Goal: Contribute content: Contribute content

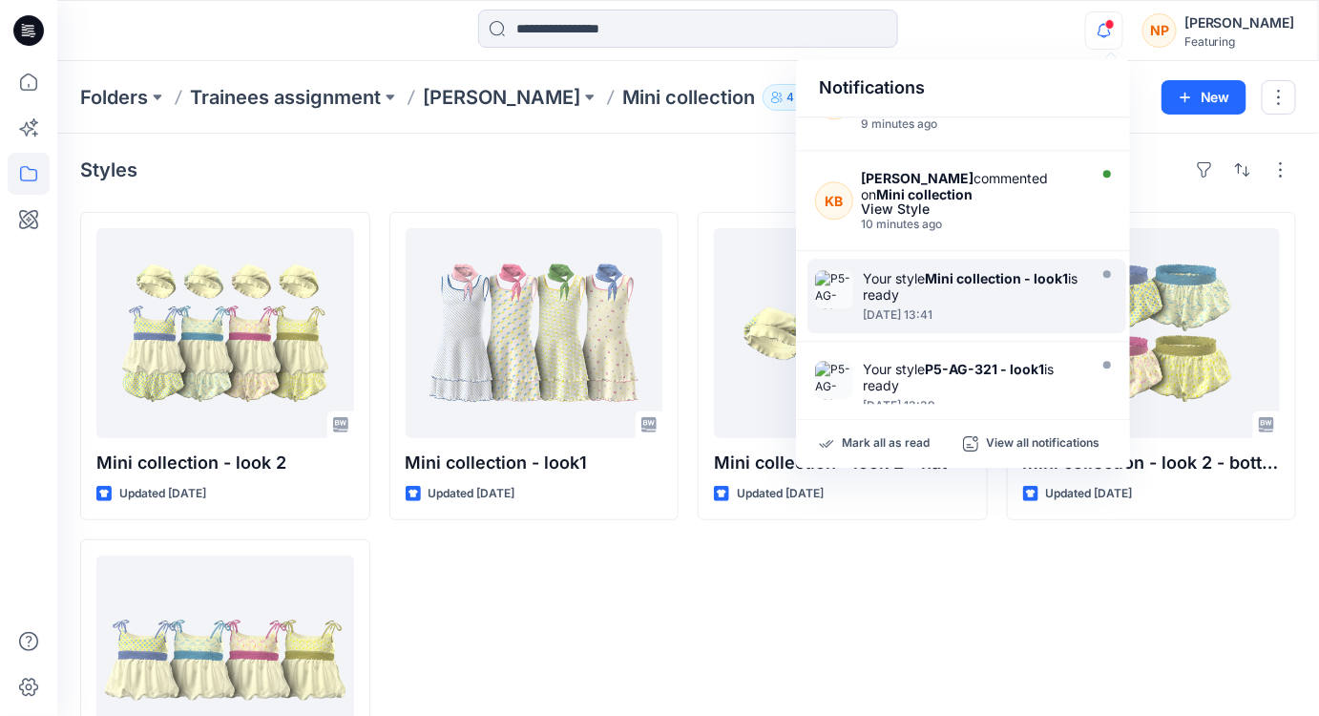
scroll to position [173, 0]
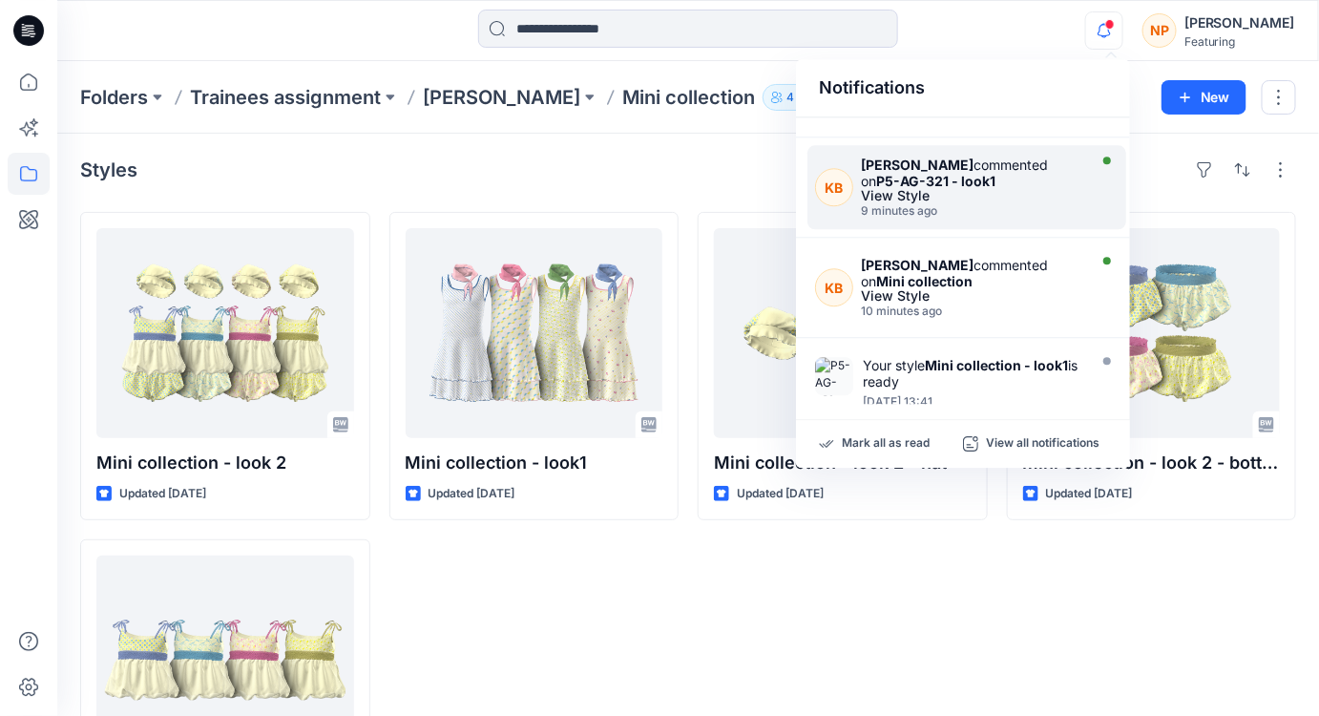
click at [1023, 206] on div "9 minutes ago" at bounding box center [972, 210] width 222 height 13
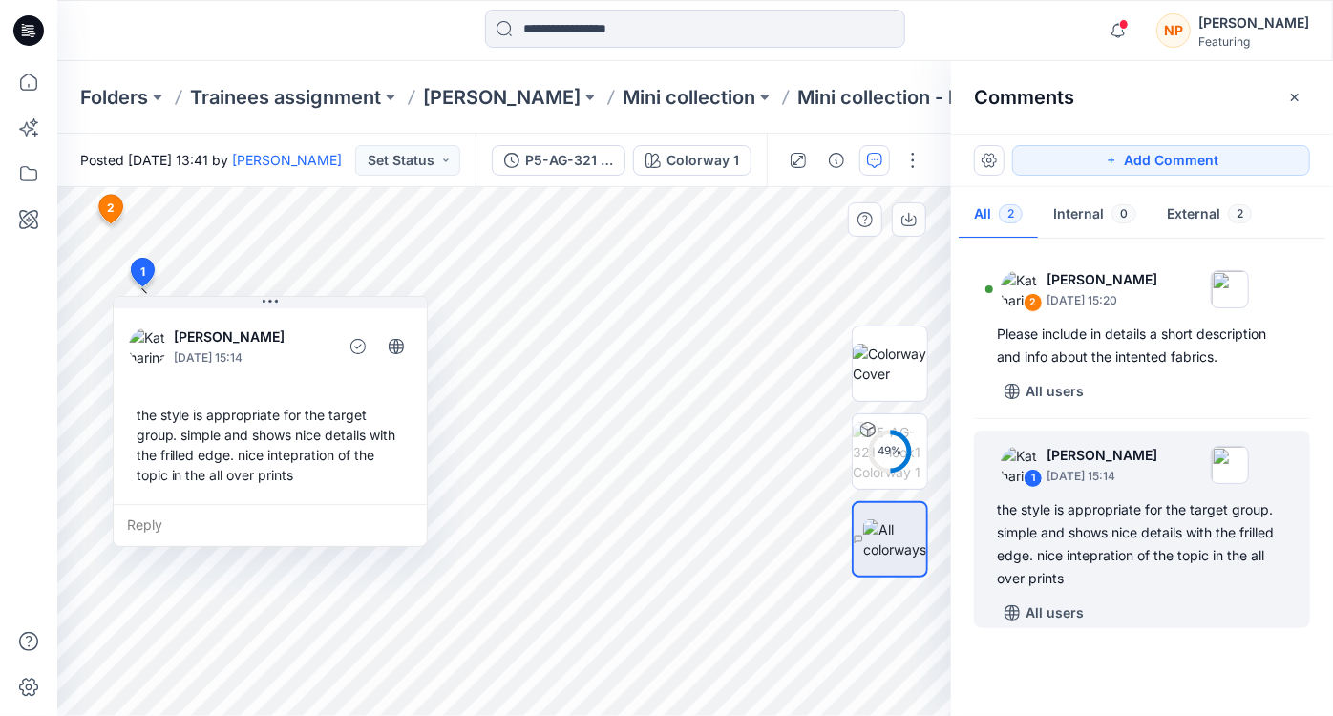
click at [140, 264] on span "1" at bounding box center [142, 272] width 5 height 17
click at [113, 204] on span "2" at bounding box center [111, 208] width 8 height 17
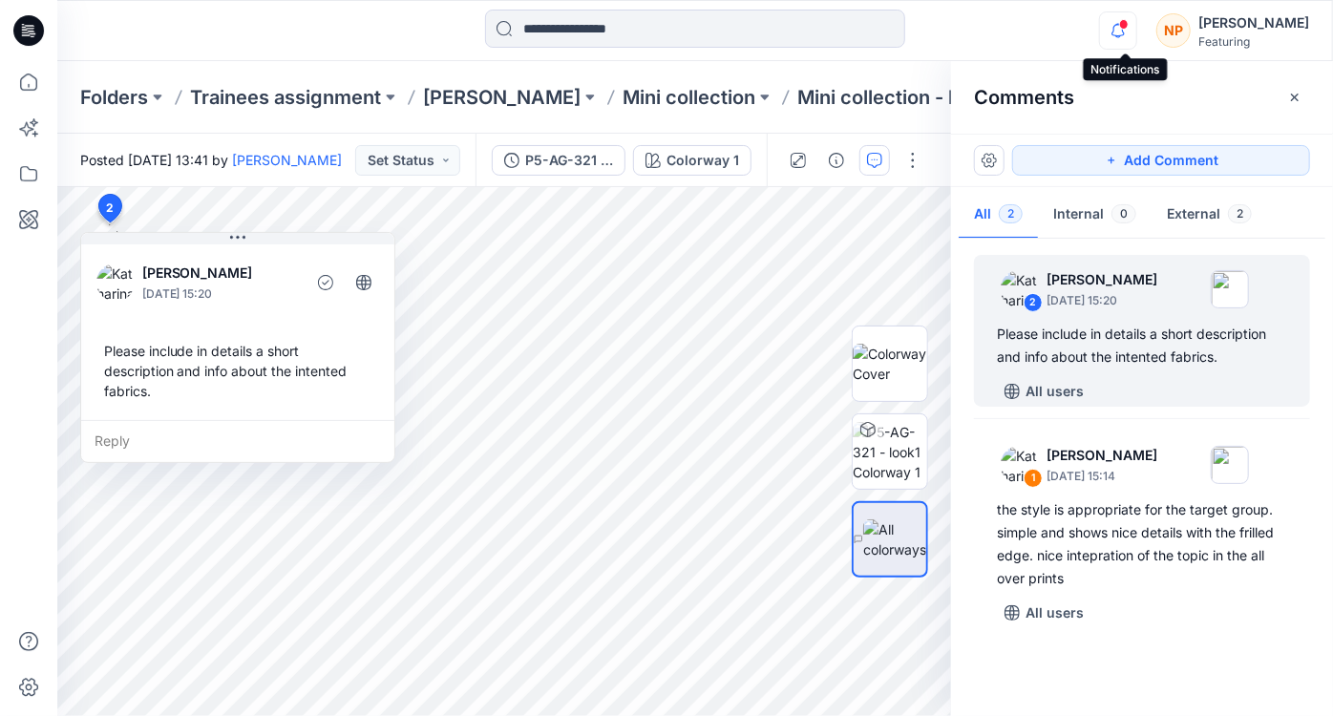
click at [1123, 37] on icon "button" at bounding box center [1118, 30] width 36 height 38
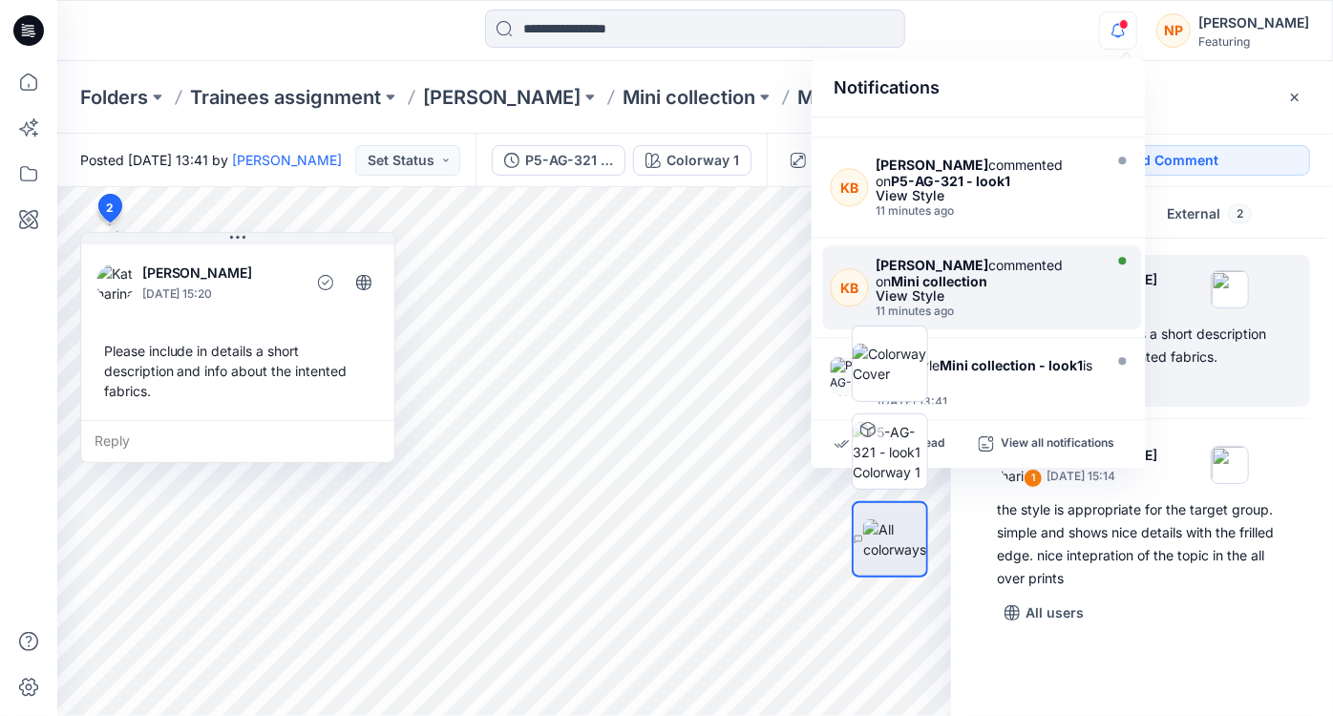
click at [1074, 291] on div "View Style" at bounding box center [987, 295] width 222 height 13
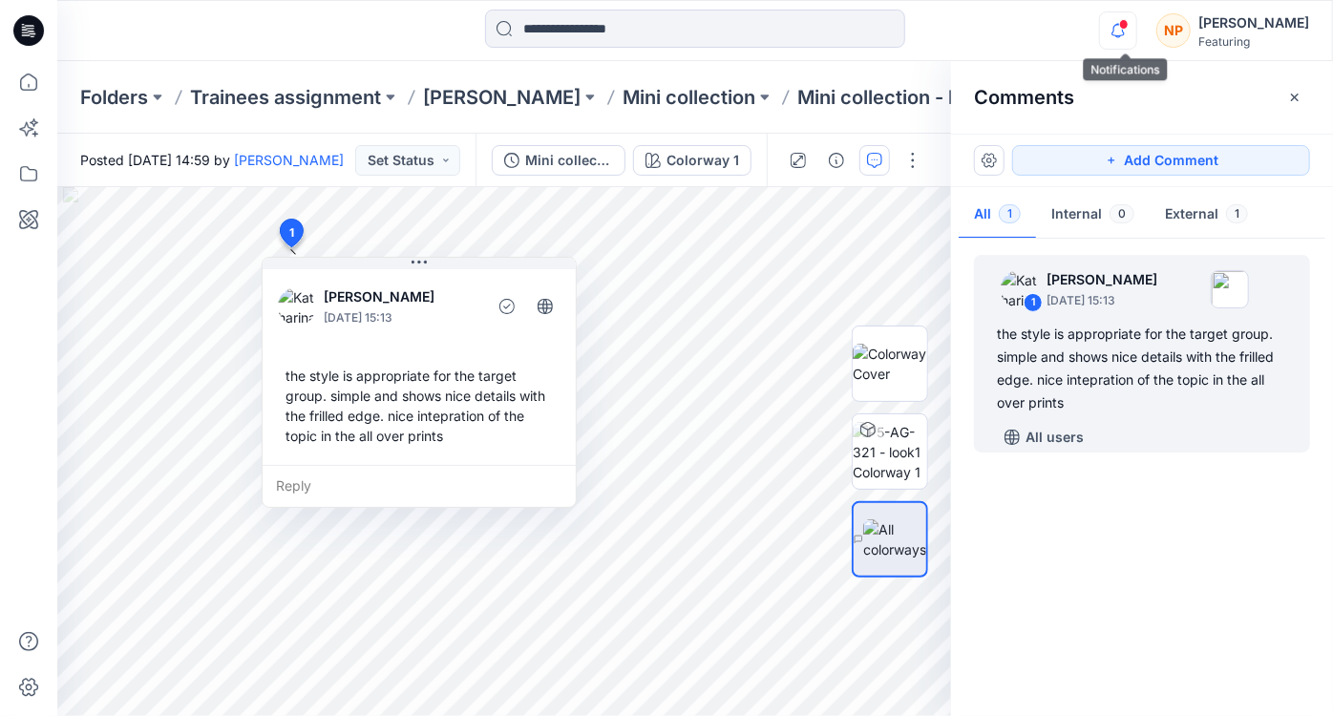
click at [1116, 36] on icon "button" at bounding box center [1118, 30] width 36 height 38
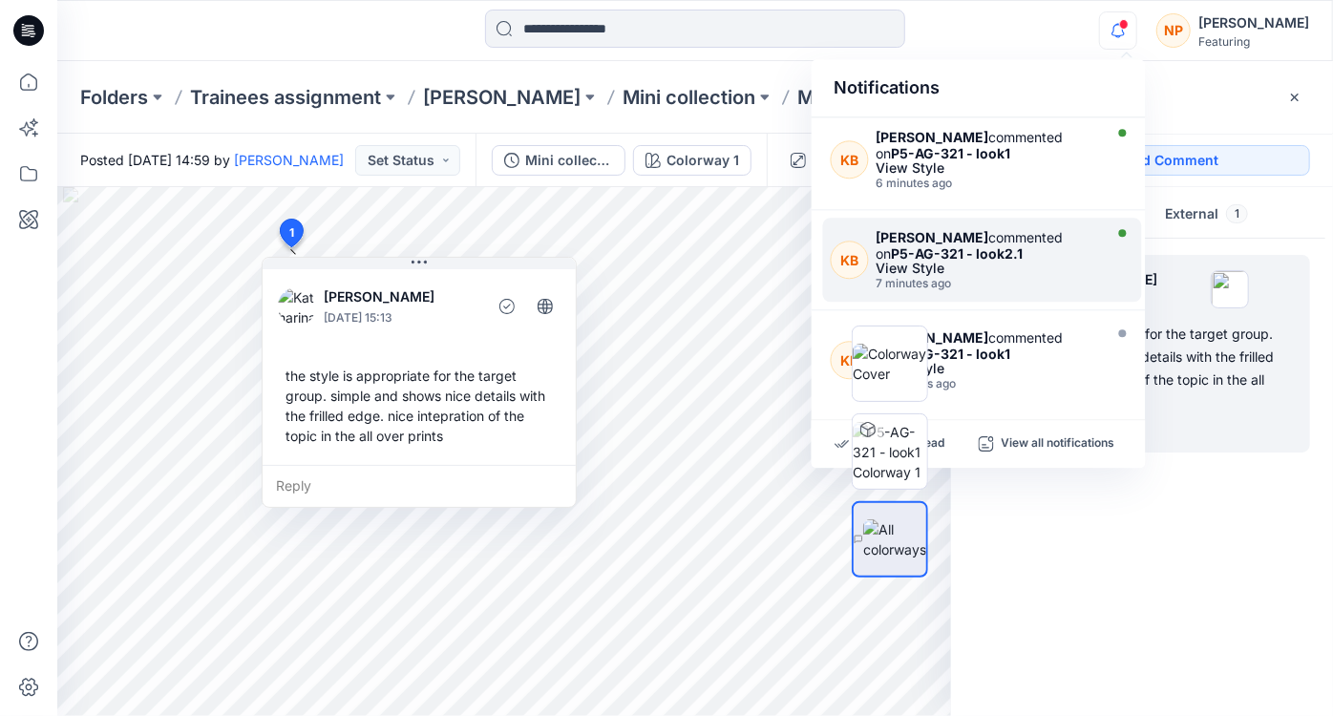
click at [1069, 264] on div "View Style" at bounding box center [987, 268] width 222 height 13
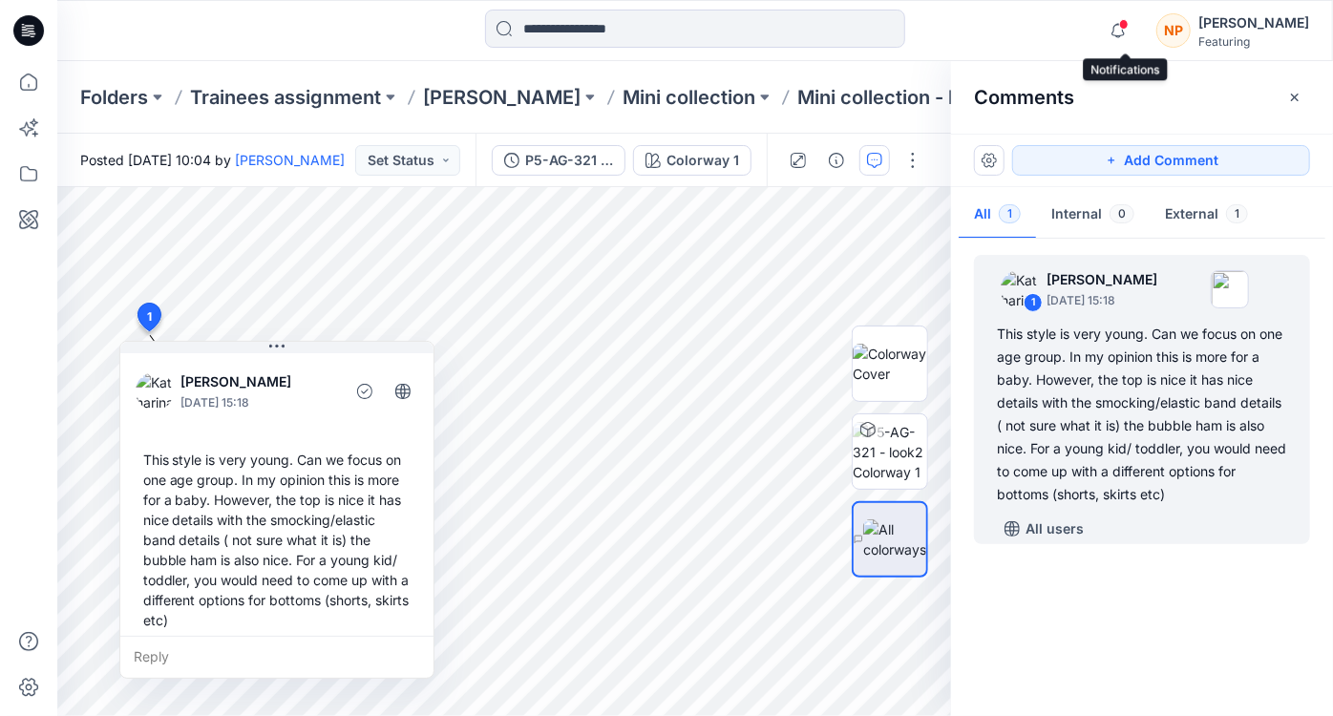
click at [1129, 27] on span at bounding box center [1124, 24] width 10 height 11
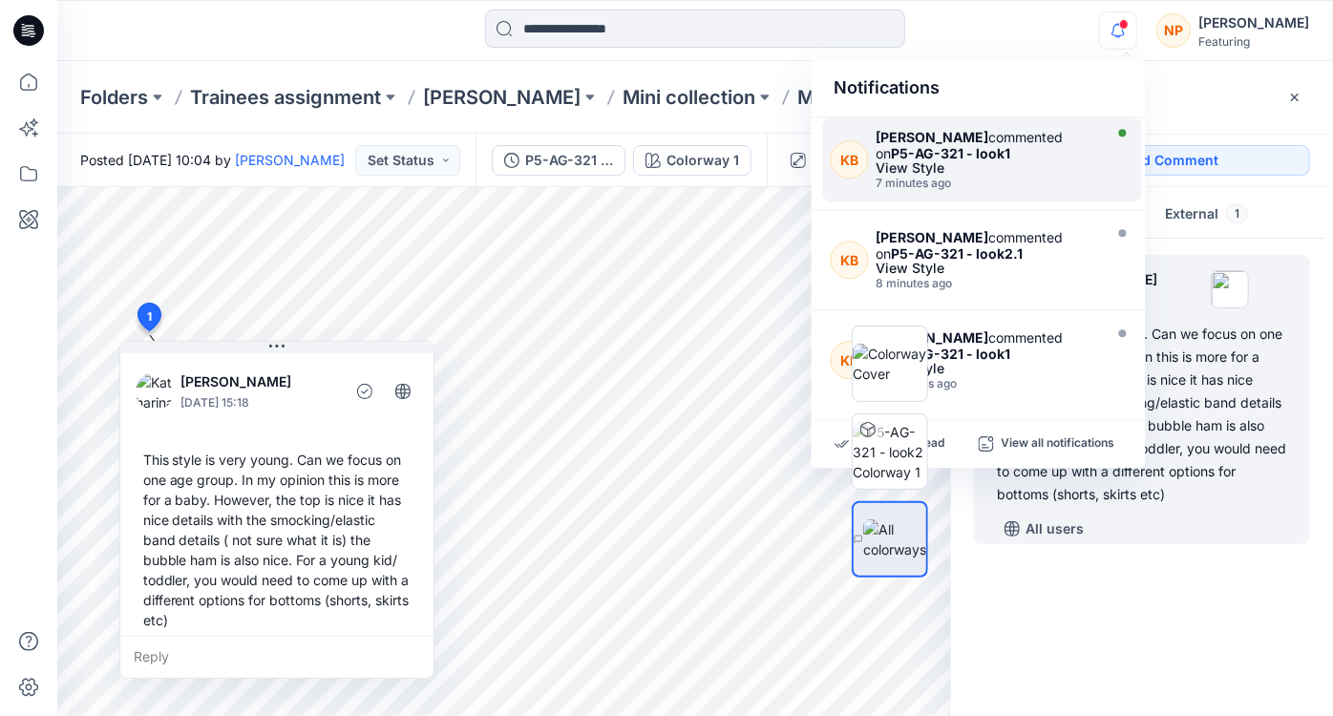
click at [1054, 163] on div "View Style" at bounding box center [987, 167] width 222 height 13
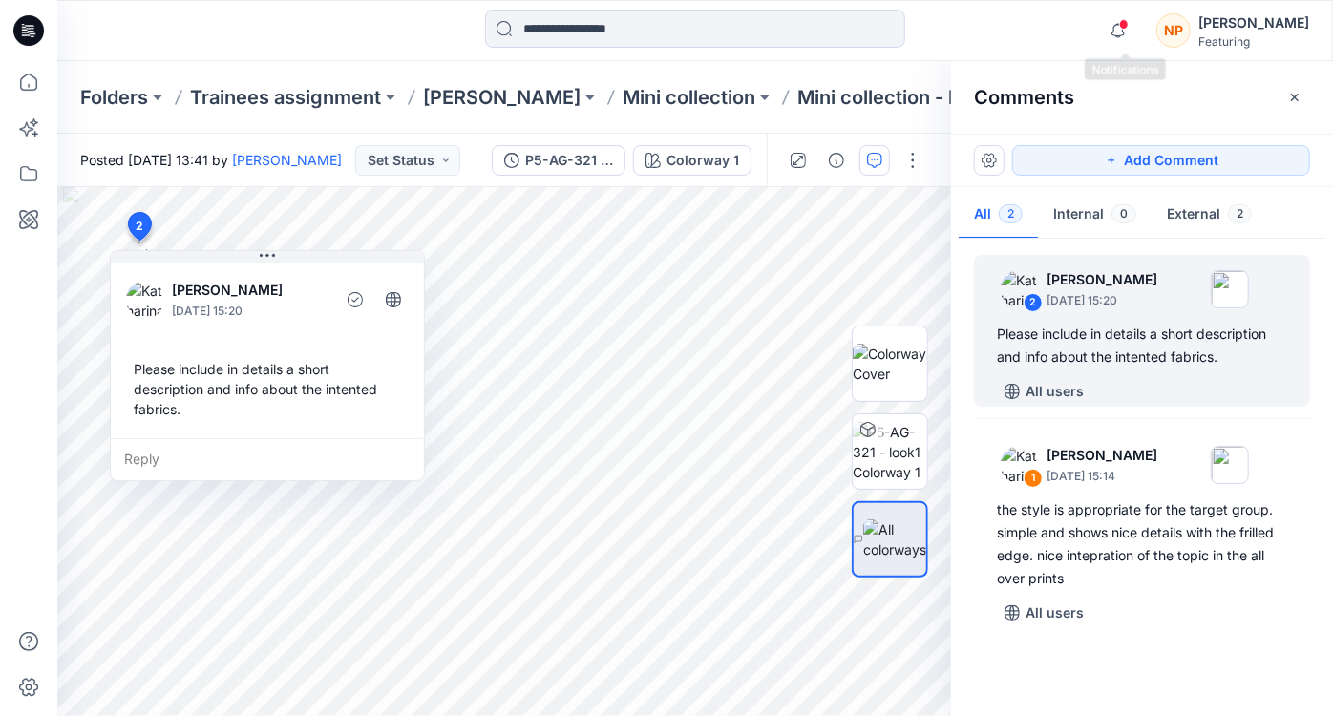
click at [1129, 25] on span at bounding box center [1124, 24] width 10 height 11
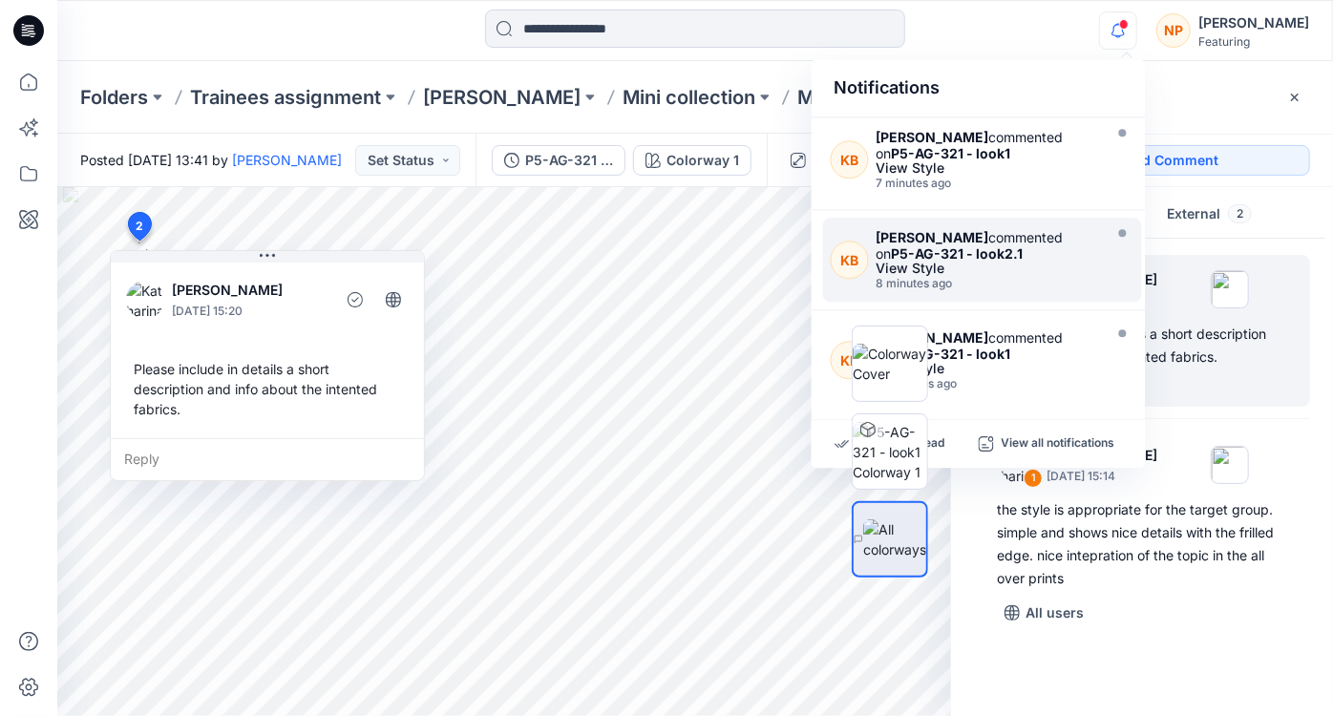
scroll to position [520, 0]
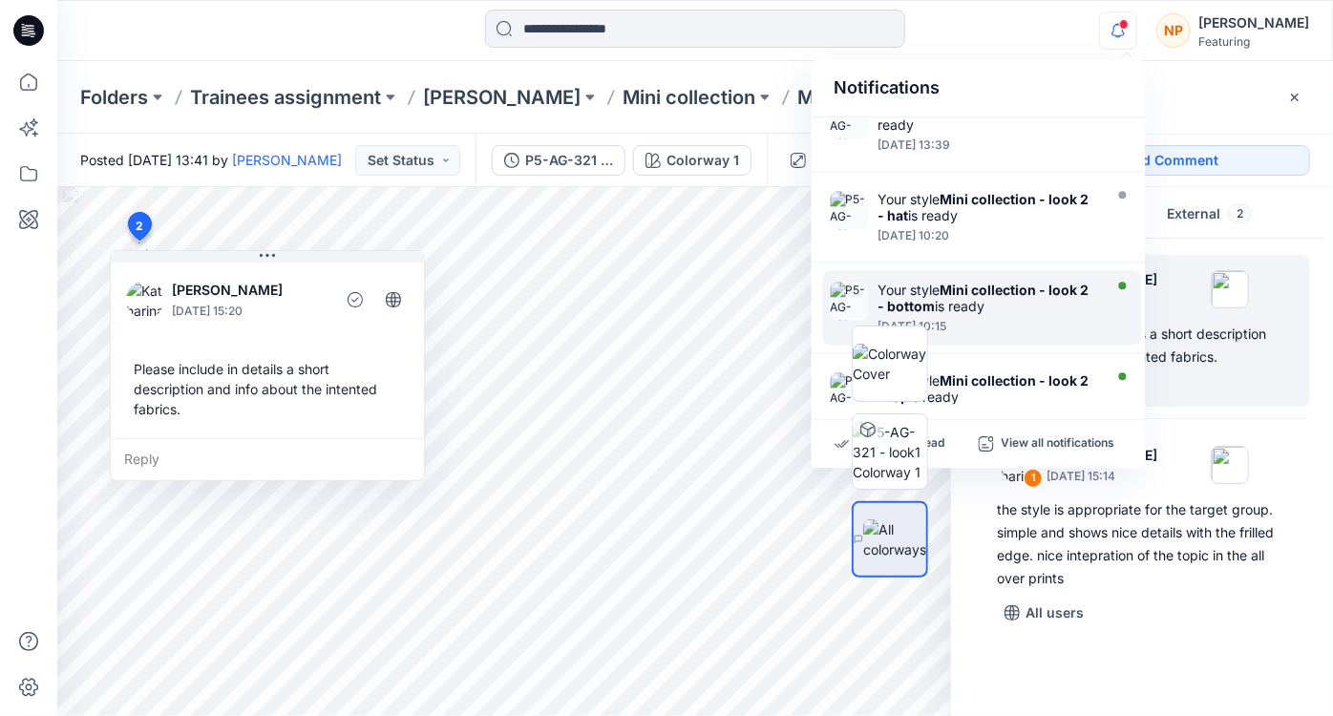
click at [1088, 306] on div "Your style Mini collection - look 2 - bottom is ready" at bounding box center [988, 298] width 220 height 32
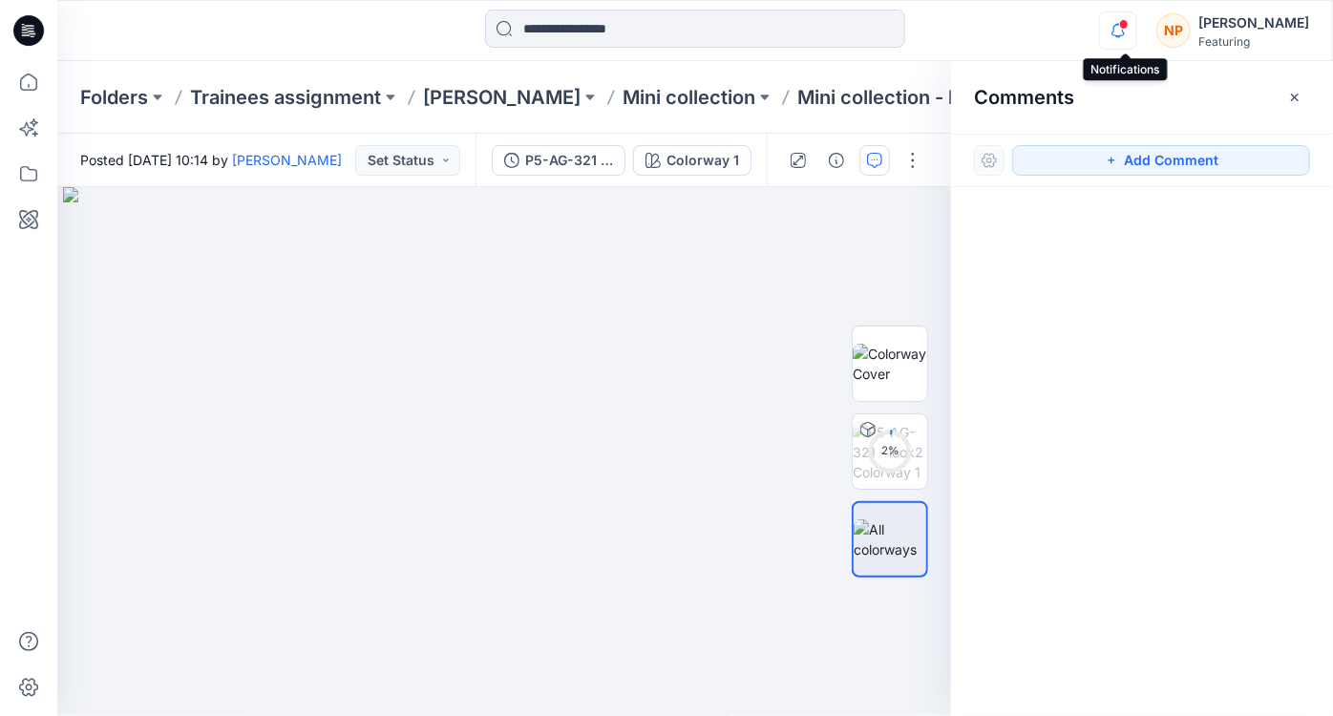
click at [1119, 33] on icon "button" at bounding box center [1118, 30] width 36 height 38
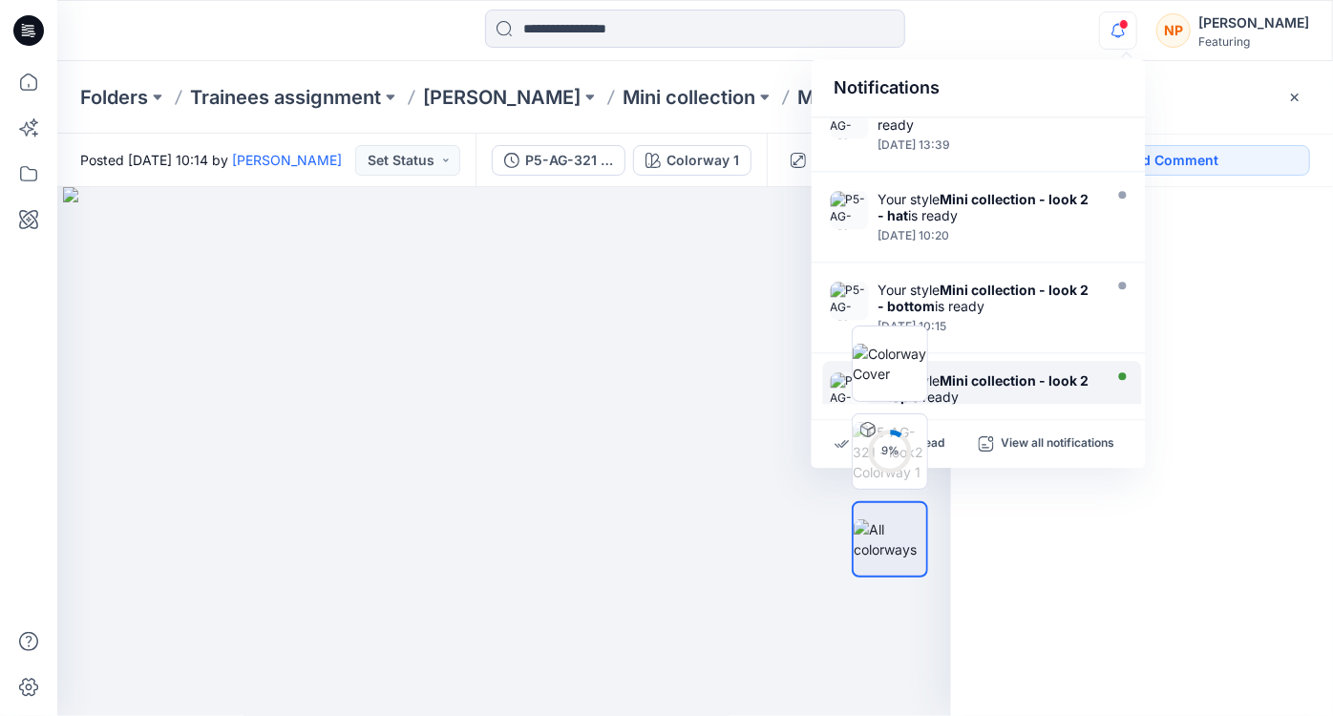
click at [1073, 369] on div "Your style Mini collection - look 2 - top is ready Sunday, September 28, 2025 1…" at bounding box center [982, 398] width 319 height 74
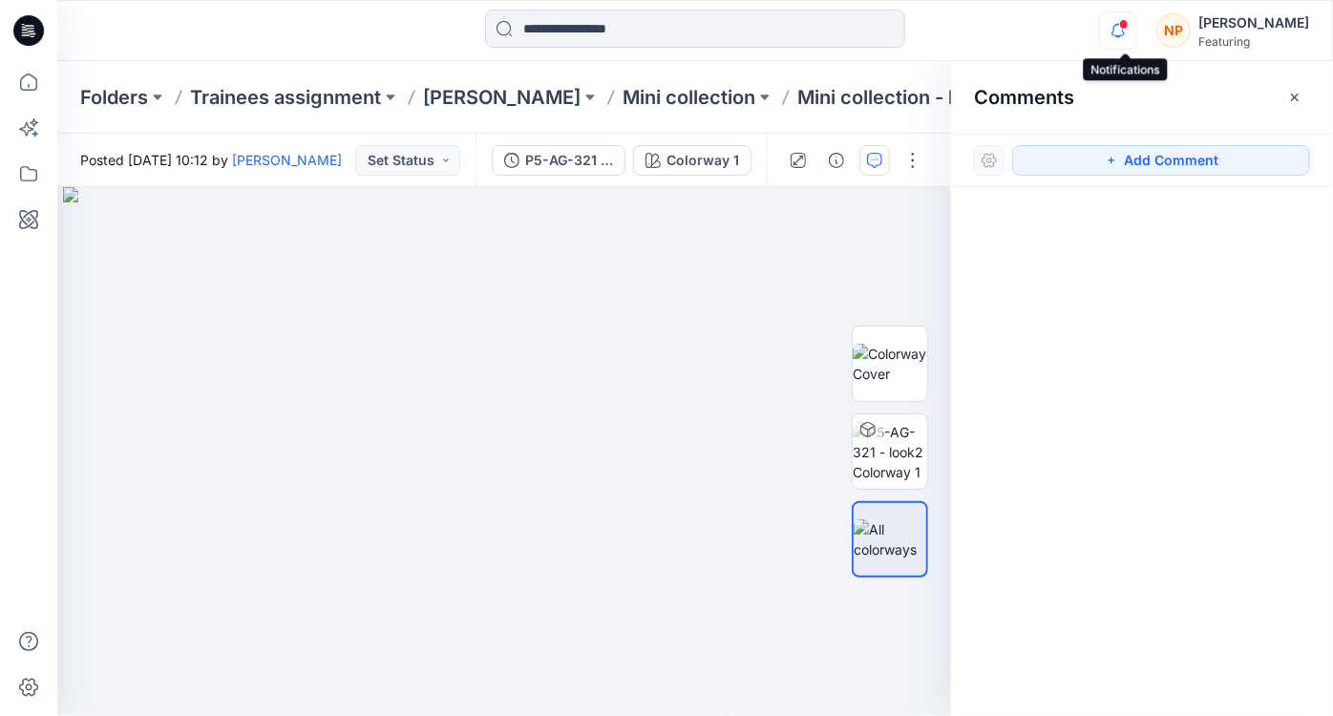
click at [1128, 38] on icon "button" at bounding box center [1118, 30] width 36 height 38
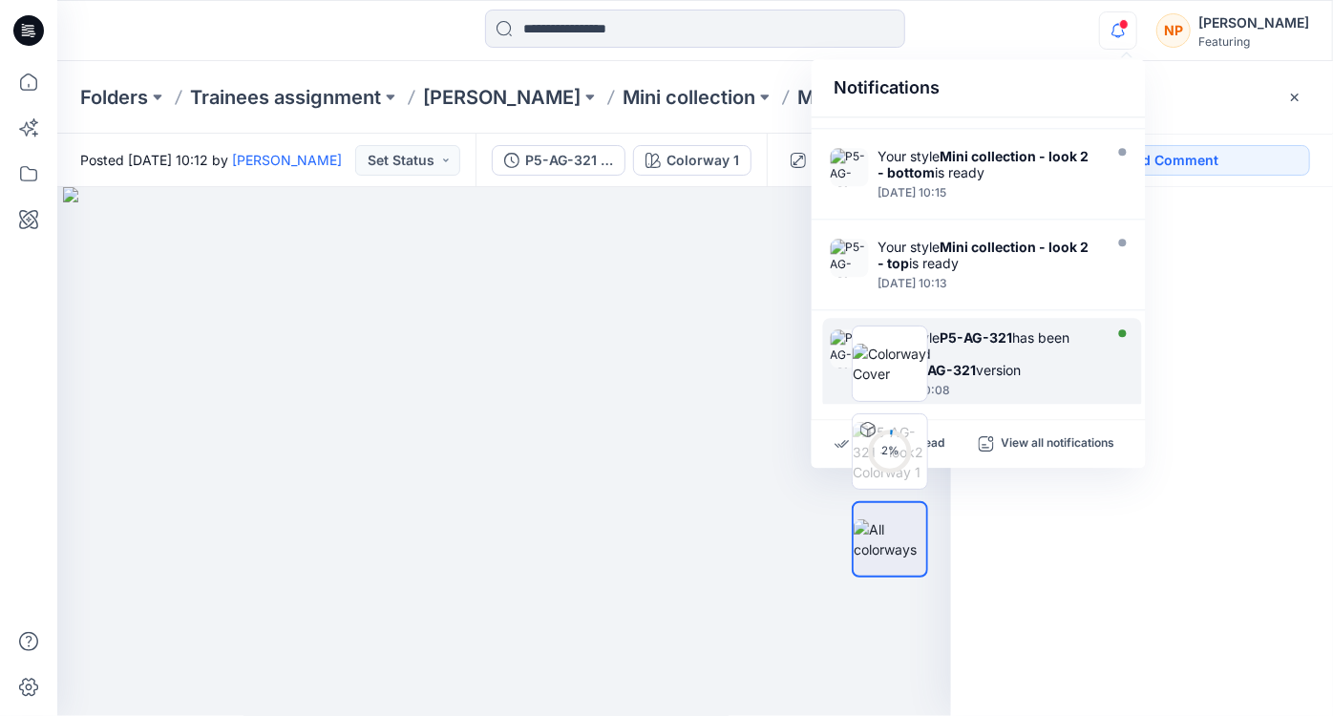
scroll to position [681, 0]
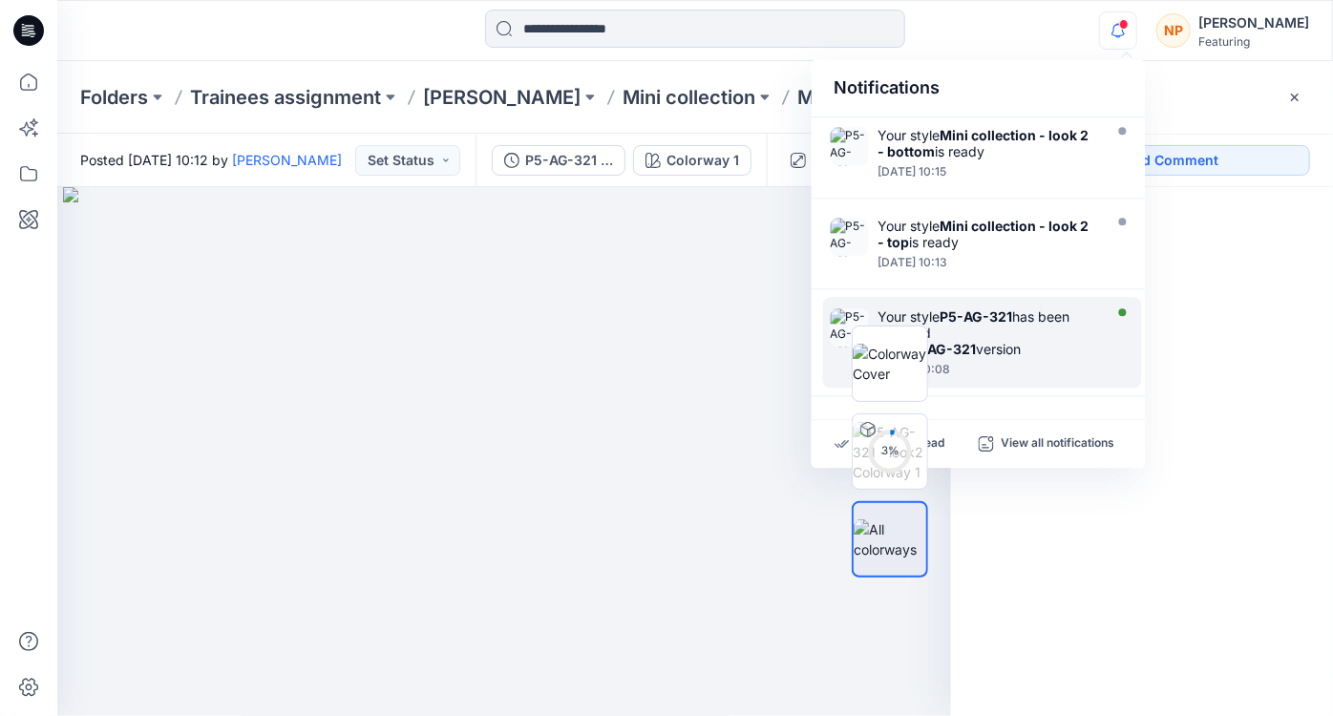
click at [1051, 324] on div "Your style P5-AG-321 has been updated with P5-AG-321 version" at bounding box center [988, 332] width 220 height 49
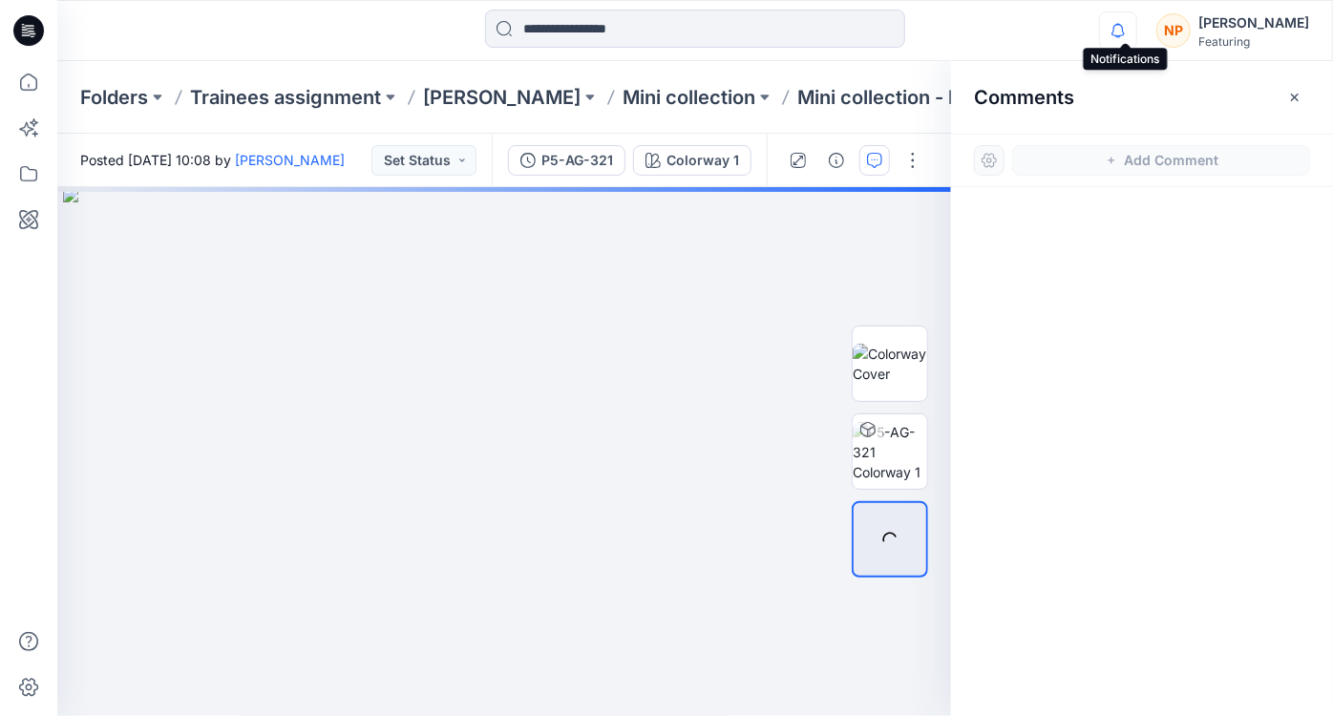
click at [1125, 27] on icon "button" at bounding box center [1118, 30] width 36 height 38
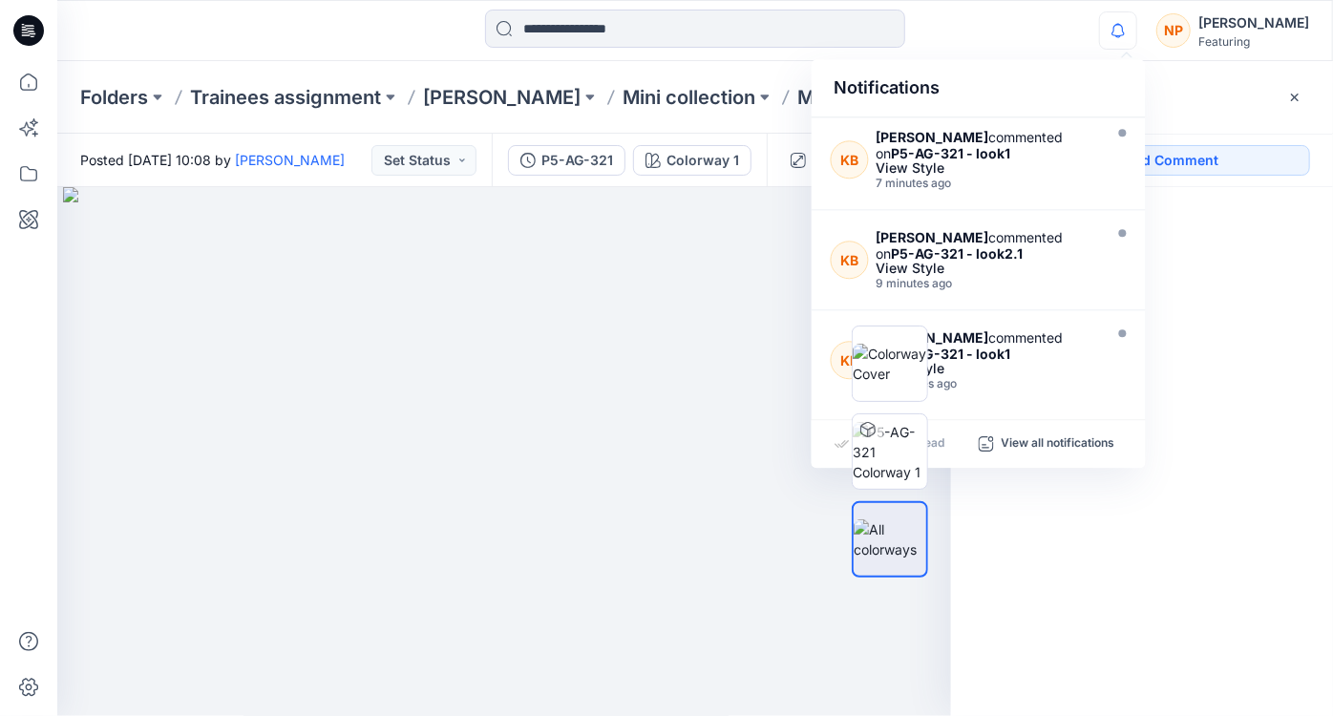
click at [1206, 105] on div "Comments" at bounding box center [1142, 97] width 382 height 72
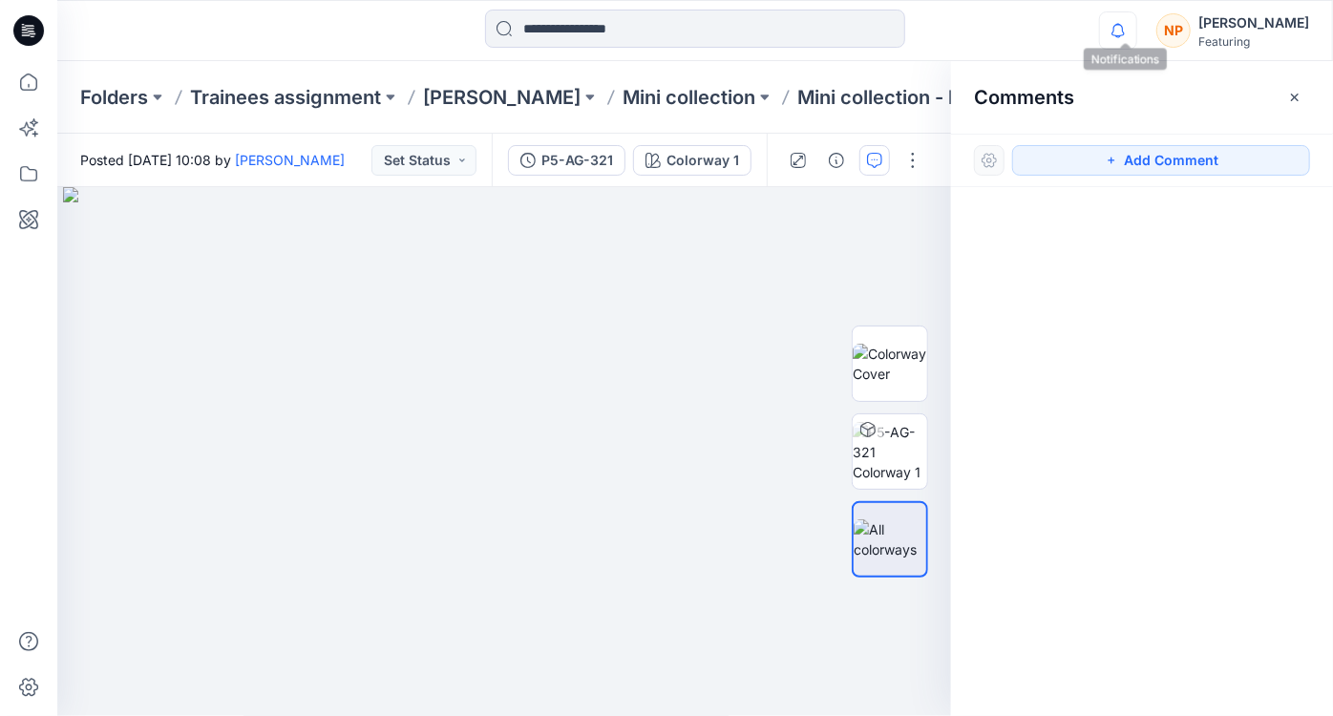
click at [1119, 32] on icon "button" at bounding box center [1118, 30] width 36 height 38
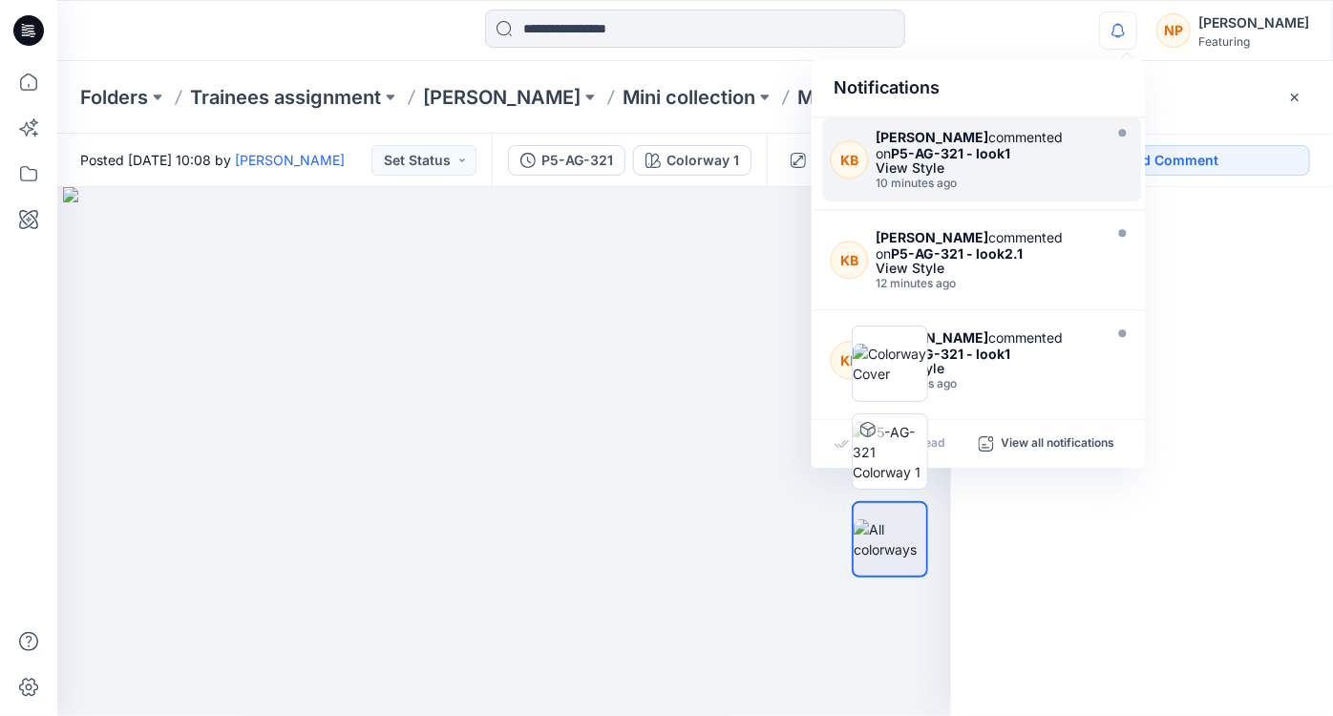
click at [1056, 188] on div "10 minutes ago" at bounding box center [987, 183] width 222 height 13
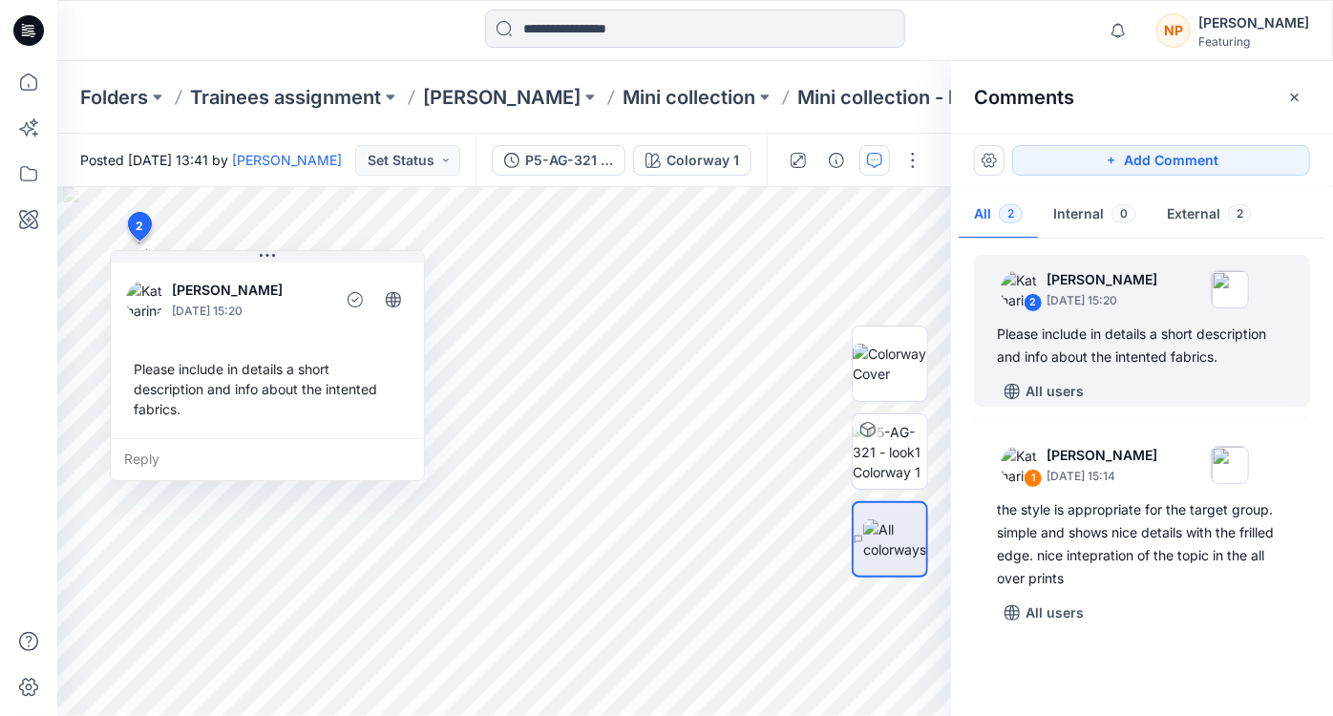
click at [1171, 99] on div "Comments" at bounding box center [1142, 97] width 382 height 72
click at [1207, 214] on button "External 2" at bounding box center [1209, 215] width 116 height 49
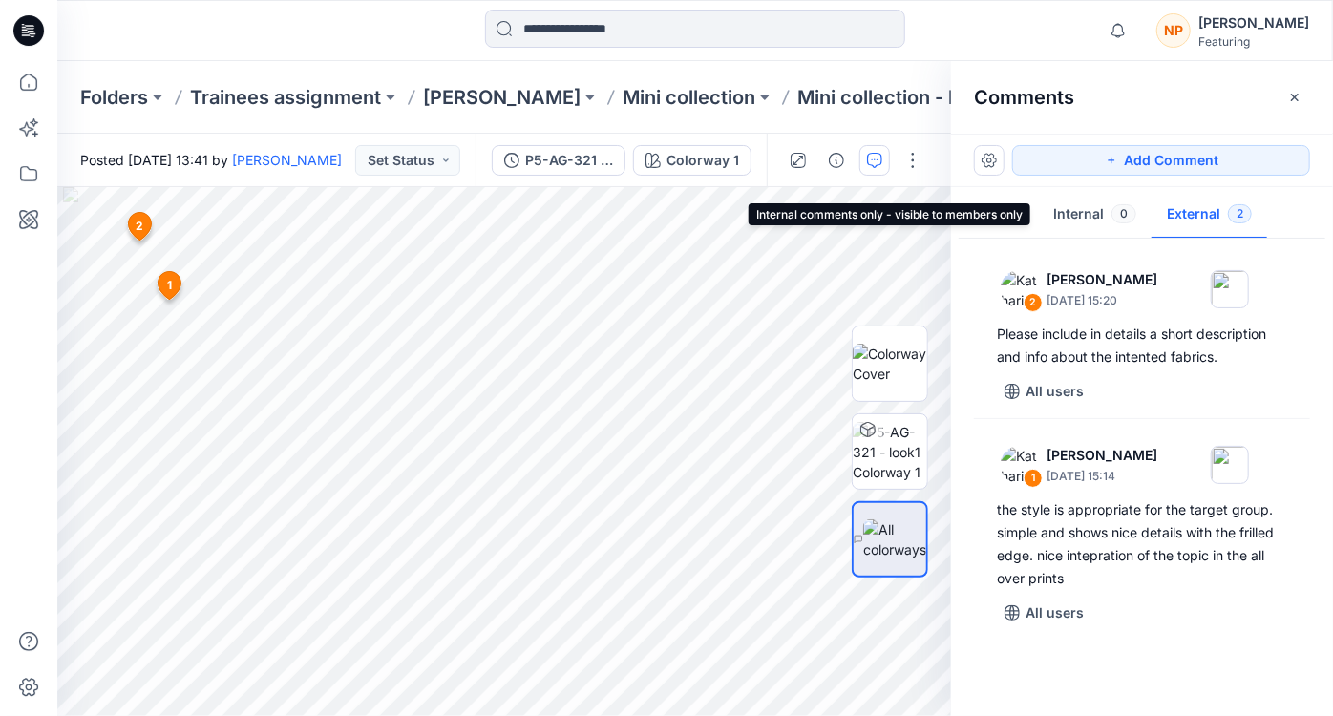
click at [1099, 205] on button "Internal 0" at bounding box center [1095, 215] width 114 height 49
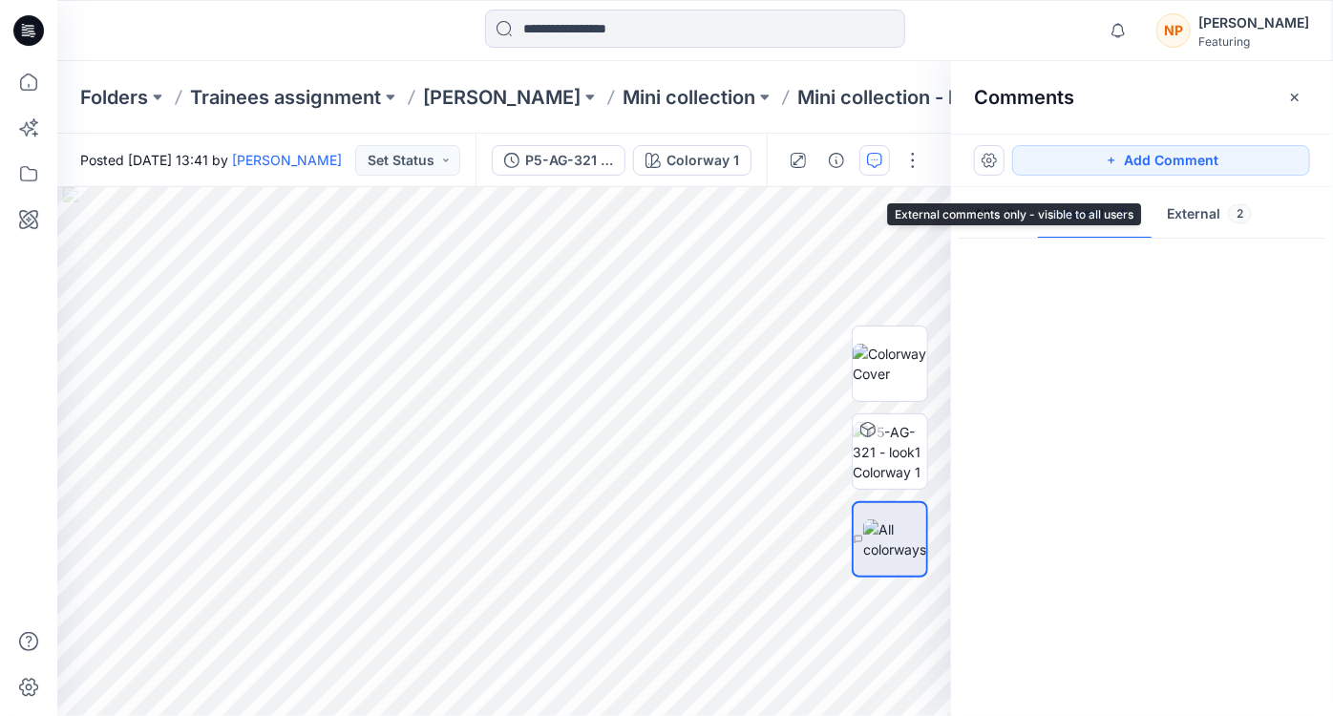
click at [1186, 212] on button "External 2" at bounding box center [1209, 215] width 116 height 49
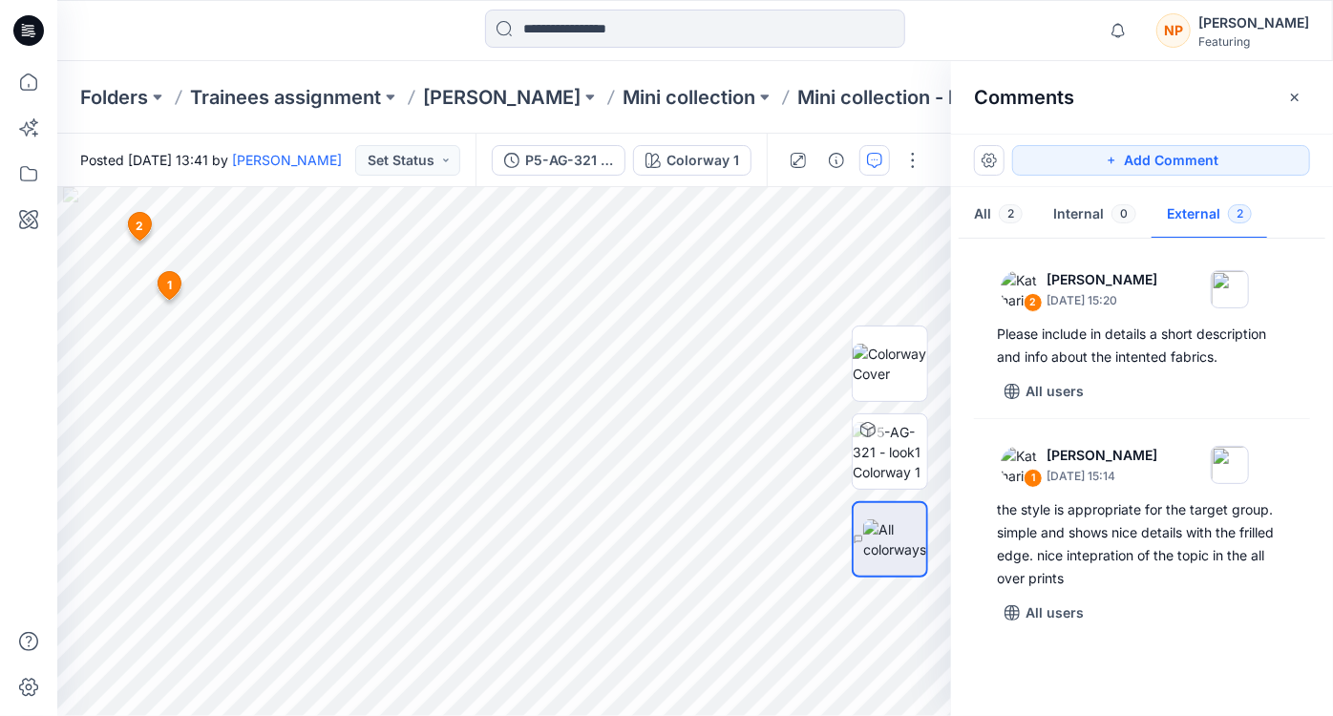
click at [1186, 212] on button "External 2" at bounding box center [1209, 215] width 116 height 49
click at [1120, 691] on div "2 Katharina Bobrowski October 01, 2025 15:20 Please include in details a short …" at bounding box center [1142, 472] width 382 height 458
click at [894, 463] on img at bounding box center [890, 452] width 74 height 60
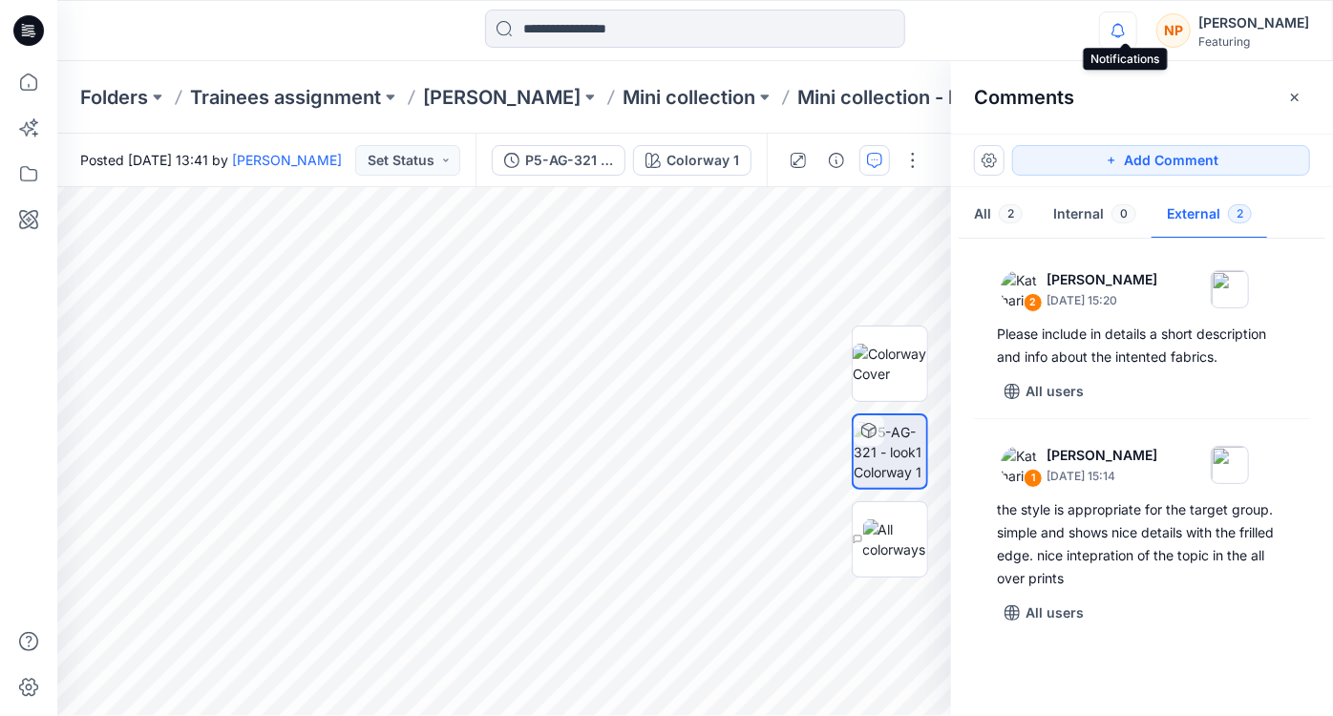
click at [1128, 33] on icon "button" at bounding box center [1118, 30] width 36 height 38
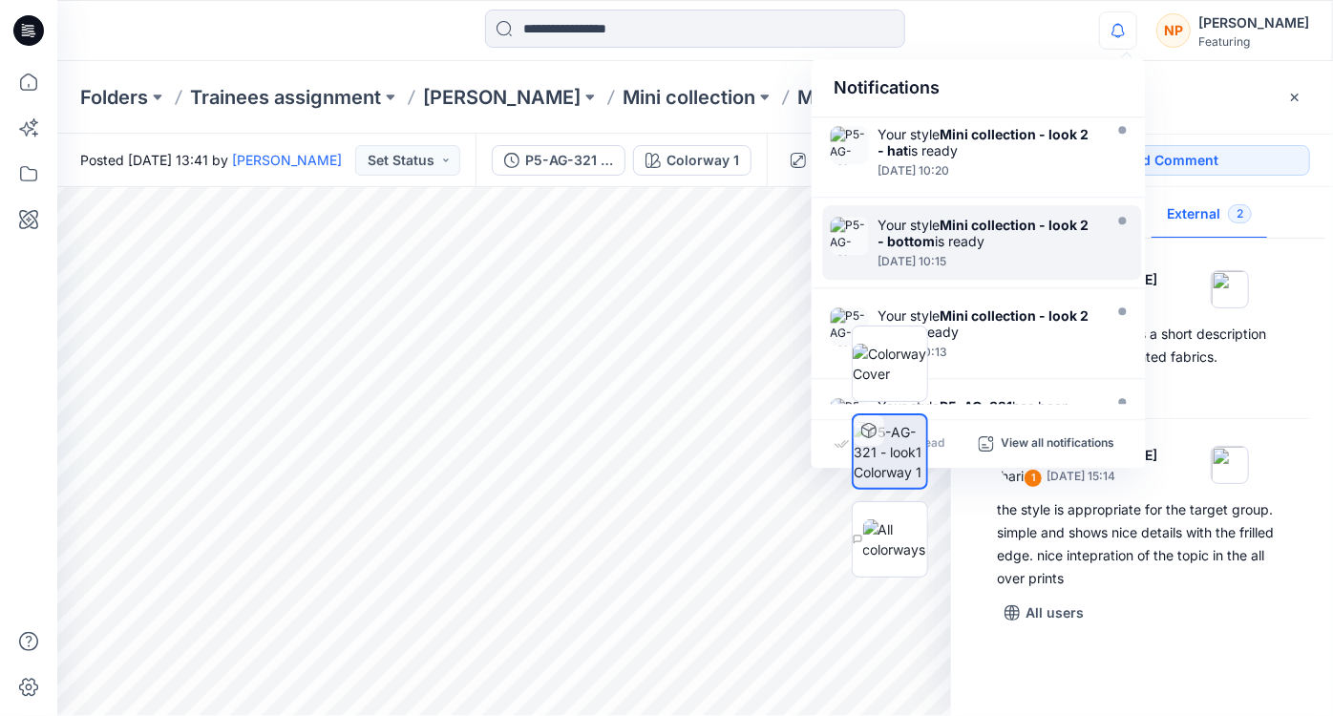
scroll to position [681, 0]
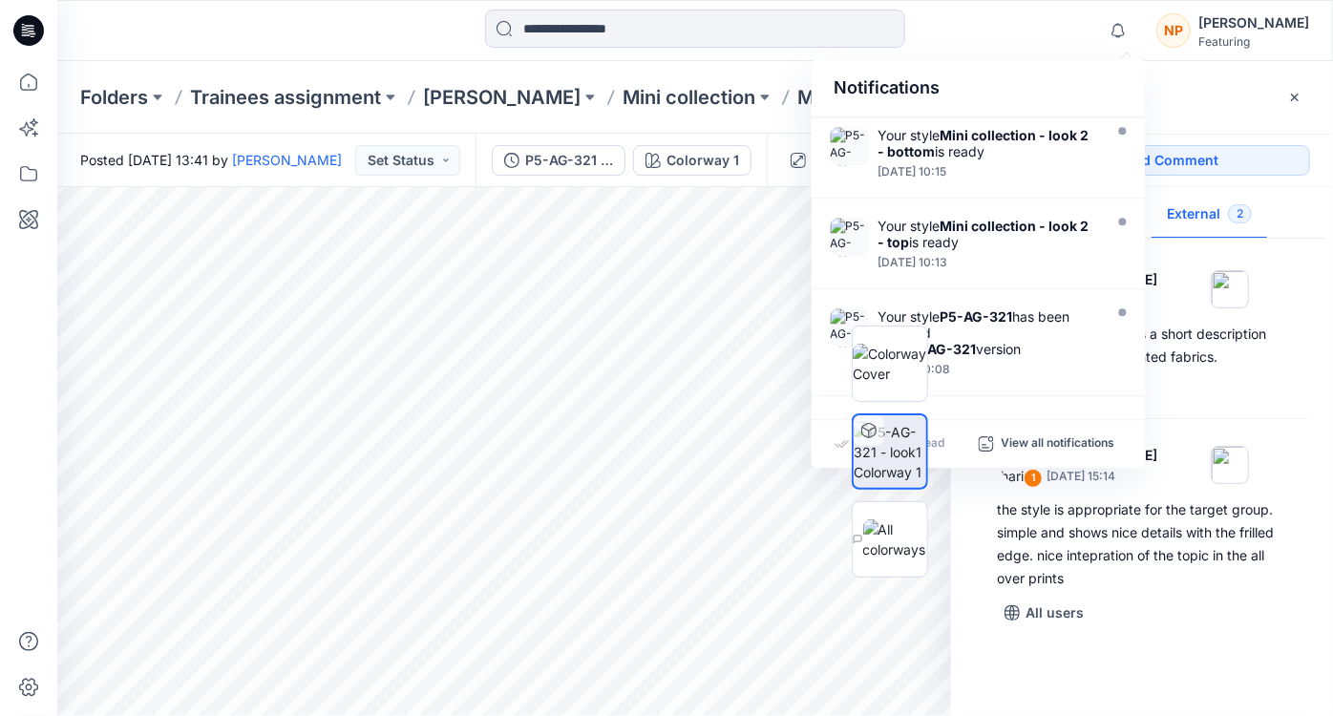
click at [1187, 128] on div "Comments" at bounding box center [1142, 97] width 382 height 72
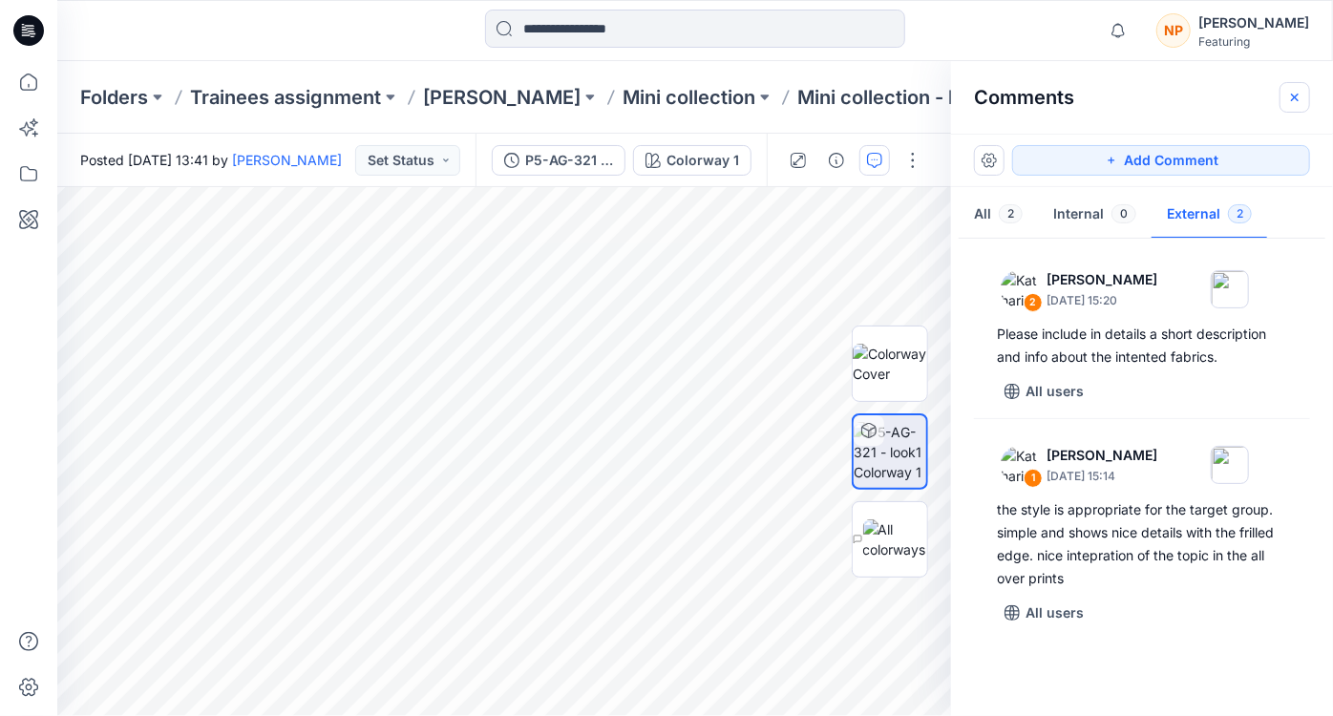
click at [1298, 99] on icon "button" at bounding box center [1294, 97] width 15 height 15
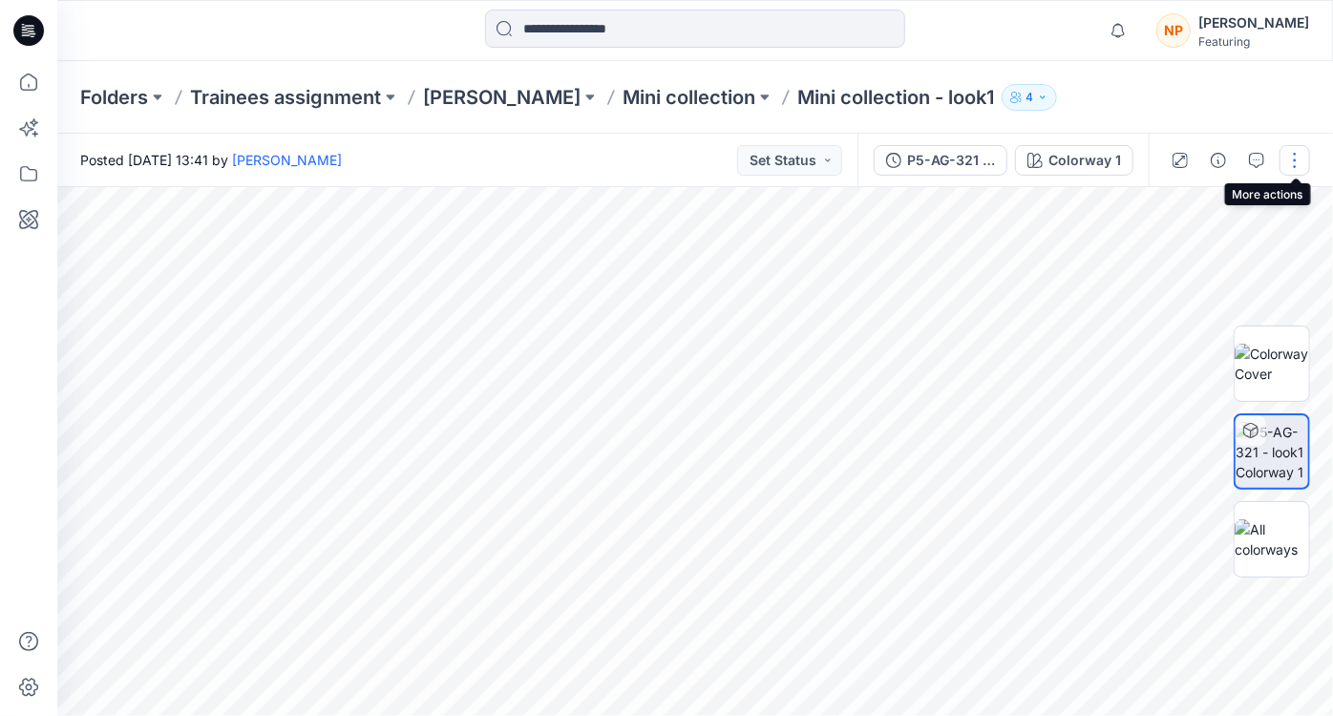
click at [1296, 161] on button "button" at bounding box center [1294, 160] width 31 height 31
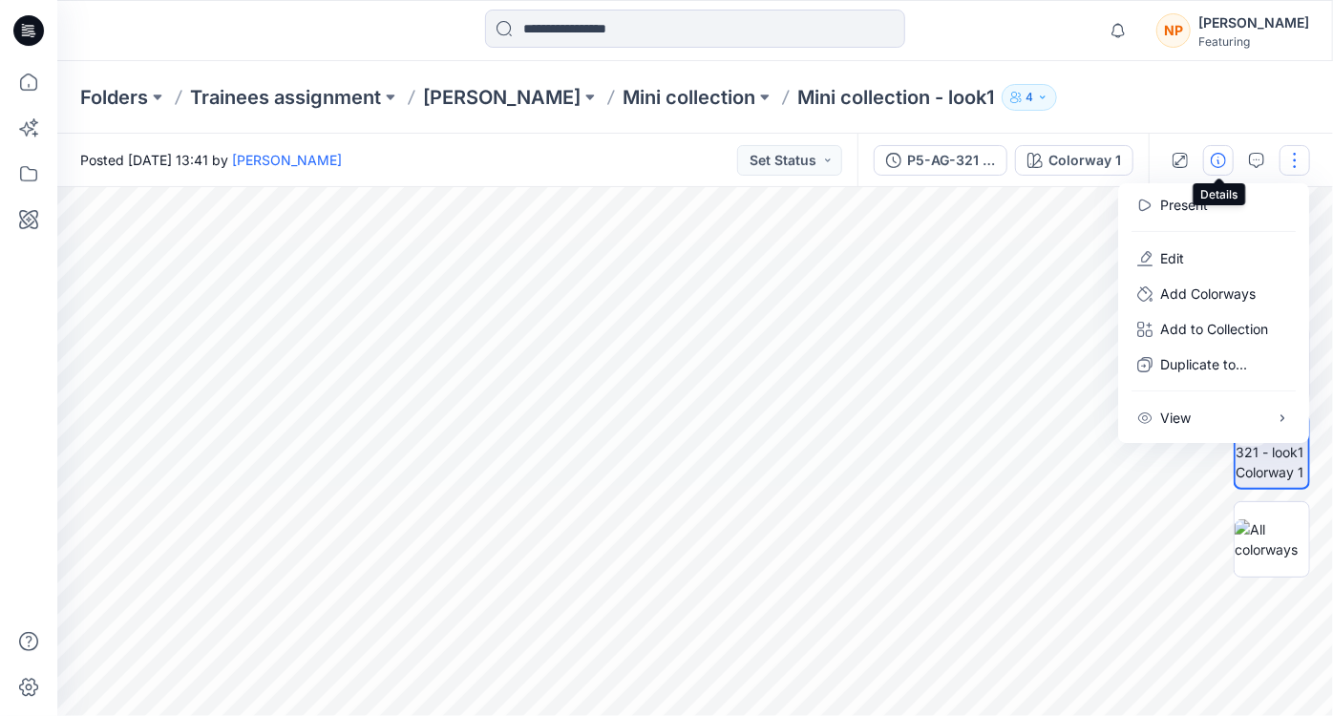
click at [1214, 171] on button "button" at bounding box center [1218, 160] width 31 height 31
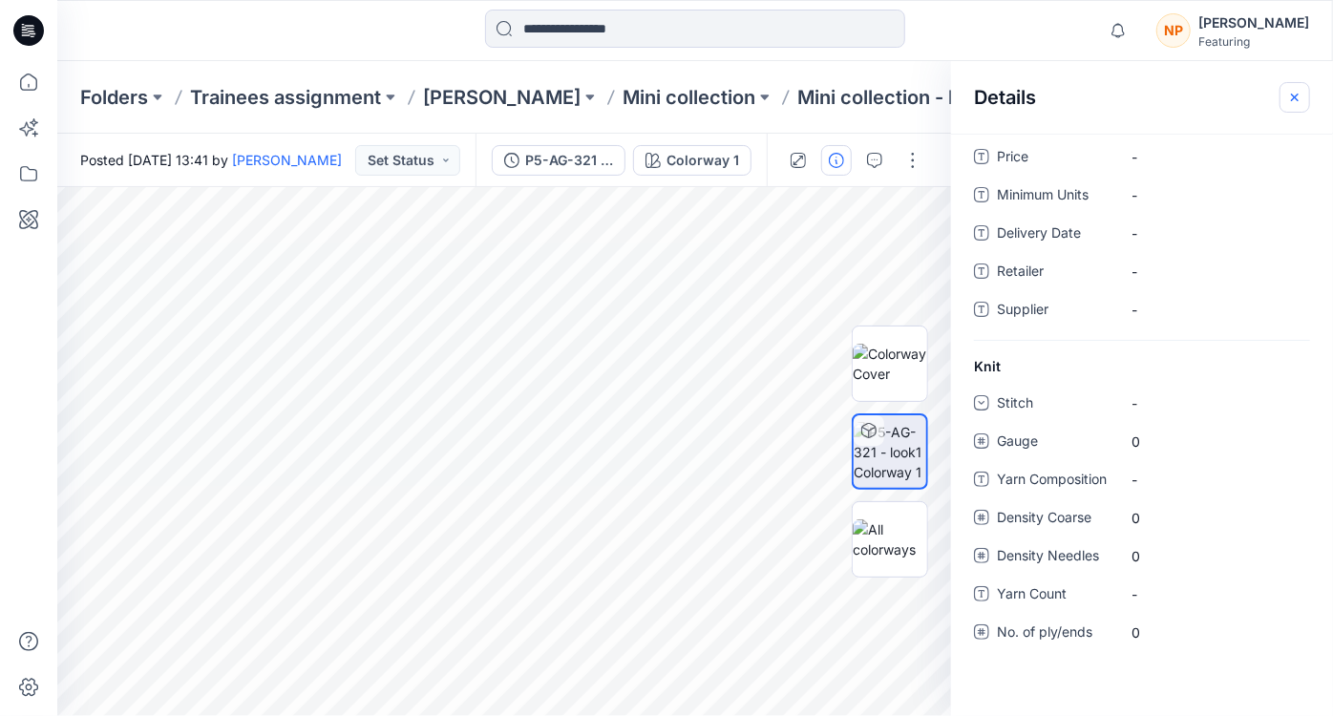
click at [1293, 95] on icon "button" at bounding box center [1295, 97] width 8 height 8
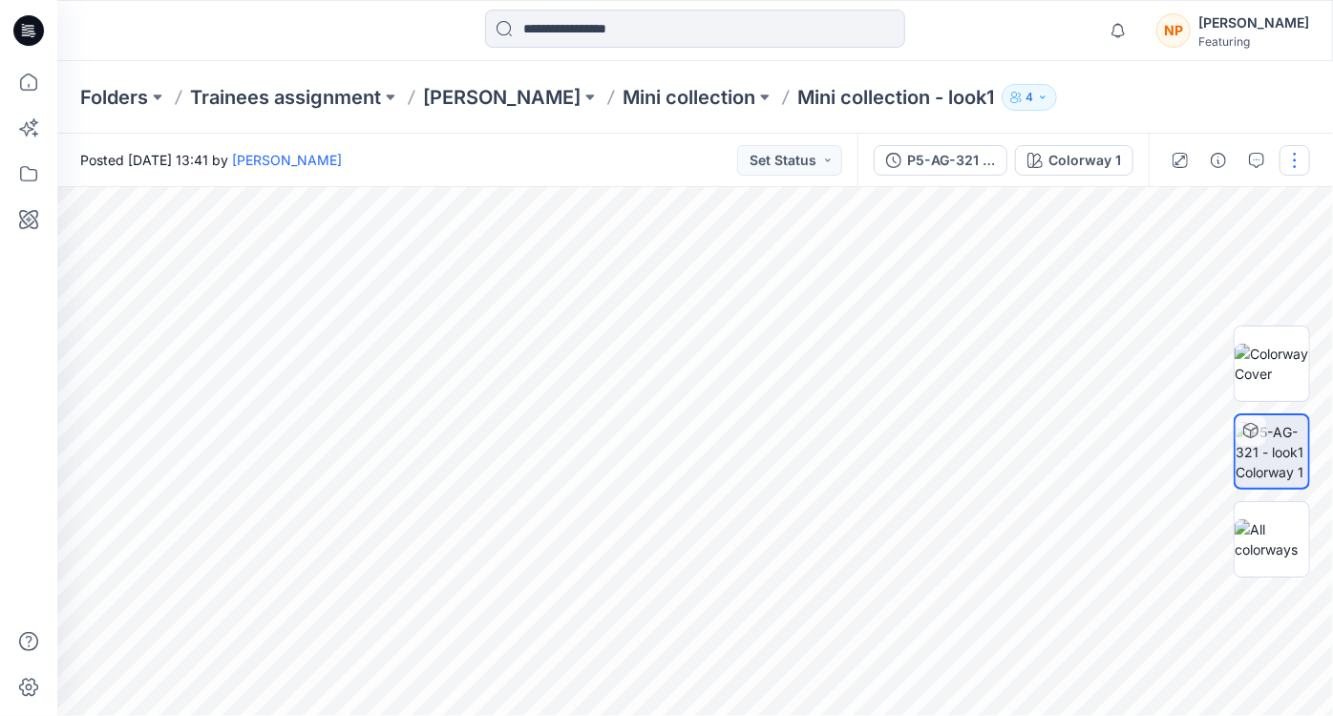
click at [1284, 157] on button "button" at bounding box center [1294, 160] width 31 height 31
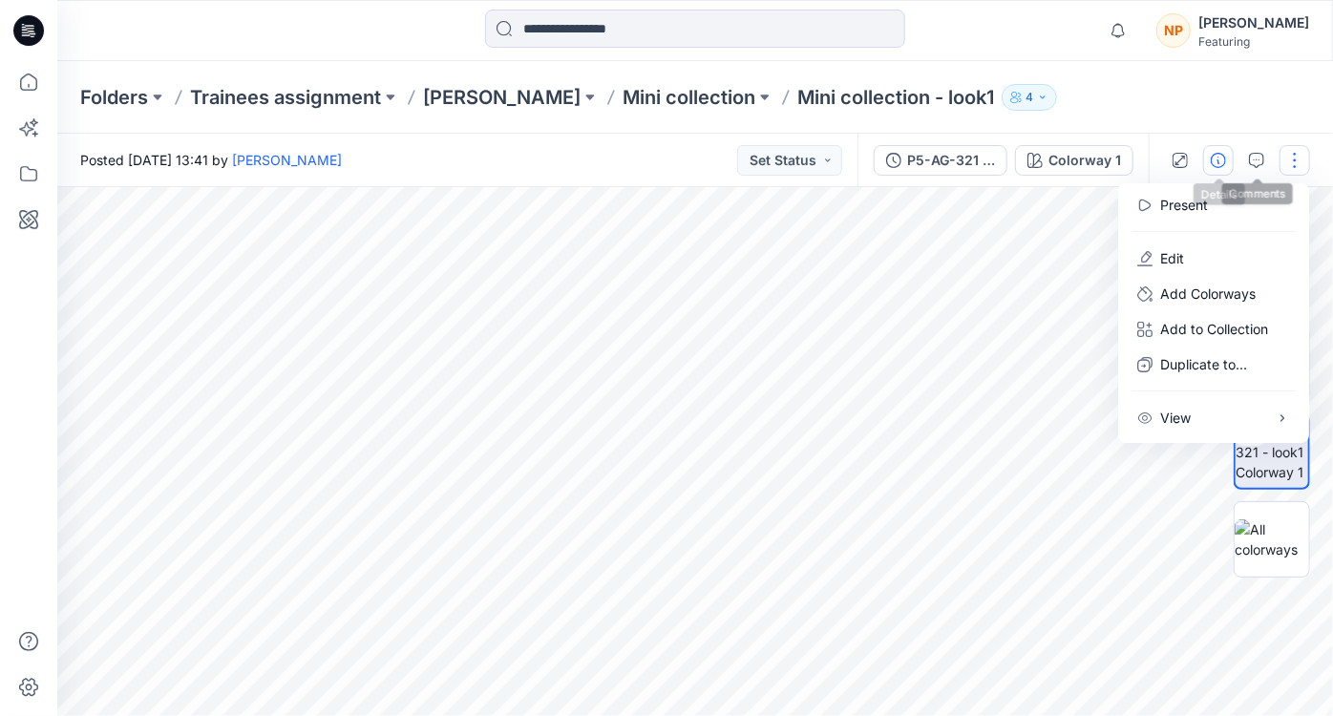
click at [1219, 168] on button "button" at bounding box center [1218, 160] width 31 height 31
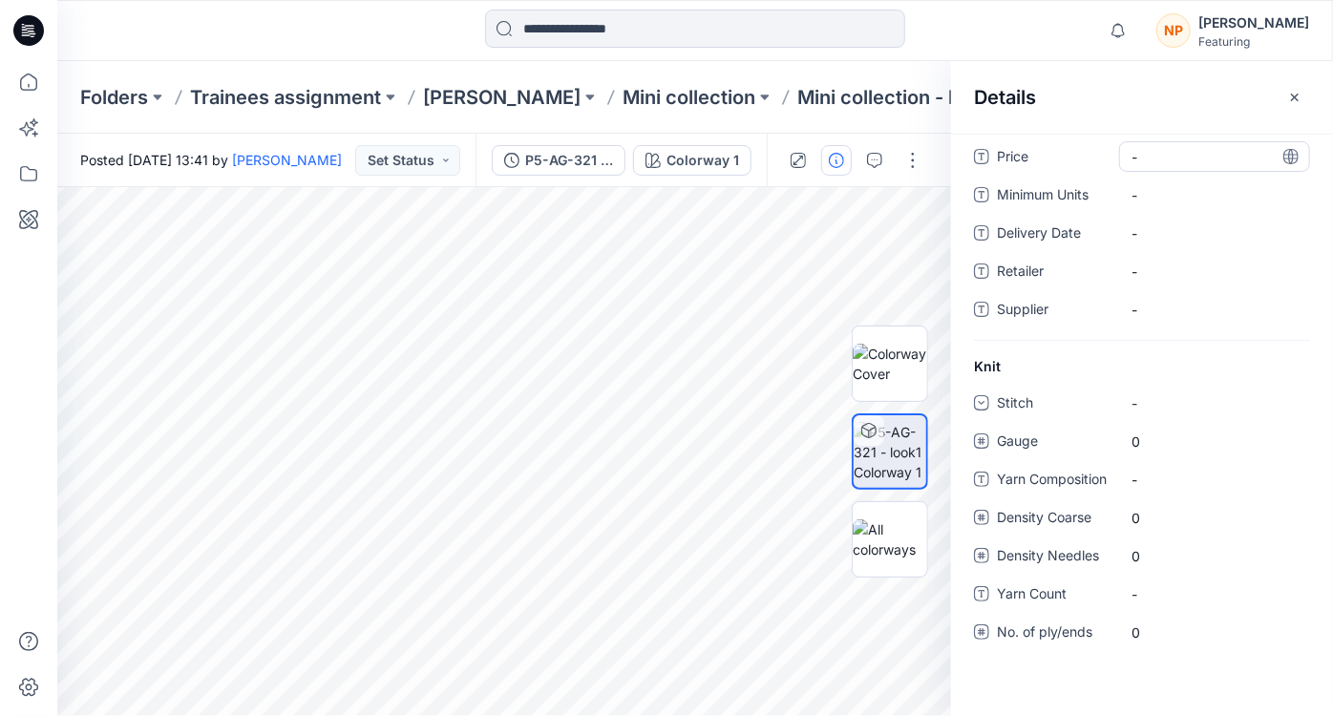
click at [1198, 163] on span "-" at bounding box center [1214, 157] width 166 height 20
click at [1162, 199] on Units "-" at bounding box center [1214, 195] width 166 height 20
click at [1171, 229] on Date "-" at bounding box center [1214, 233] width 166 height 20
click at [1181, 266] on span "-" at bounding box center [1214, 272] width 166 height 20
click at [1185, 308] on span "-" at bounding box center [1214, 310] width 166 height 20
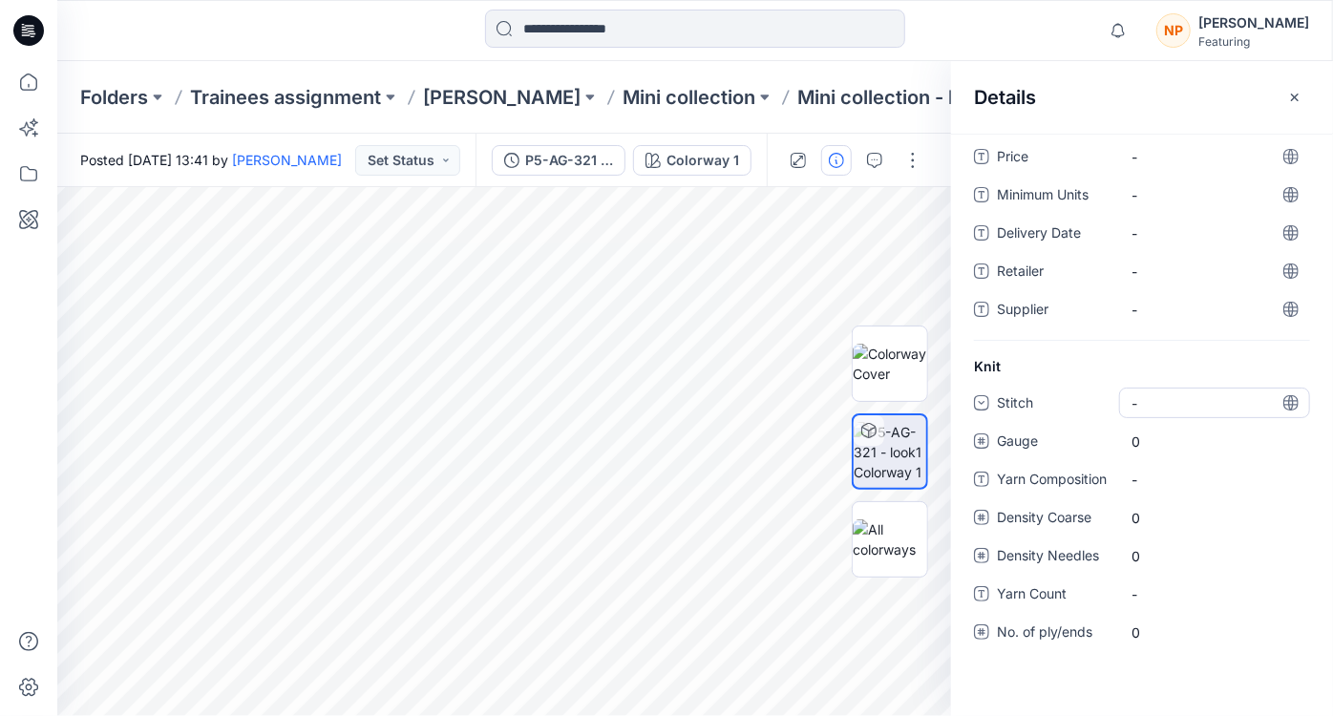
click at [1157, 408] on div "-" at bounding box center [1145, 403] width 29 height 20
click at [1043, 445] on span "Gauge" at bounding box center [1054, 443] width 115 height 27
click at [1166, 442] on span "0" at bounding box center [1214, 442] width 166 height 20
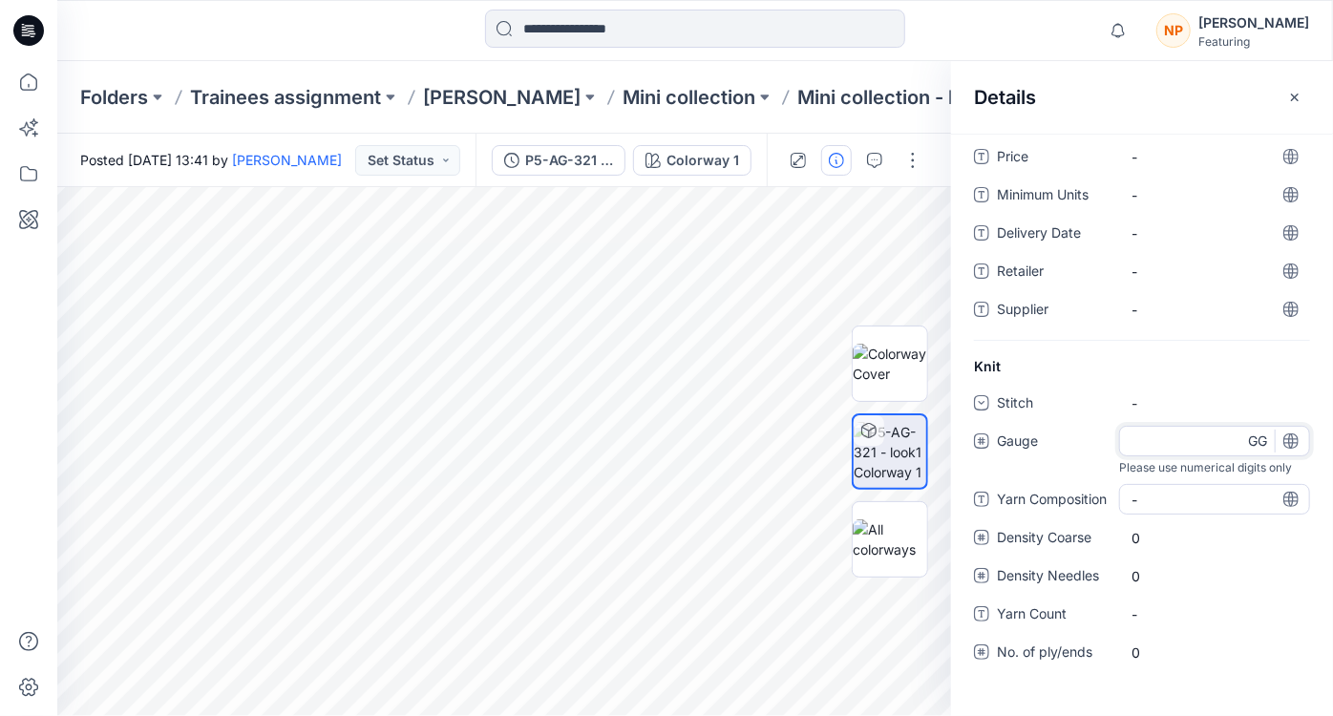
click at [1163, 503] on div "Stitch - Gauge Please use numerical digits only GG Yarn Composition - Density C…" at bounding box center [1142, 539] width 336 height 303
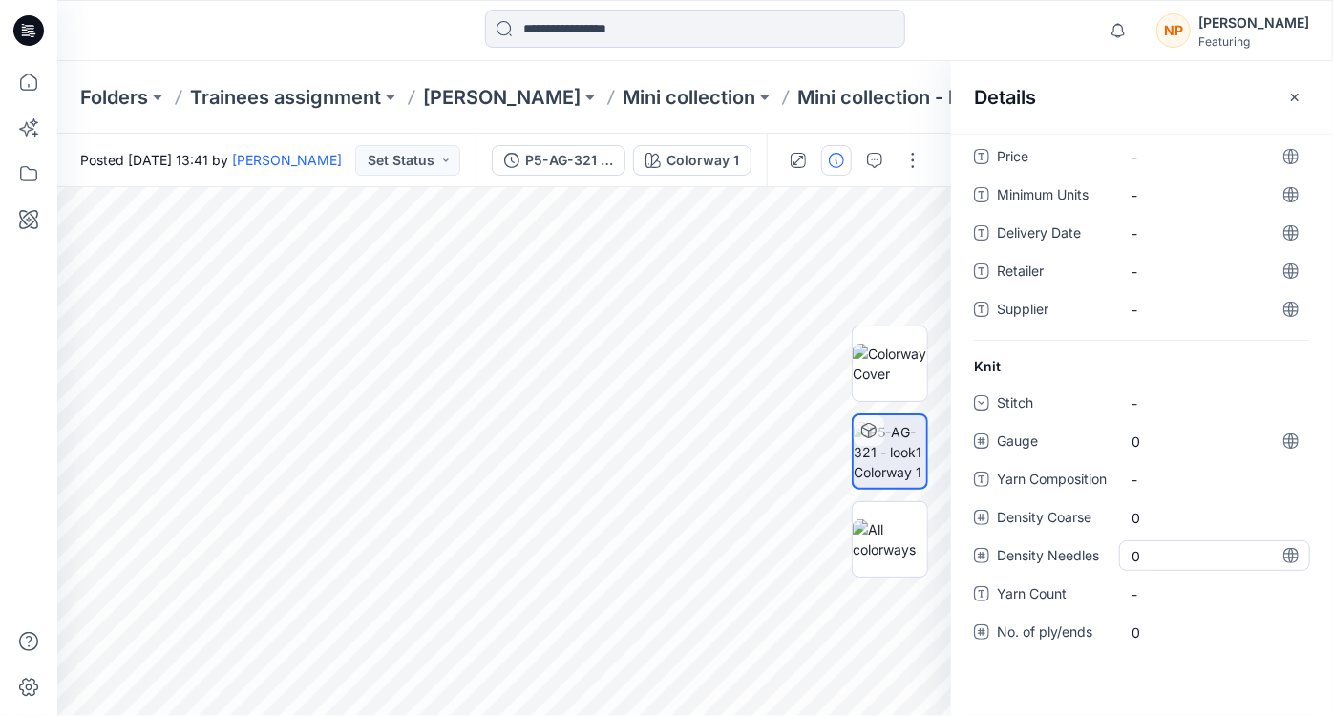
click at [1172, 558] on Needles "0" at bounding box center [1214, 556] width 166 height 20
click at [1179, 617] on div "Stitch - Gauge 0 Yarn Composition - Density Coarse 0 Density Needles 0 Yarn Cou…" at bounding box center [1142, 529] width 336 height 283
click at [1181, 637] on ply\/ends "0" at bounding box center [1214, 632] width 166 height 20
click at [1303, 95] on button "button" at bounding box center [1294, 97] width 31 height 31
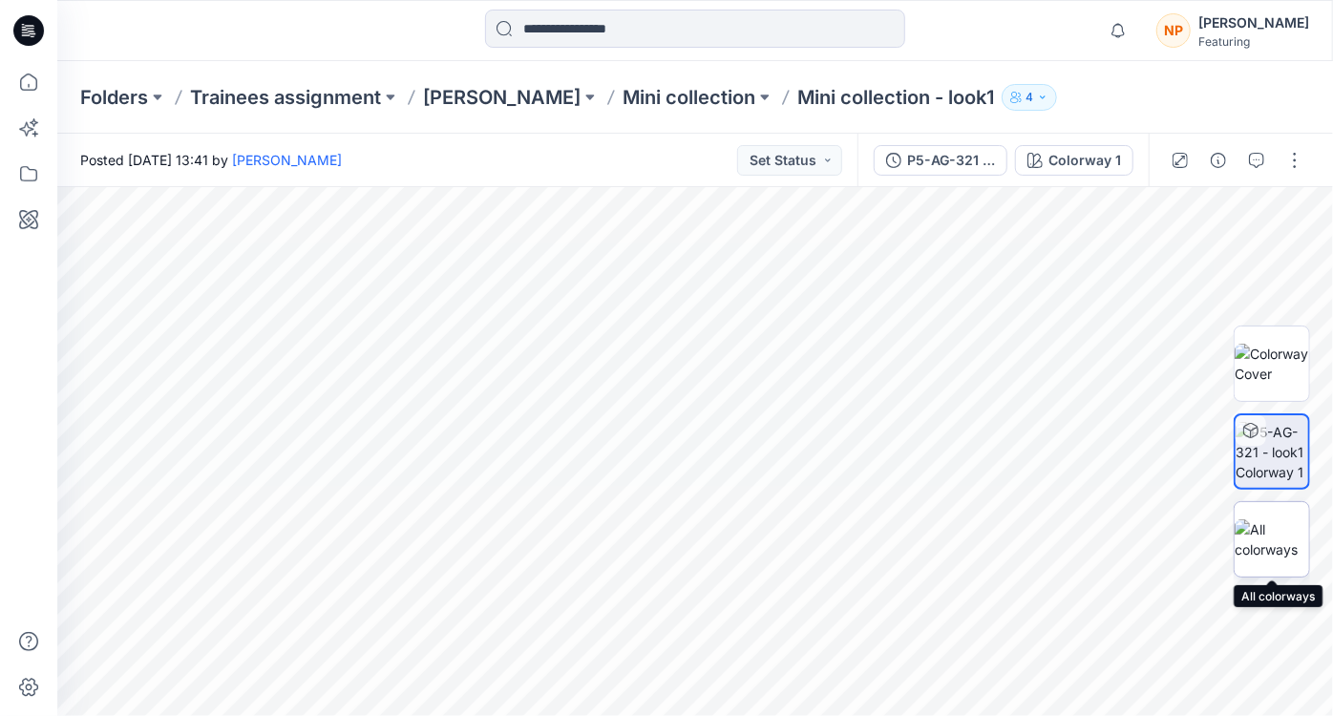
click at [1261, 545] on img at bounding box center [1271, 539] width 74 height 40
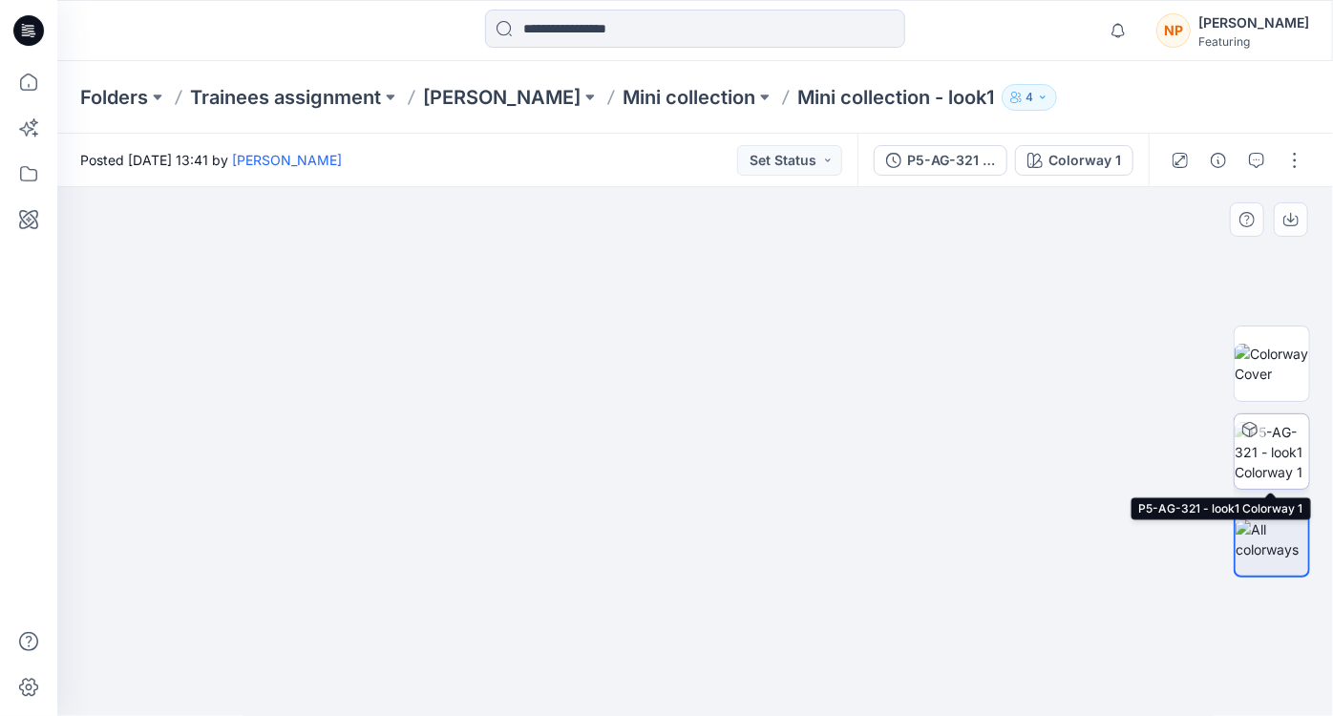
click at [1293, 454] on img at bounding box center [1271, 452] width 74 height 60
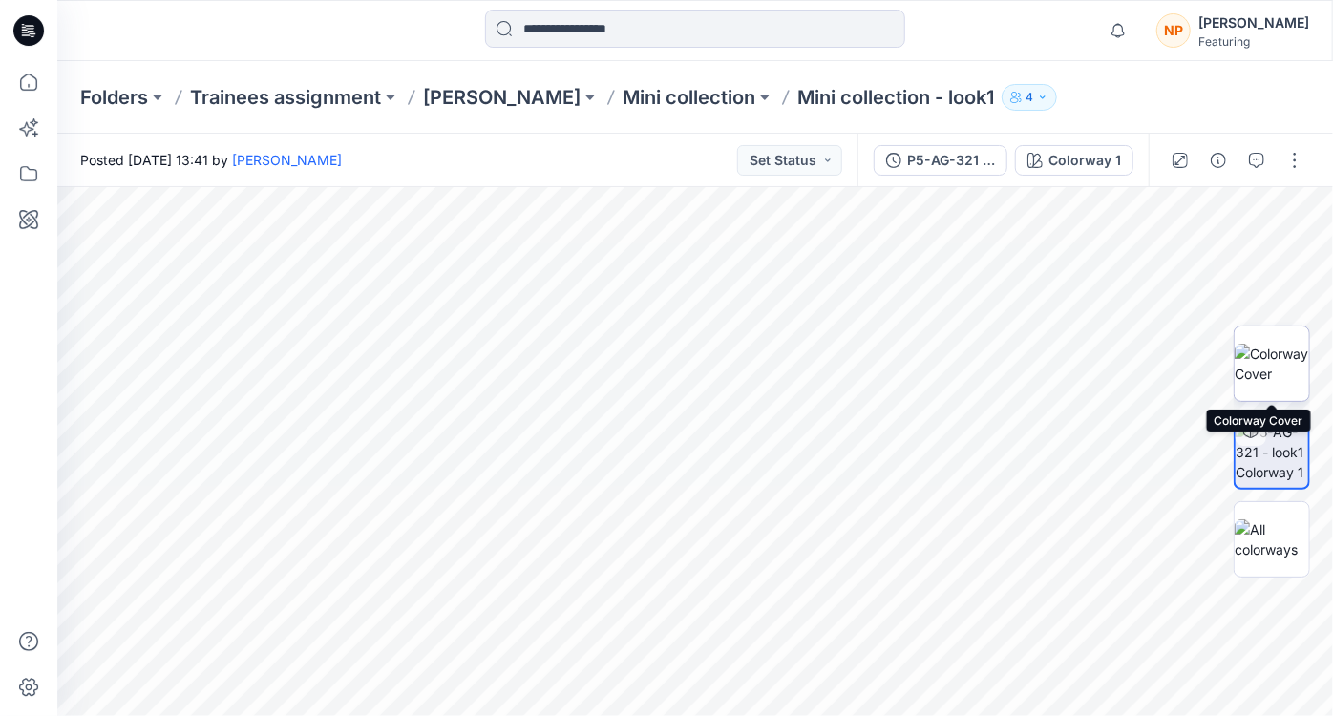
click at [1276, 384] on img at bounding box center [1271, 364] width 74 height 40
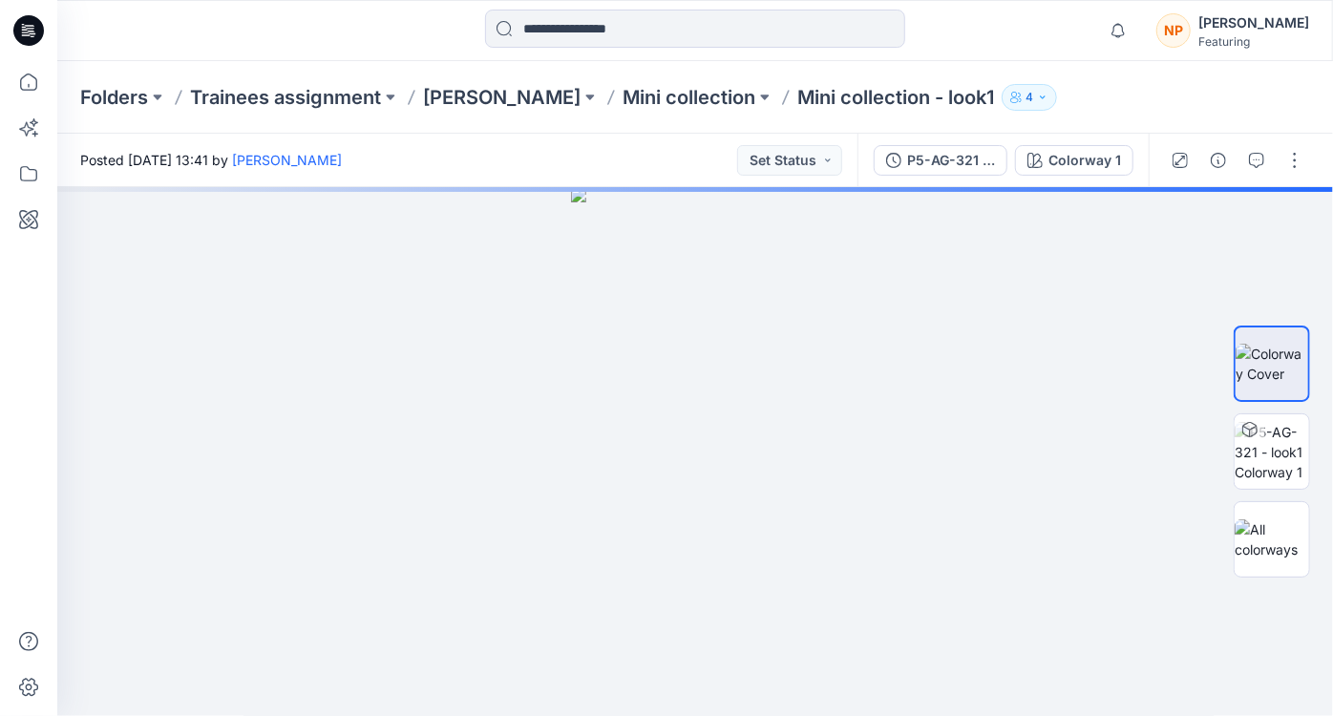
click at [981, 27] on div at bounding box center [695, 31] width 638 height 42
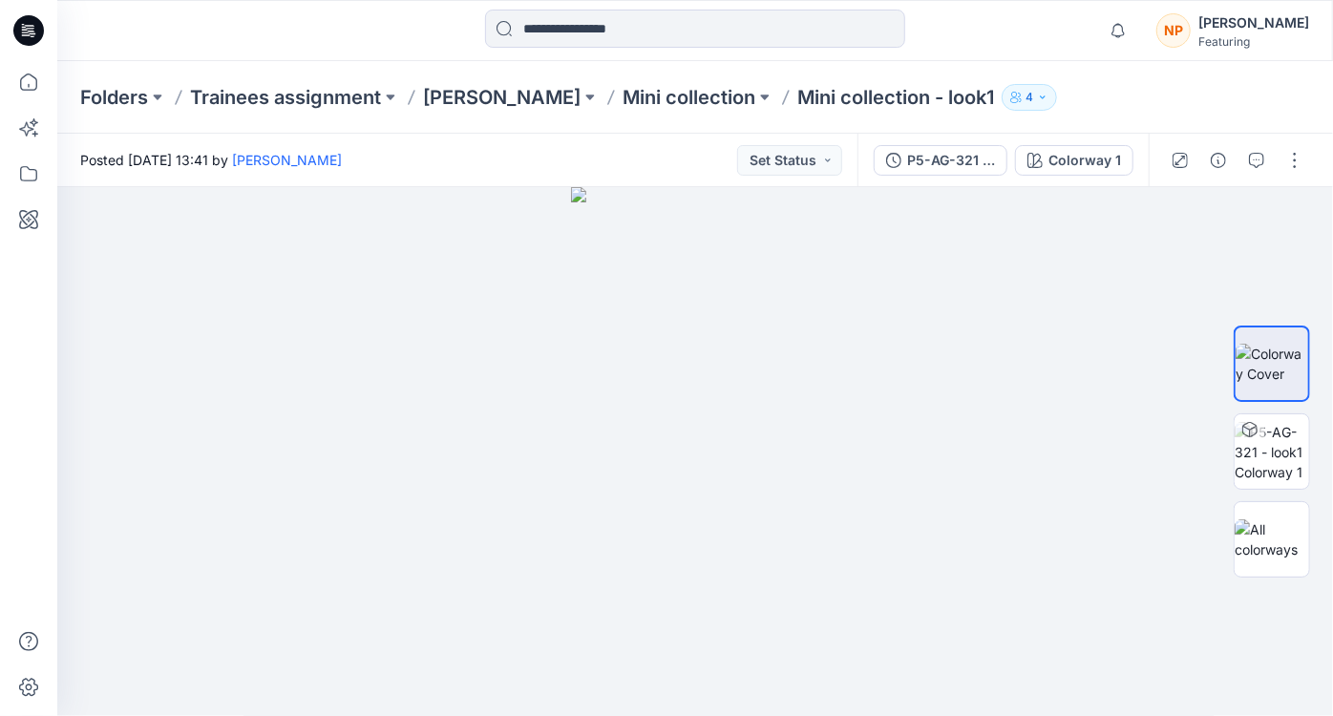
click at [1173, 125] on div "Folders Trainees assignment Phuong Nguyen Mini collection Mini collection - loo…" at bounding box center [695, 97] width 1276 height 73
click at [822, 156] on button "Set Status" at bounding box center [789, 160] width 105 height 31
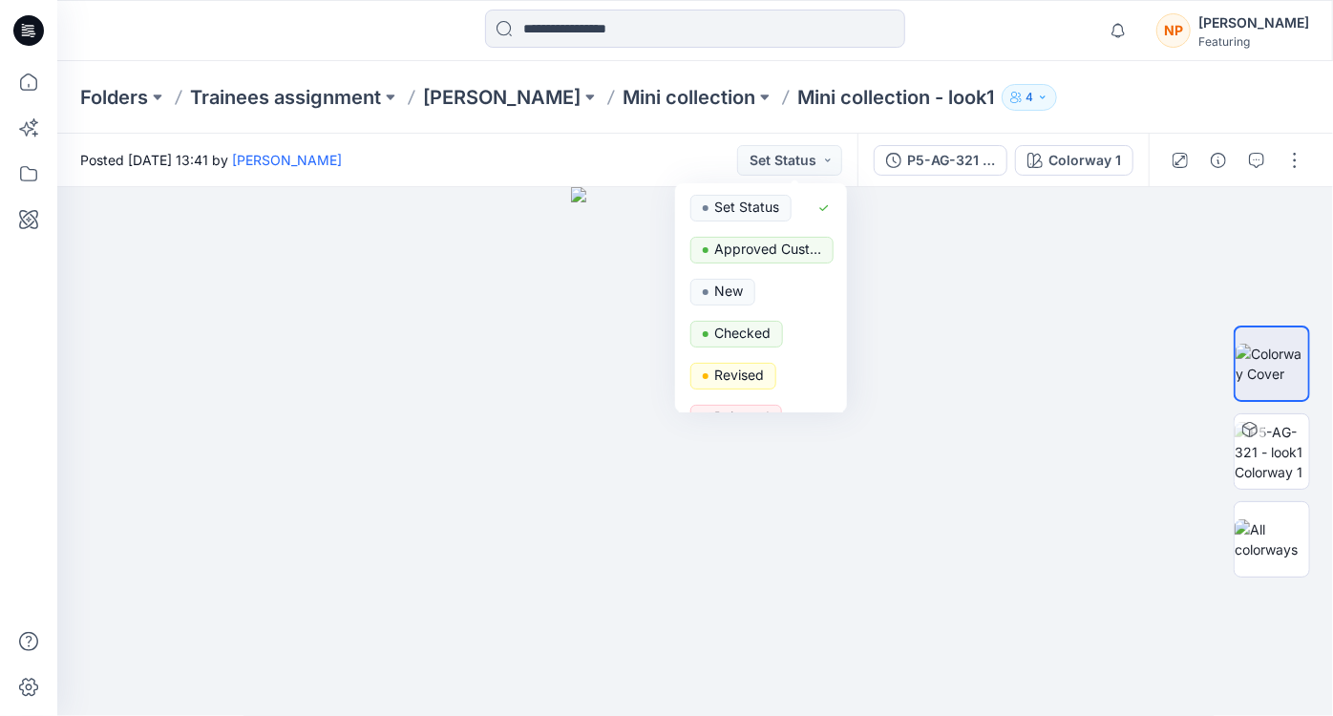
click at [585, 168] on div "Posted Sunday, September 28, 2025 13:41 by Nguyen Phuong Set Status Set Status …" at bounding box center [457, 160] width 800 height 53
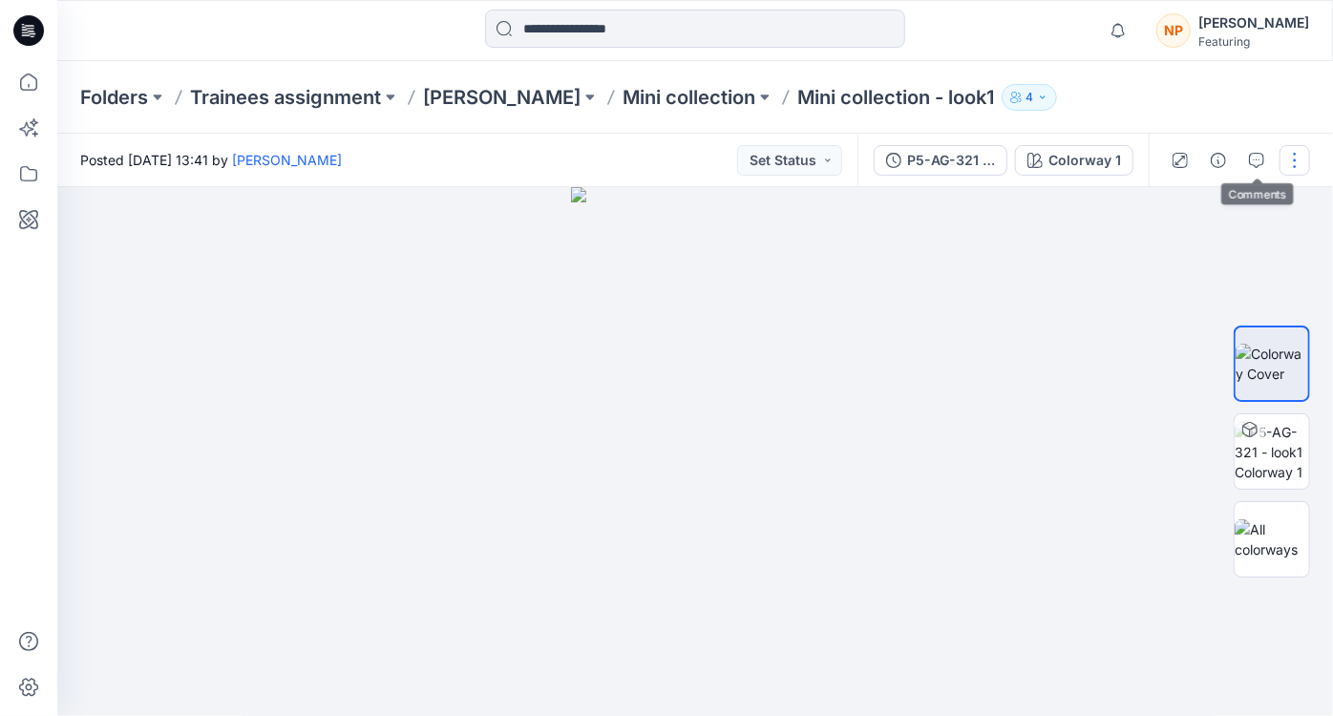
click at [1293, 163] on button "button" at bounding box center [1294, 160] width 31 height 31
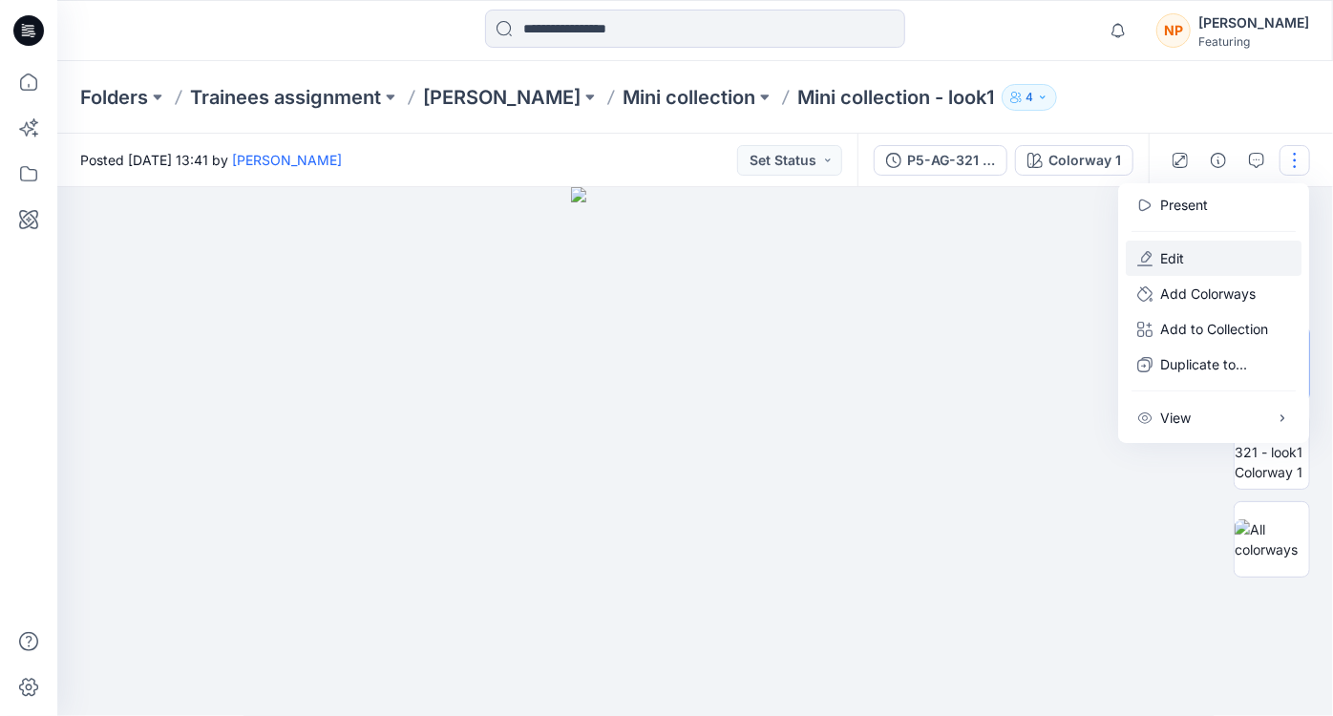
click at [1201, 256] on button "Edit" at bounding box center [1214, 258] width 176 height 35
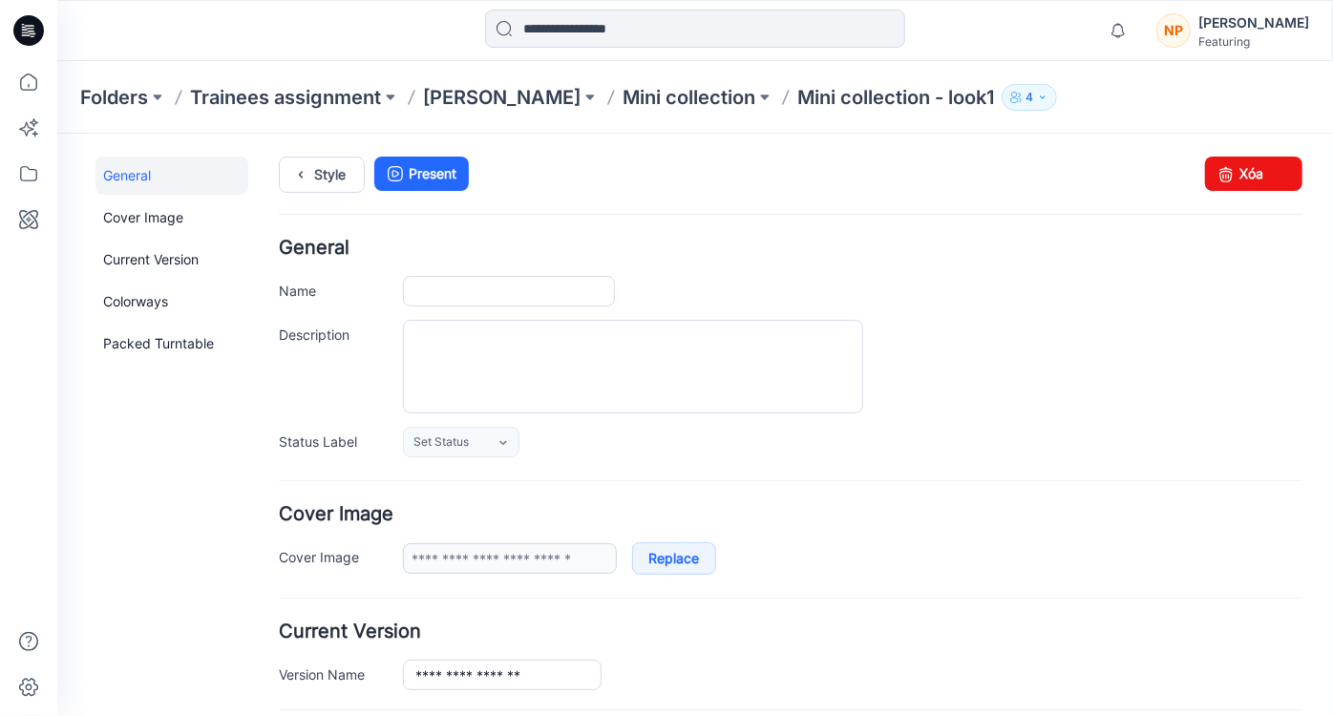
type input "**********"
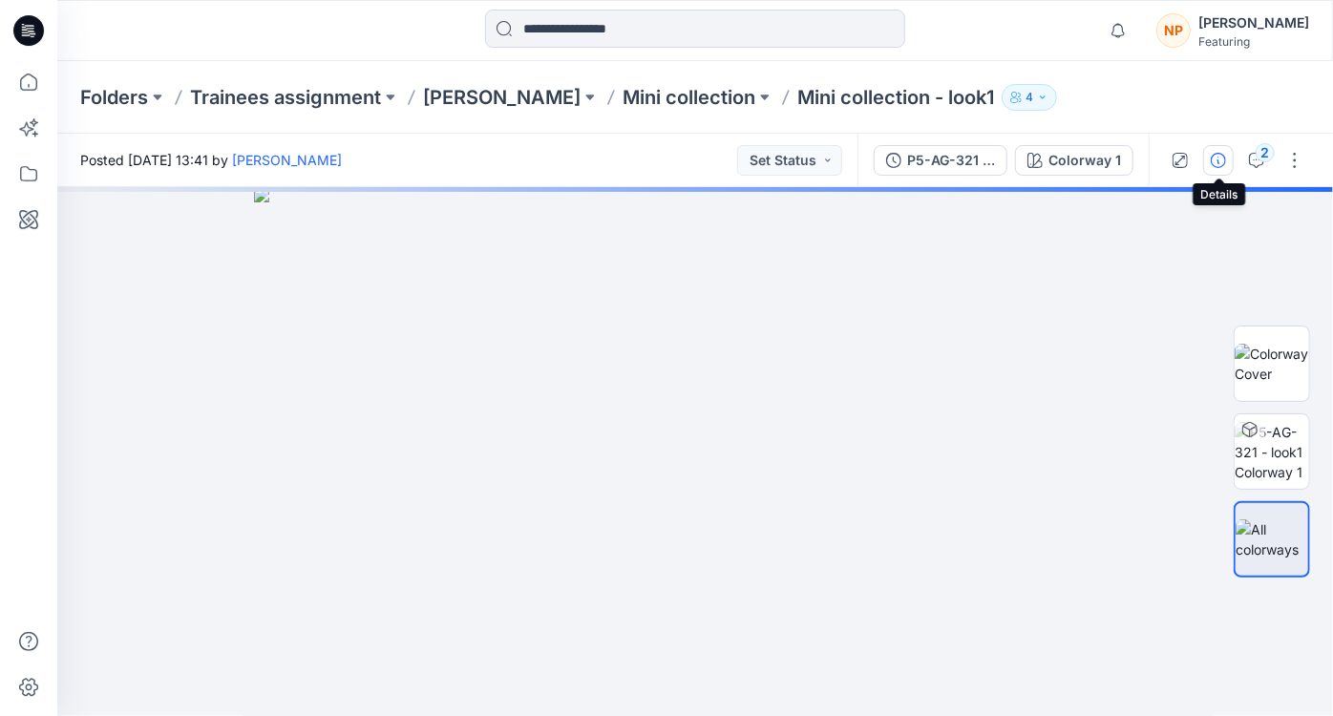
click at [1212, 160] on icon "button" at bounding box center [1218, 160] width 15 height 15
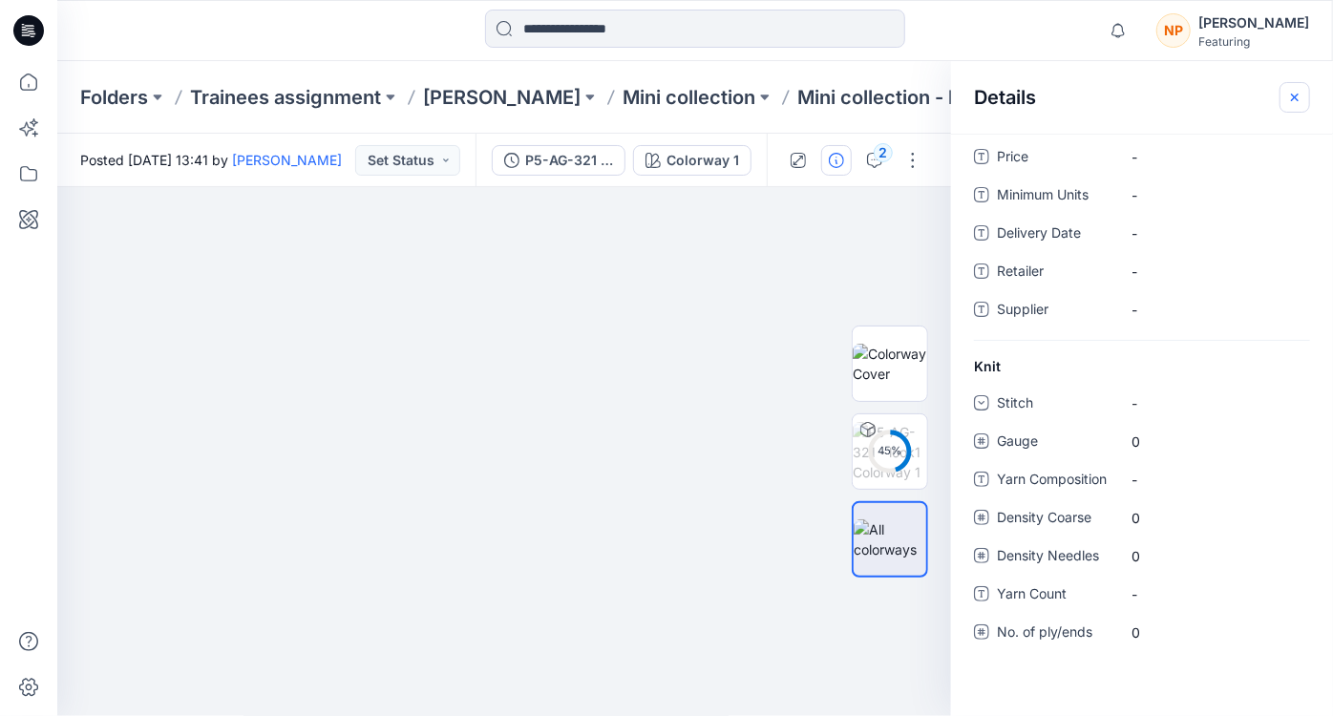
click at [1291, 97] on icon "button" at bounding box center [1294, 97] width 15 height 15
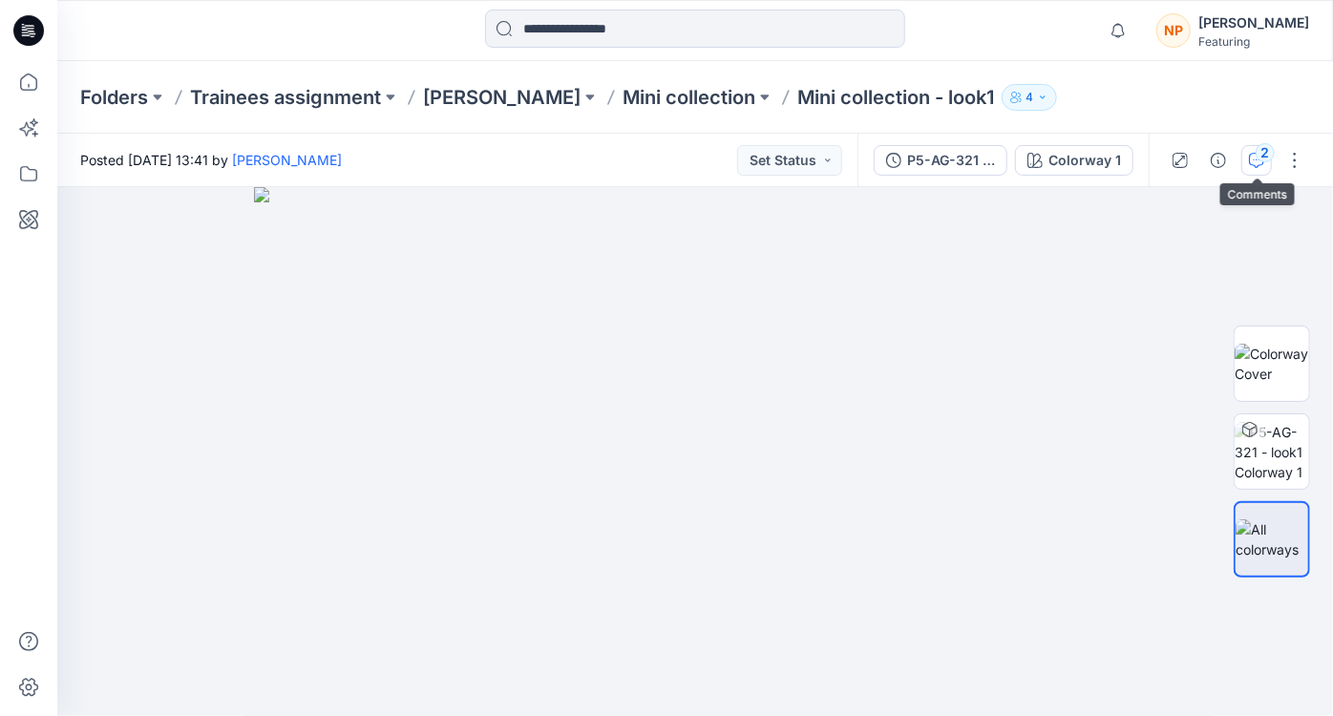
click at [1257, 158] on button "2" at bounding box center [1256, 160] width 31 height 31
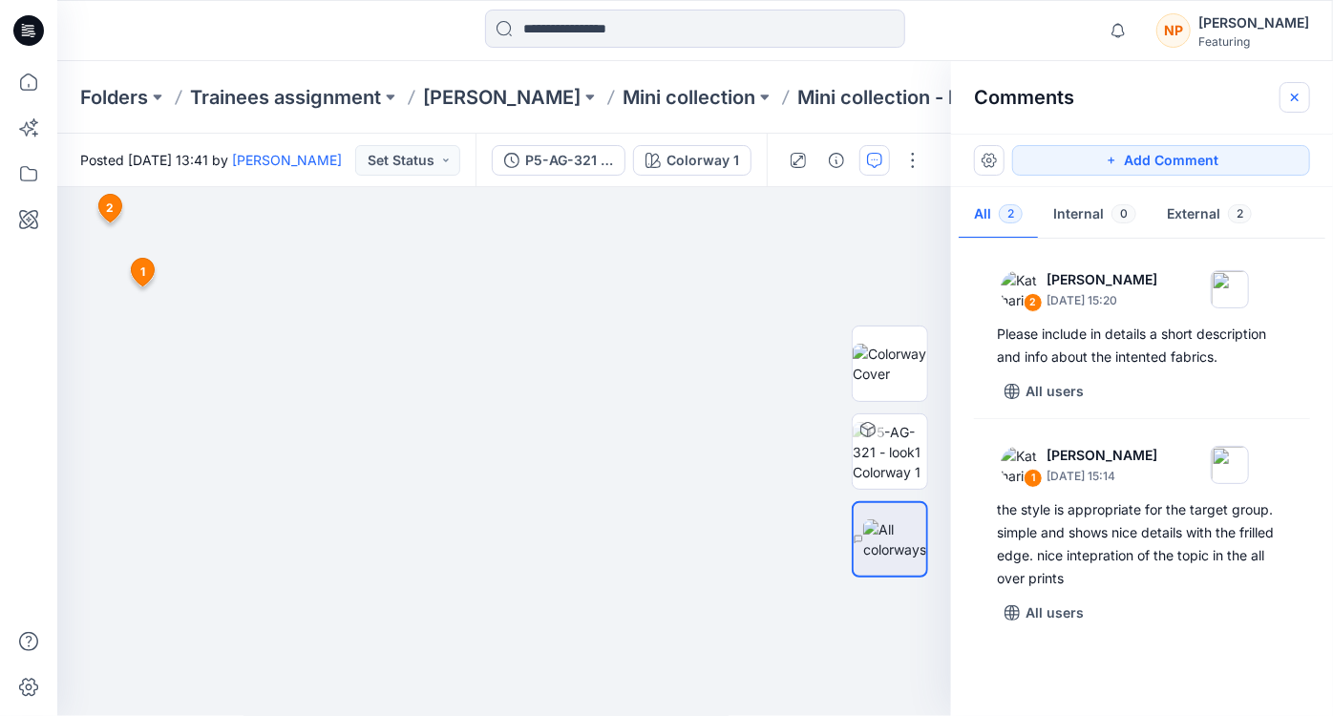
click at [1293, 103] on icon "button" at bounding box center [1294, 97] width 15 height 15
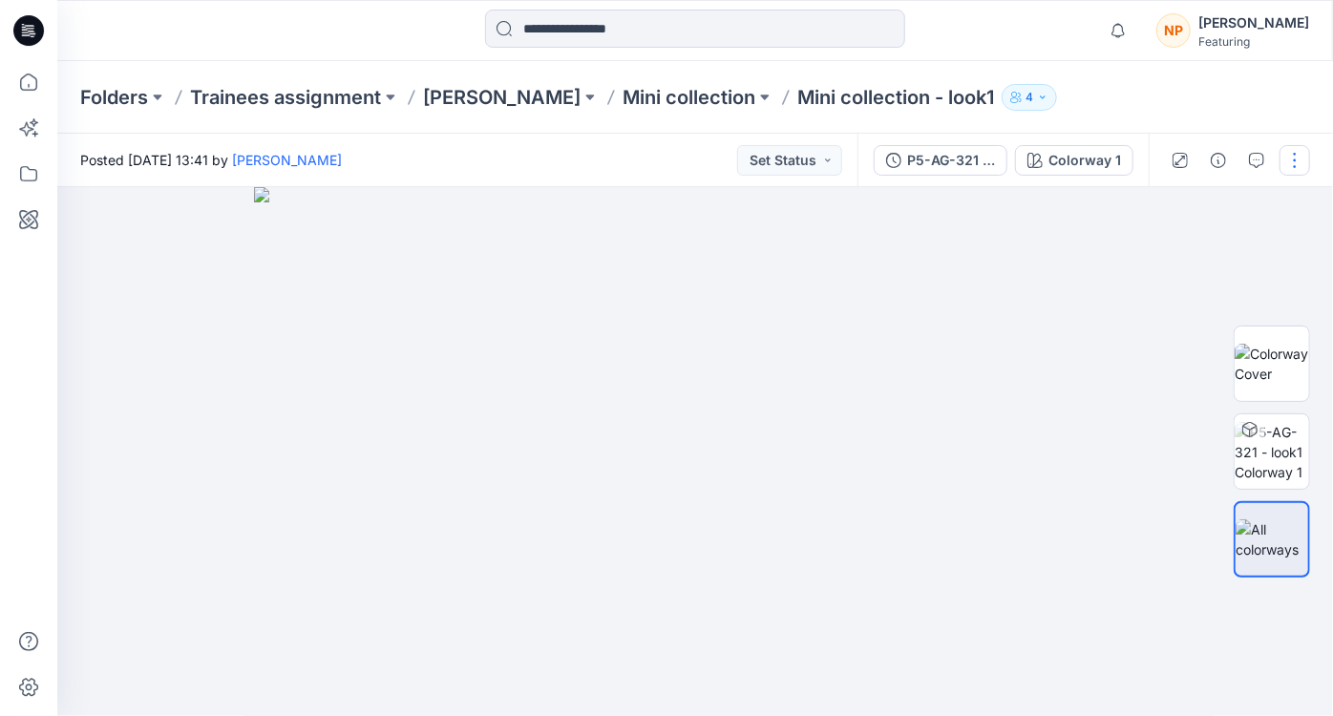
click at [1293, 174] on button "button" at bounding box center [1294, 160] width 31 height 31
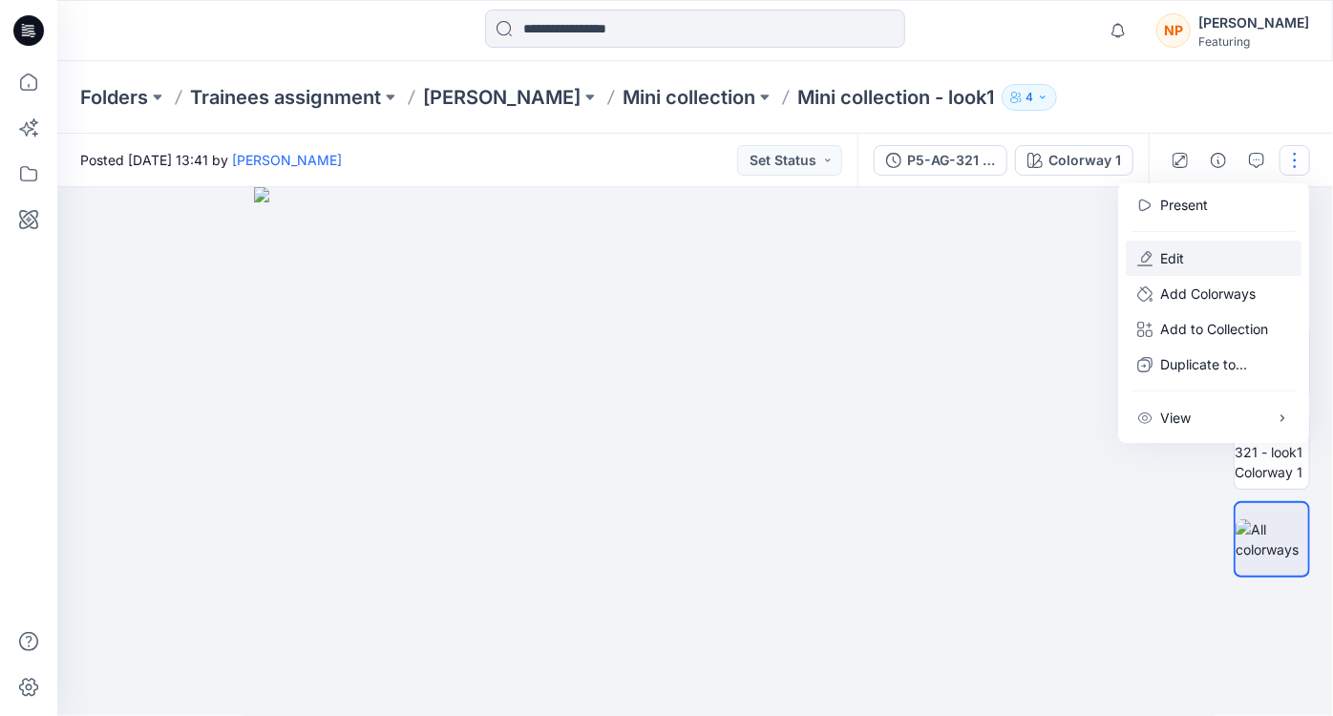
click at [1212, 246] on button "Edit" at bounding box center [1214, 258] width 176 height 35
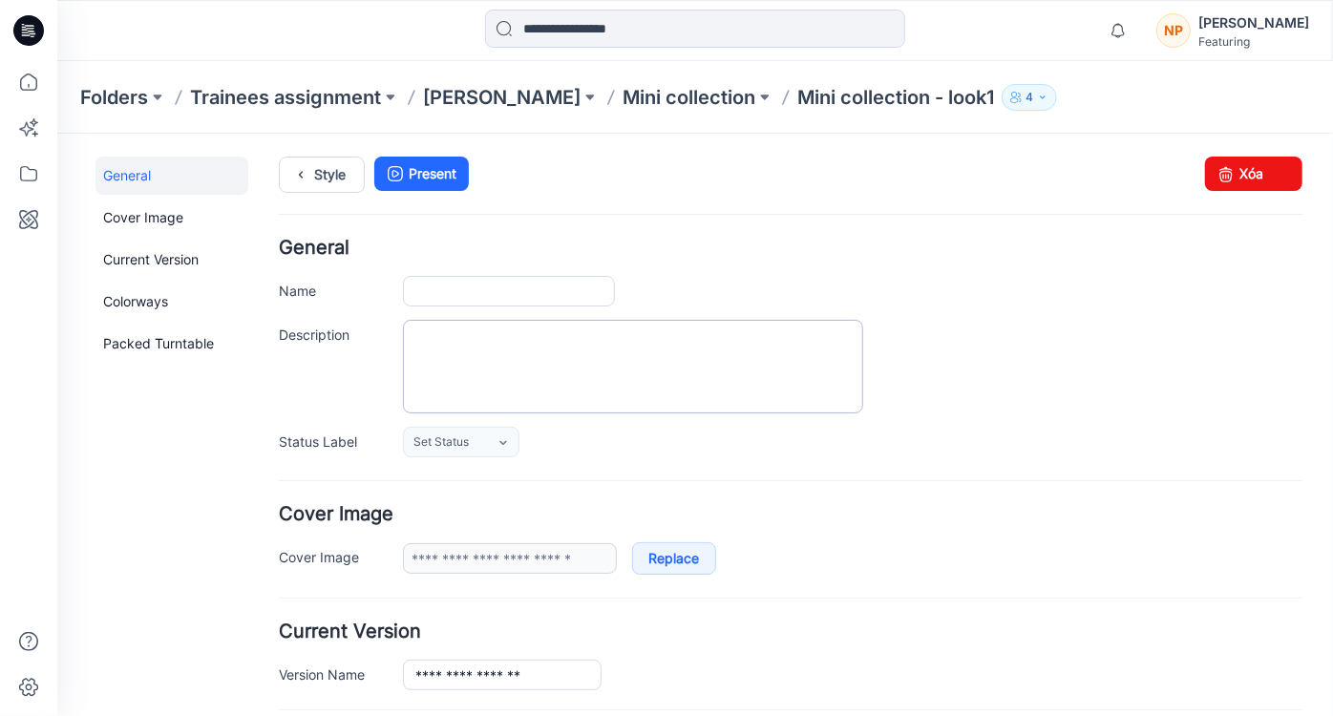
type input "**********"
click at [604, 357] on textarea "Description" at bounding box center [632, 366] width 460 height 94
click at [456, 346] on textarea "Description" at bounding box center [632, 366] width 460 height 94
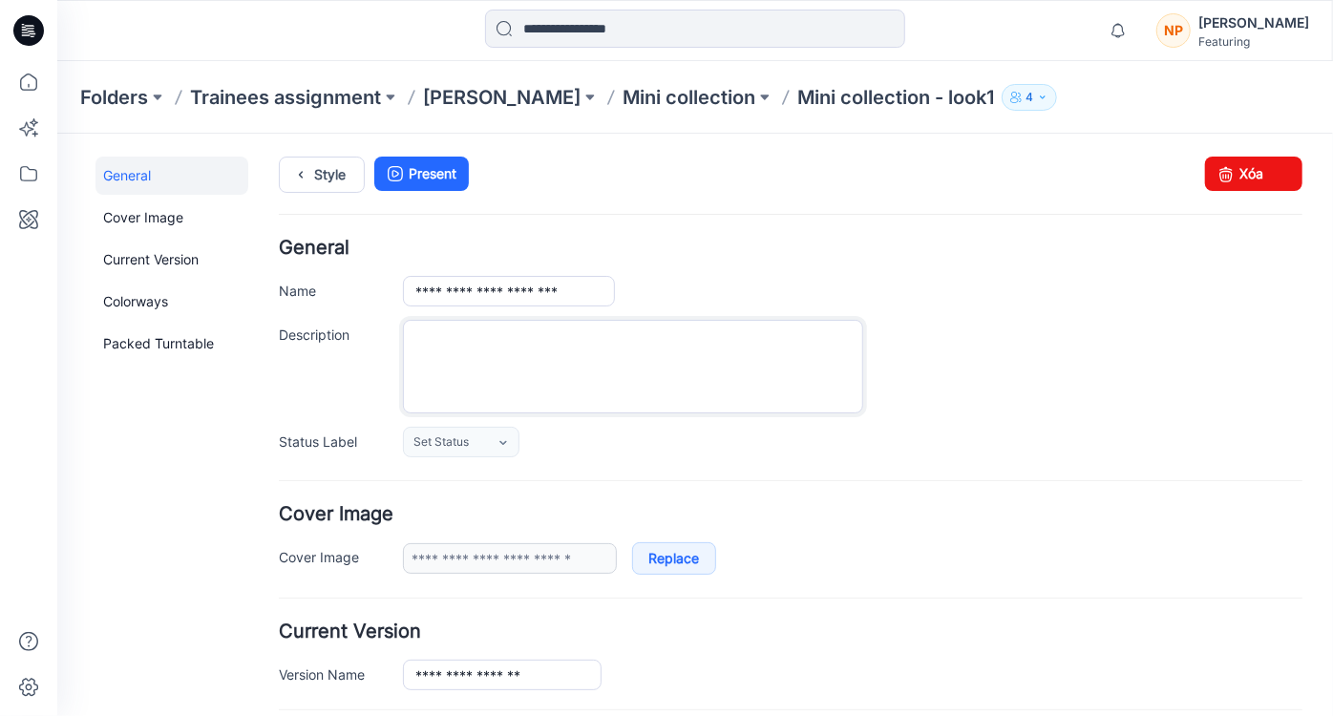
paste textarea "**********"
click at [458, 387] on textarea "**********" at bounding box center [631, 365] width 459 height 93
click at [488, 383] on textarea "**********" at bounding box center [631, 365] width 459 height 93
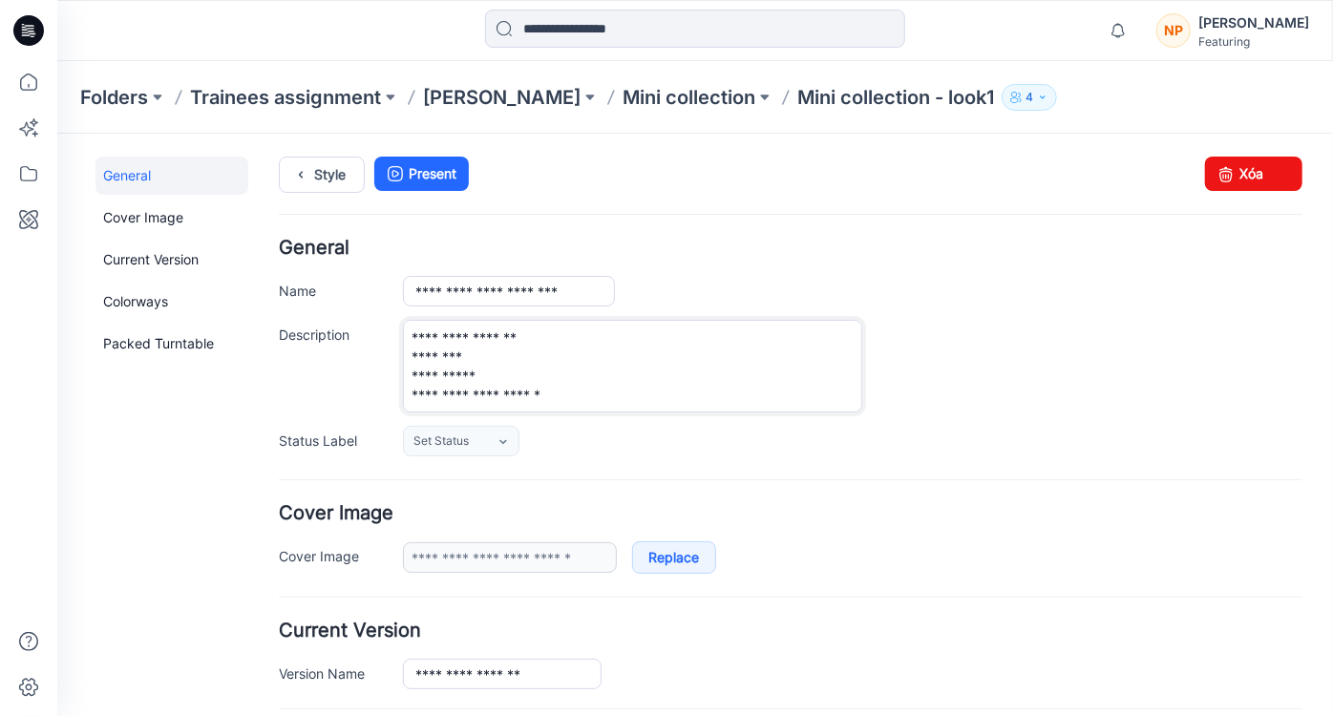
click at [467, 395] on textarea "**********" at bounding box center [631, 365] width 459 height 93
drag, startPoint x: 551, startPoint y: 390, endPoint x: 401, endPoint y: 315, distance: 167.8
click at [401, 315] on div "**********" at bounding box center [789, 347] width 1023 height 218
click at [465, 373] on textarea "**********" at bounding box center [631, 365] width 459 height 93
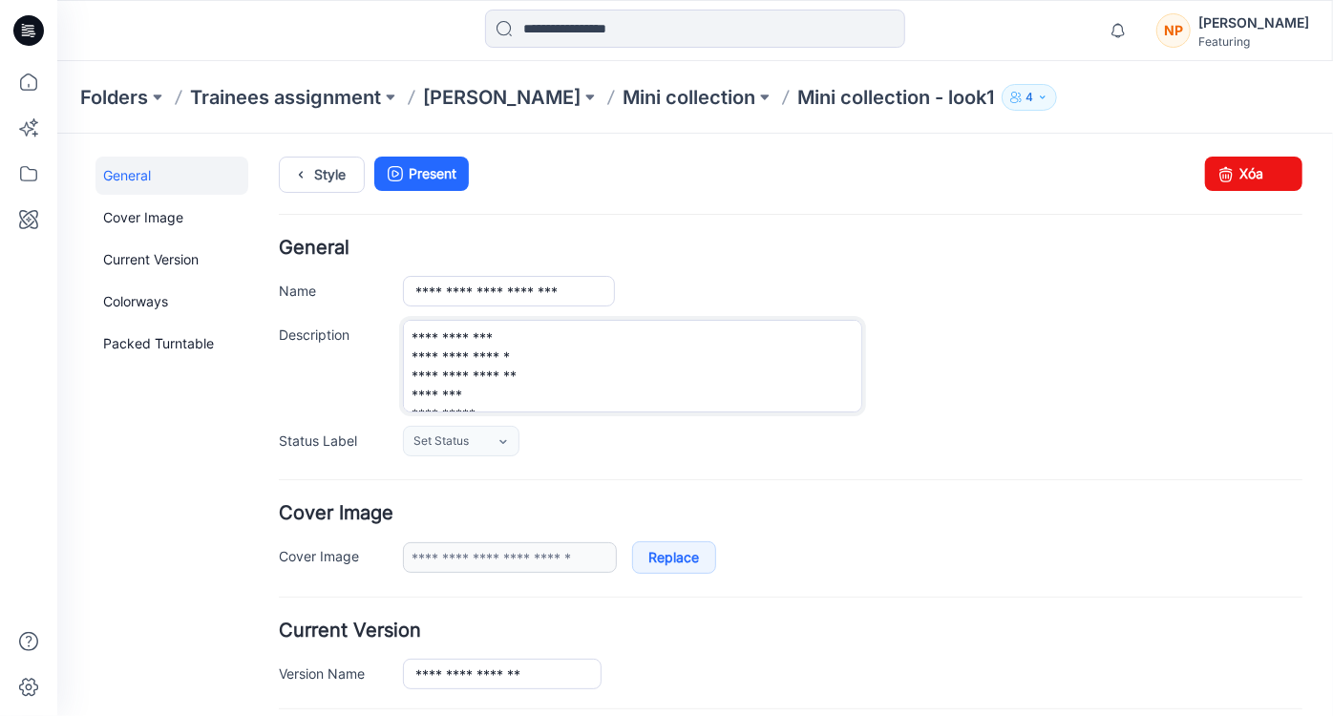
drag, startPoint x: 454, startPoint y: 393, endPoint x: 409, endPoint y: 392, distance: 45.8
click at [409, 392] on textarea "**********" at bounding box center [631, 365] width 459 height 93
paste textarea
click at [506, 390] on textarea "**********" at bounding box center [631, 365] width 459 height 93
click at [481, 371] on textarea "**********" at bounding box center [631, 365] width 459 height 93
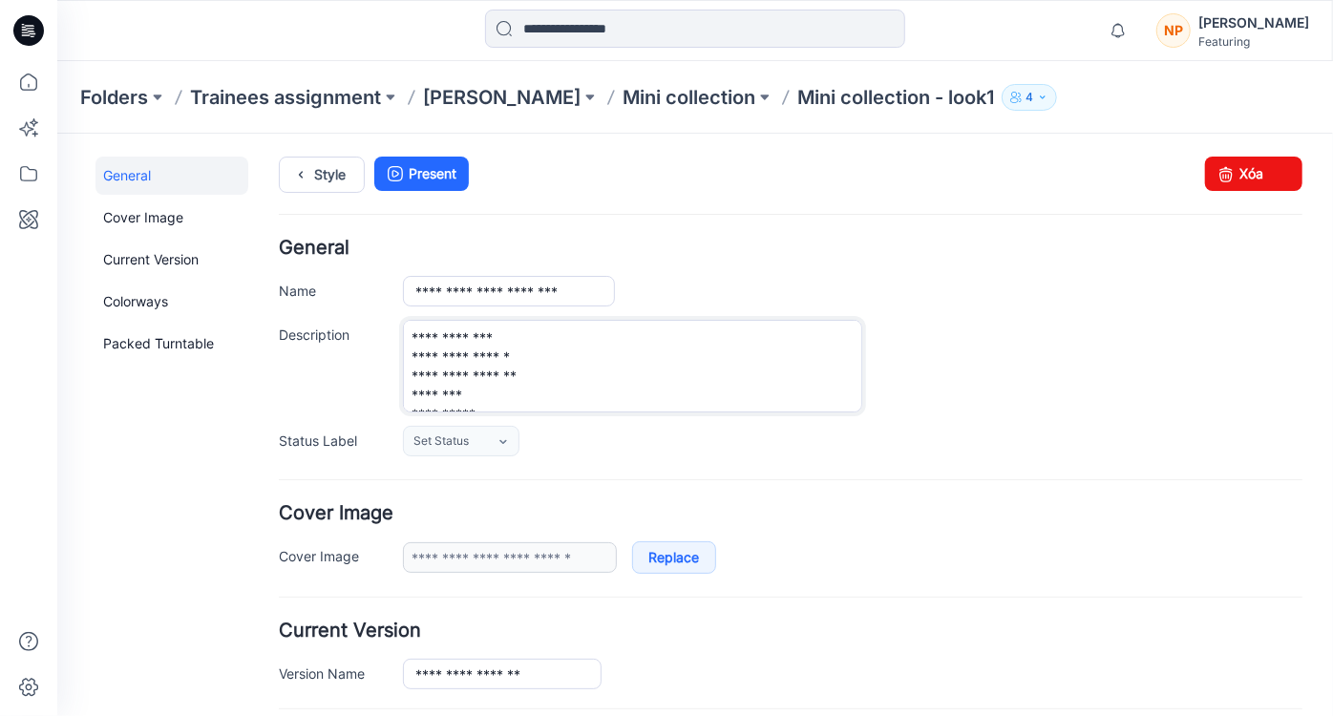
drag, startPoint x: 482, startPoint y: 371, endPoint x: 402, endPoint y: 369, distance: 80.2
click at [402, 369] on textarea "**********" at bounding box center [631, 365] width 459 height 93
click at [493, 371] on textarea "**********" at bounding box center [631, 365] width 459 height 93
drag, startPoint x: 411, startPoint y: 334, endPoint x: 519, endPoint y: 326, distance: 109.2
click at [519, 326] on textarea "**********" at bounding box center [631, 365] width 459 height 93
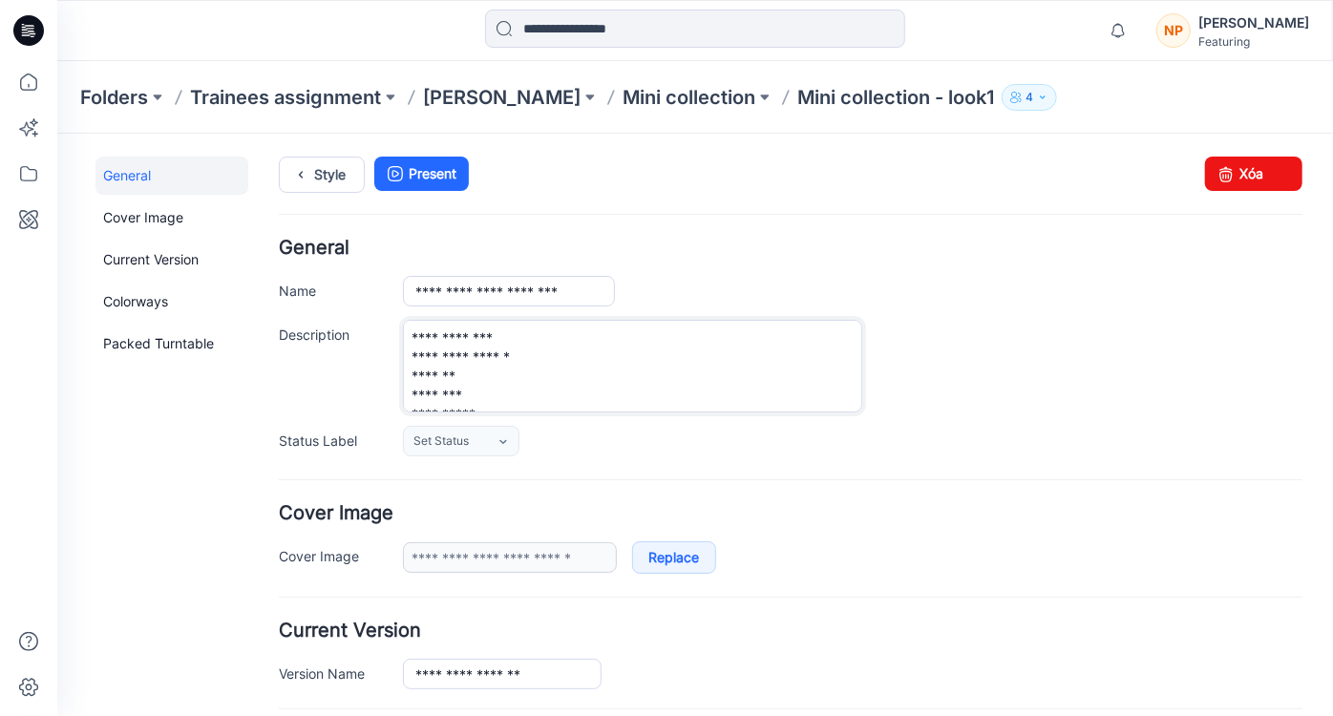
paste textarea
drag, startPoint x: 480, startPoint y: 374, endPoint x: 399, endPoint y: 369, distance: 81.3
click at [399, 369] on div "**********" at bounding box center [789, 365] width 1023 height 93
click at [489, 364] on textarea "**********" at bounding box center [631, 365] width 459 height 93
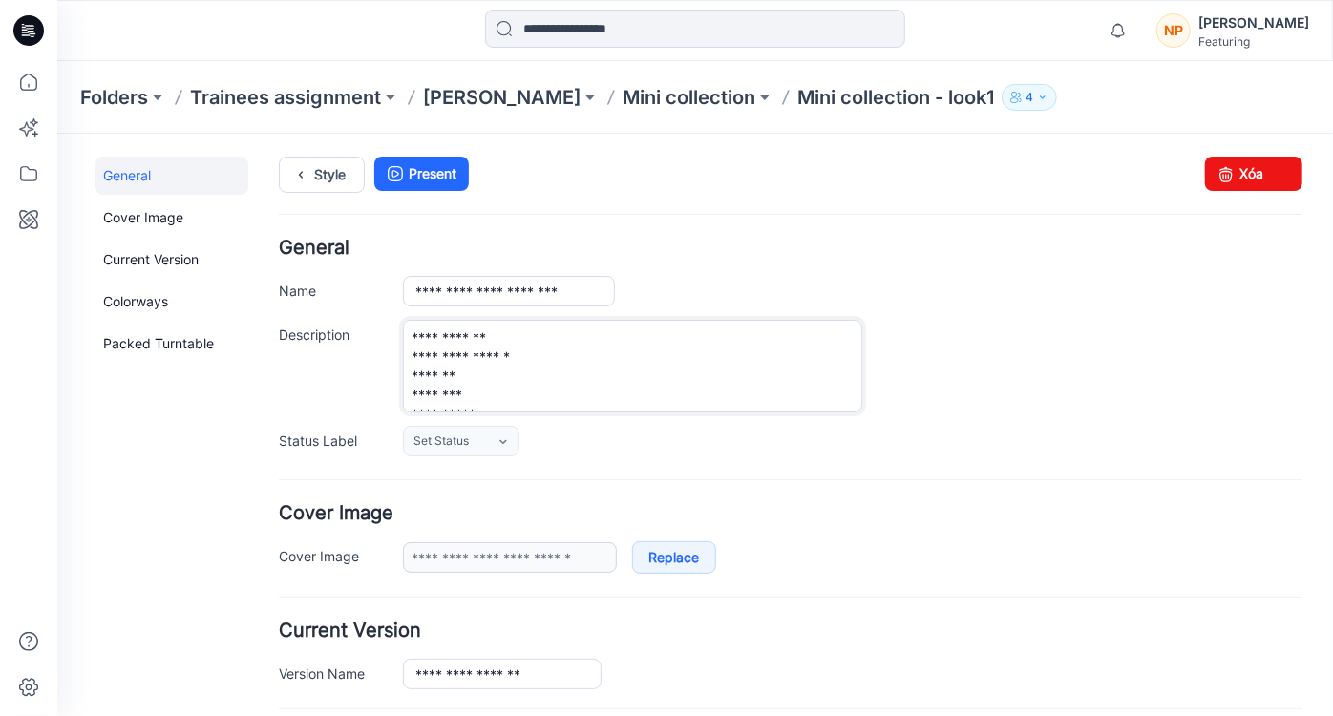
scroll to position [0, 0]
drag, startPoint x: 411, startPoint y: 375, endPoint x: 467, endPoint y: 374, distance: 56.3
click at [467, 374] on textarea "**********" at bounding box center [631, 365] width 459 height 93
click at [497, 373] on textarea "**********" at bounding box center [631, 365] width 459 height 93
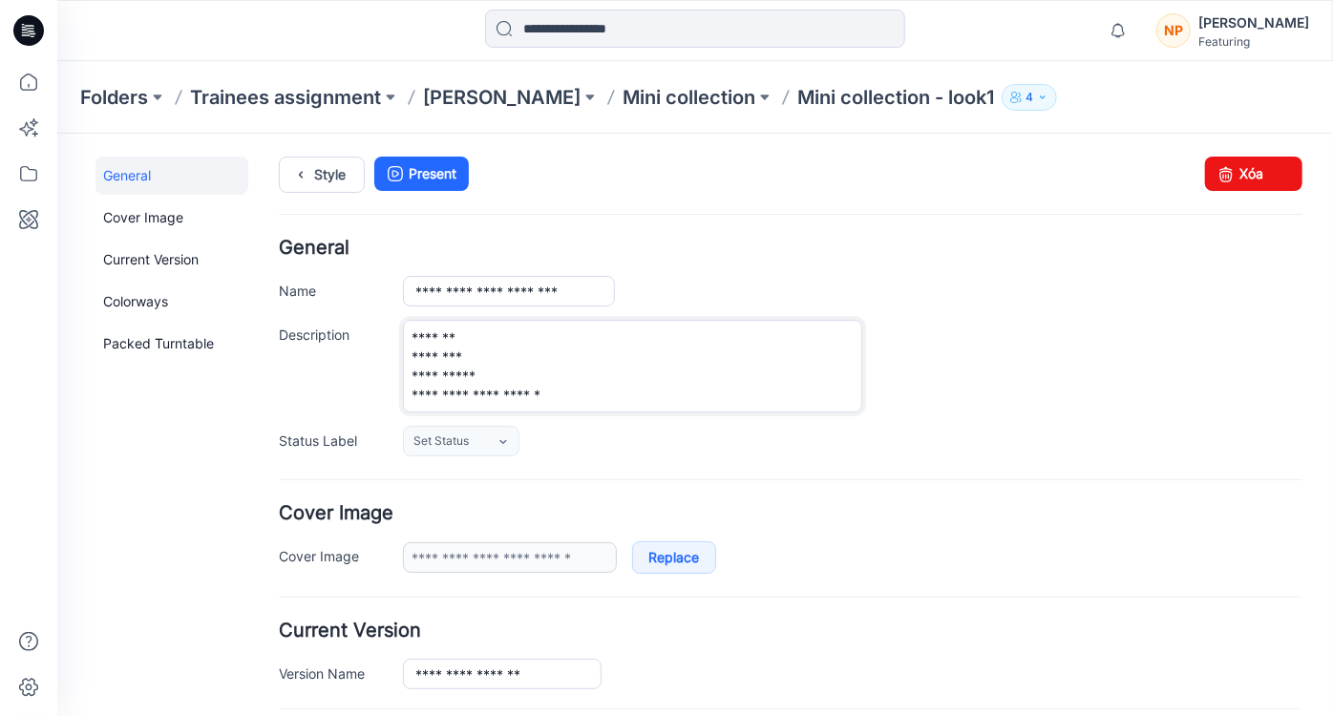
click at [546, 392] on textarea "**********" at bounding box center [631, 365] width 459 height 93
click at [442, 394] on textarea "**********" at bounding box center [631, 365] width 459 height 93
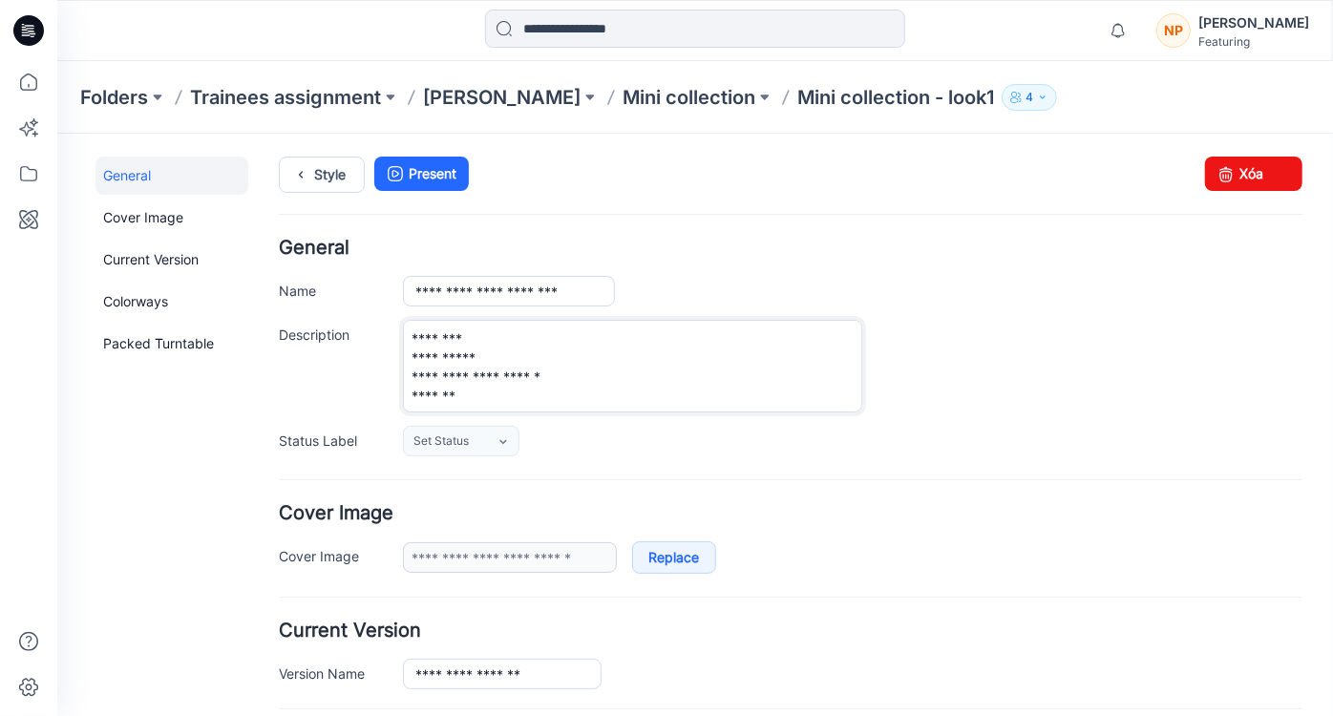
click at [424, 392] on textarea "**********" at bounding box center [631, 365] width 459 height 93
click at [427, 391] on textarea "**********" at bounding box center [631, 365] width 459 height 93
click at [459, 401] on textarea "**********" at bounding box center [631, 365] width 459 height 93
click at [414, 398] on textarea "**********" at bounding box center [631, 365] width 459 height 93
type textarea "**********"
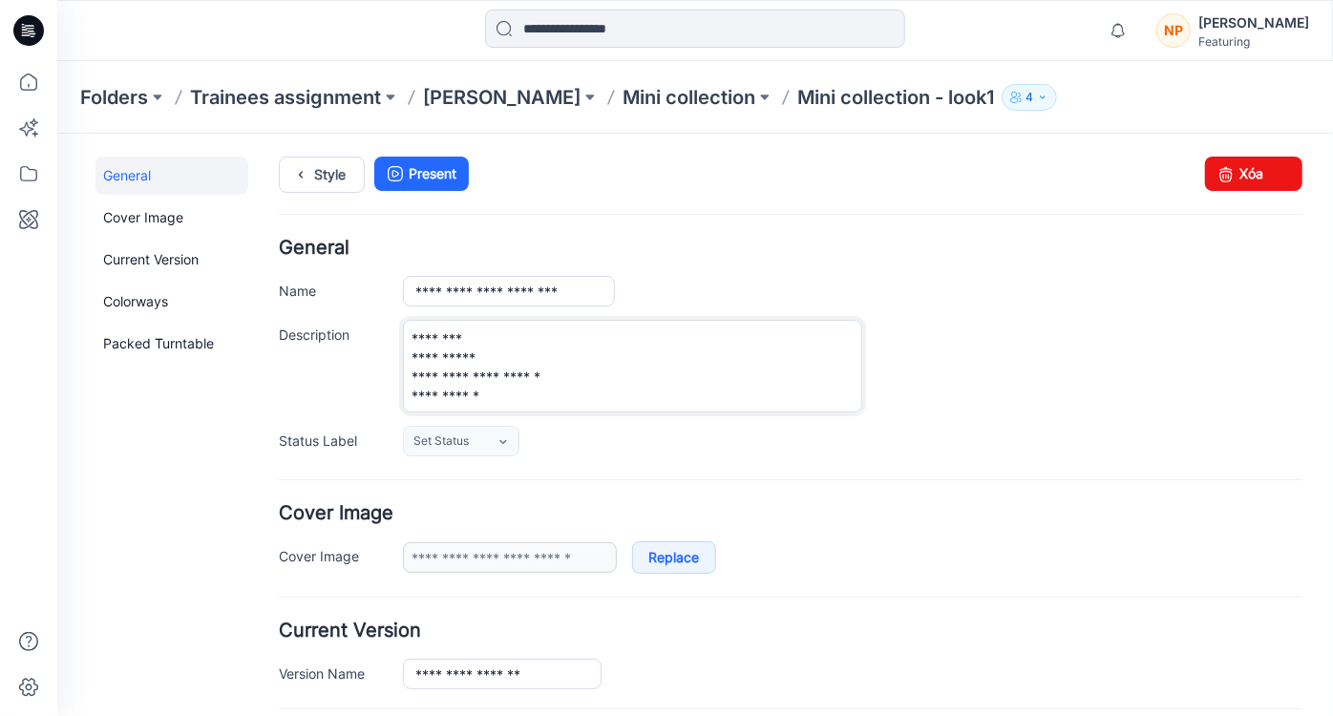
scroll to position [0, 0]
drag, startPoint x: 508, startPoint y: 390, endPoint x: 402, endPoint y: 319, distance: 127.4
click at [402, 319] on div "**********" at bounding box center [851, 365] width 899 height 93
click at [439, 356] on textarea "**********" at bounding box center [631, 365] width 459 height 93
click at [517, 361] on textarea "**********" at bounding box center [631, 365] width 459 height 93
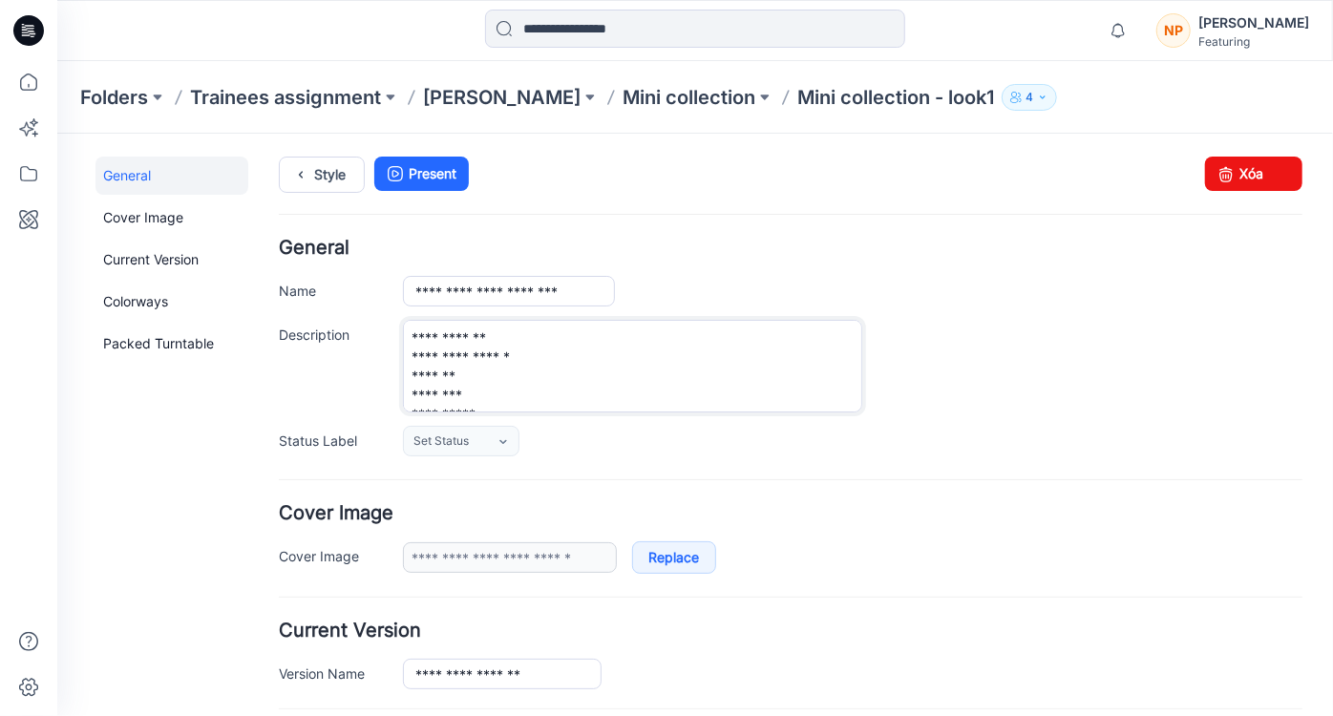
drag, startPoint x: 411, startPoint y: 372, endPoint x: 483, endPoint y: 373, distance: 71.6
click at [483, 373] on textarea "**********" at bounding box center [631, 365] width 459 height 93
click at [518, 397] on textarea "**********" at bounding box center [631, 365] width 459 height 93
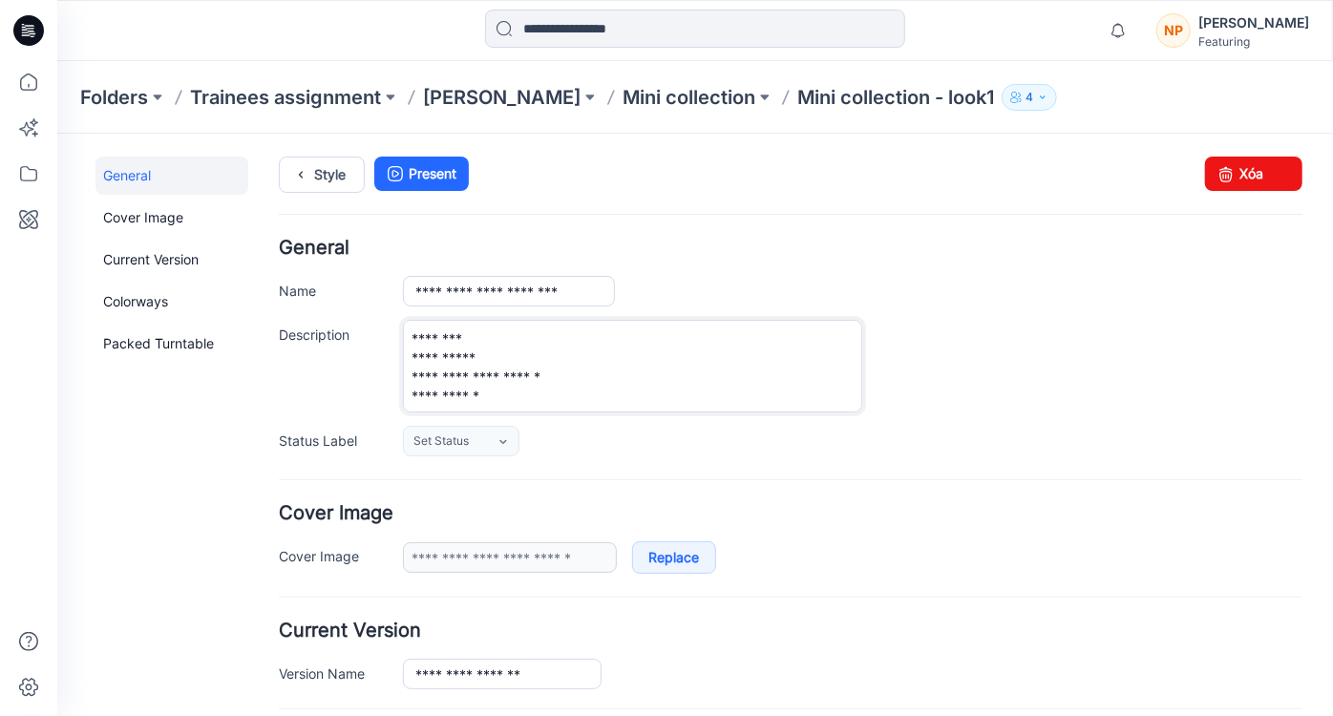
click at [513, 396] on textarea "**********" at bounding box center [631, 365] width 459 height 93
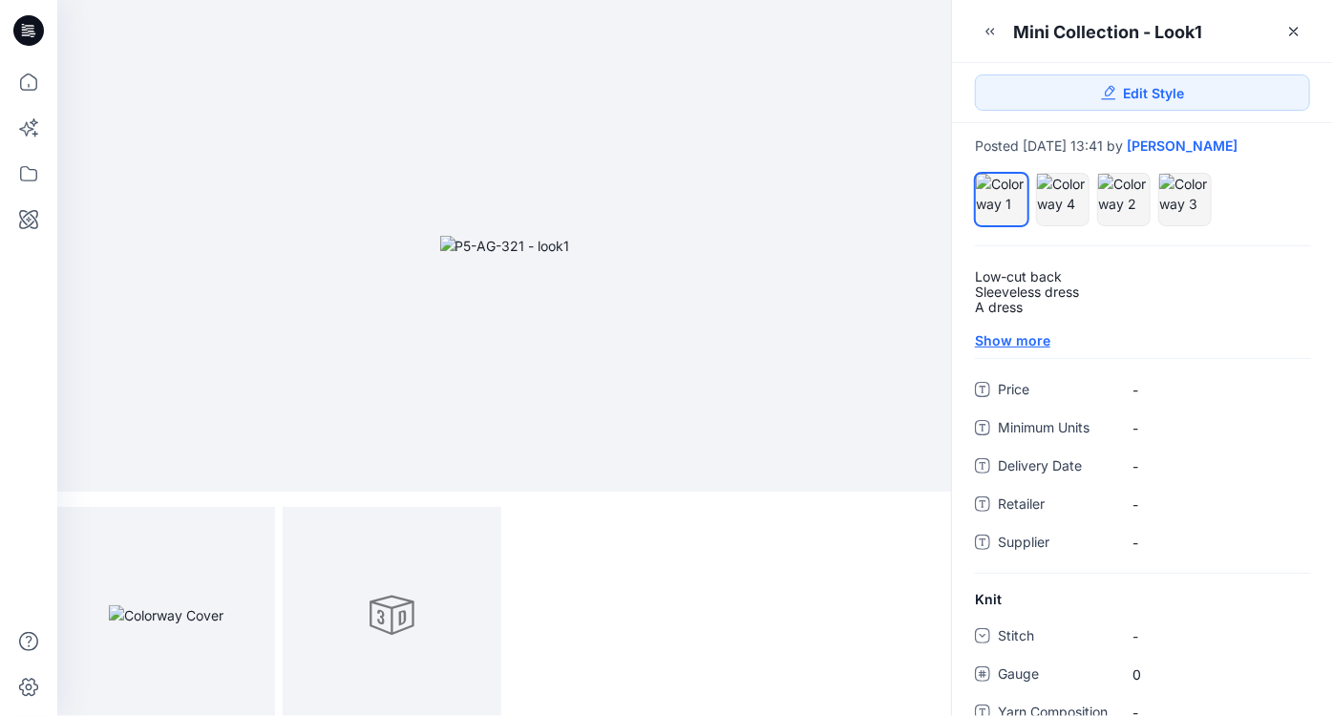
click at [990, 350] on div "Show more" at bounding box center [1142, 340] width 335 height 20
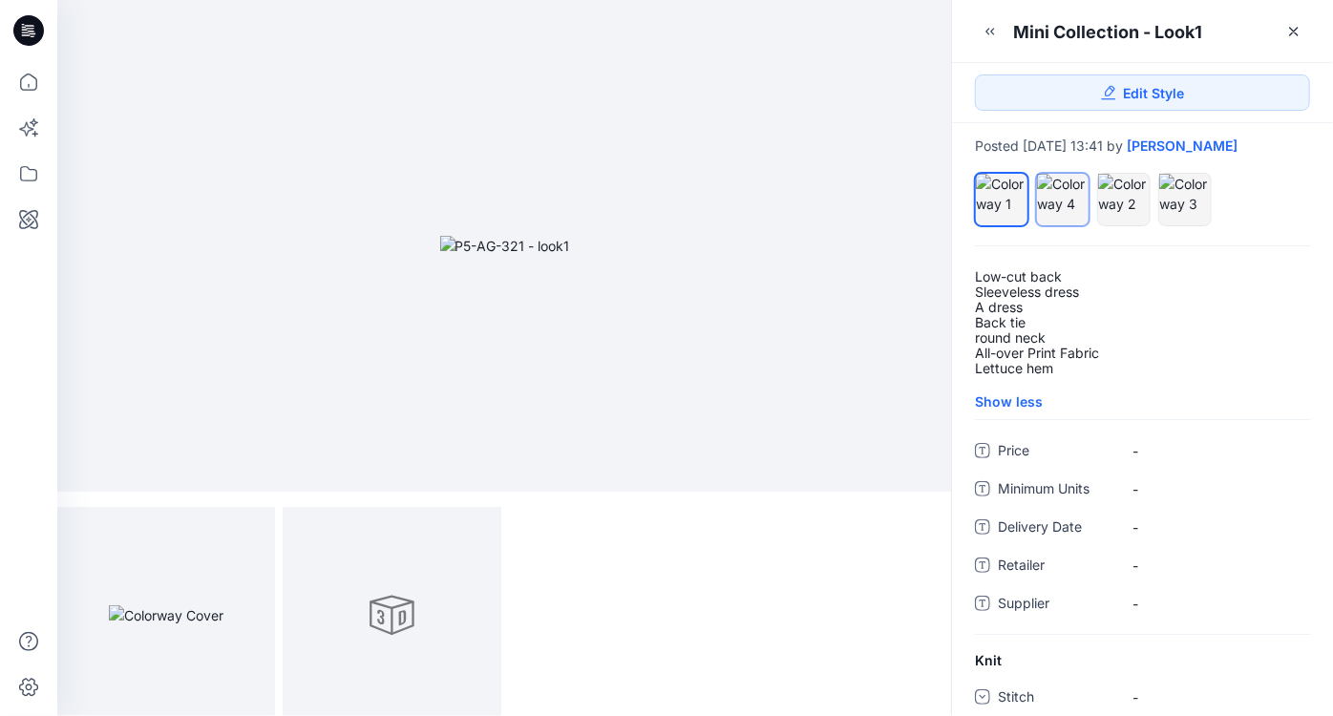
click at [1067, 214] on div at bounding box center [1063, 194] width 52 height 40
click at [1115, 214] on div at bounding box center [1124, 194] width 52 height 40
click at [1159, 214] on div at bounding box center [1185, 194] width 52 height 40
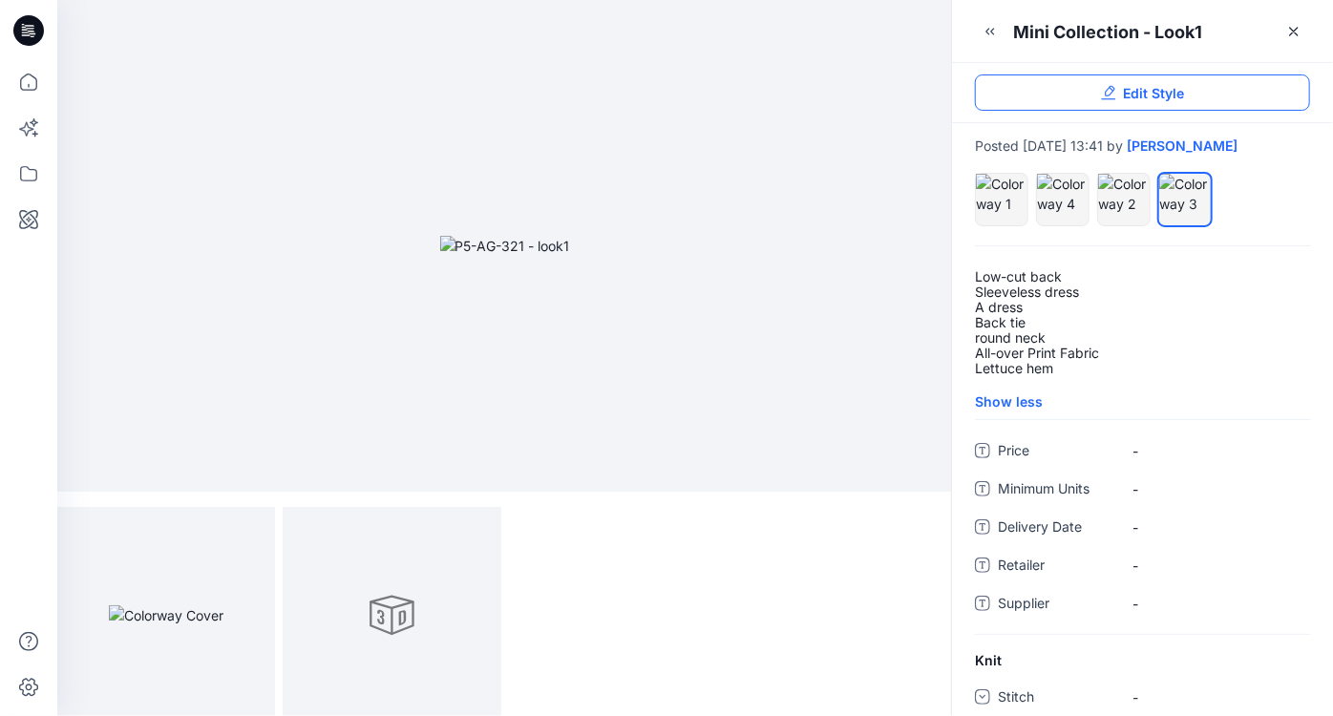
click at [1090, 99] on link "Edit Style" at bounding box center [1142, 92] width 335 height 36
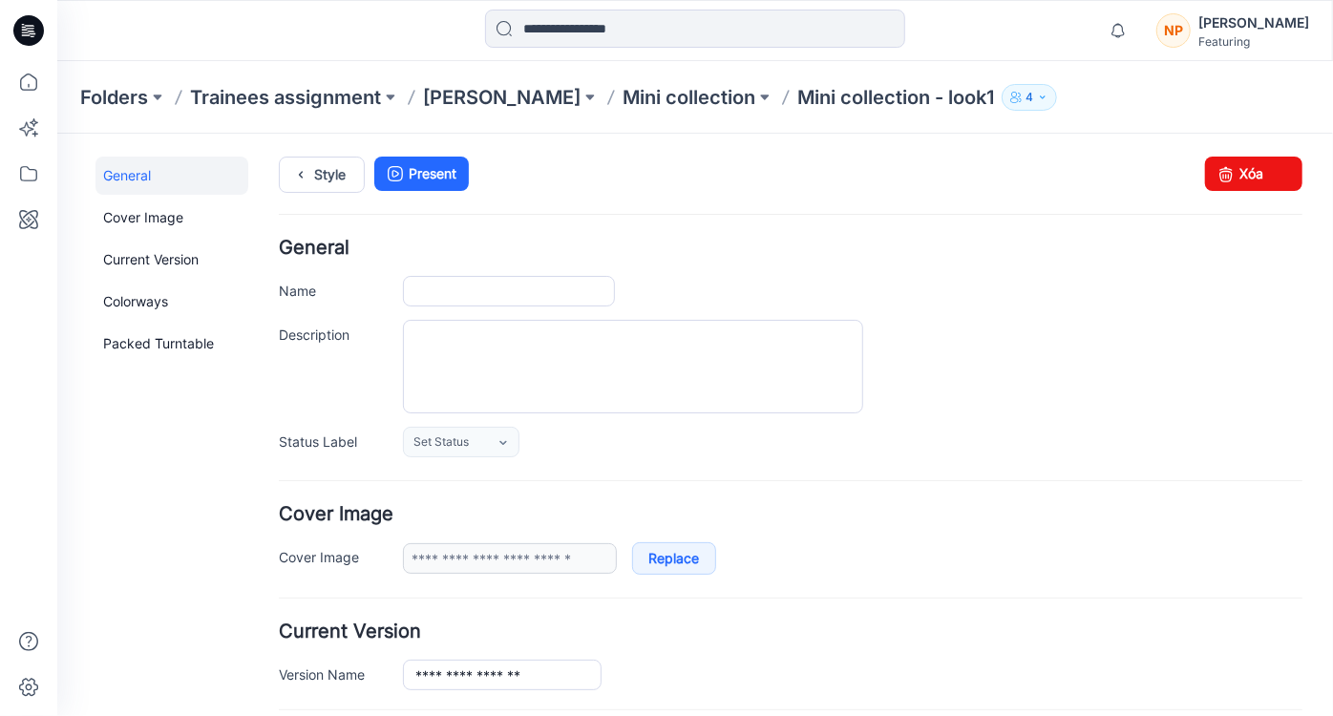
type input "**********"
type textarea "**********"
type input "**********"
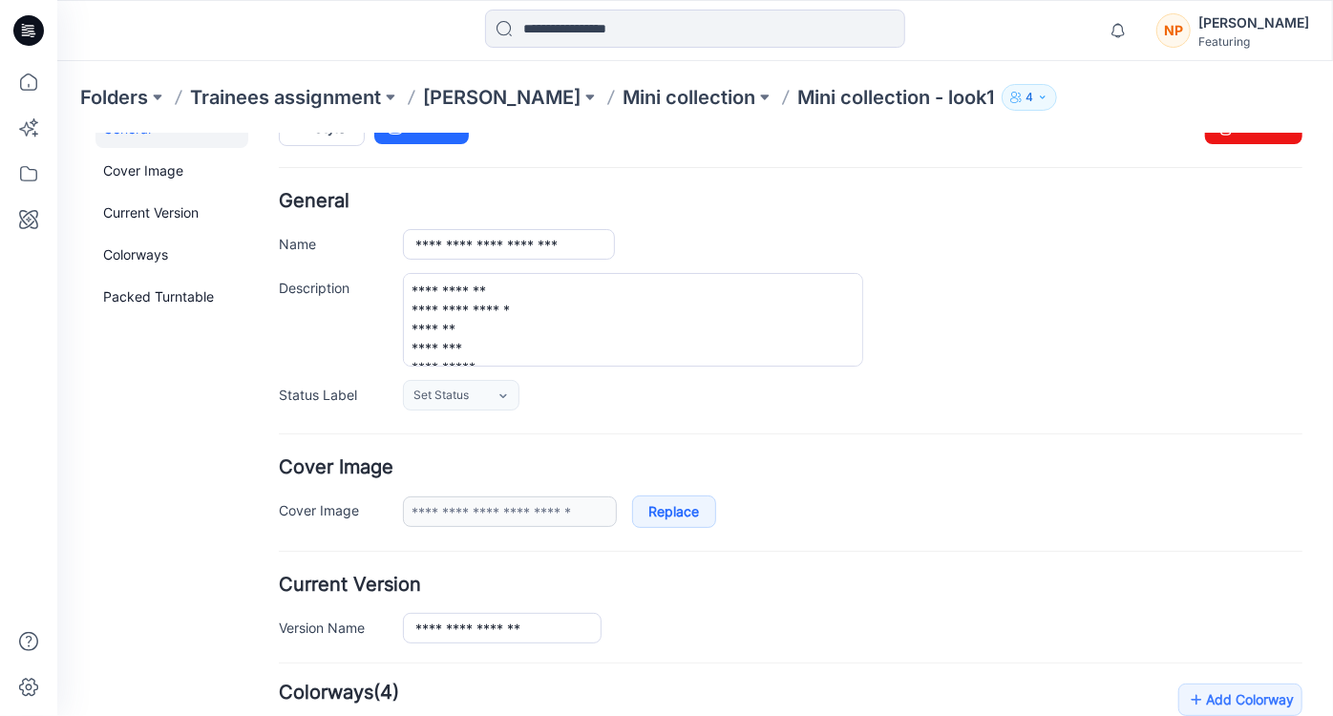
scroll to position [86, 0]
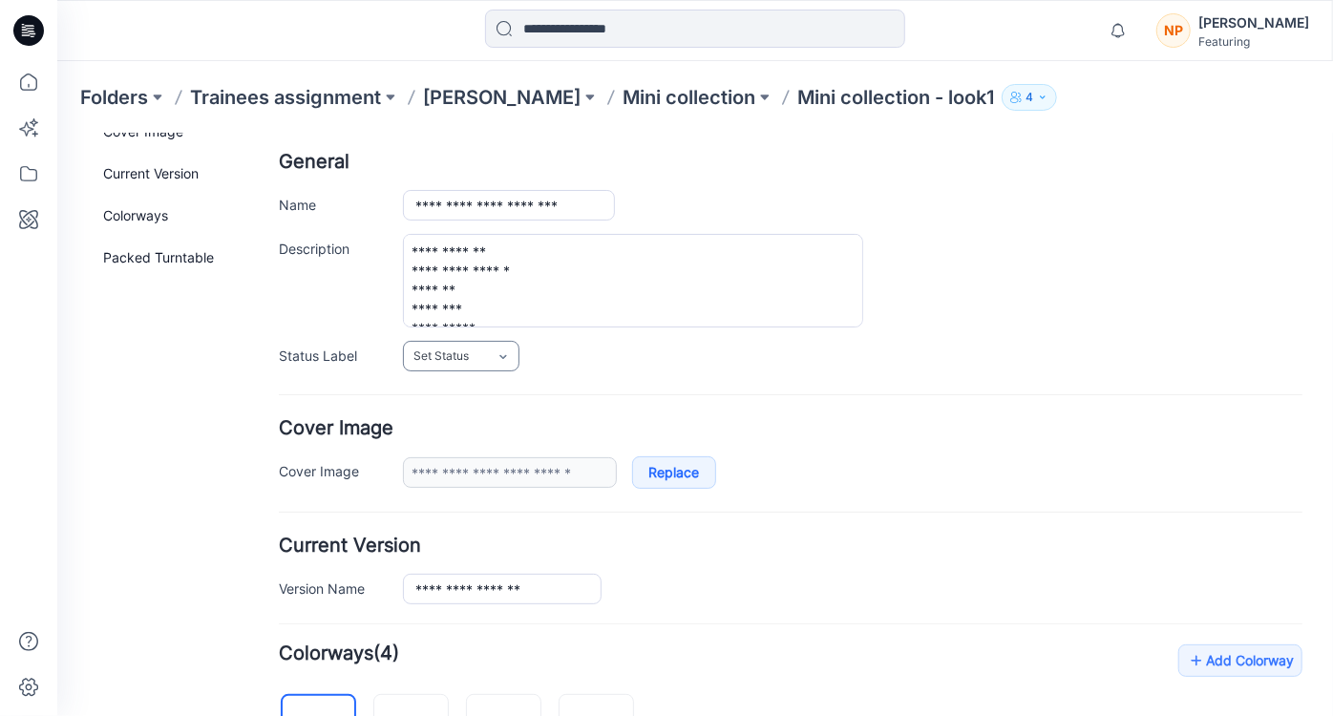
click at [480, 354] on link "Set Status" at bounding box center [460, 355] width 116 height 31
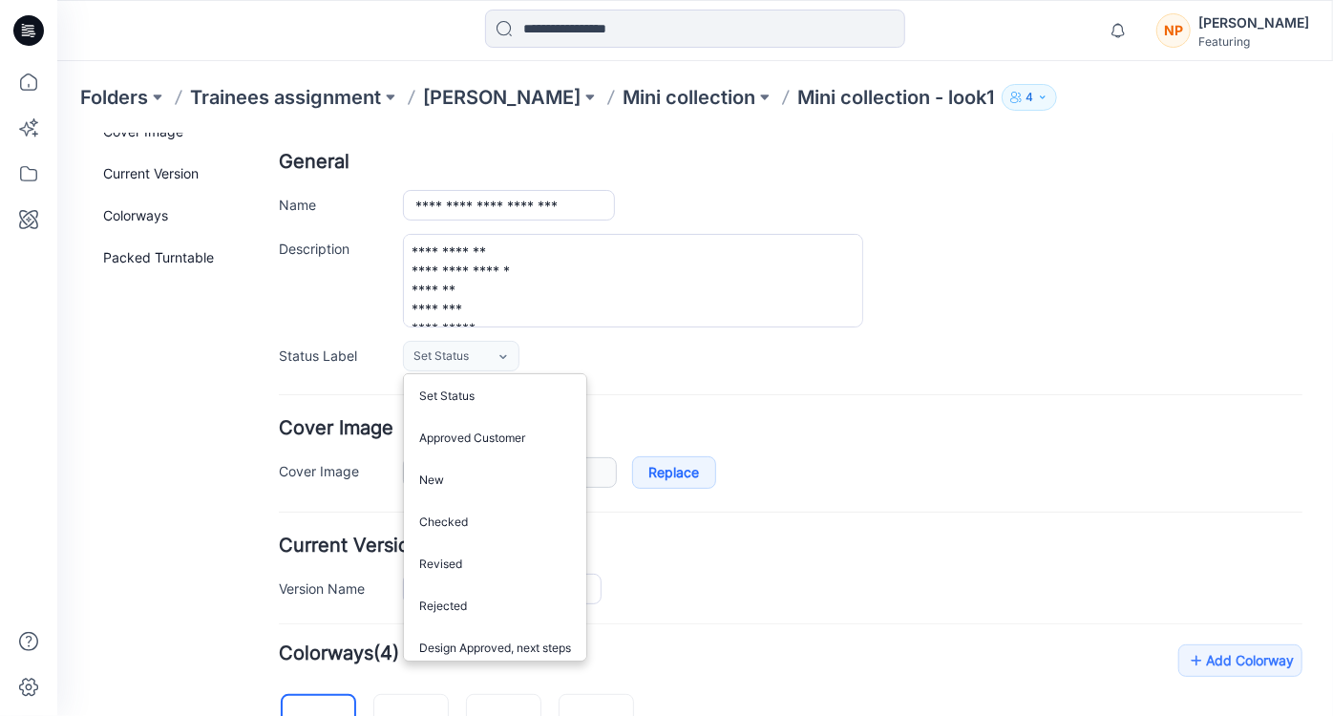
click at [686, 367] on div "Set Status Set Status Approved Customer New Checked Revised Rejected Design App…" at bounding box center [851, 355] width 899 height 31
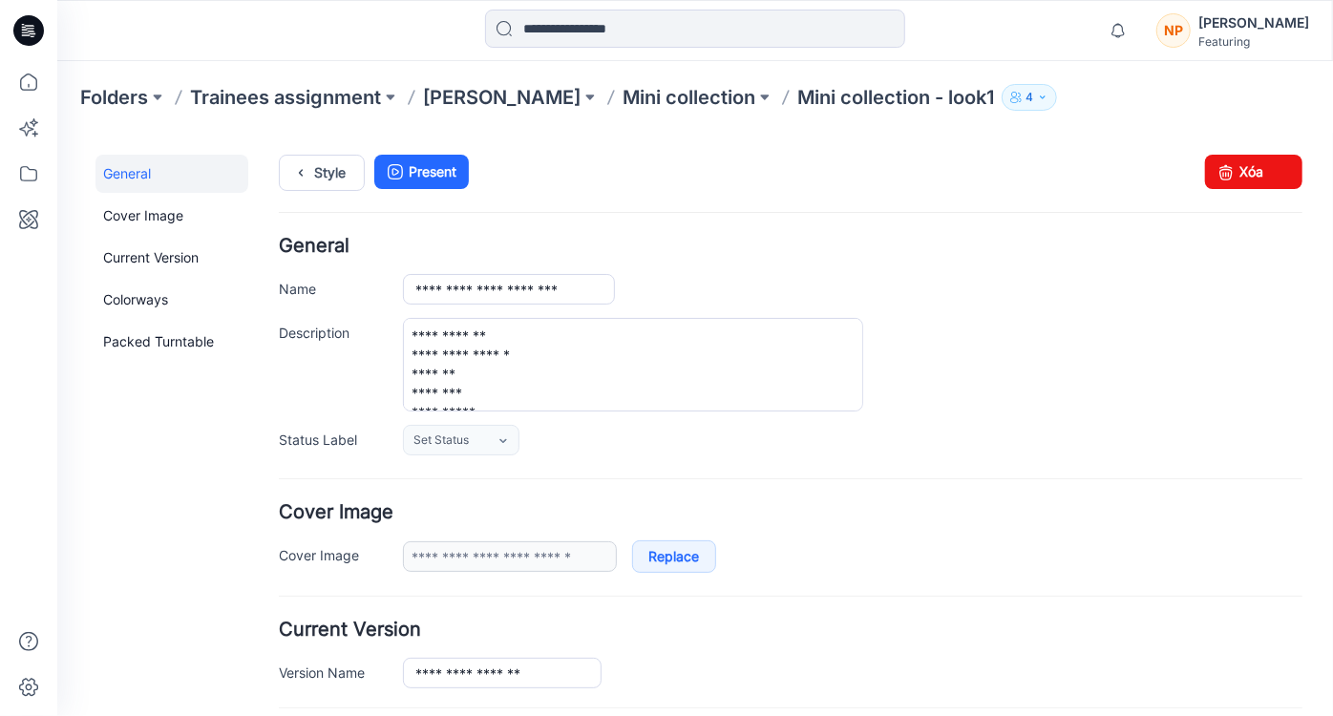
scroll to position [0, 0]
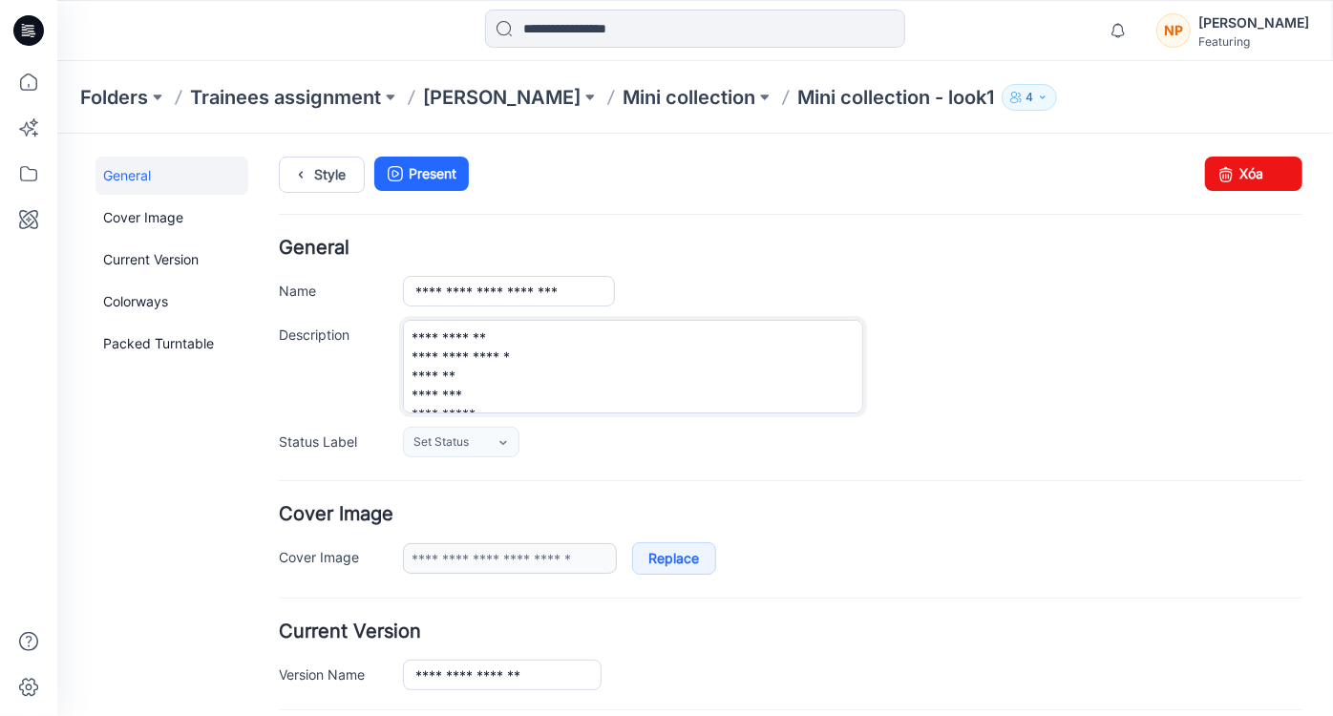
click at [503, 384] on textarea "**********" at bounding box center [632, 366] width 460 height 94
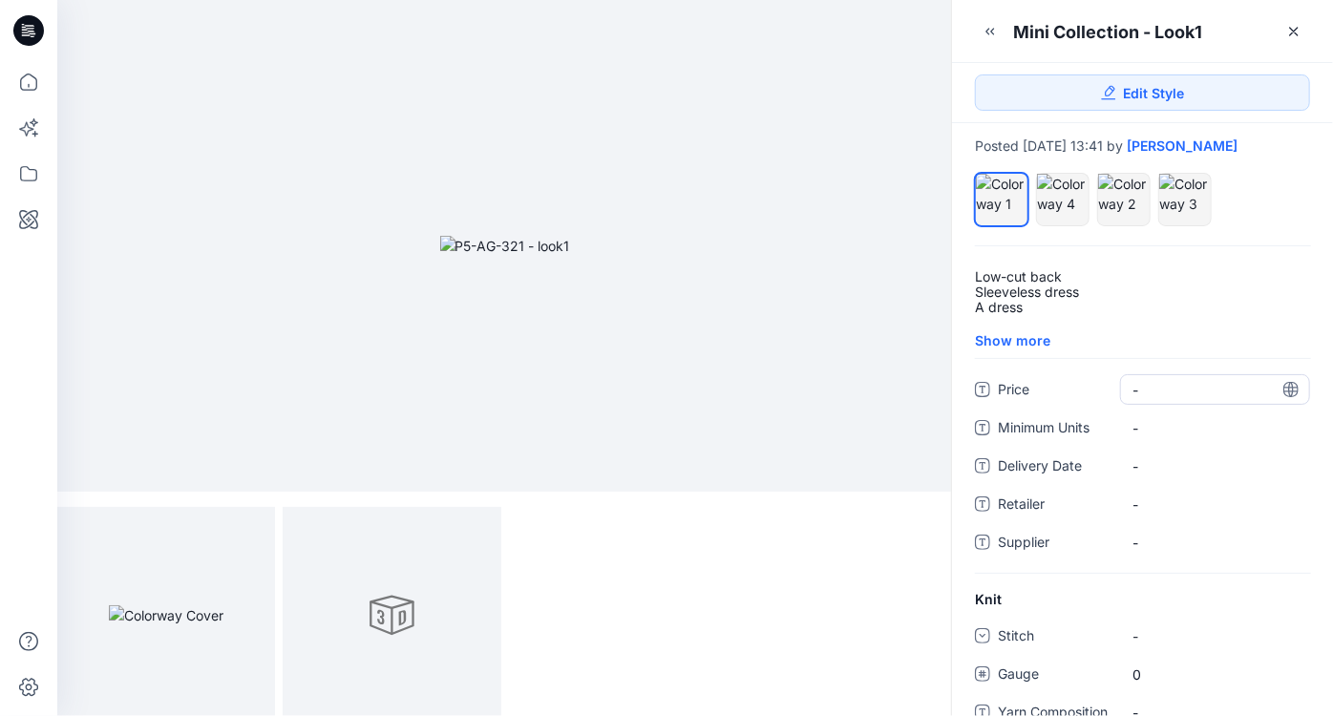
click at [1175, 400] on span "-" at bounding box center [1214, 390] width 165 height 20
click at [1171, 438] on Units "-" at bounding box center [1214, 428] width 165 height 20
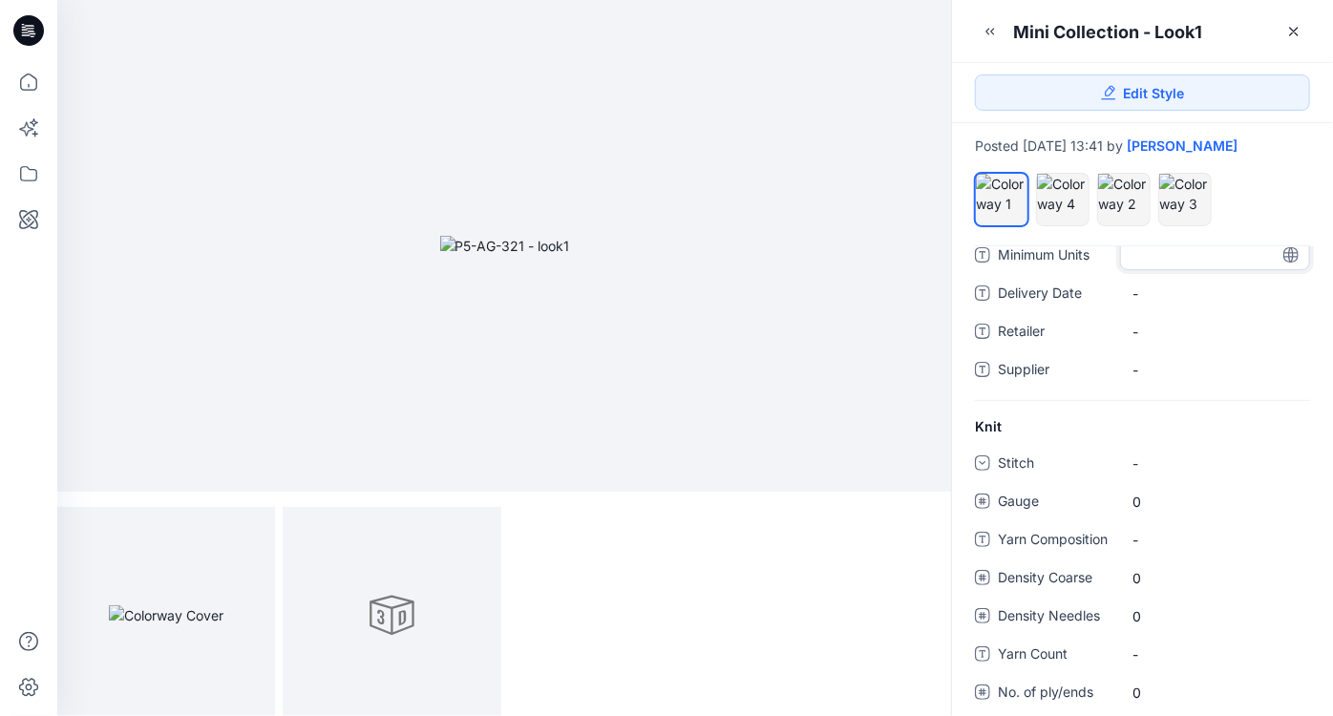
scroll to position [200, 0]
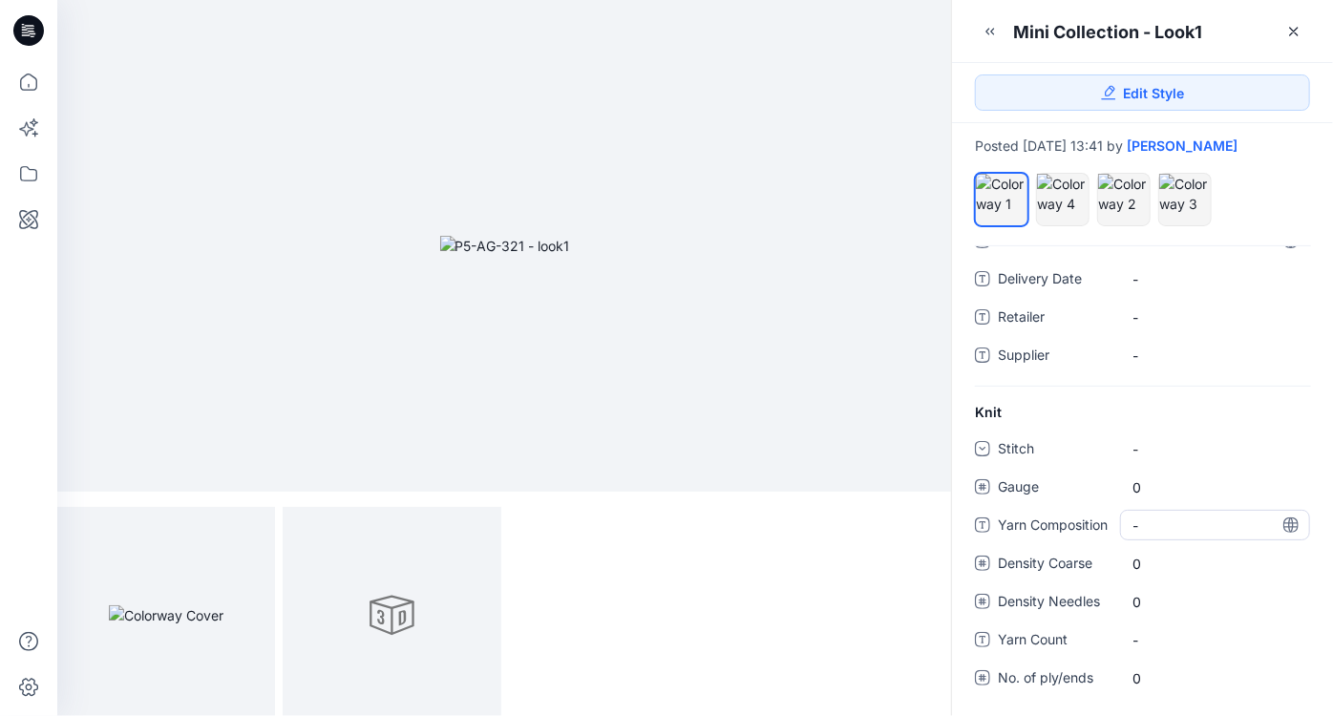
click at [1147, 529] on "-" at bounding box center [1214, 526] width 165 height 20
click at [1193, 527] on textarea at bounding box center [1215, 525] width 190 height 31
type textarea "*"
click at [1142, 484] on span "0" at bounding box center [1214, 487] width 165 height 20
click at [1153, 450] on div "-" at bounding box center [1146, 449] width 29 height 20
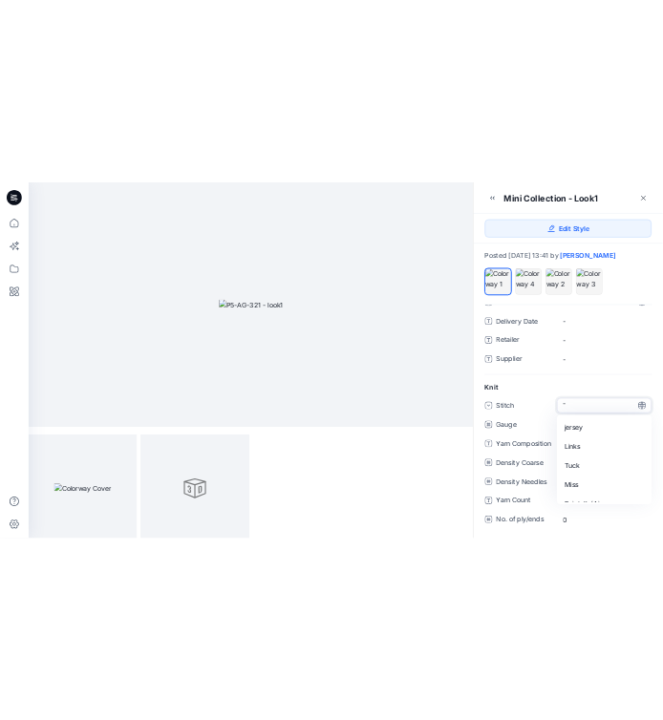
scroll to position [0, 0]
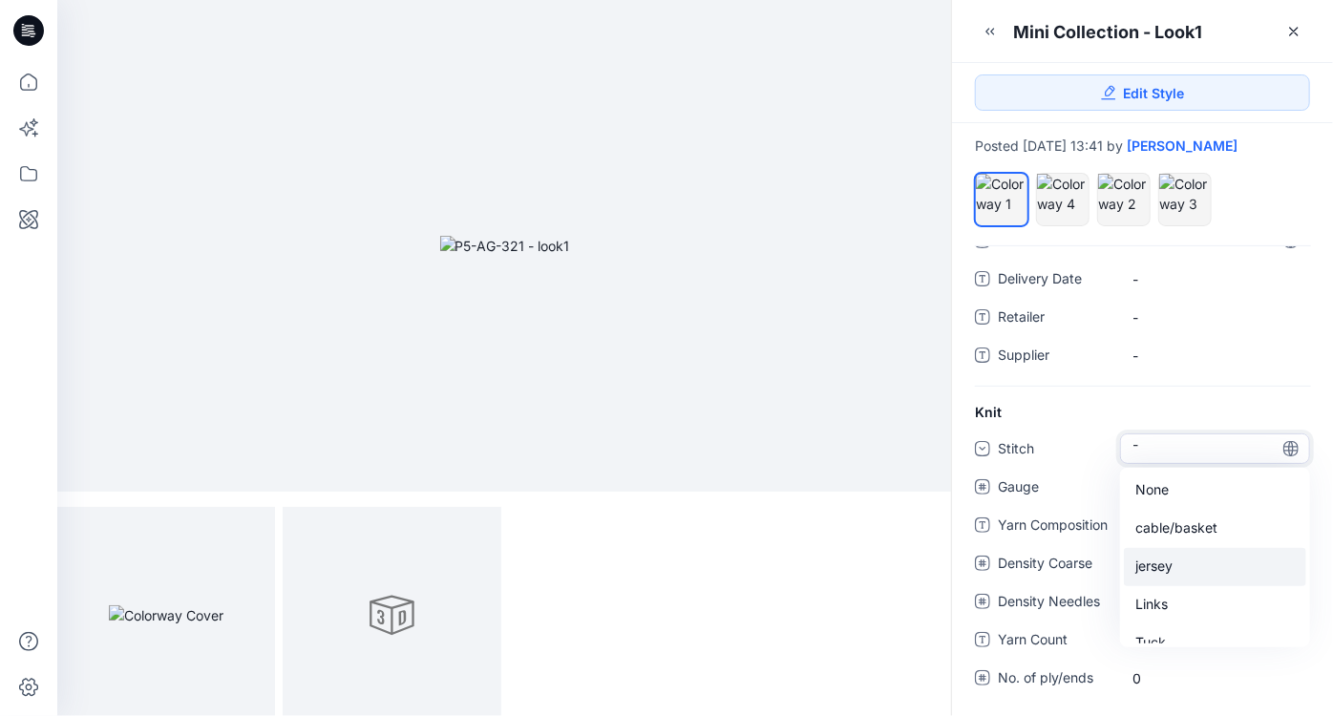
click at [1200, 574] on div "jersey" at bounding box center [1215, 567] width 182 height 38
click at [1155, 492] on span "0" at bounding box center [1214, 487] width 165 height 20
click at [1171, 542] on div "Stitch jersey Gauge 0 Yarn Composition - Density Coarse 0 Density Needles 0 Yar…" at bounding box center [1142, 563] width 335 height 260
click at [1163, 492] on span "0" at bounding box center [1214, 487] width 165 height 20
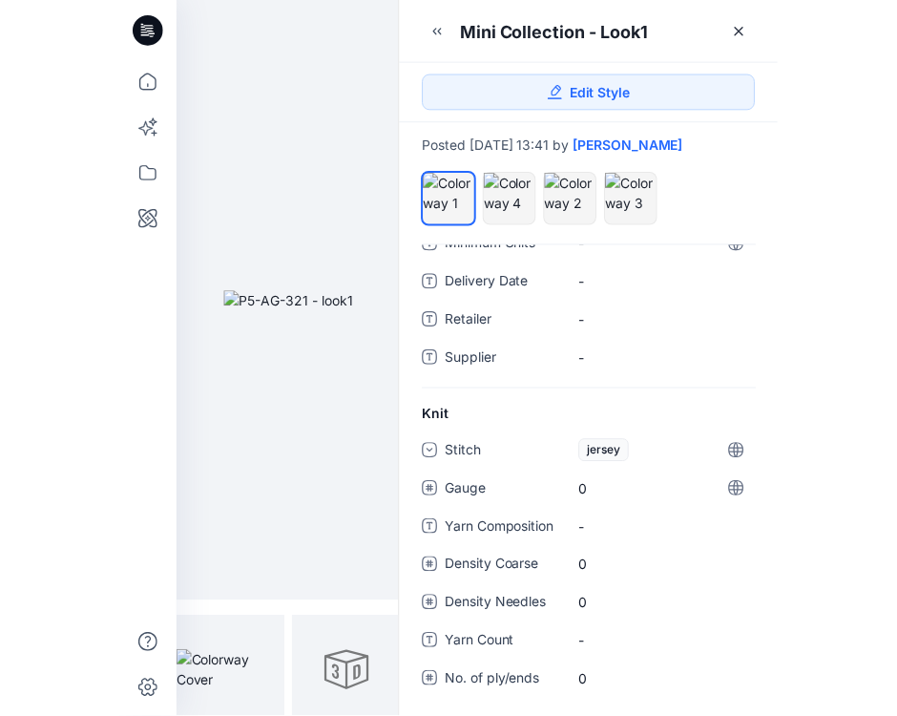
scroll to position [200, 0]
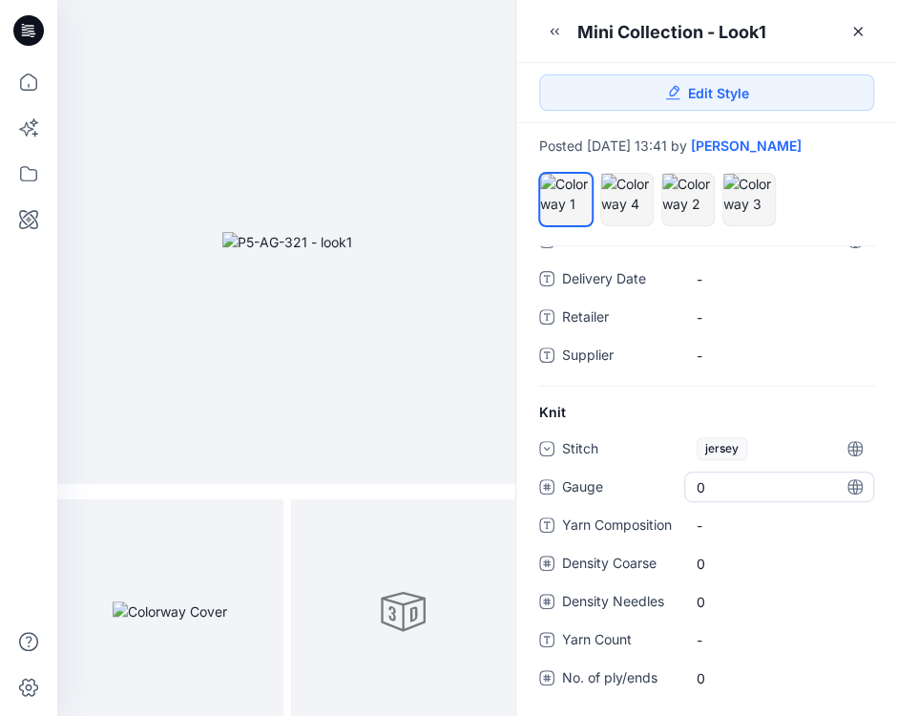
click at [708, 486] on span "0" at bounding box center [779, 487] width 165 height 20
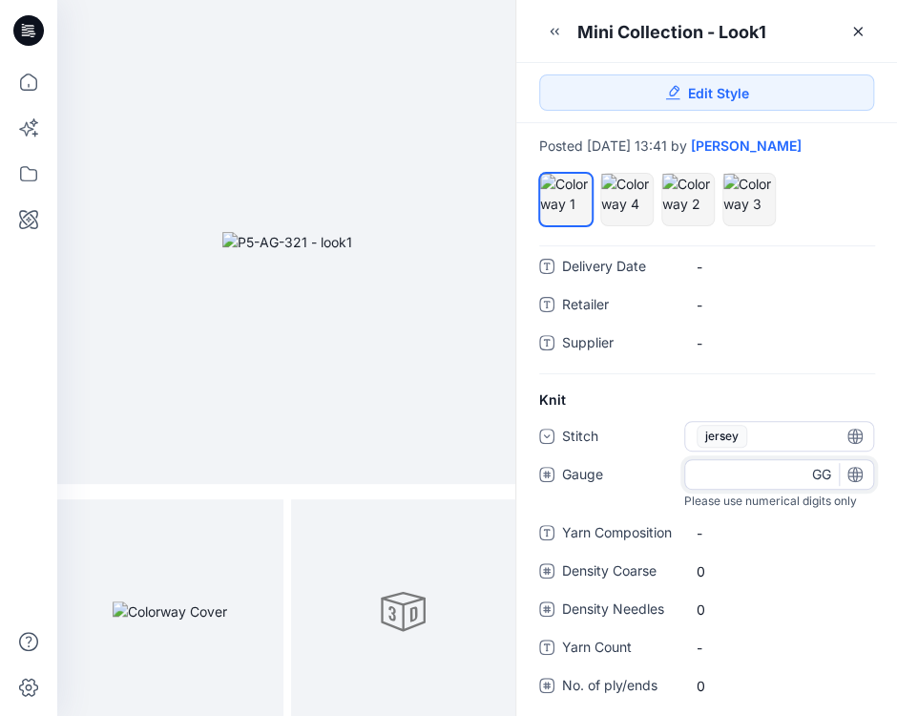
click at [727, 448] on span "jersey" at bounding box center [722, 436] width 51 height 23
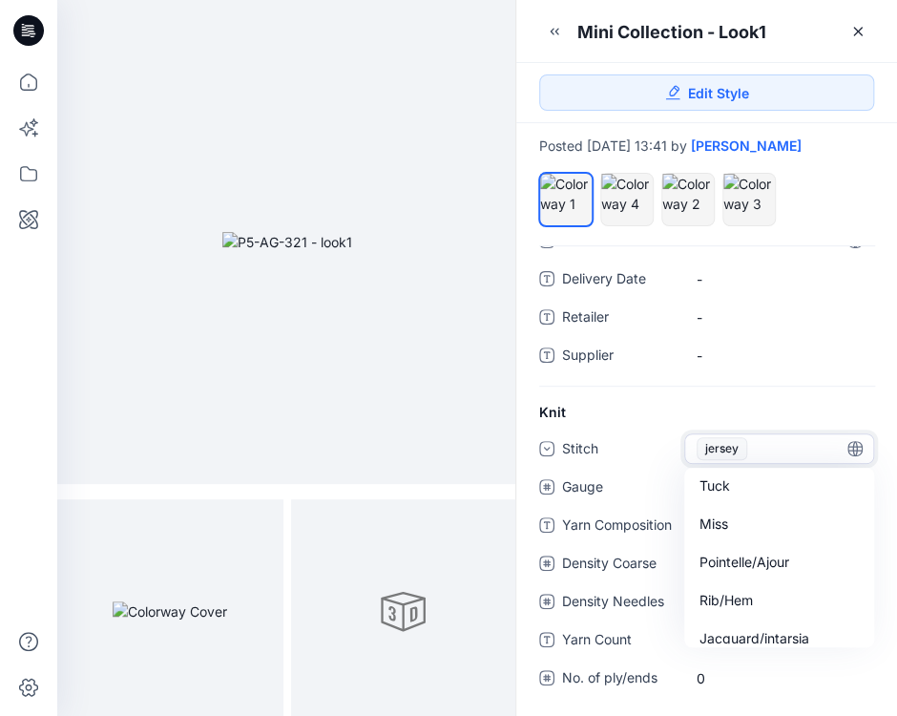
scroll to position [171, 0]
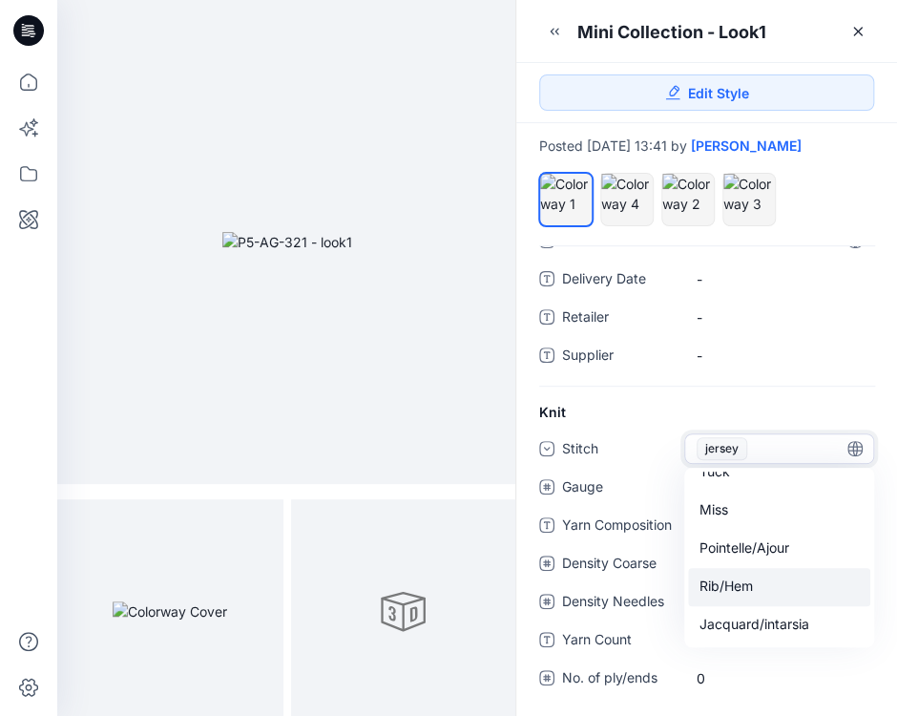
click at [759, 580] on div "Rib/Hem" at bounding box center [779, 587] width 182 height 38
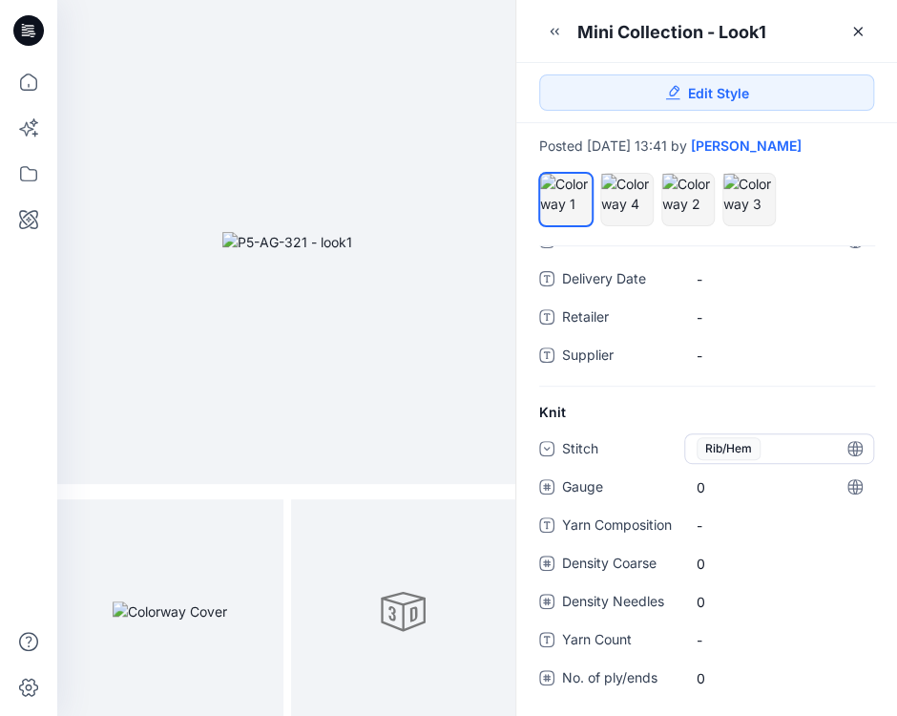
click at [741, 454] on span "Rib/Hem" at bounding box center [729, 448] width 64 height 23
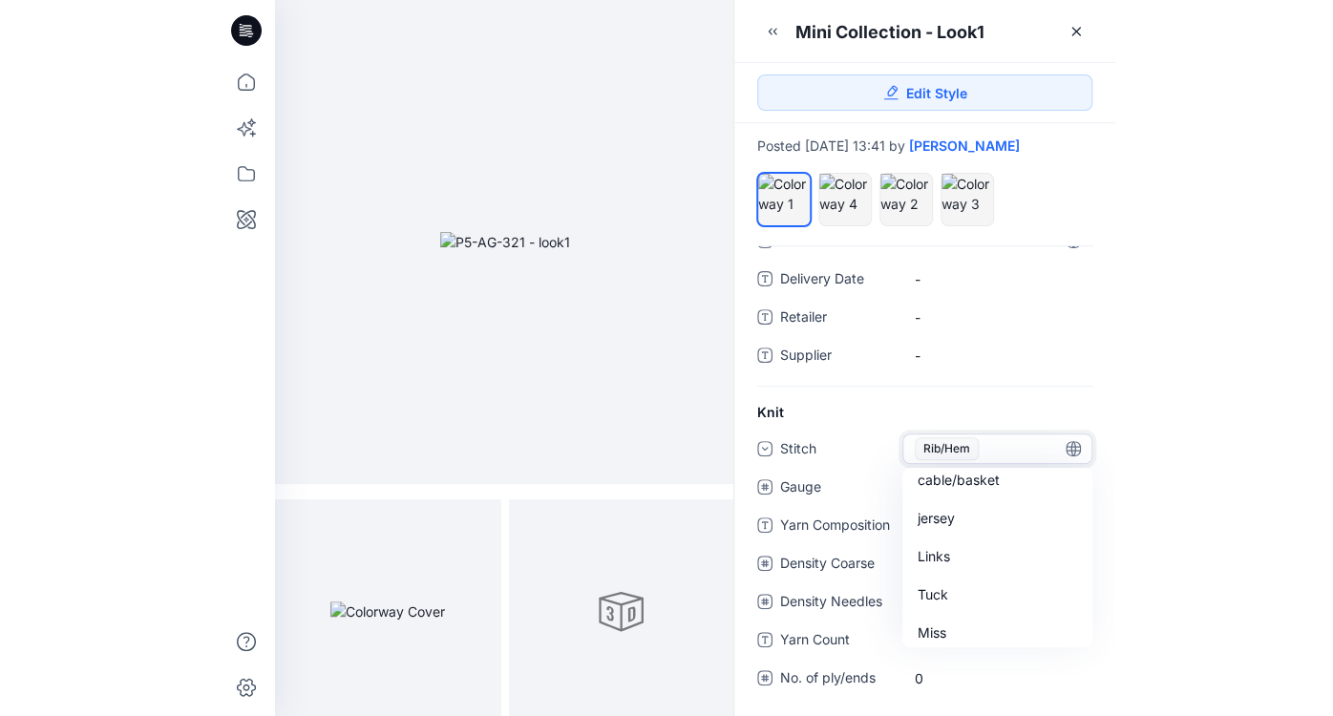
scroll to position [48, 0]
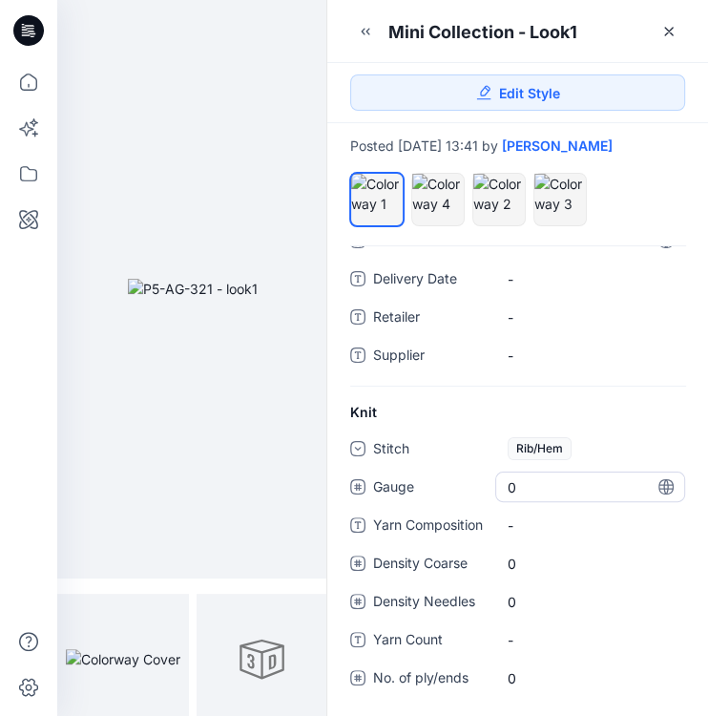
click at [550, 489] on span "0" at bounding box center [590, 487] width 165 height 20
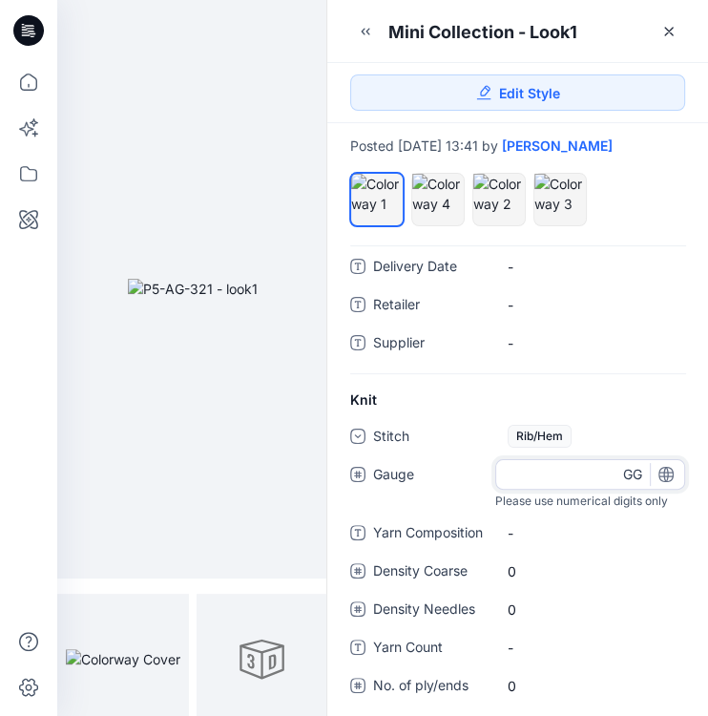
click at [550, 489] on input "number" at bounding box center [591, 474] width 190 height 31
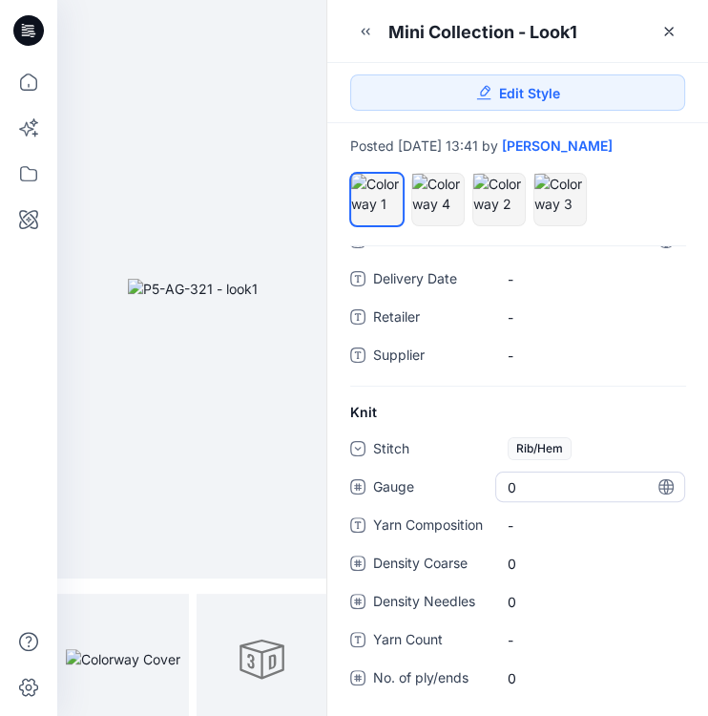
click at [544, 482] on span "0" at bounding box center [590, 487] width 165 height 20
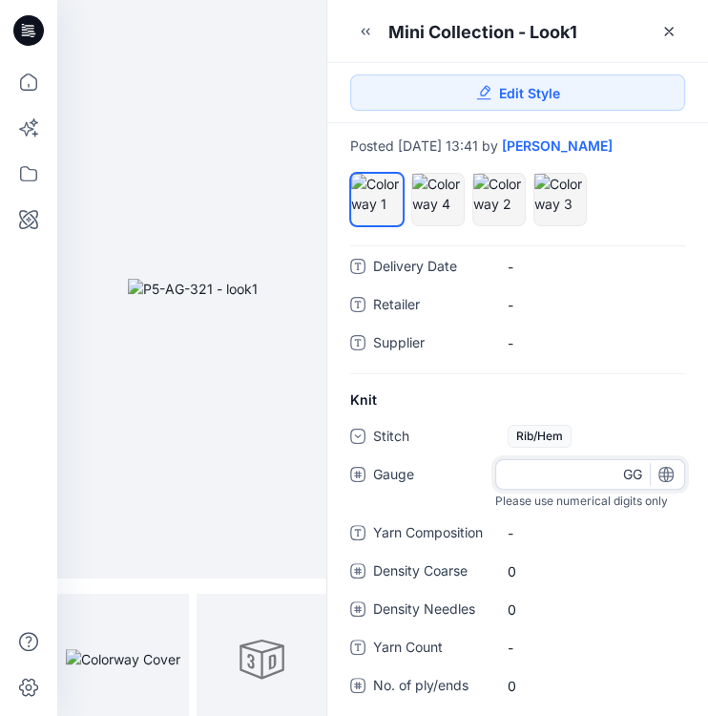
click at [664, 482] on icon at bounding box center [666, 474] width 5 height 15
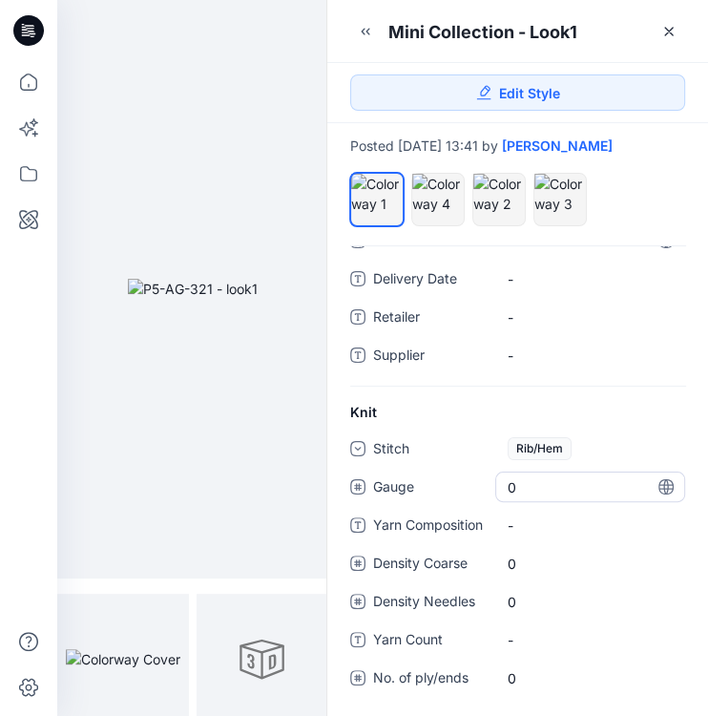
click at [562, 490] on span "0" at bounding box center [590, 487] width 165 height 20
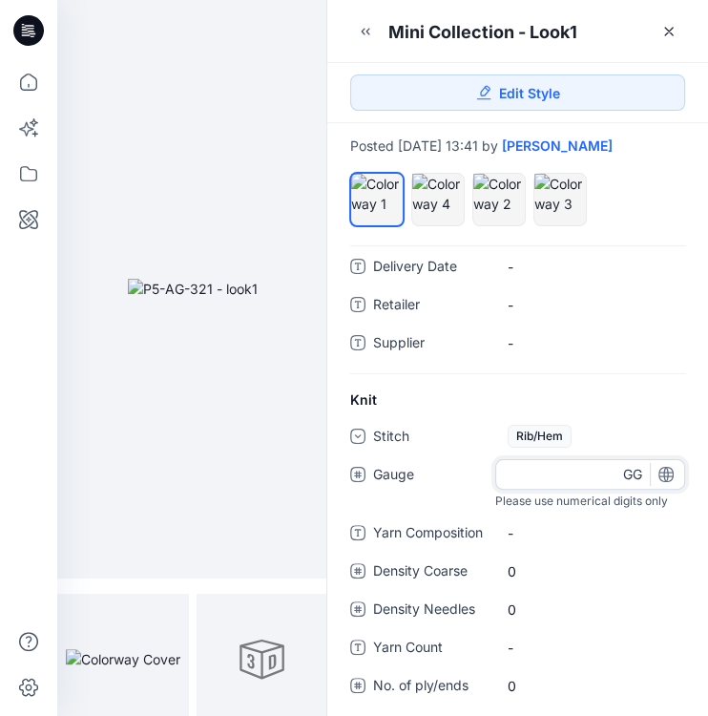
click at [562, 490] on input "number" at bounding box center [591, 474] width 190 height 31
click at [601, 443] on div "Rib/Hem" at bounding box center [591, 436] width 190 height 31
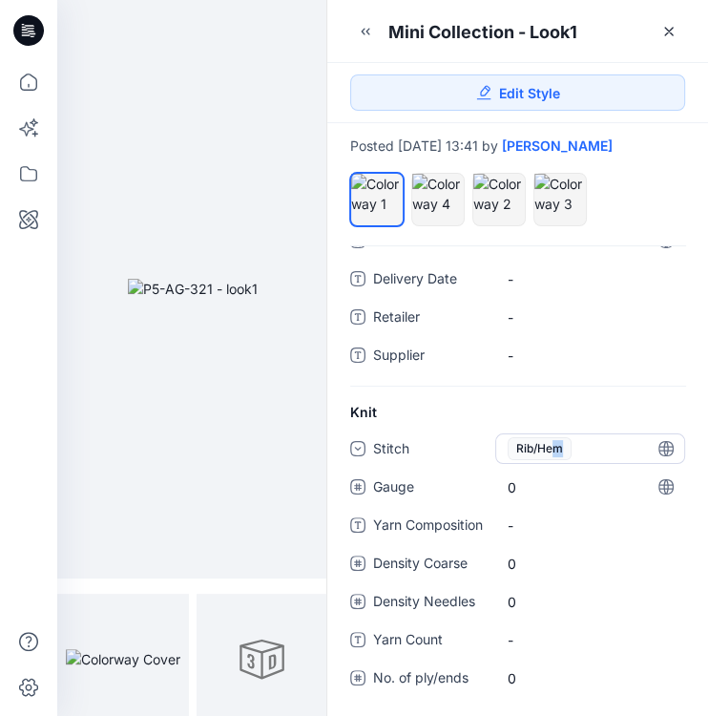
click at [558, 451] on span "Rib/Hem" at bounding box center [540, 448] width 64 height 23
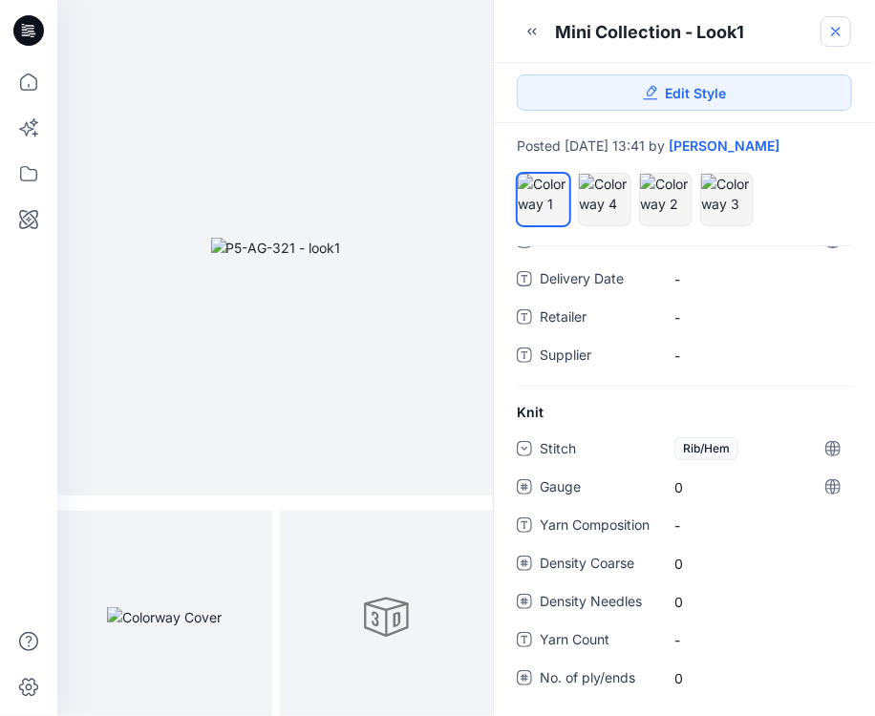
click at [838, 26] on icon at bounding box center [835, 31] width 15 height 15
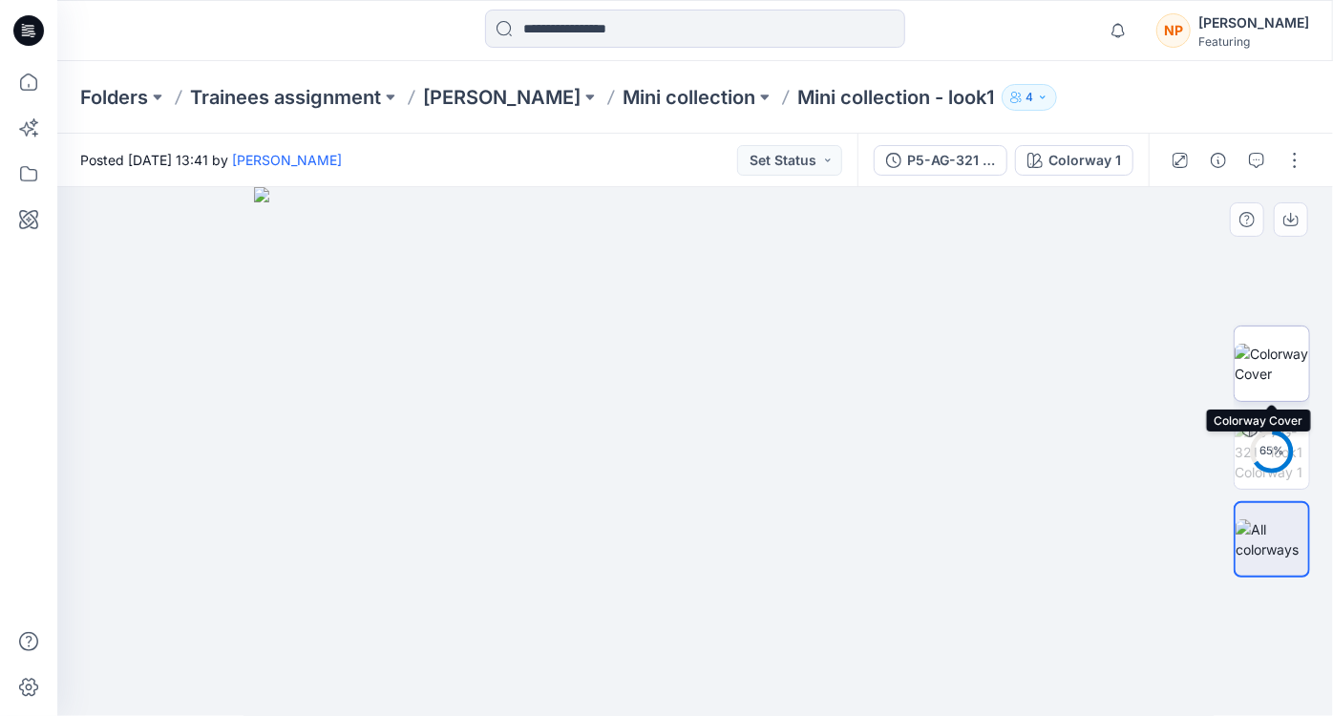
click at [1264, 377] on img at bounding box center [1271, 364] width 74 height 40
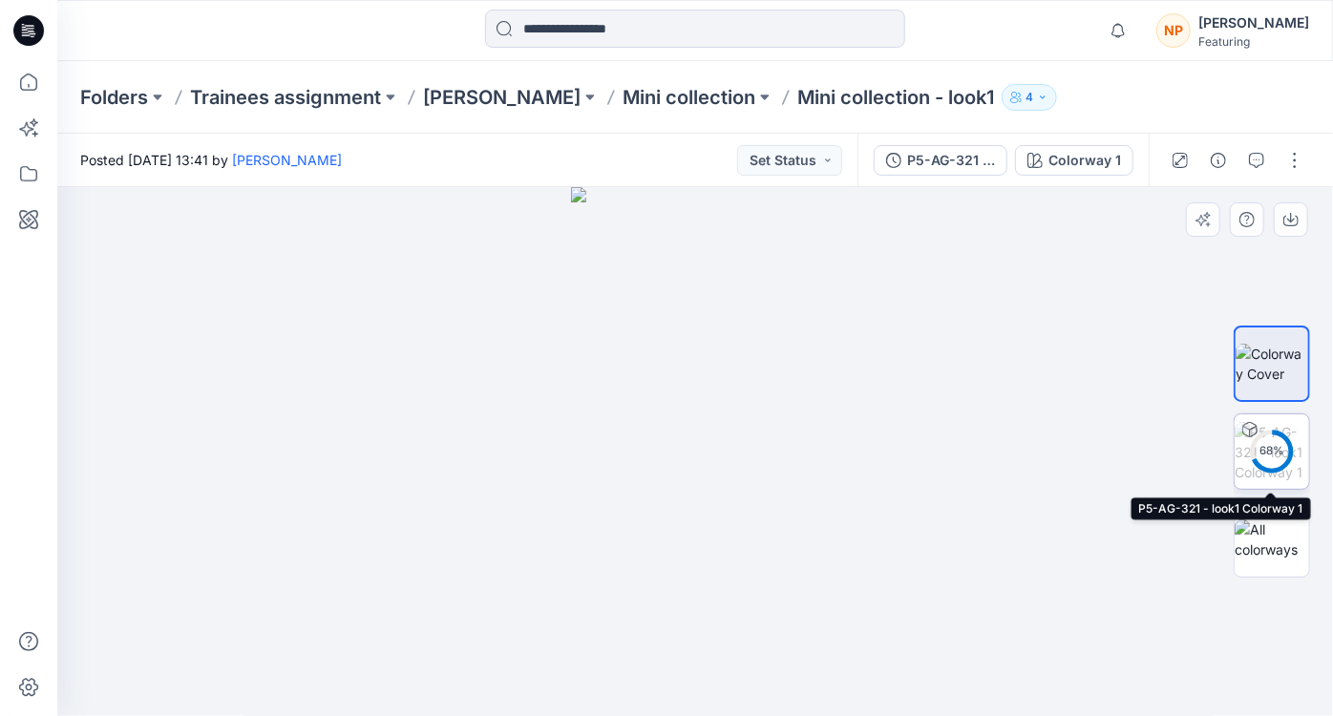
click at [1279, 440] on circle at bounding box center [1272, 452] width 38 height 38
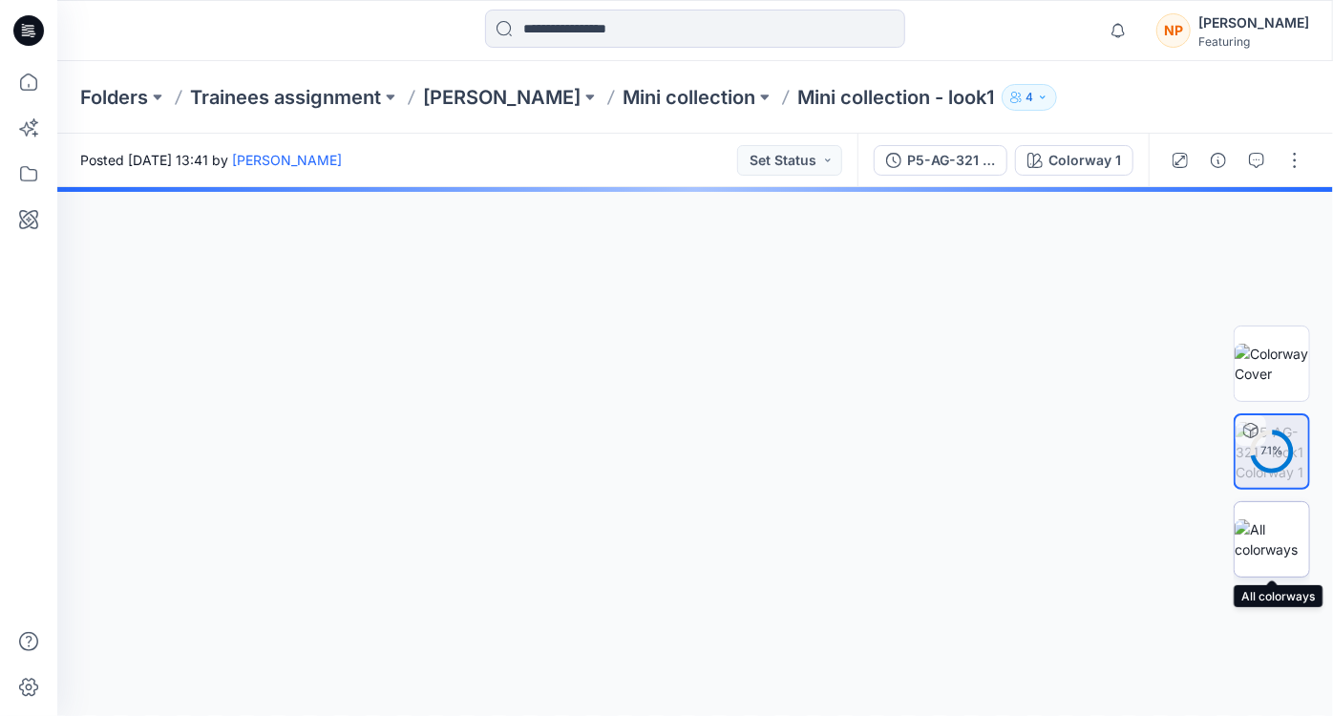
click at [1288, 543] on img at bounding box center [1271, 539] width 74 height 40
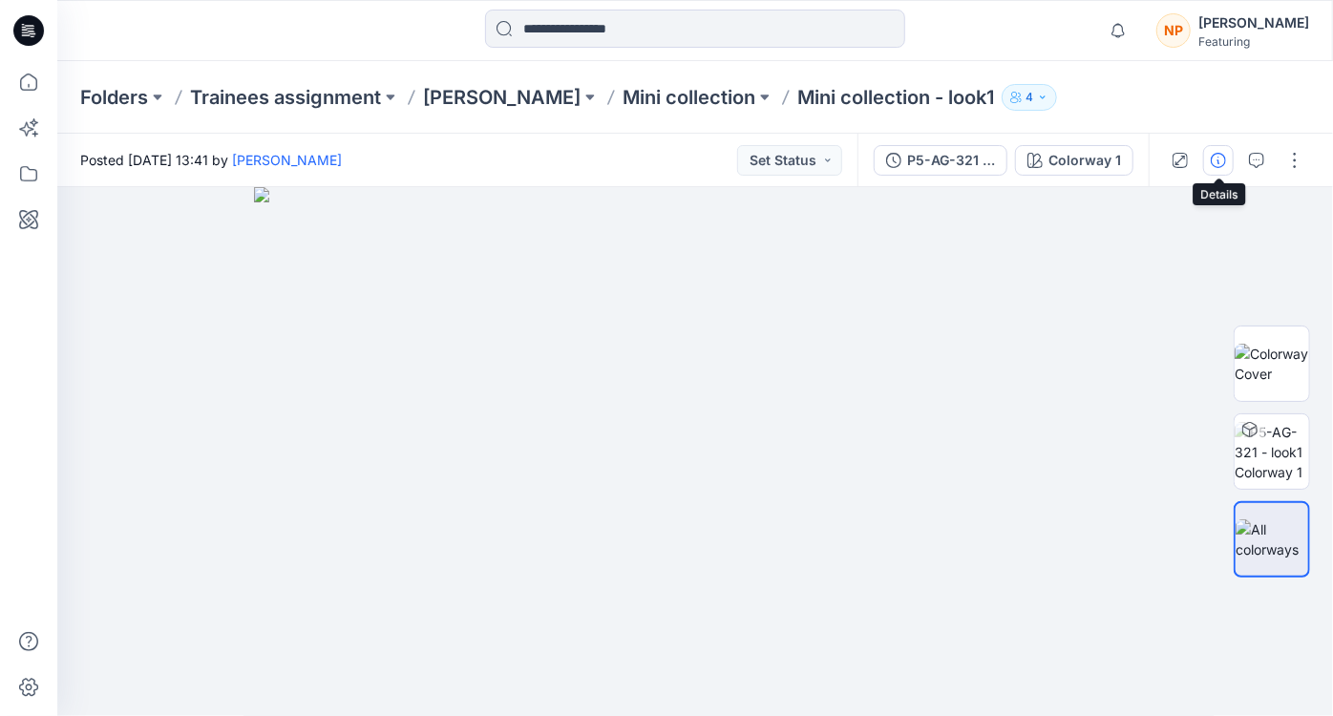
click at [1211, 169] on button "button" at bounding box center [1218, 160] width 31 height 31
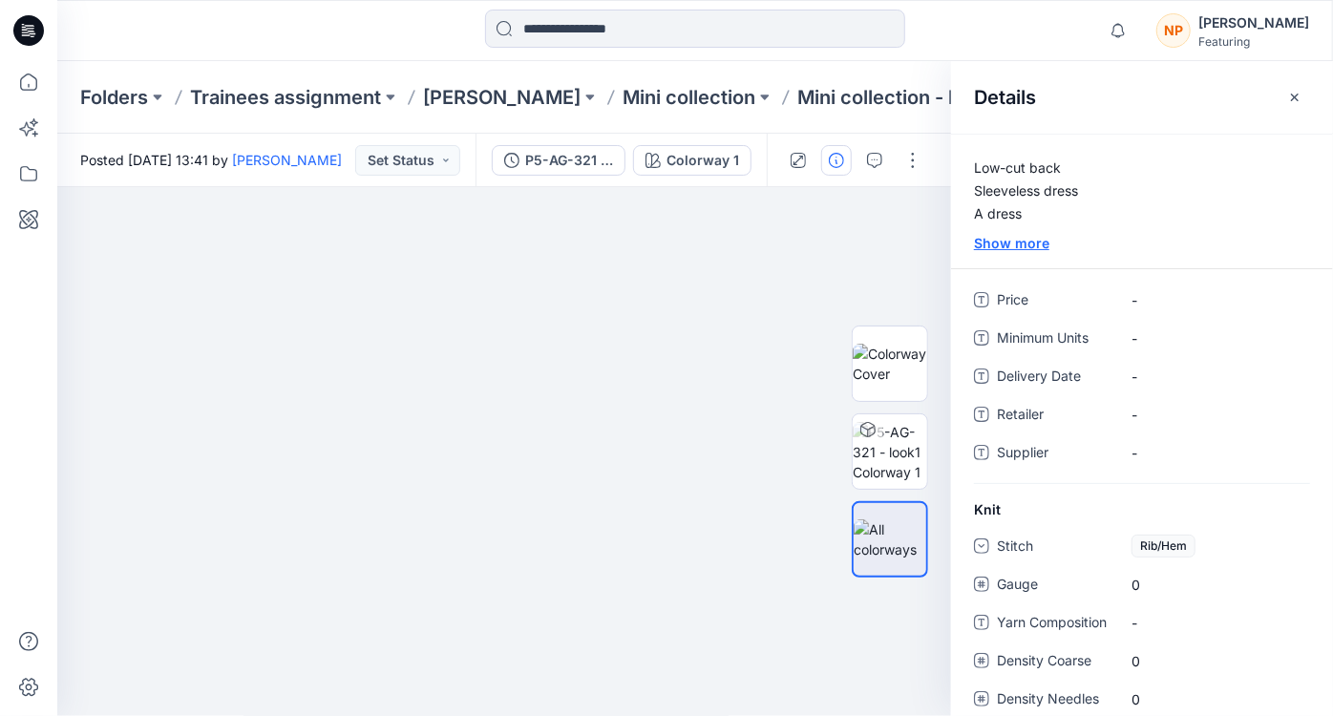
click at [1032, 237] on div "Show more" at bounding box center [1142, 243] width 382 height 20
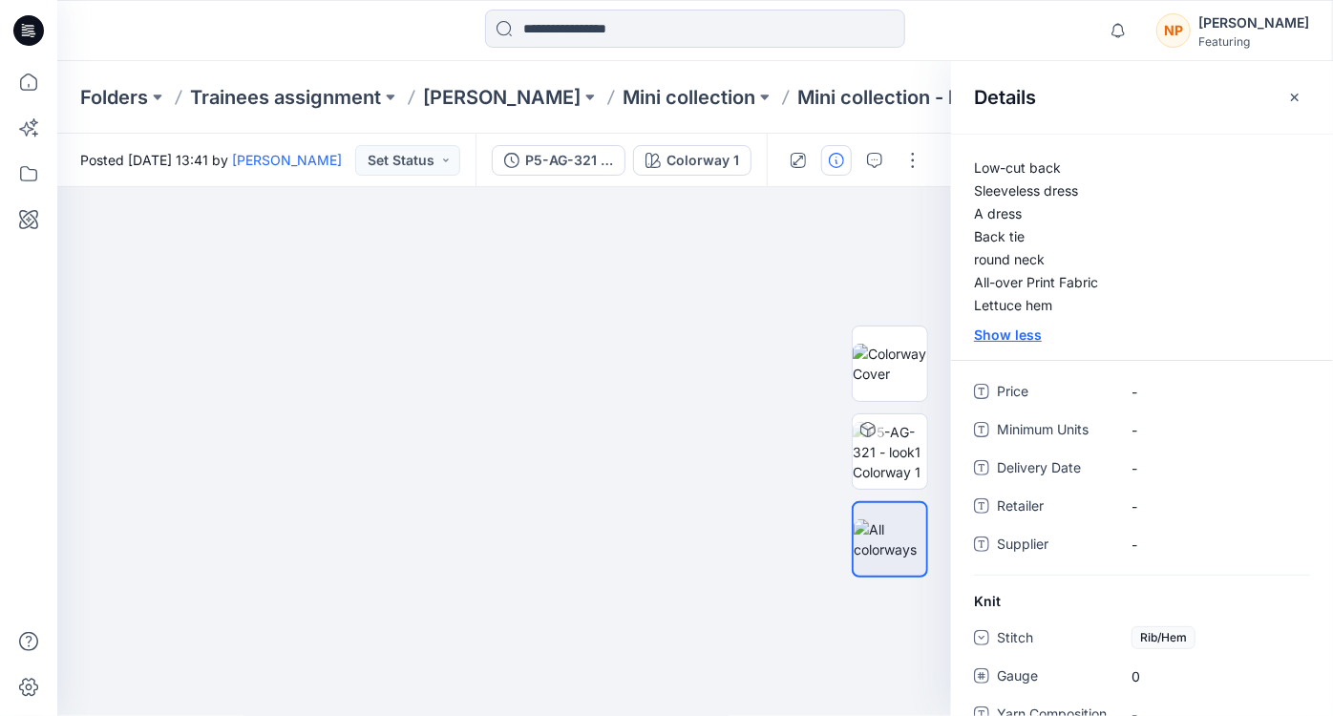
click at [1016, 337] on div "Show less" at bounding box center [1142, 335] width 382 height 20
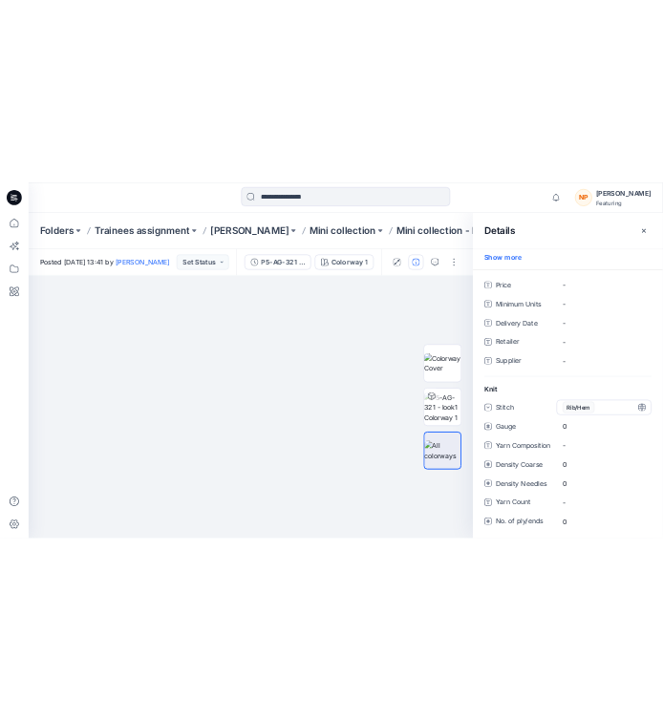
scroll to position [95, 0]
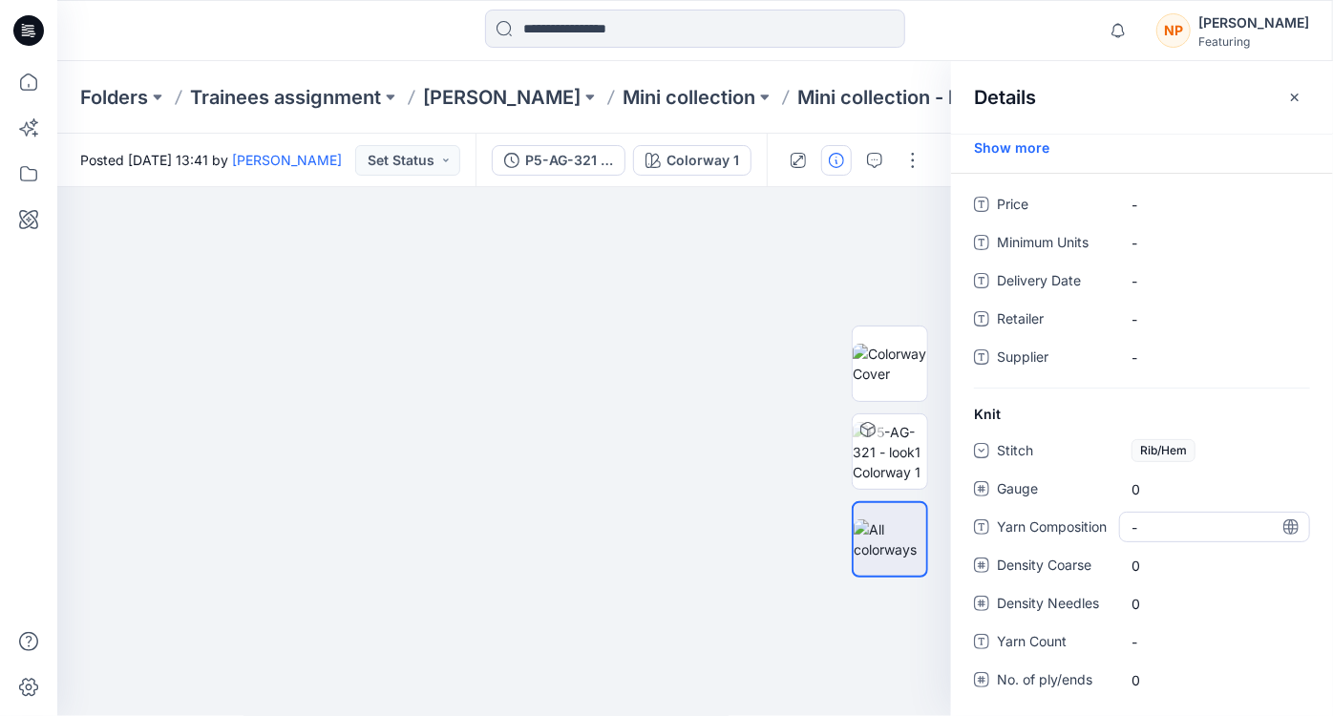
click at [1171, 535] on "-" at bounding box center [1214, 527] width 166 height 20
click at [1164, 494] on span "0" at bounding box center [1214, 489] width 166 height 20
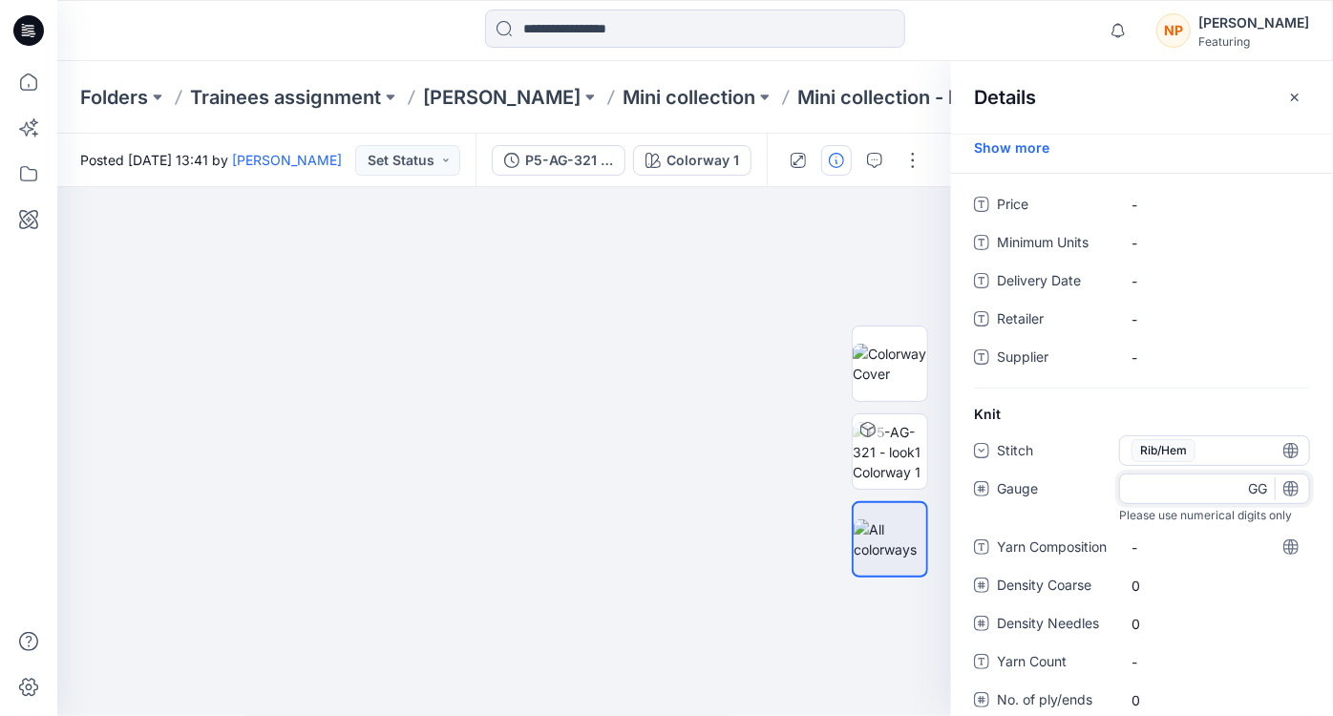
click at [1176, 450] on span "Rib/Hem" at bounding box center [1163, 450] width 64 height 23
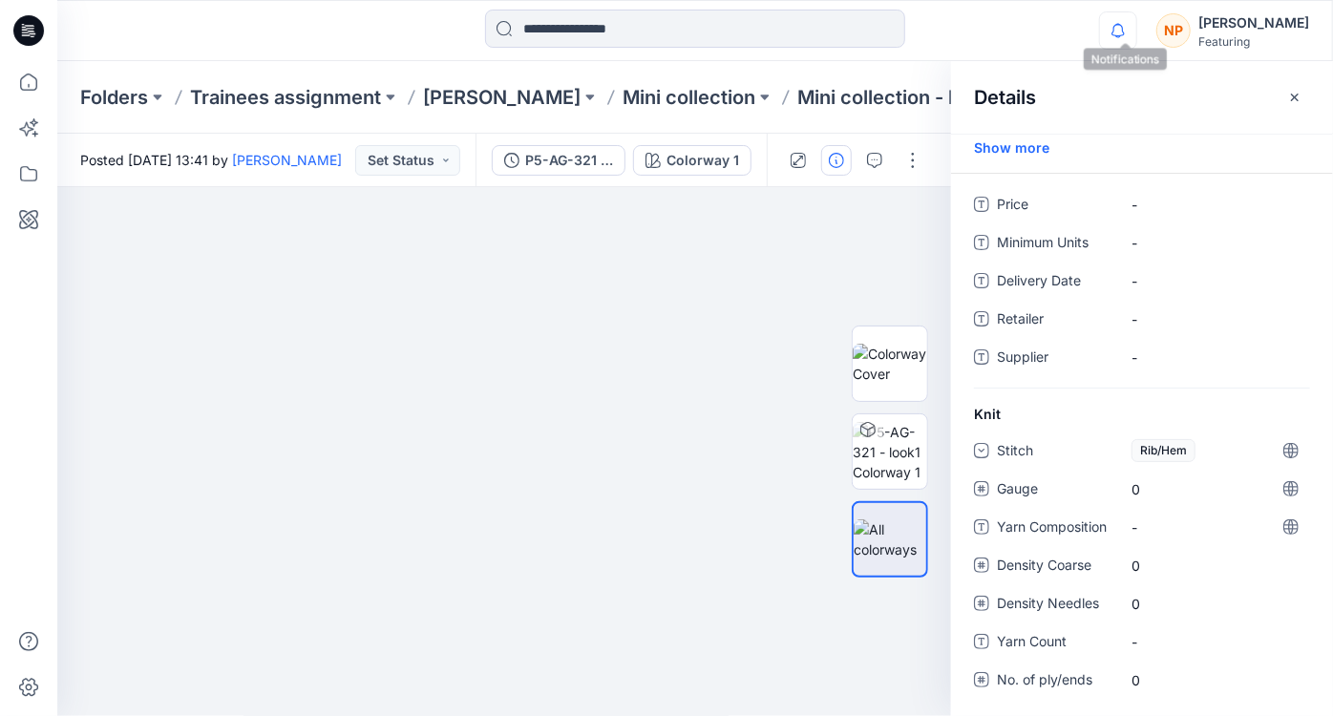
click at [1129, 44] on icon "button" at bounding box center [1118, 30] width 36 height 38
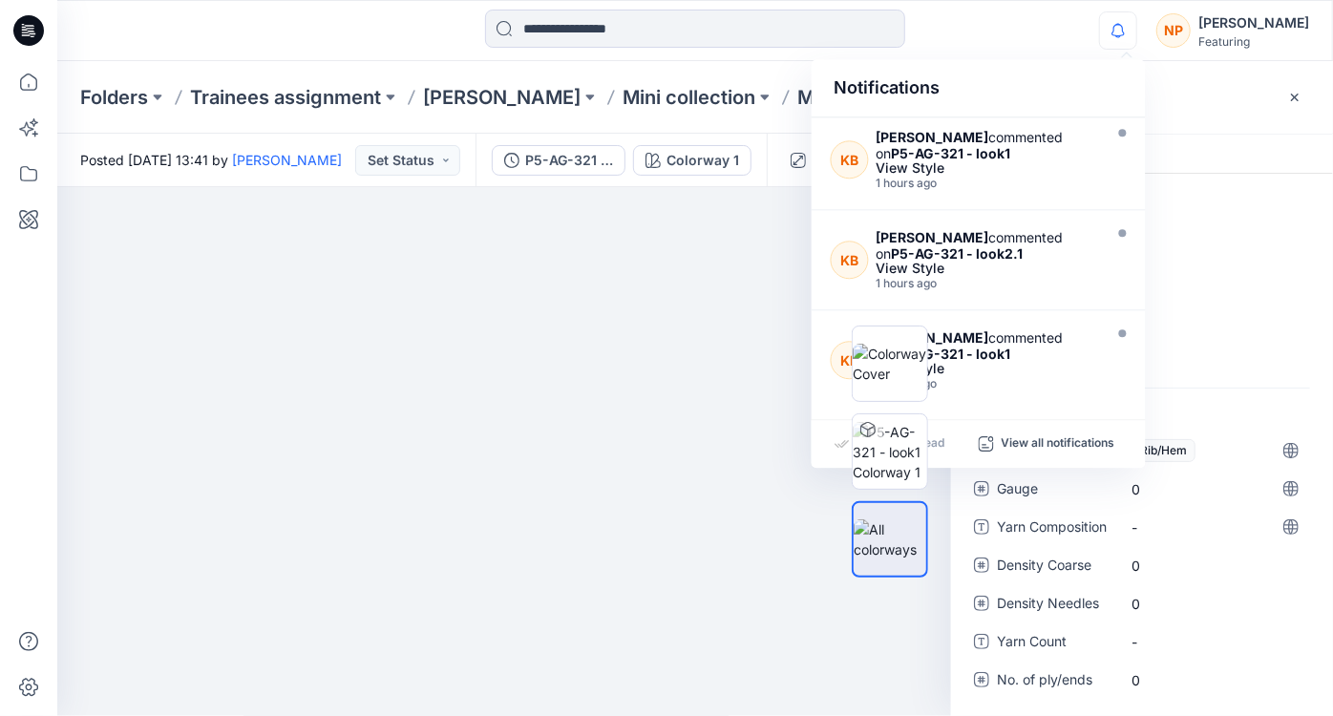
click at [1087, 34] on div "Notifications KB Katharina Bobrowski commented on P5-AG-321 - look1 View Style …" at bounding box center [694, 31] width 1275 height 42
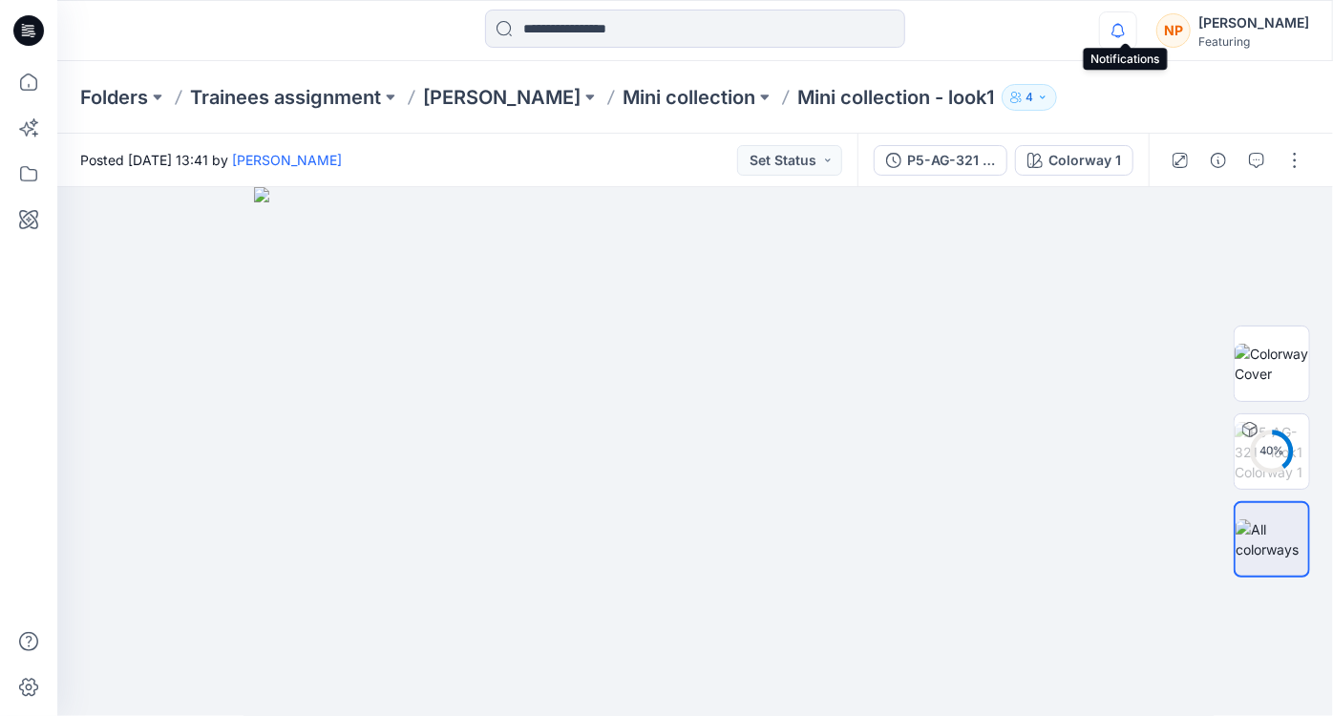
click at [1136, 26] on icon "button" at bounding box center [1118, 30] width 36 height 38
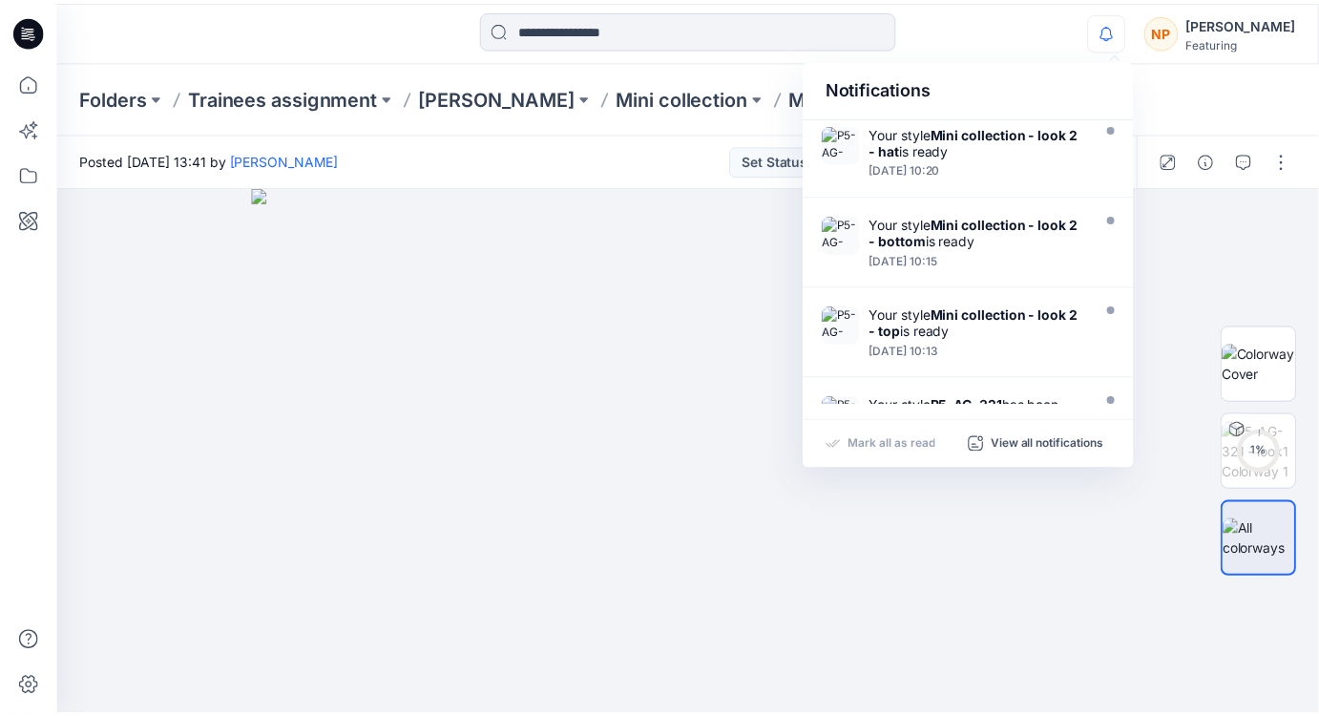
scroll to position [681, 0]
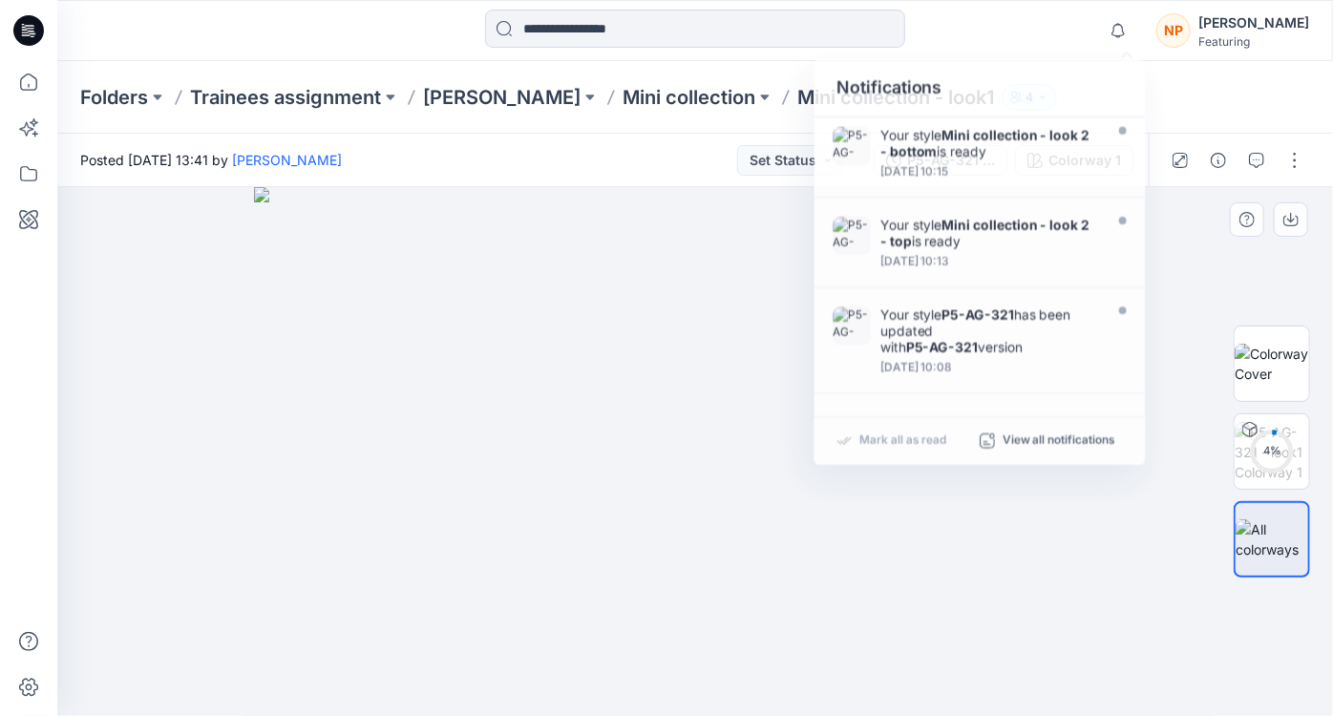
click at [369, 193] on img at bounding box center [695, 452] width 882 height 530
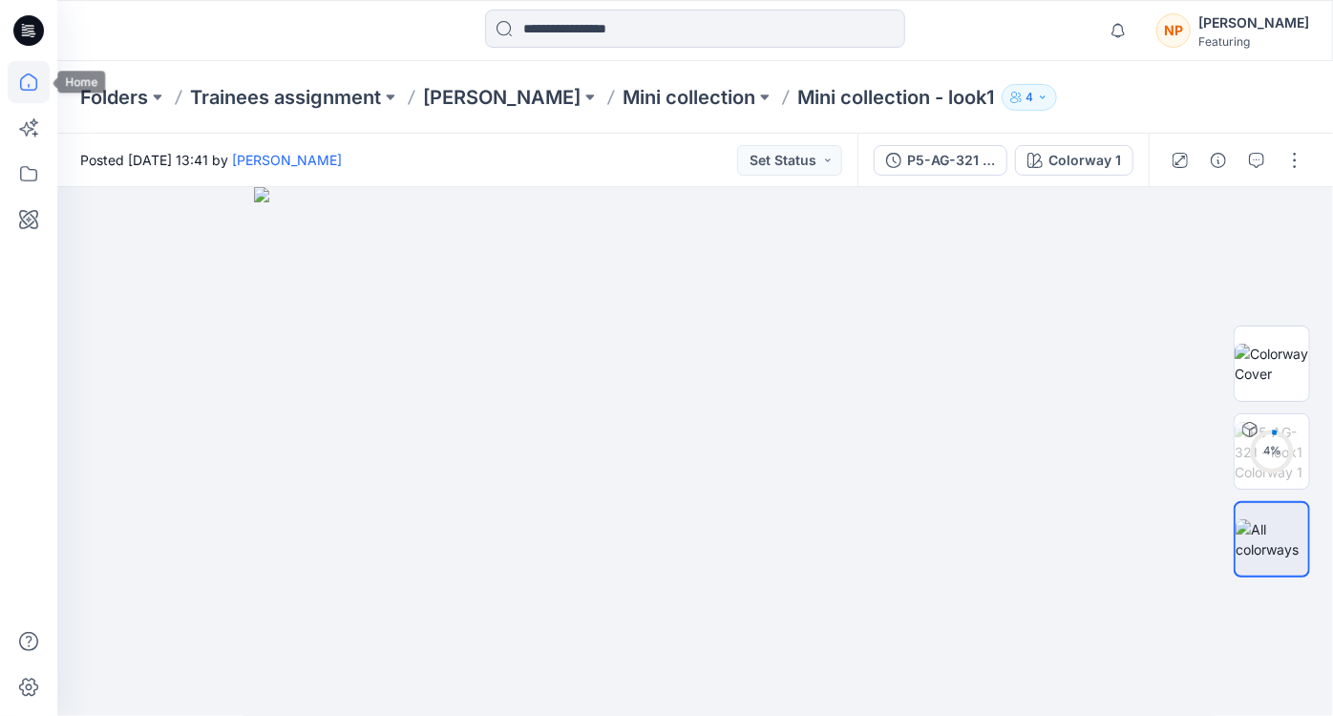
click at [30, 89] on icon at bounding box center [29, 82] width 42 height 42
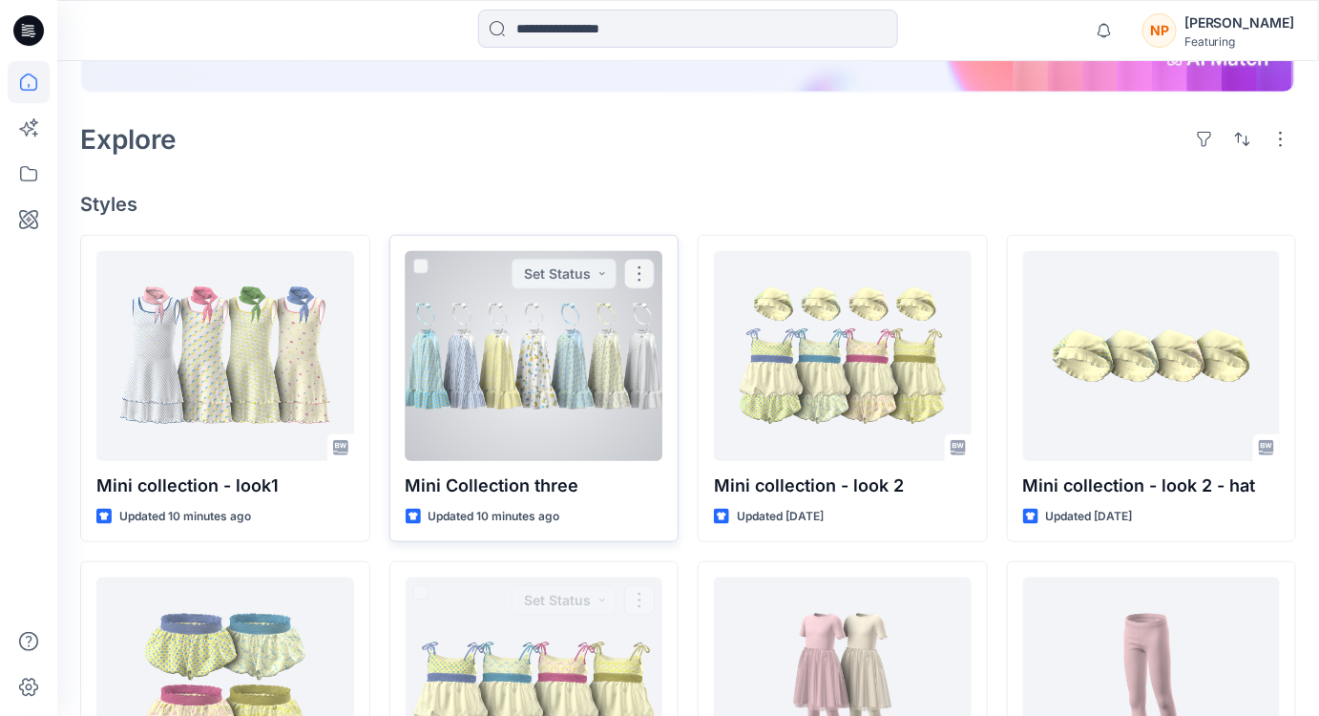
scroll to position [347, 0]
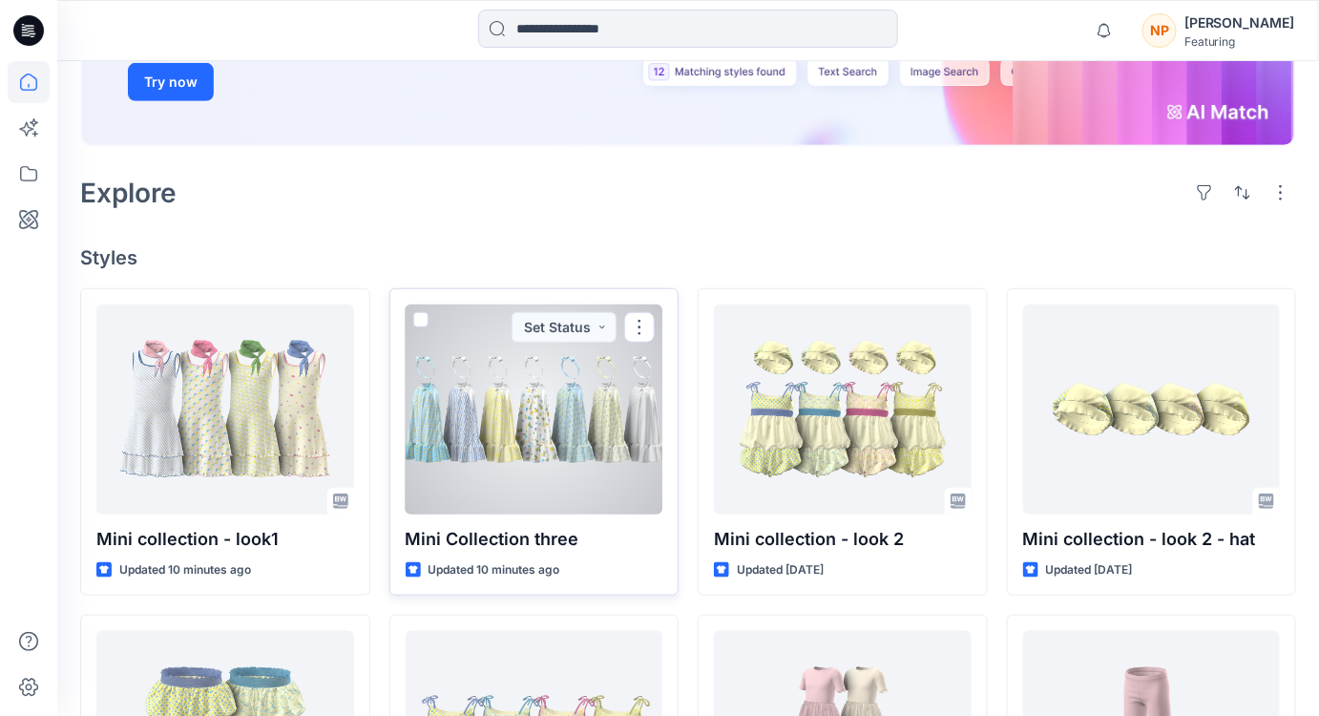
click at [530, 428] on div at bounding box center [535, 410] width 258 height 210
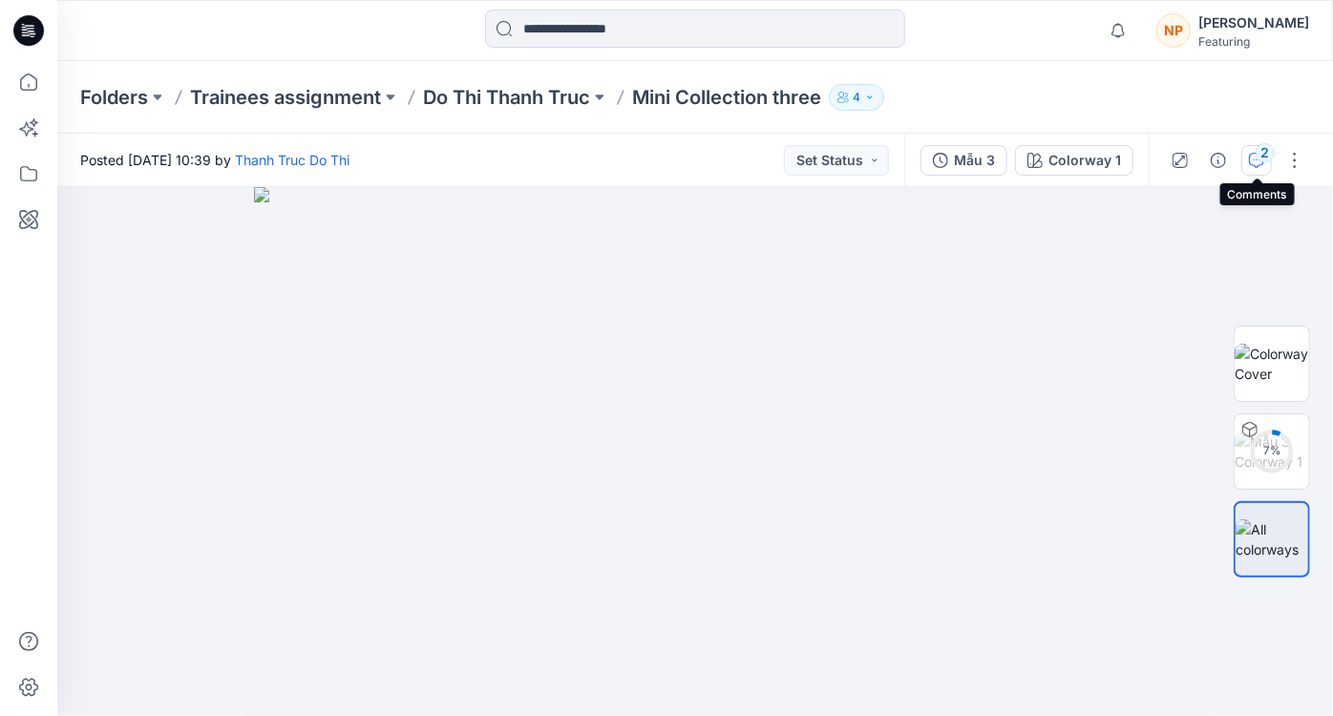
click at [1251, 160] on icon "button" at bounding box center [1256, 160] width 15 height 15
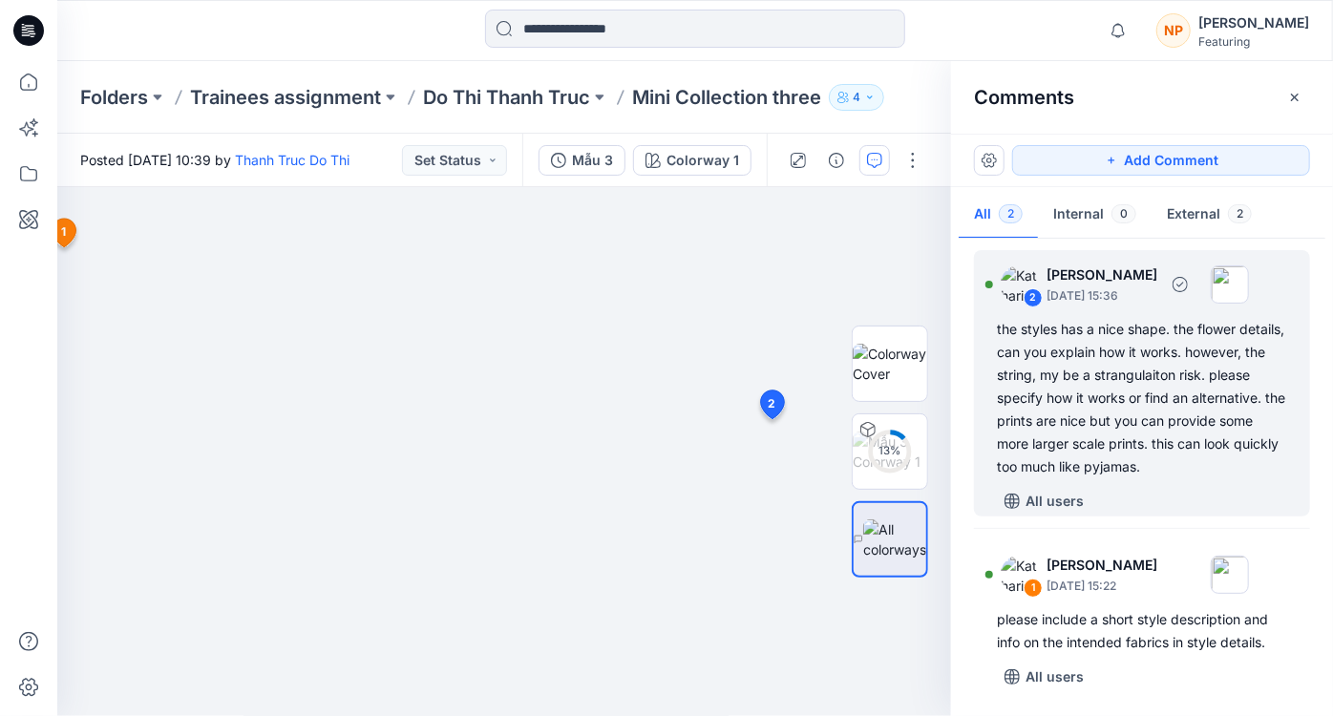
scroll to position [5, 0]
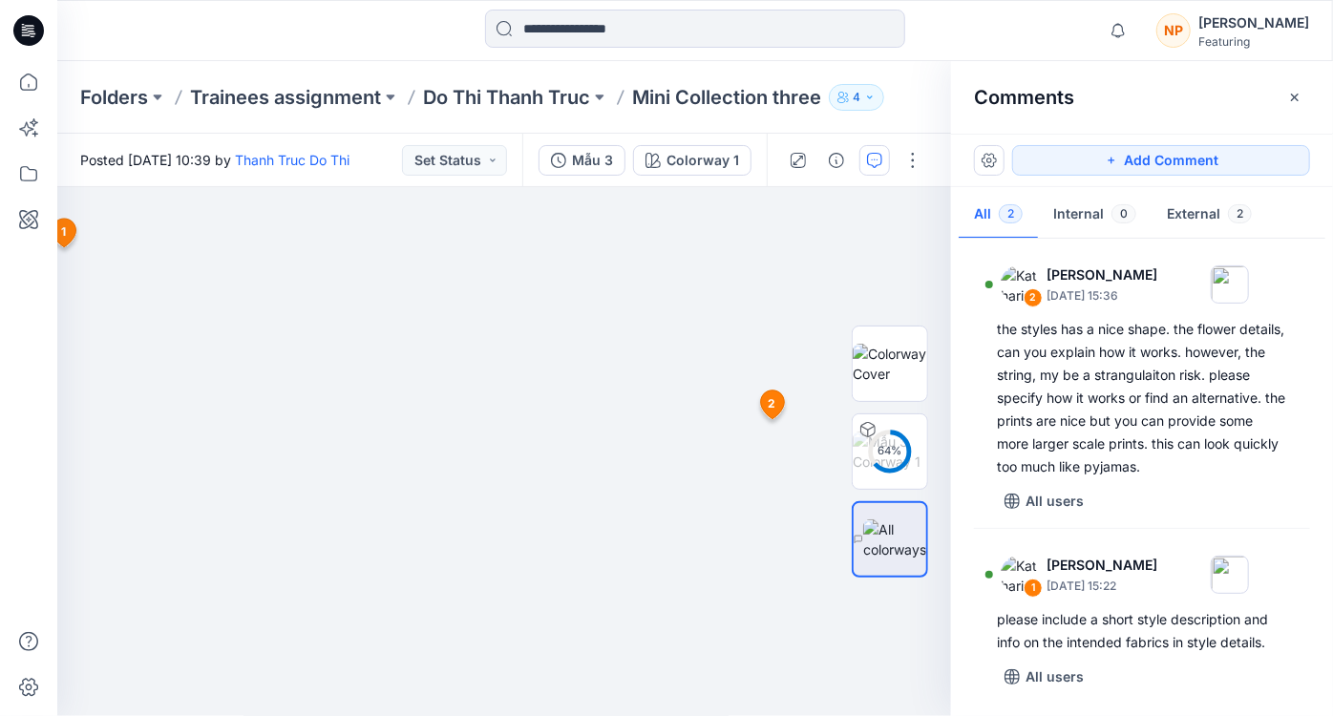
click at [707, 101] on p "Mini Collection three" at bounding box center [726, 97] width 189 height 27
click at [558, 102] on p "Do Thi Thanh Truc" at bounding box center [506, 97] width 167 height 27
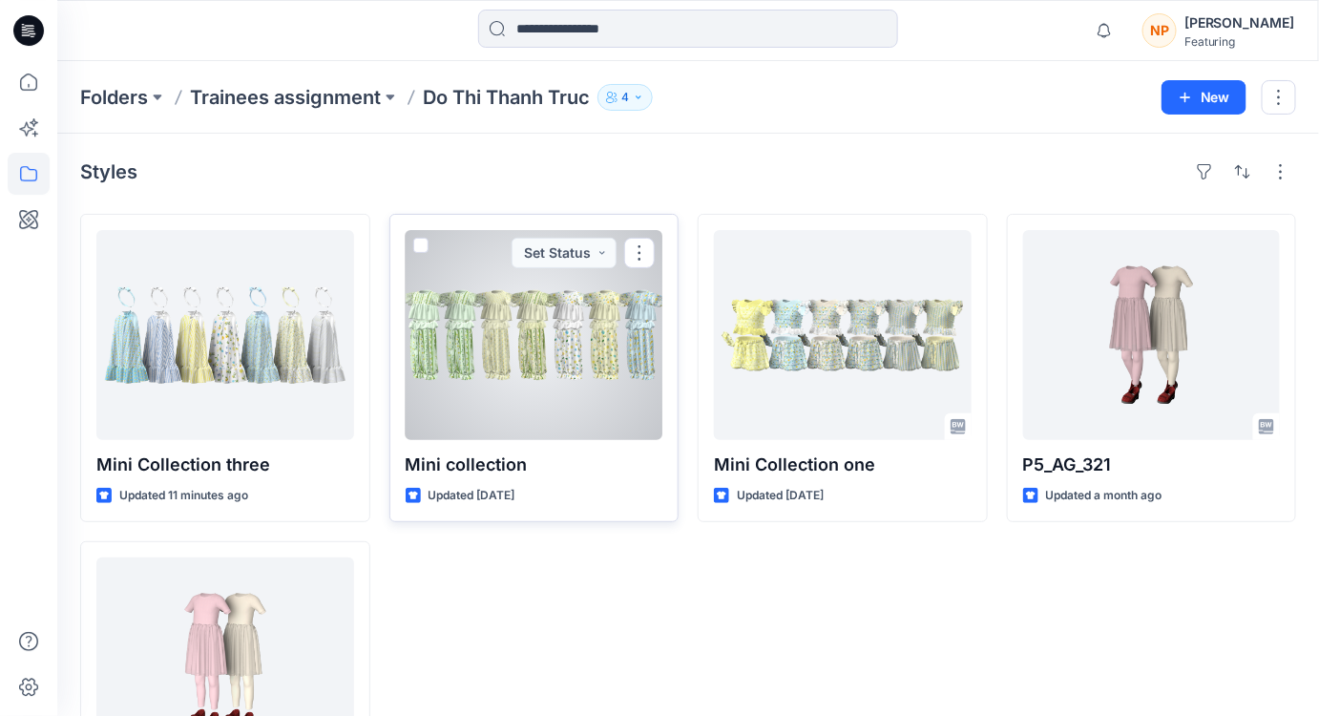
click at [516, 464] on p "Mini collection" at bounding box center [535, 465] width 258 height 27
click at [549, 408] on div at bounding box center [535, 335] width 258 height 210
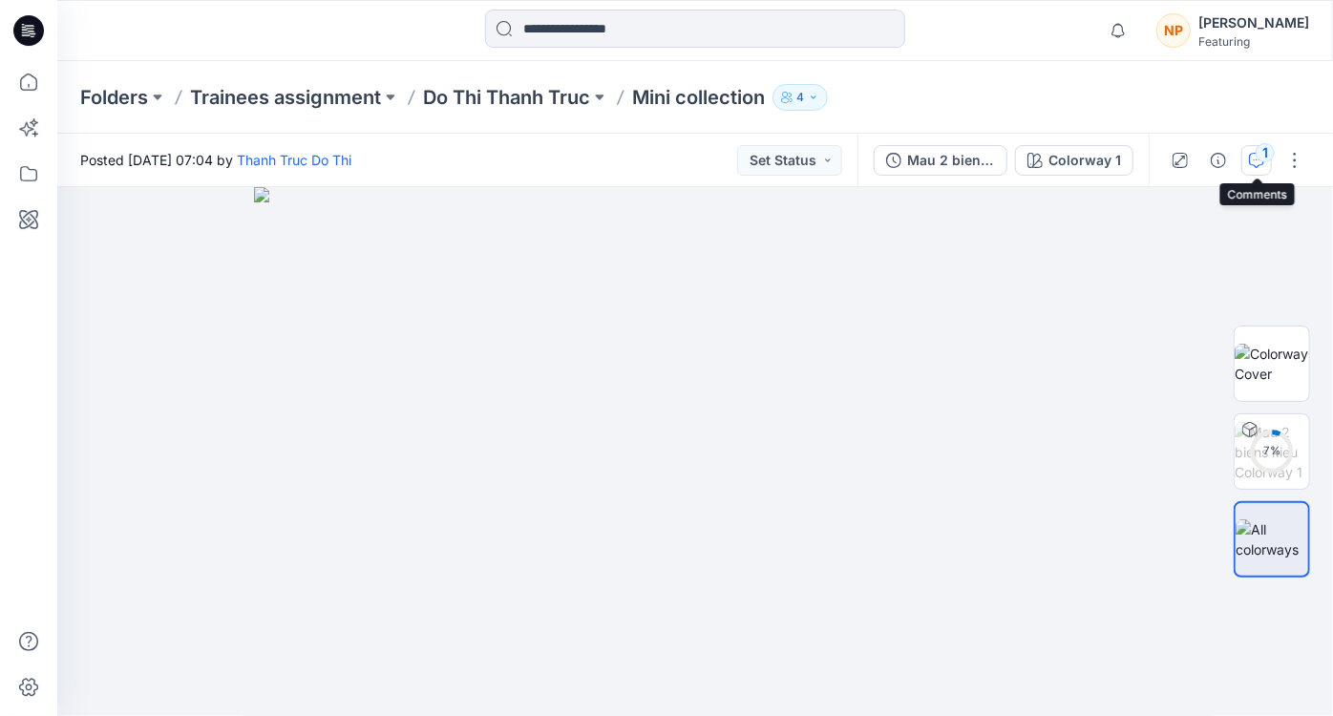
click at [1255, 169] on button "1" at bounding box center [1256, 160] width 31 height 31
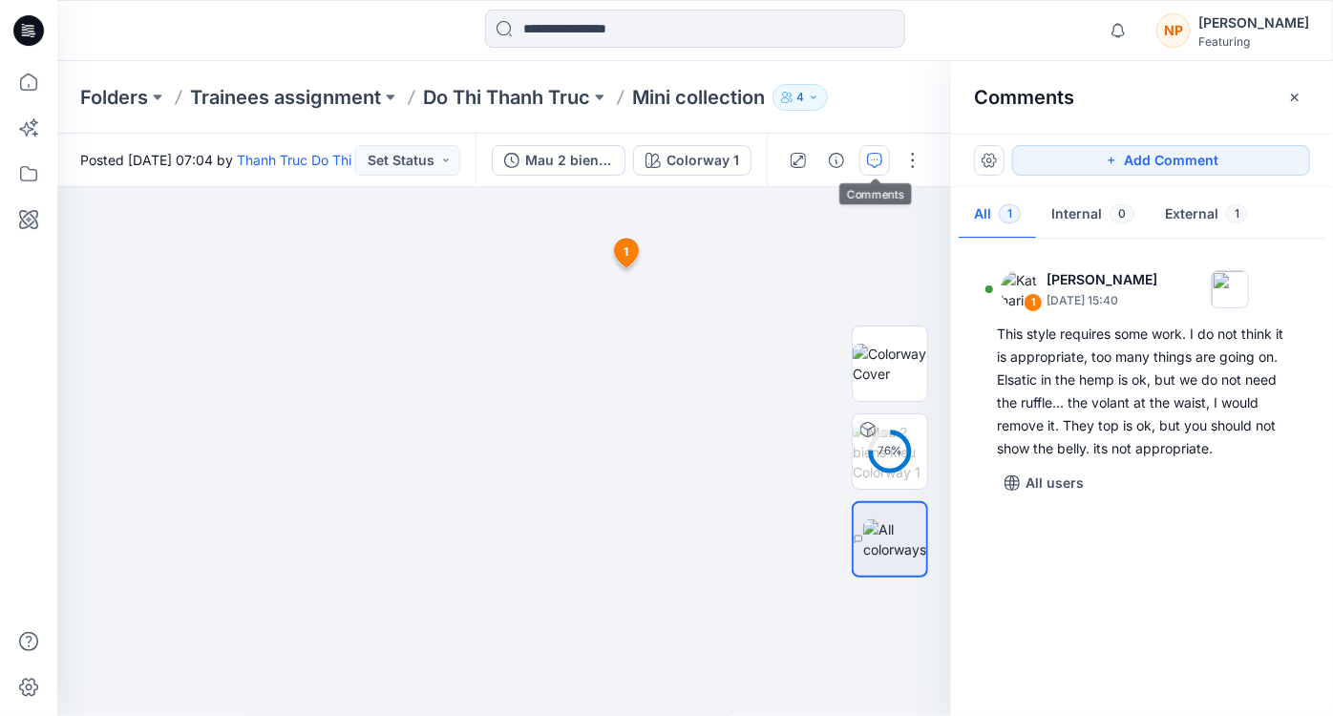
click at [982, 585] on div "1 Katharina Bobrowski October 01, 2025 15:40 This style requires some work. I d…" at bounding box center [1142, 472] width 382 height 458
click at [623, 260] on span "1" at bounding box center [625, 251] width 5 height 17
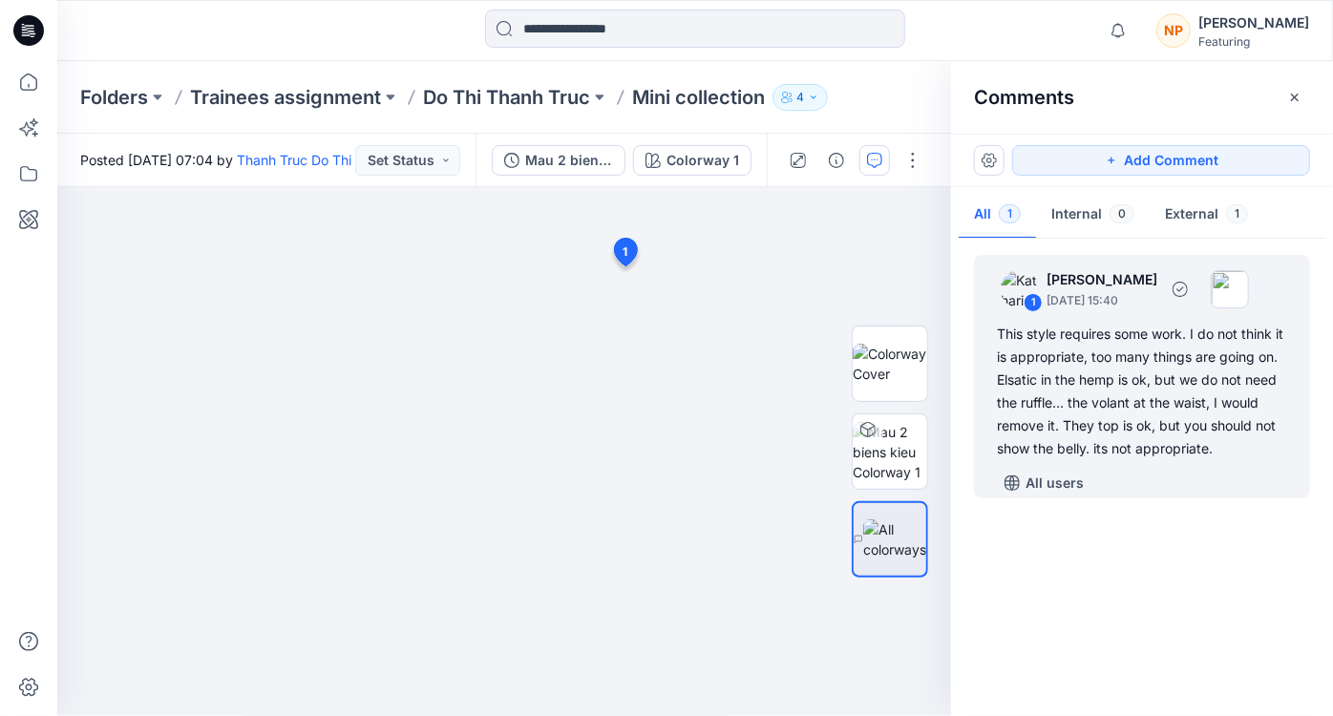
click at [1161, 468] on div "All users" at bounding box center [1153, 483] width 313 height 31
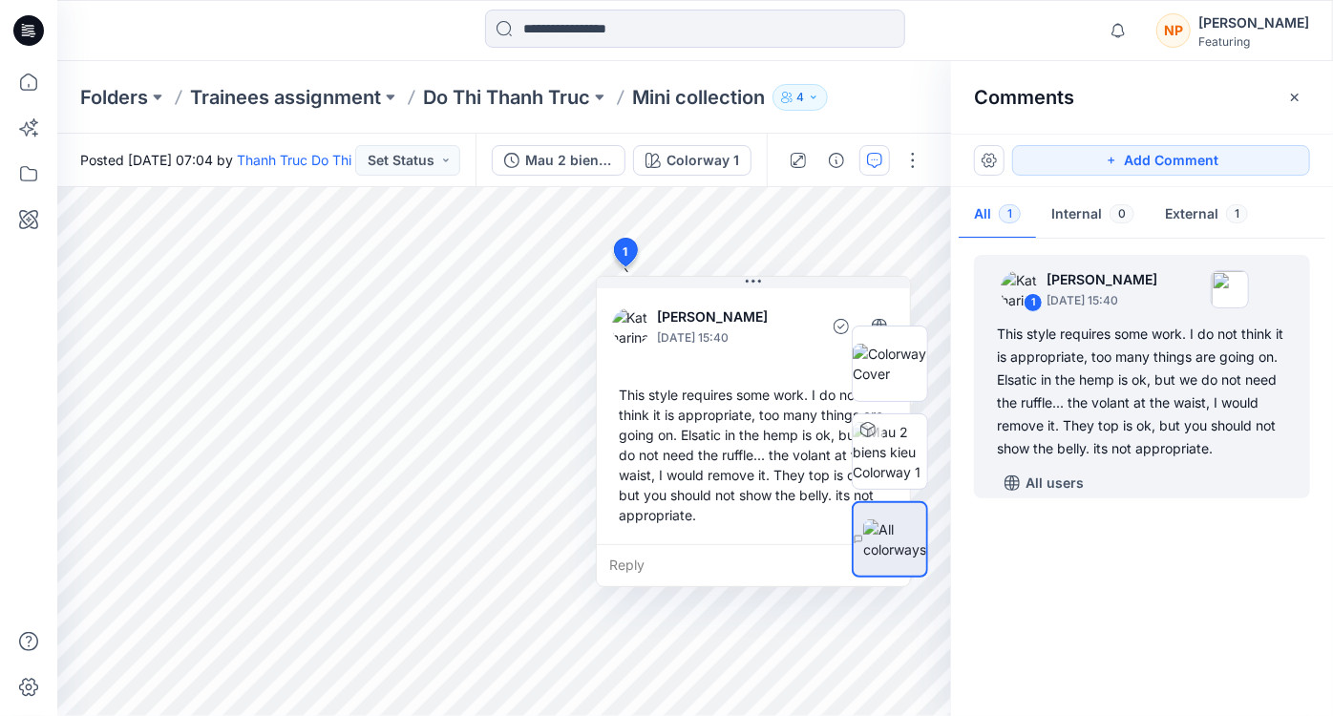
click at [1177, 537] on div "1 Katharina Bobrowski October 01, 2025 15:40 This style requires some work. I d…" at bounding box center [1142, 472] width 382 height 458
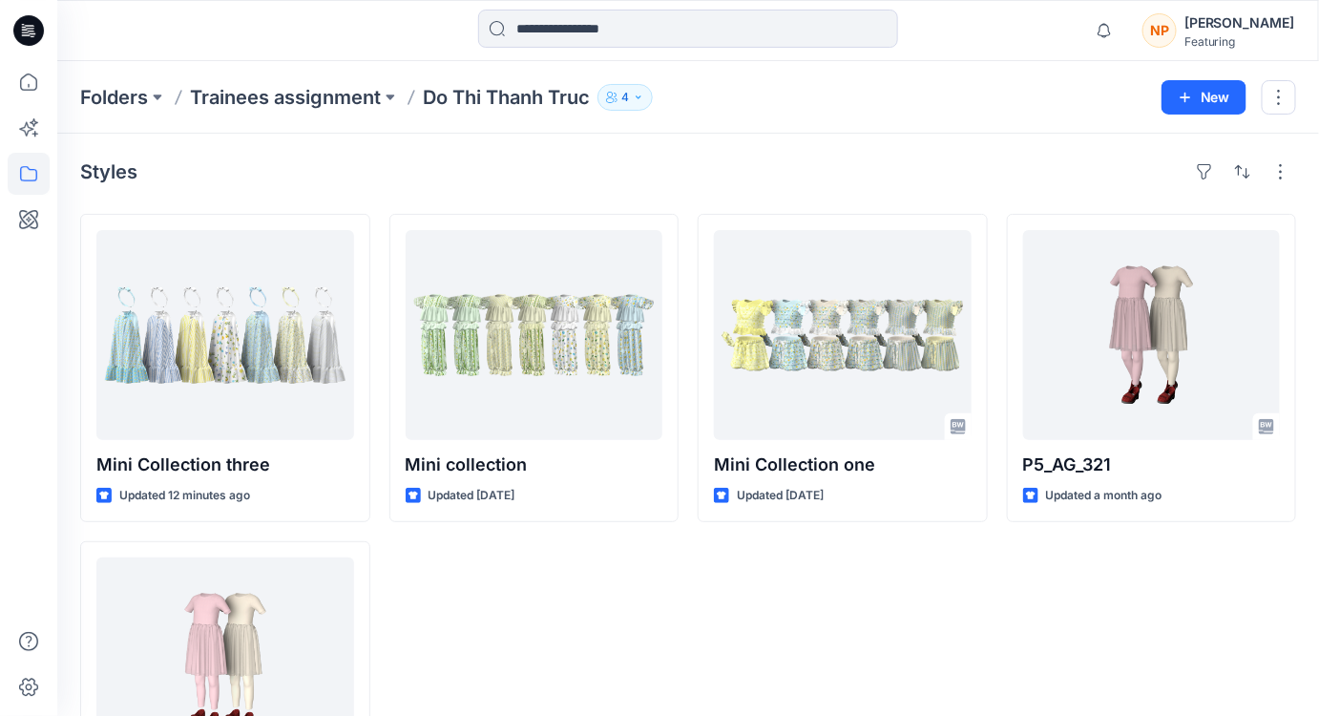
click at [907, 586] on div "Mini Collection one Updated 4 days ago" at bounding box center [843, 531] width 290 height 635
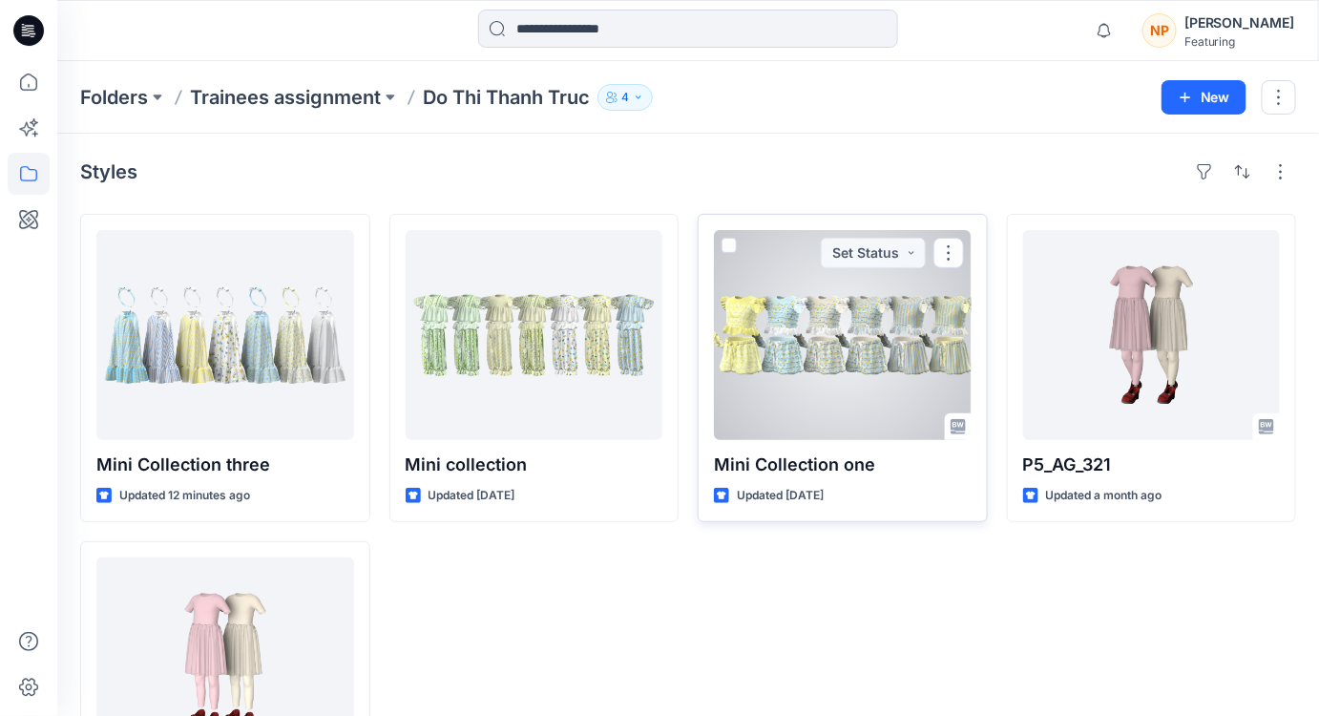
click at [884, 418] on div at bounding box center [843, 335] width 258 height 210
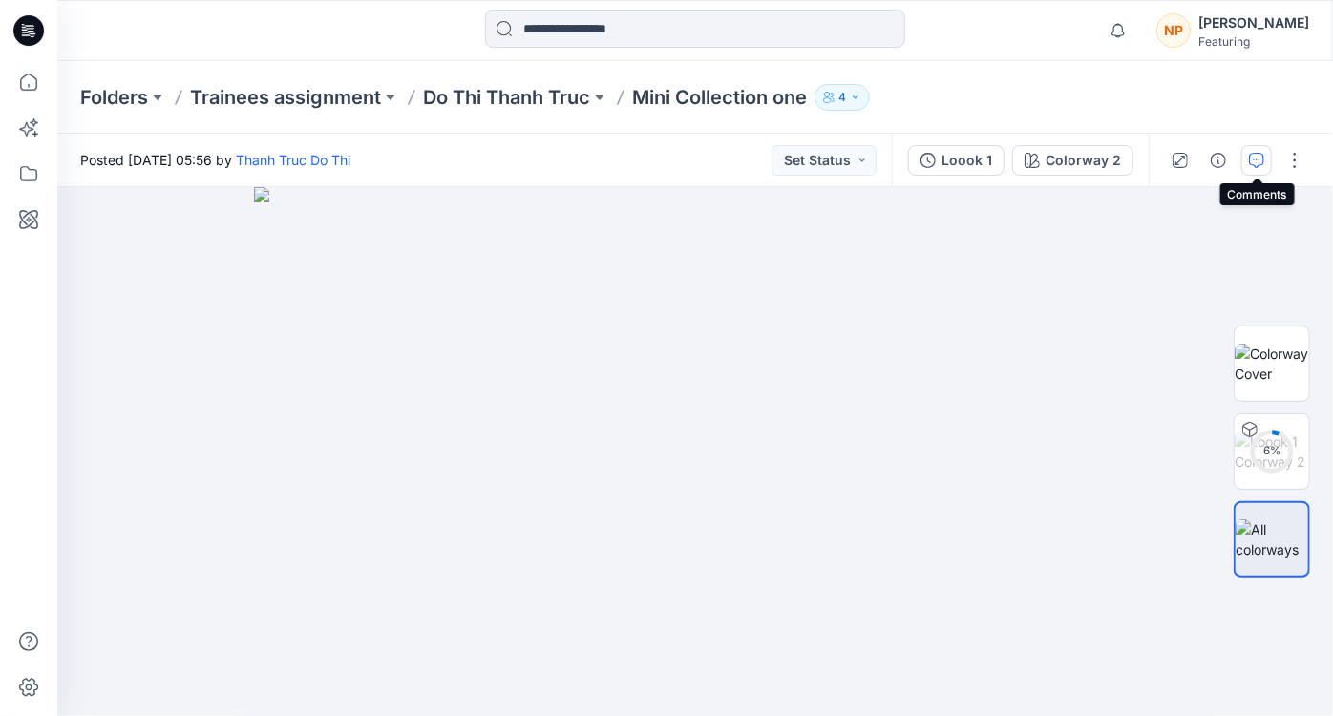
click at [1253, 167] on icon "button" at bounding box center [1256, 160] width 15 height 15
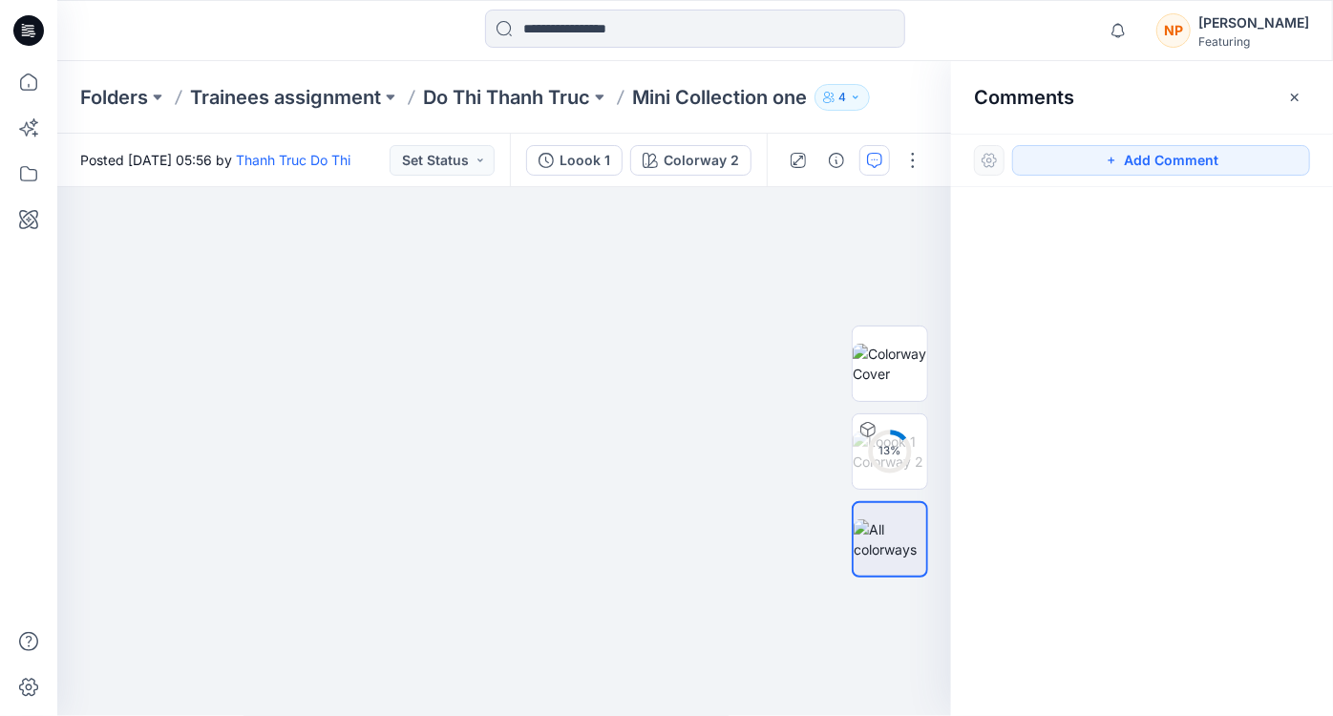
click at [1289, 105] on button "button" at bounding box center [1294, 97] width 31 height 31
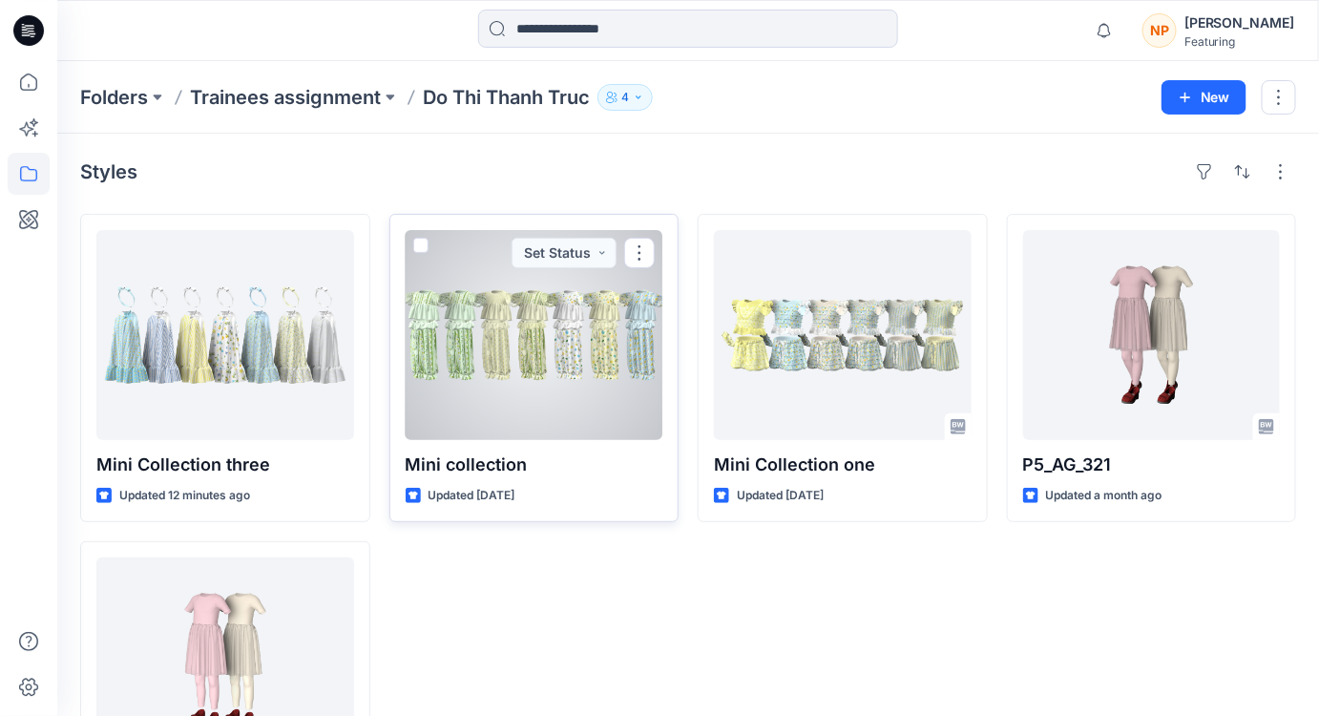
click at [602, 392] on div at bounding box center [535, 335] width 258 height 210
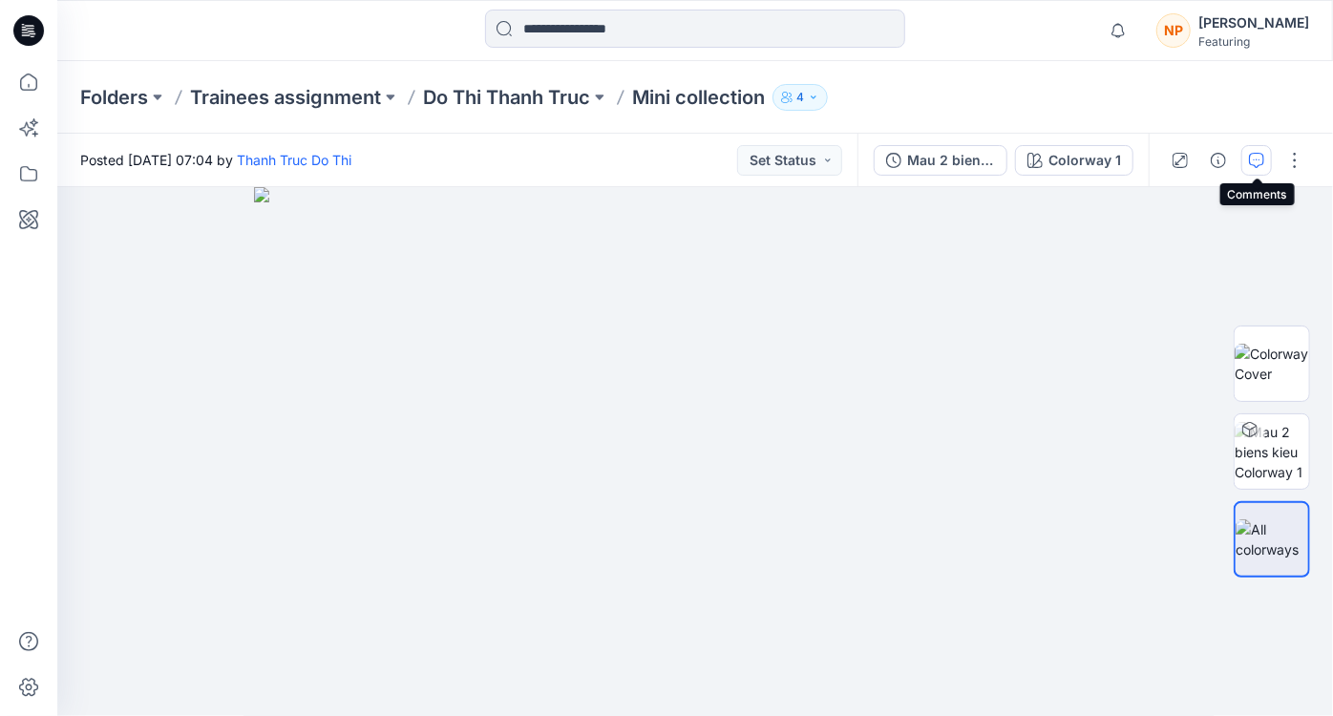
click at [1264, 164] on icon "button" at bounding box center [1256, 160] width 15 height 15
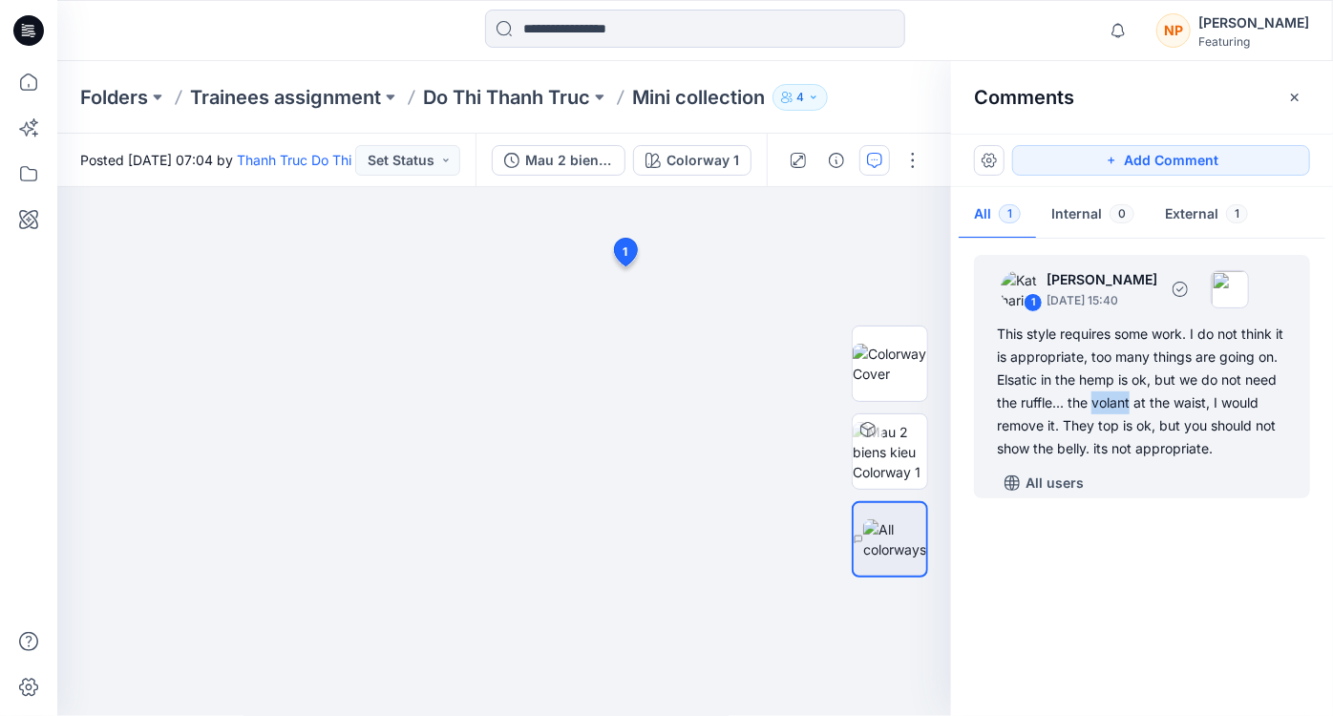
drag, startPoint x: 1130, startPoint y: 403, endPoint x: 1169, endPoint y: 405, distance: 38.2
click at [1169, 405] on div "This style requires some work. I do not think it is appropriate, too many thing…" at bounding box center [1142, 391] width 290 height 137
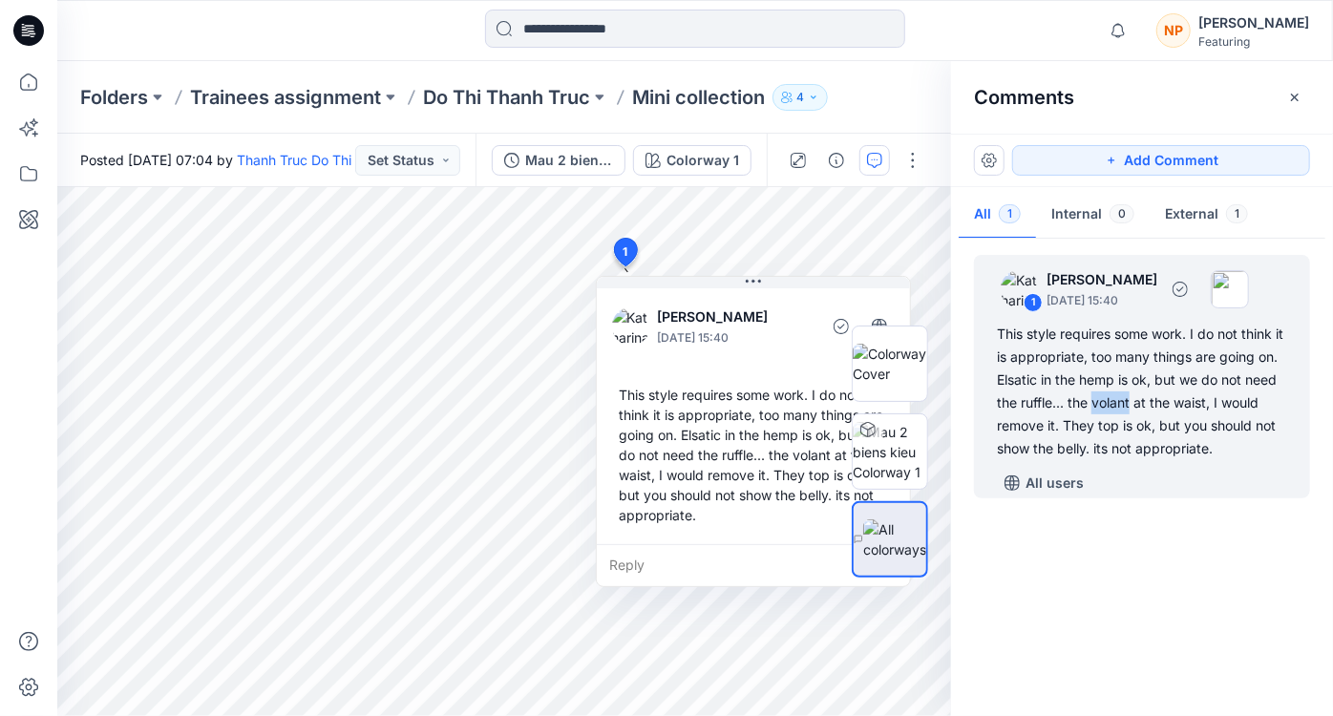
copy div "volant"
click at [1105, 563] on div "1 Katharina Bobrowski October 01, 2025 15:40 This style requires some work. I d…" at bounding box center [1142, 472] width 382 height 458
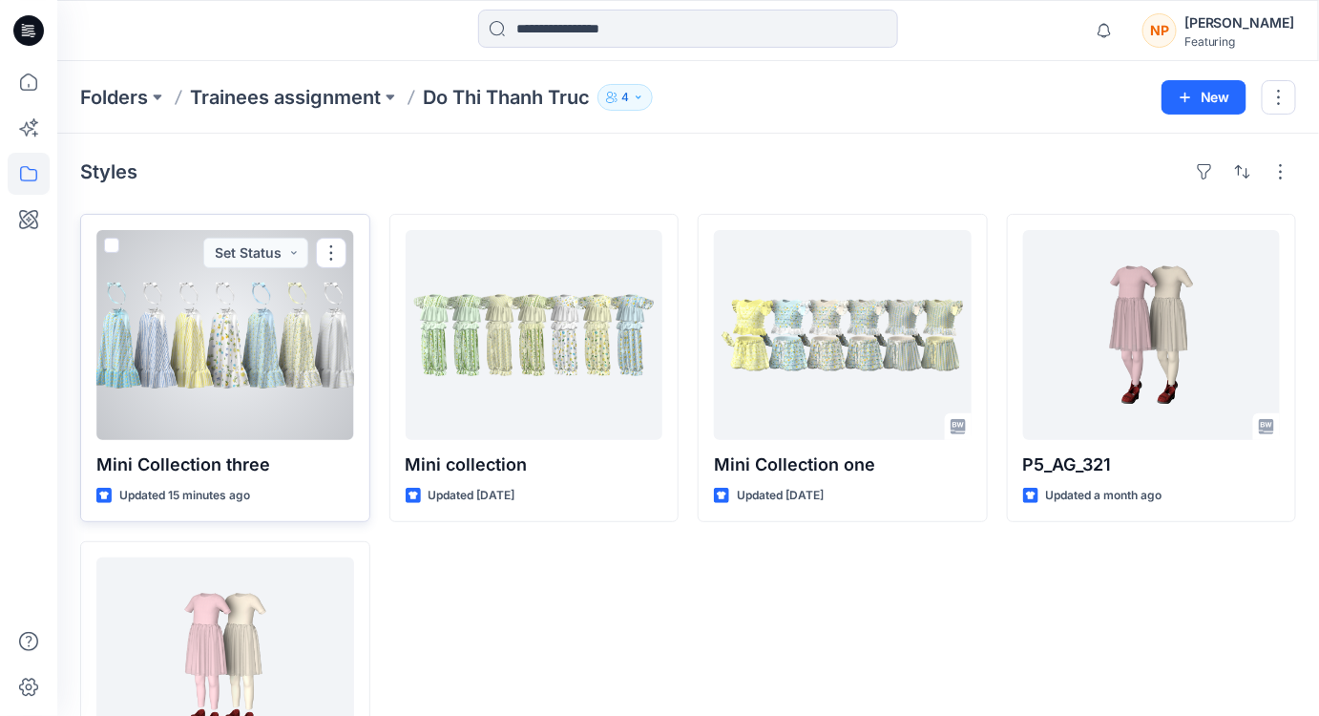
click at [286, 394] on div at bounding box center [225, 335] width 258 height 210
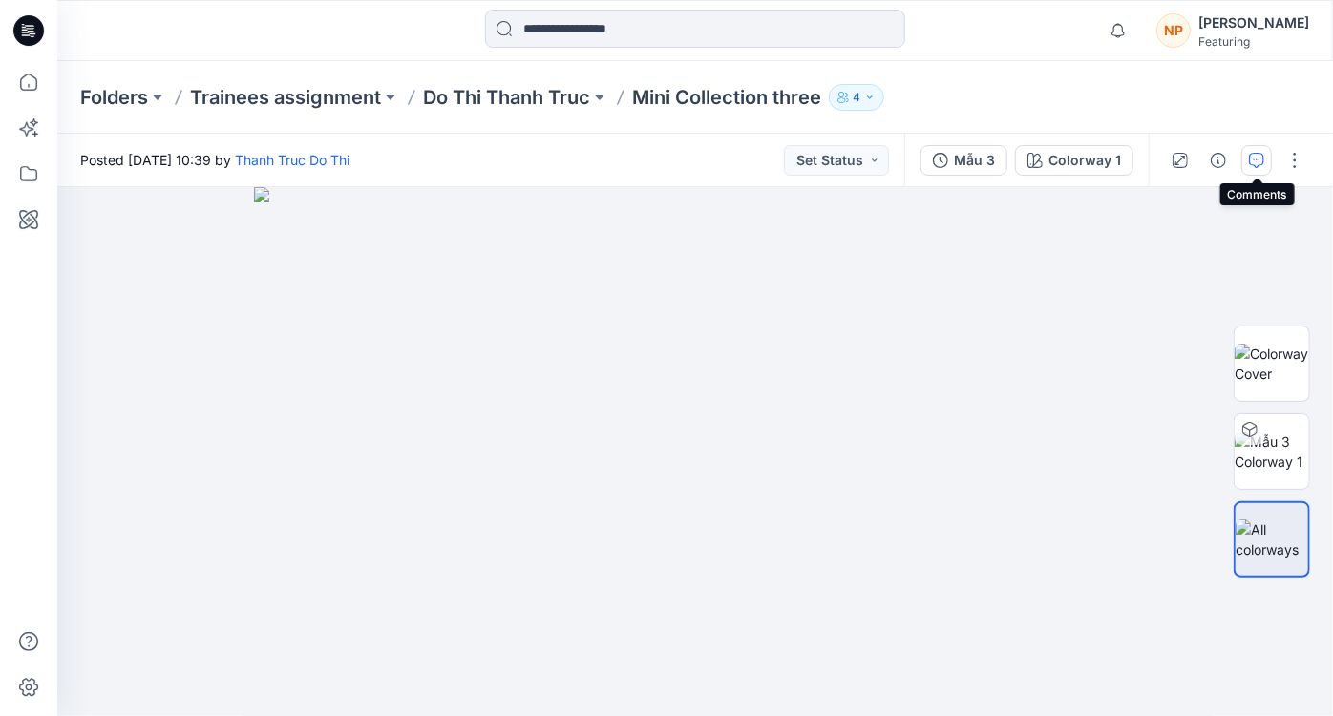
click at [1255, 168] on button "button" at bounding box center [1256, 160] width 31 height 31
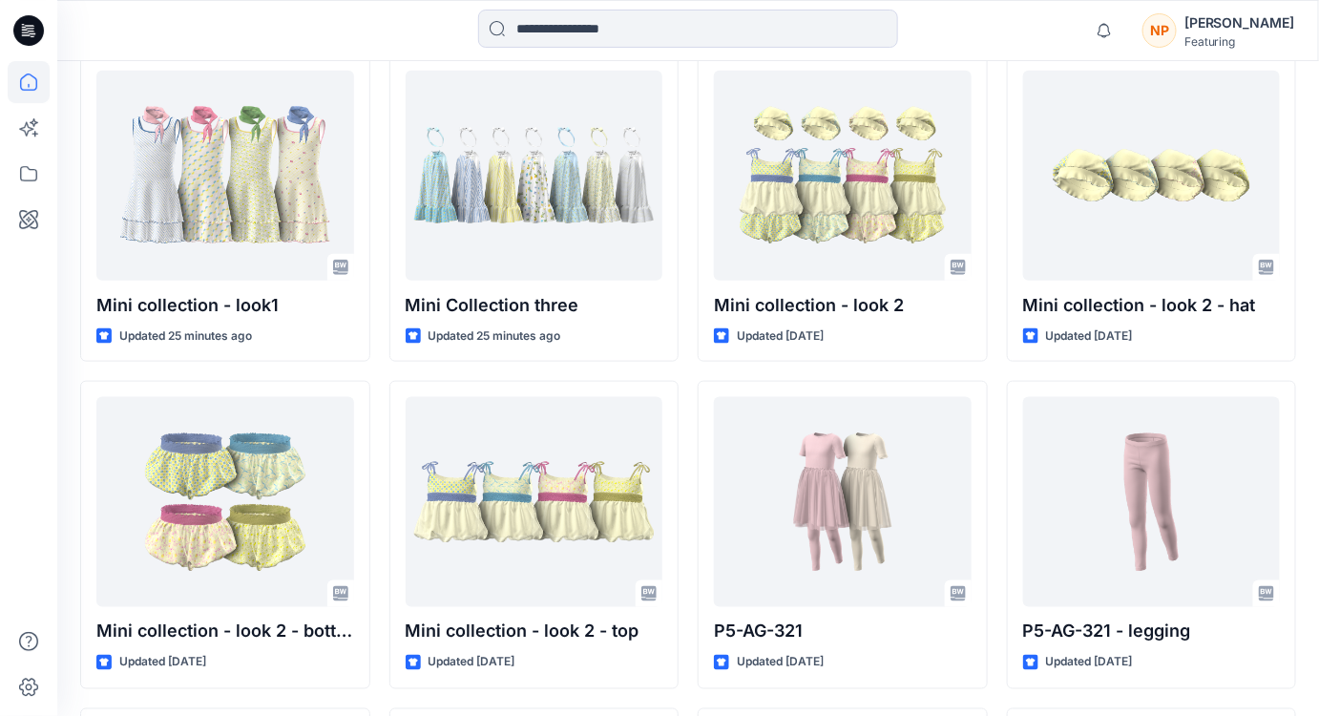
scroll to position [607, 0]
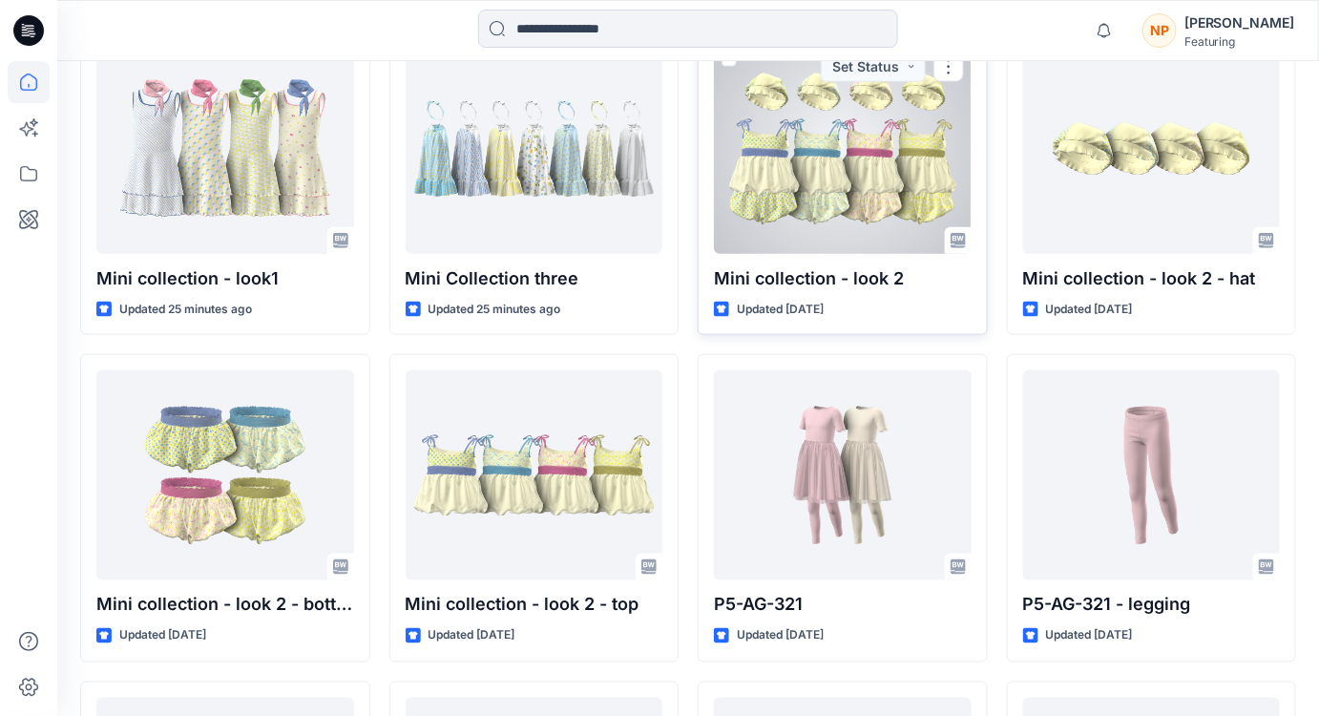
click at [837, 237] on div at bounding box center [843, 149] width 258 height 210
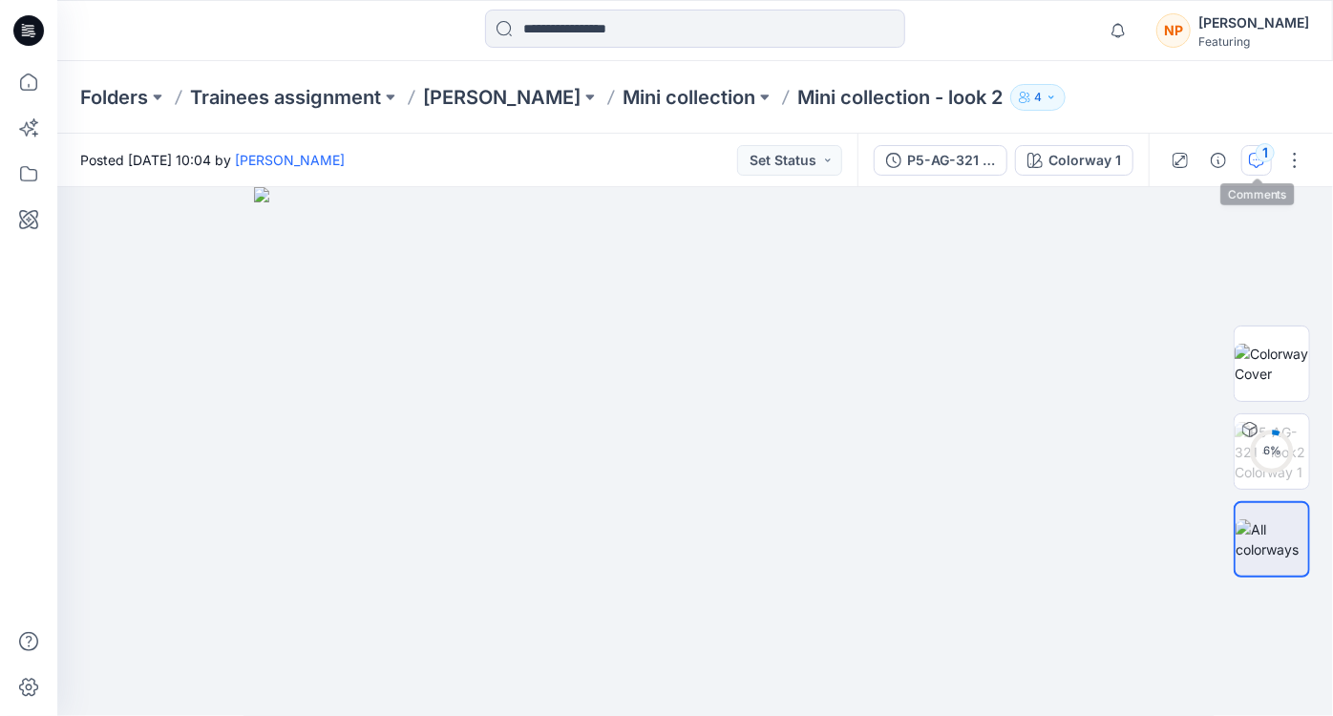
click at [1263, 160] on div "1" at bounding box center [1264, 152] width 19 height 19
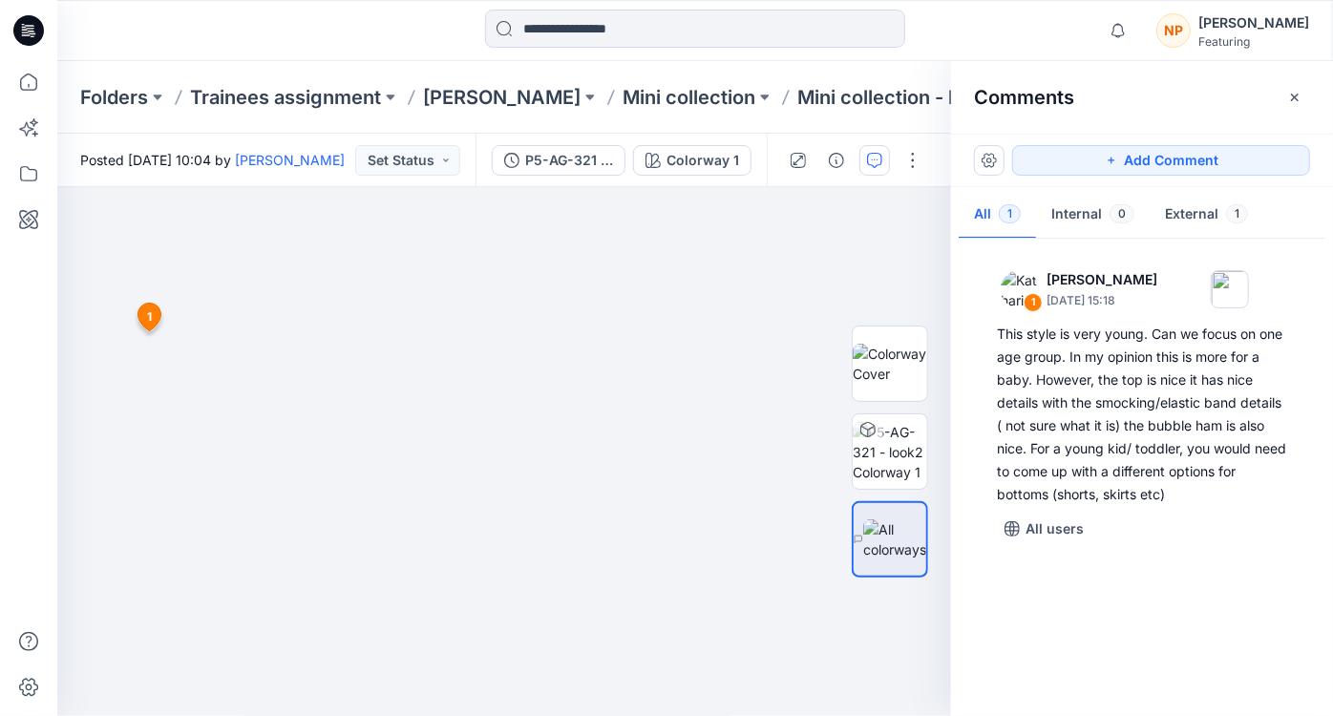
click at [823, 100] on p "Mini collection - look 2" at bounding box center [899, 97] width 205 height 27
click at [723, 92] on p "Mini collection" at bounding box center [688, 97] width 133 height 27
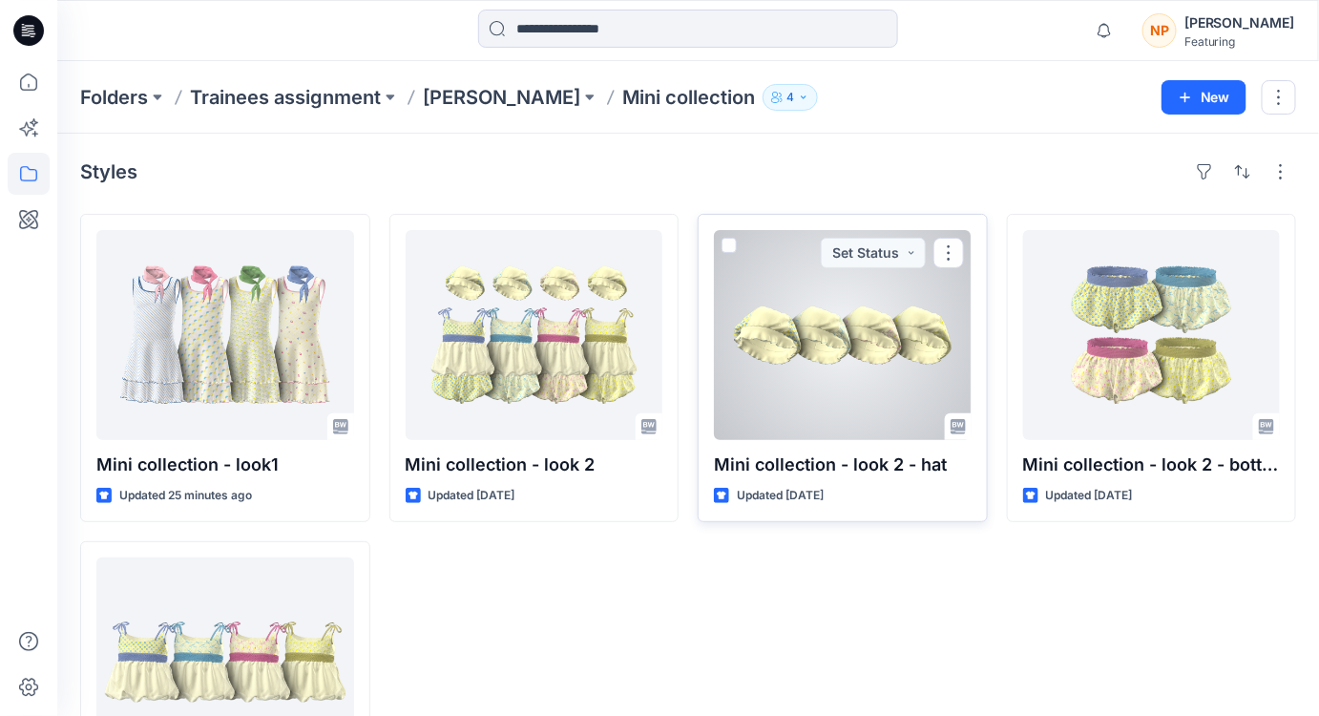
click at [833, 403] on div at bounding box center [843, 335] width 258 height 210
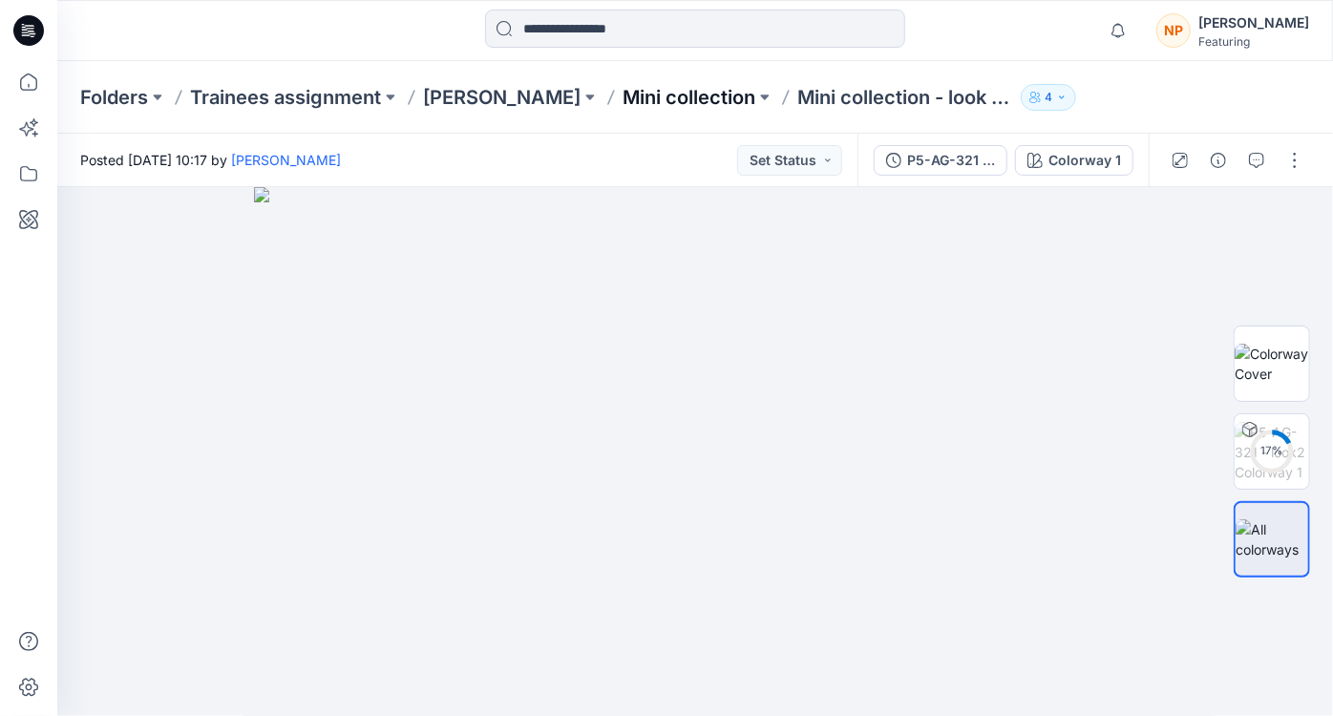
click at [703, 97] on p "Mini collection" at bounding box center [688, 97] width 133 height 27
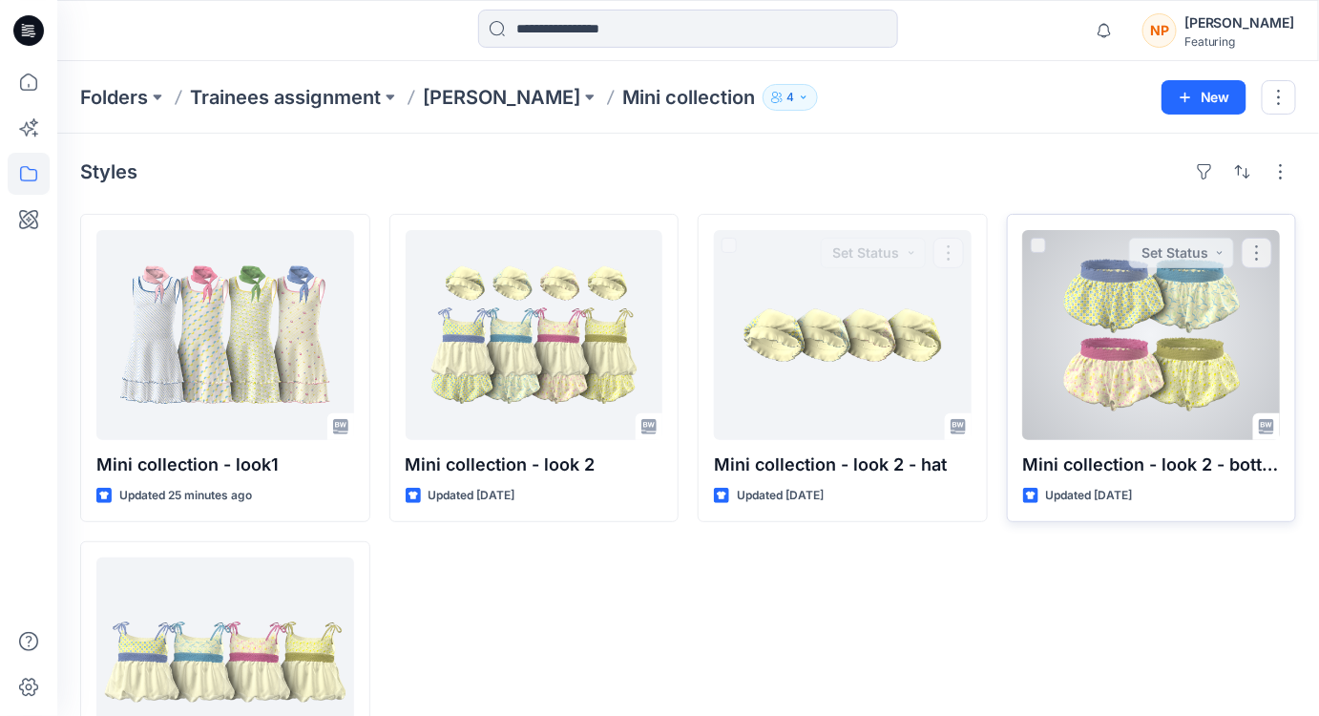
click at [1117, 422] on div at bounding box center [1152, 335] width 258 height 210
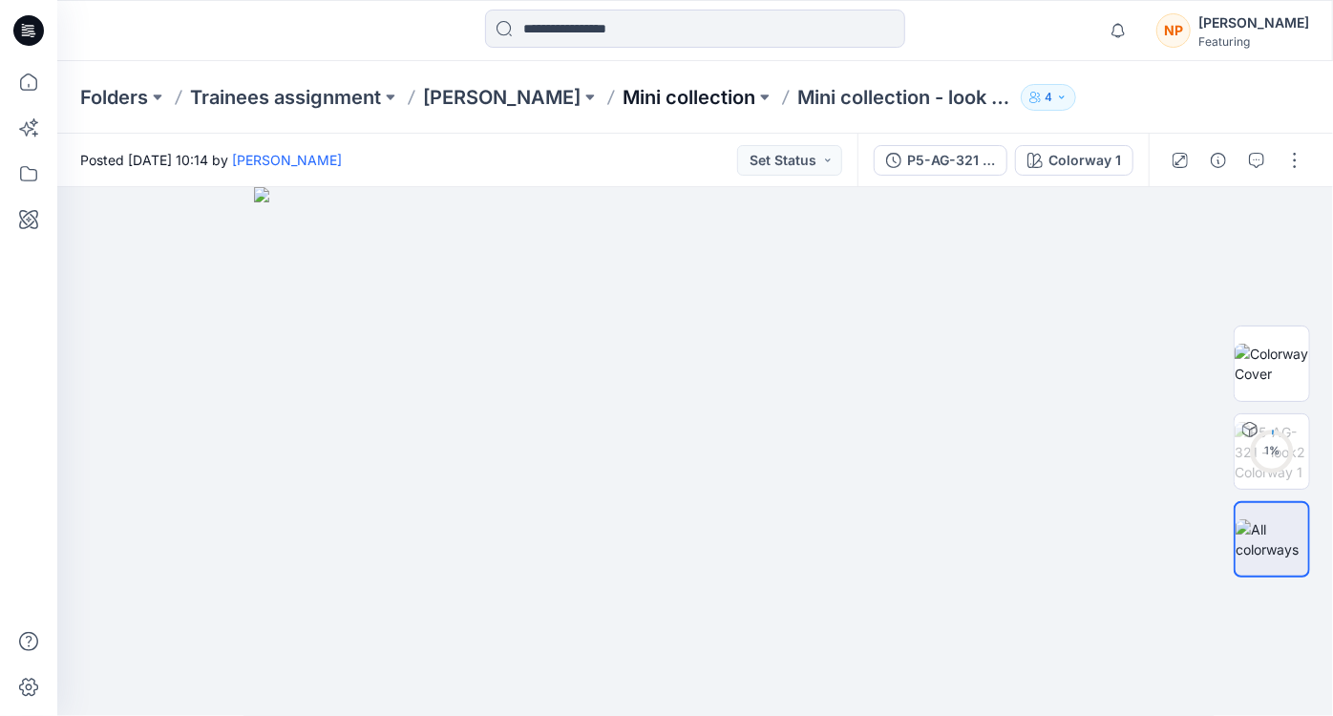
click at [707, 105] on p "Mini collection" at bounding box center [688, 97] width 133 height 27
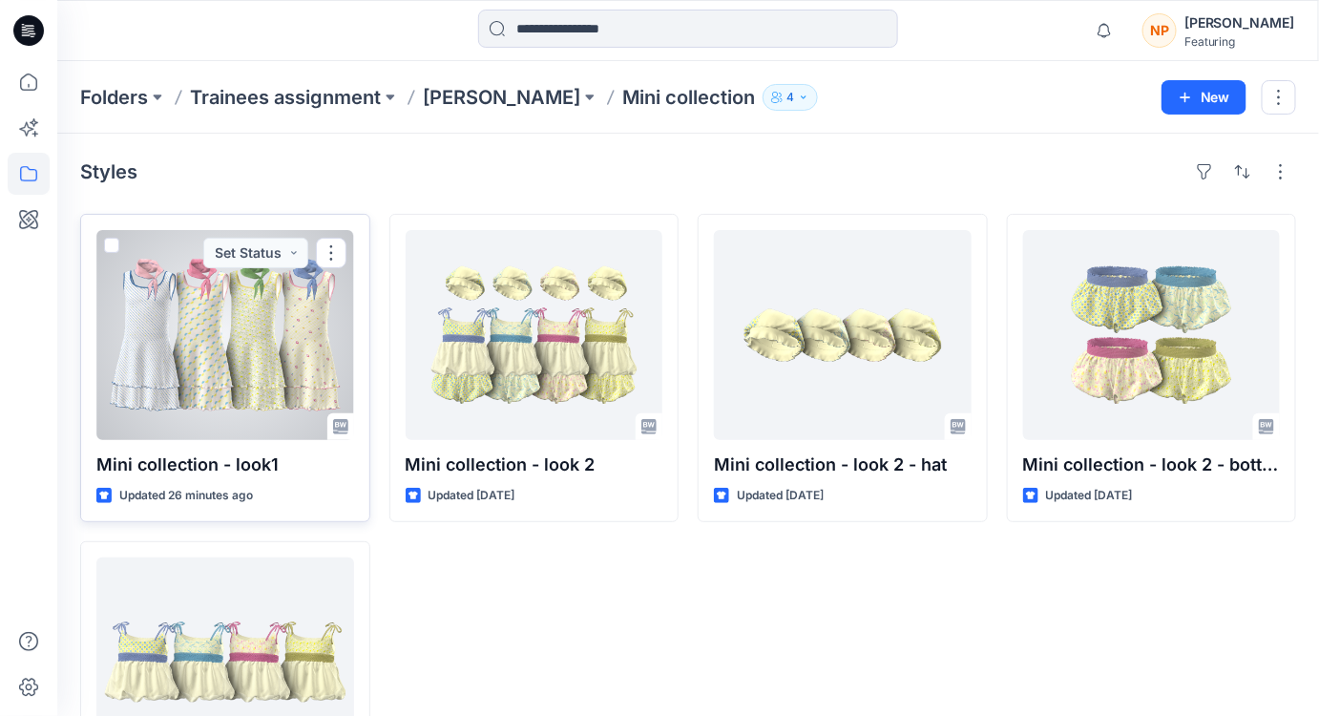
click at [262, 395] on div at bounding box center [225, 335] width 258 height 210
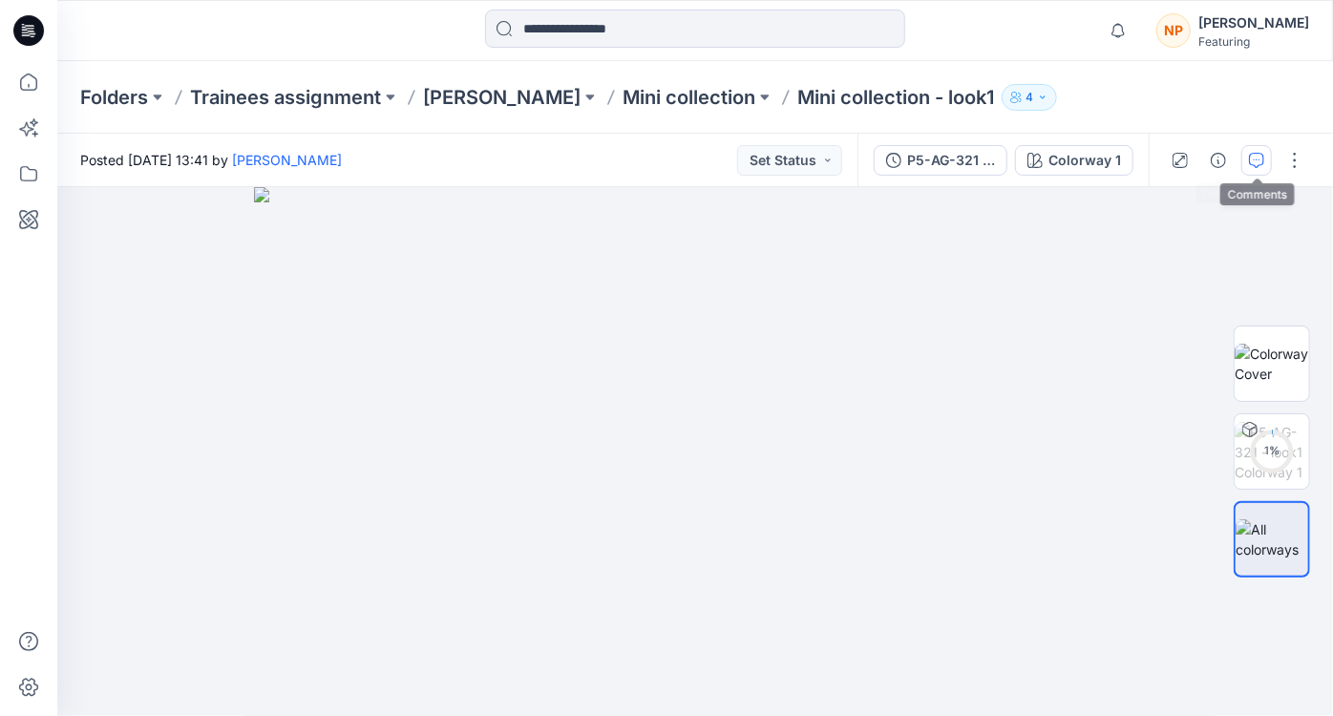
click at [1265, 157] on button "button" at bounding box center [1256, 160] width 31 height 31
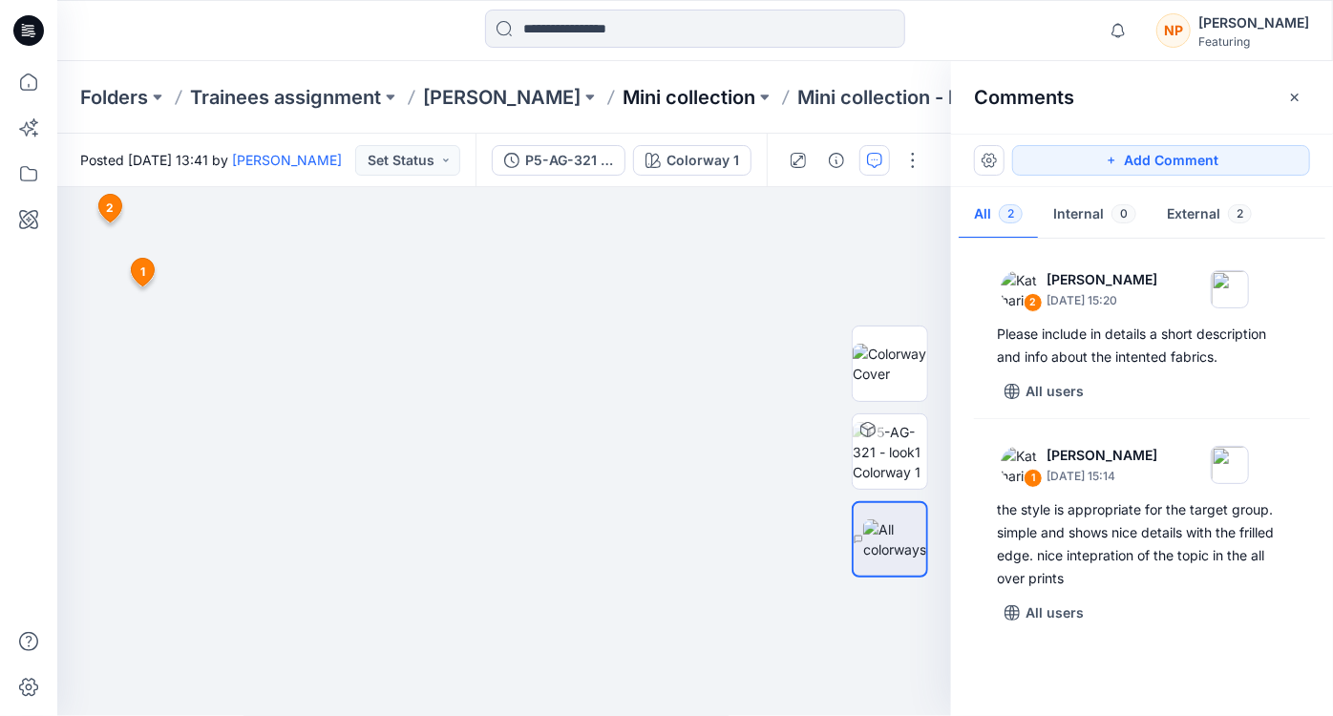
click at [636, 102] on p "Mini collection" at bounding box center [688, 97] width 133 height 27
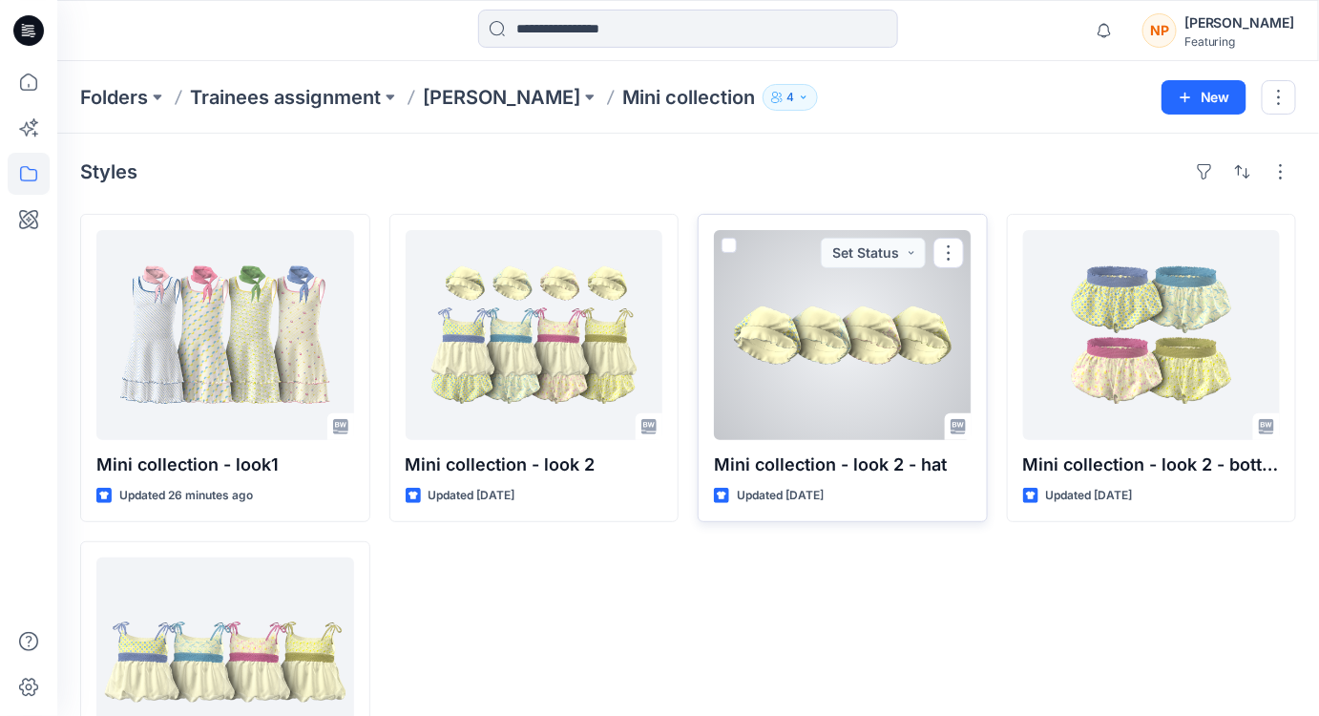
click at [865, 382] on div at bounding box center [843, 335] width 258 height 210
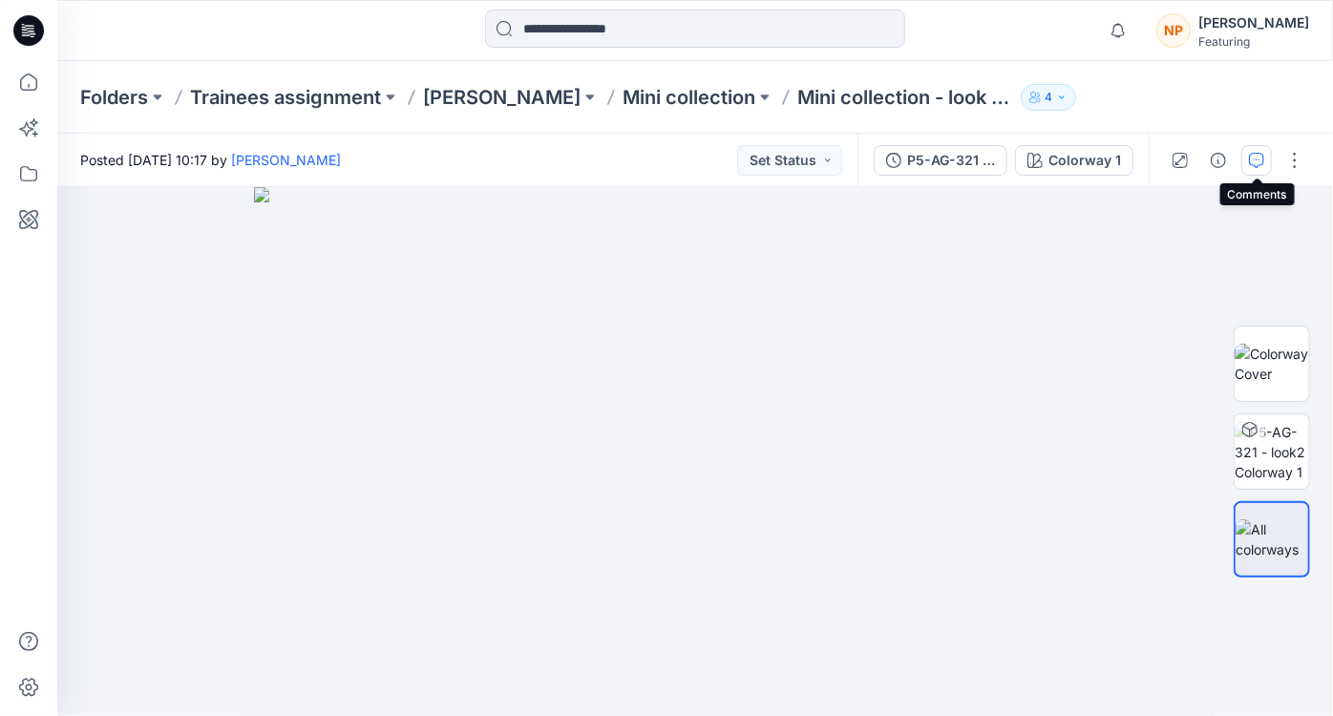
click at [1247, 162] on button "button" at bounding box center [1256, 160] width 31 height 31
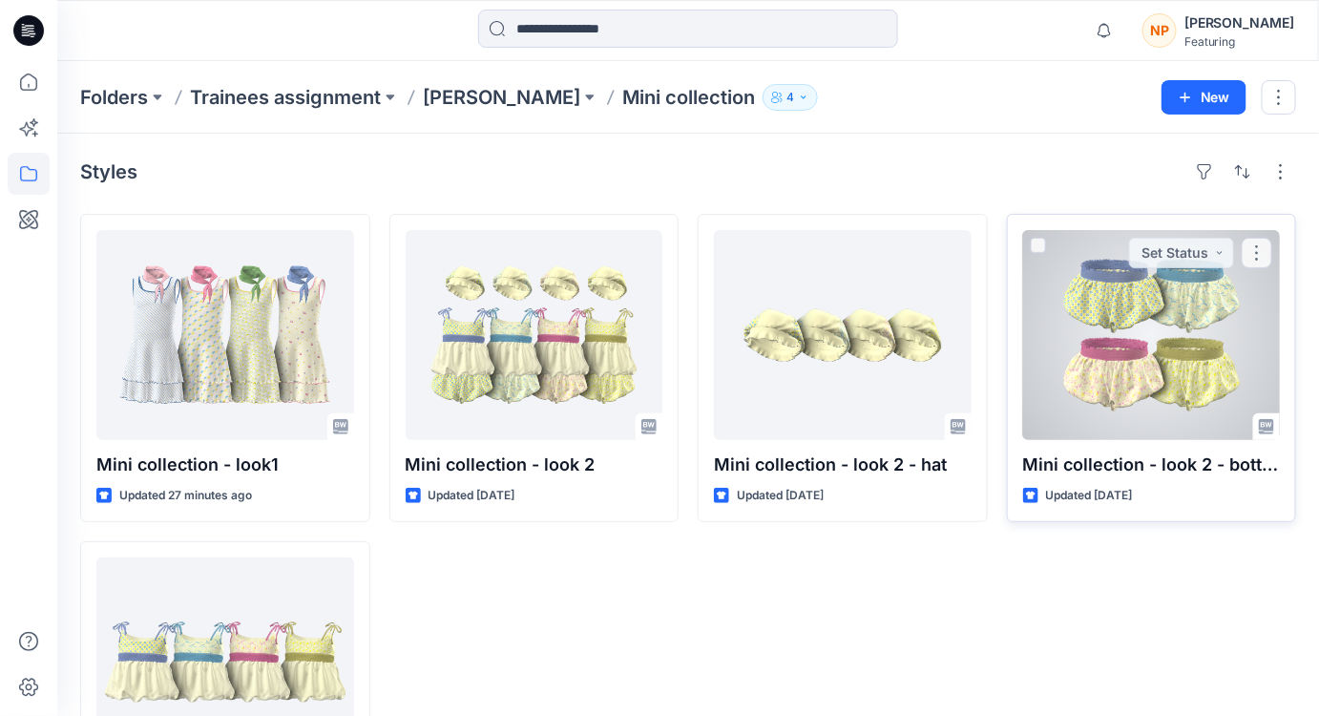
click at [1048, 334] on div at bounding box center [1152, 335] width 258 height 210
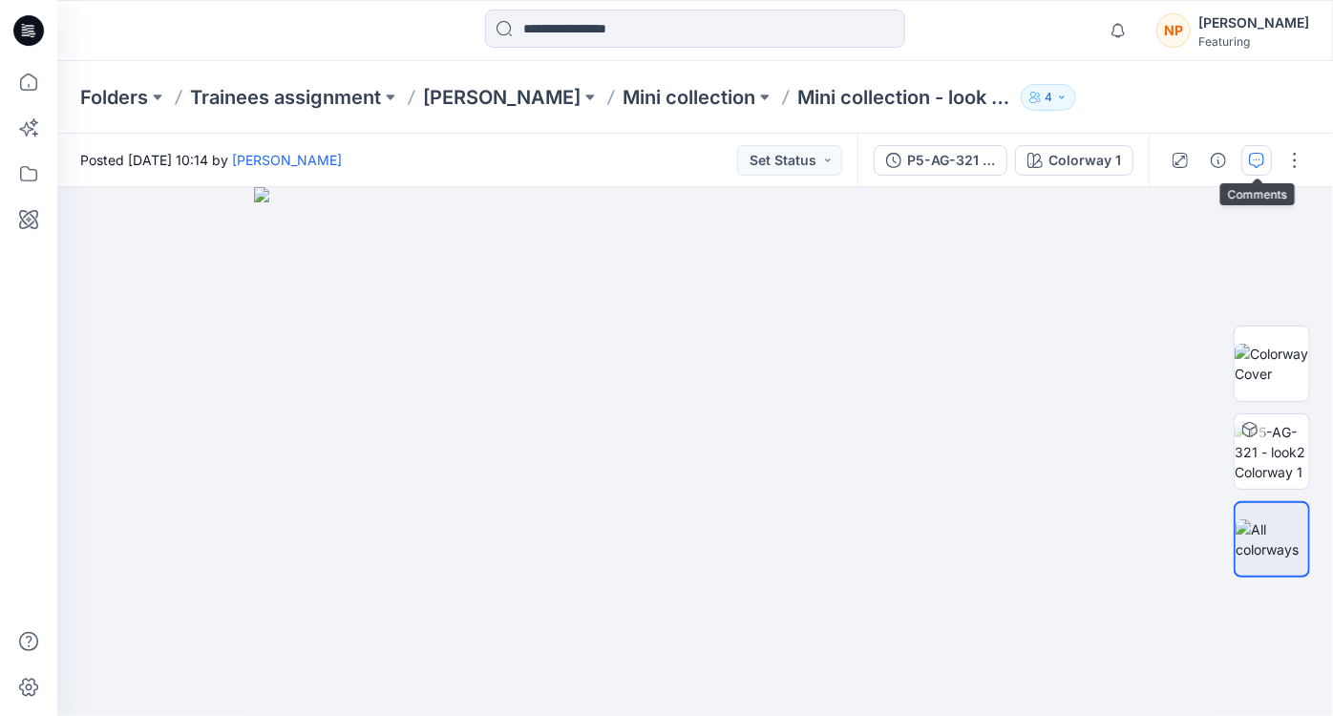
click at [1250, 158] on icon "button" at bounding box center [1256, 160] width 15 height 15
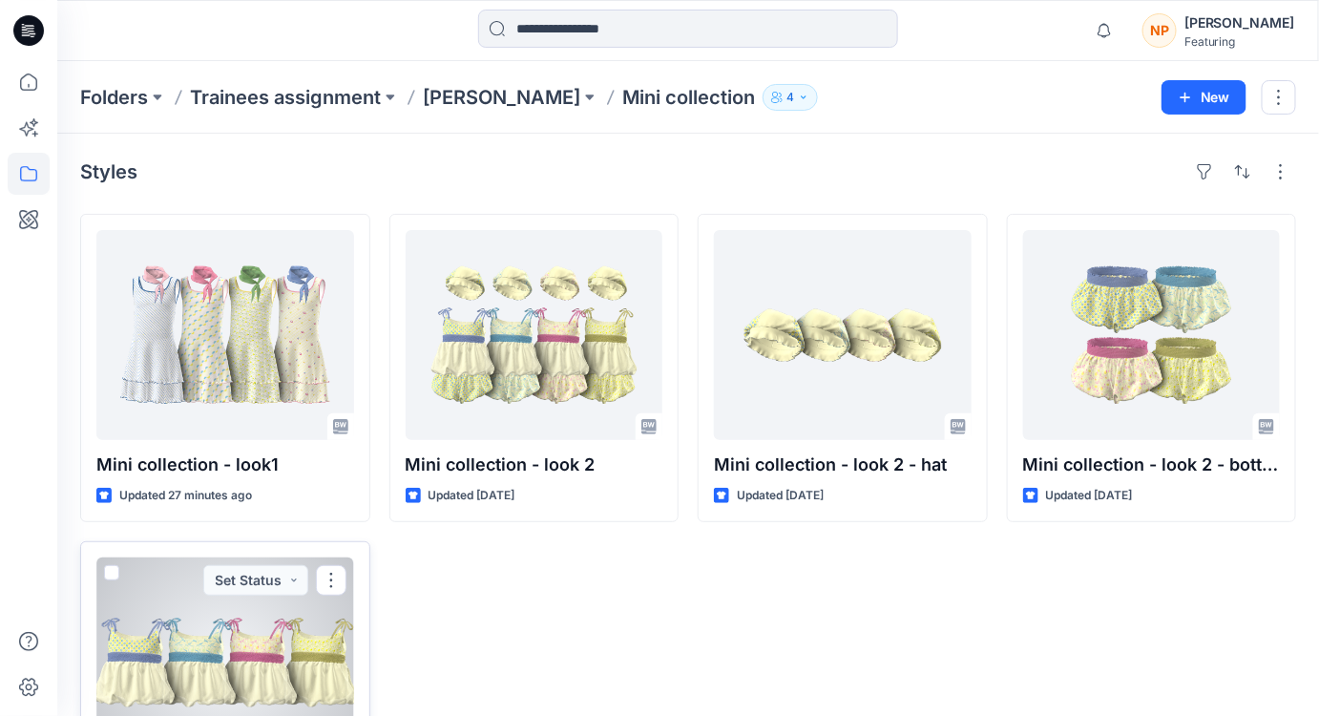
click at [272, 651] on div at bounding box center [225, 663] width 258 height 210
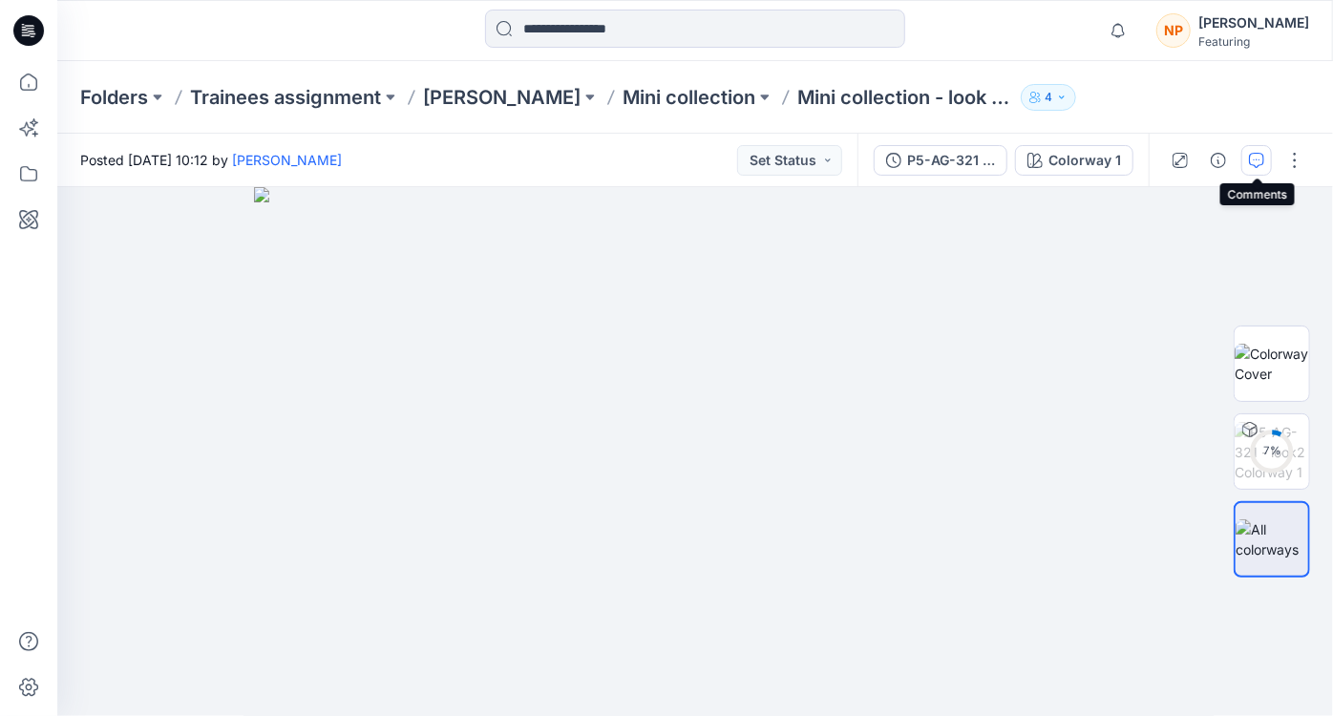
click at [1262, 166] on icon "button" at bounding box center [1256, 160] width 15 height 15
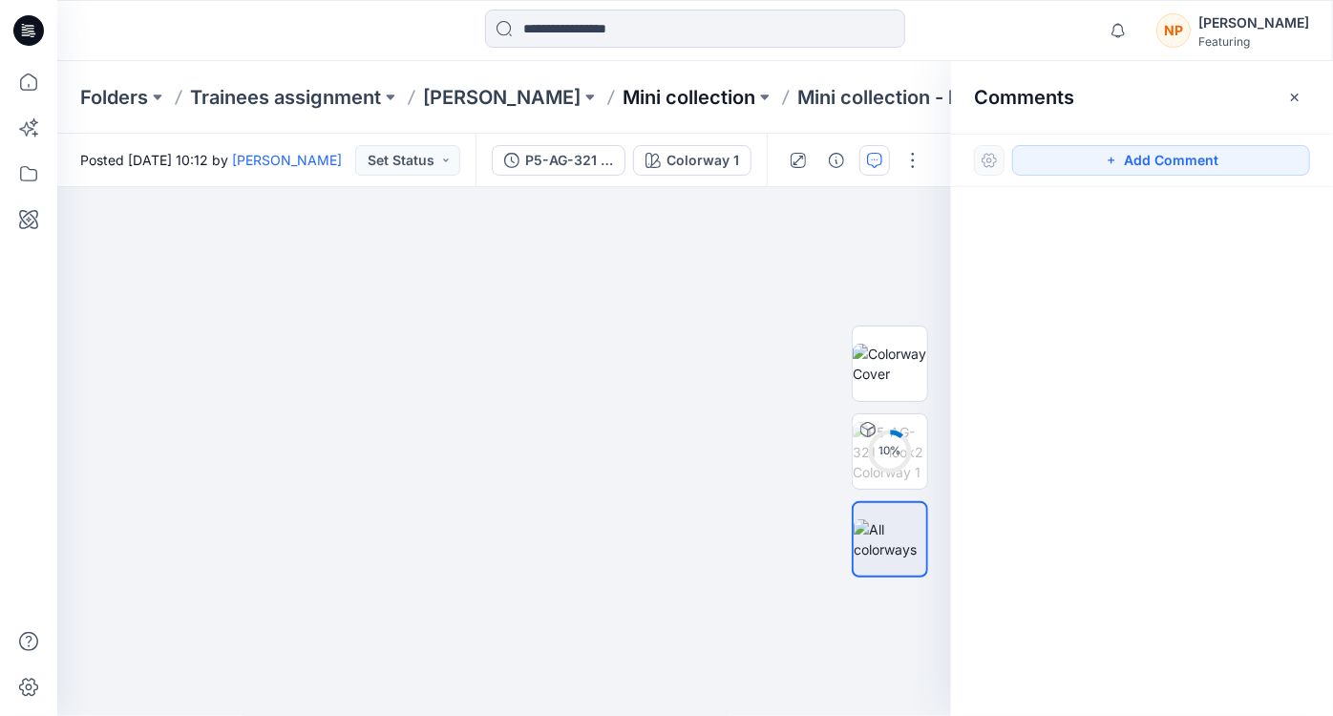
click at [663, 102] on p "Mini collection" at bounding box center [688, 97] width 133 height 27
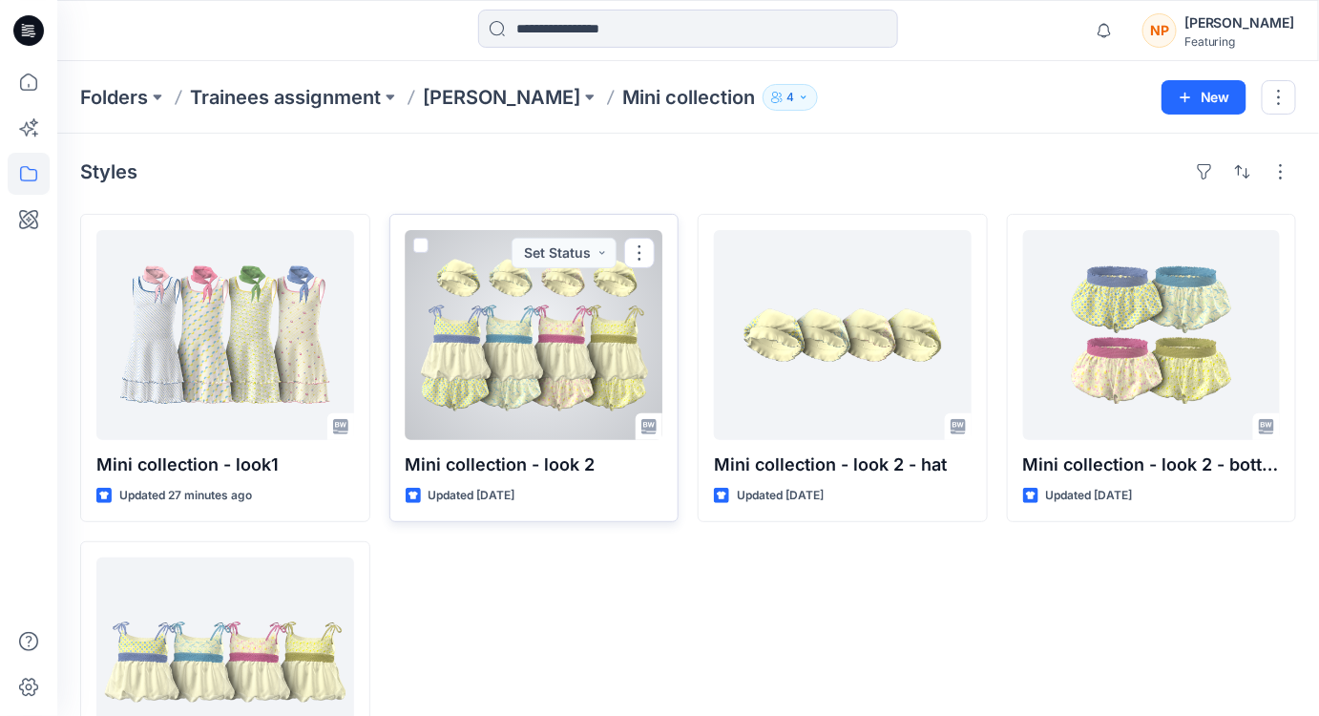
click at [513, 389] on div at bounding box center [535, 335] width 258 height 210
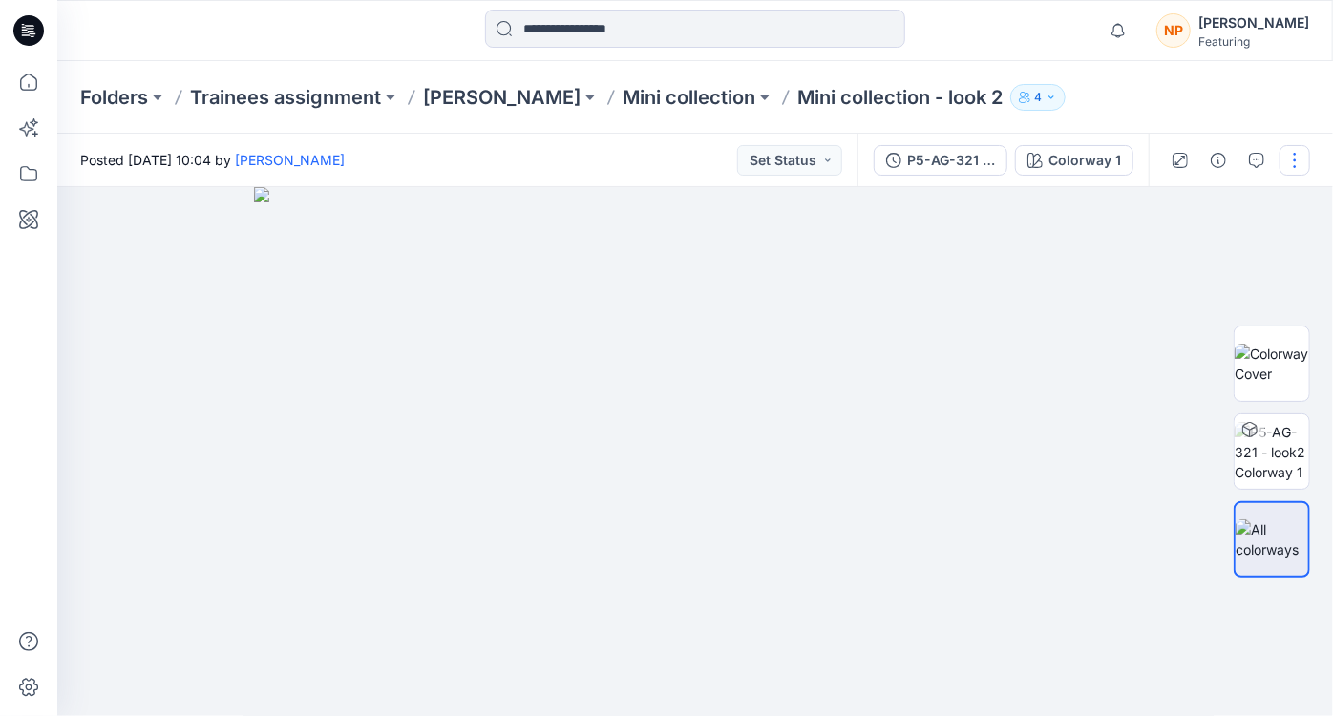
click at [1291, 160] on button "button" at bounding box center [1294, 160] width 31 height 31
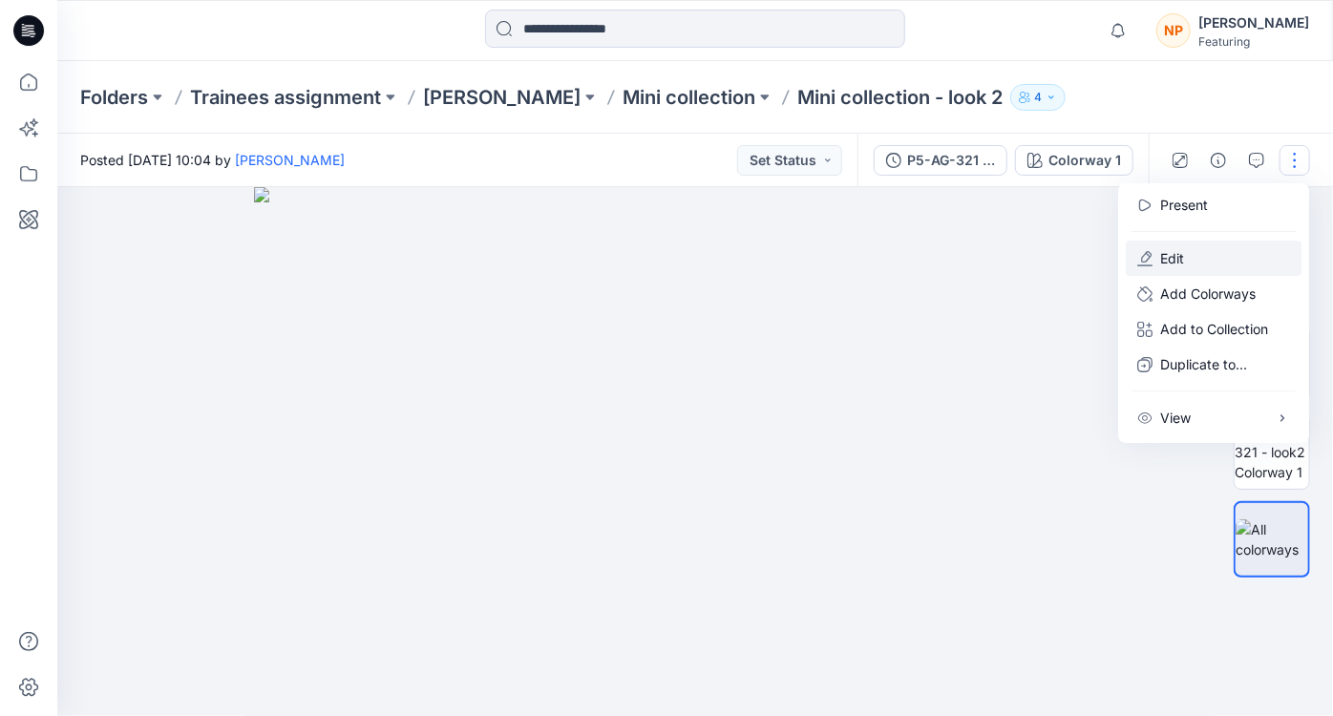
click at [1212, 254] on button "Edit" at bounding box center [1214, 258] width 176 height 35
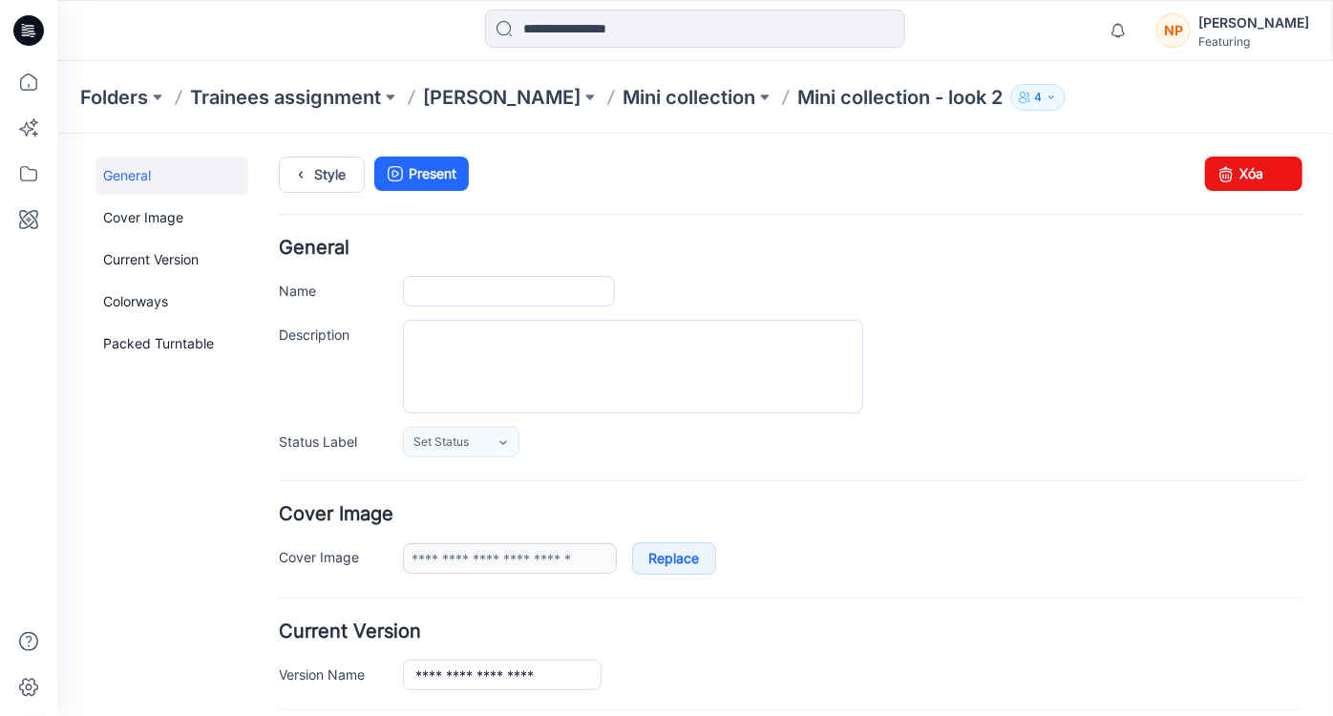
type input "**********"
click at [526, 354] on textarea "Description" at bounding box center [632, 366] width 460 height 94
type textarea "********"
